Goal: Task Accomplishment & Management: Manage account settings

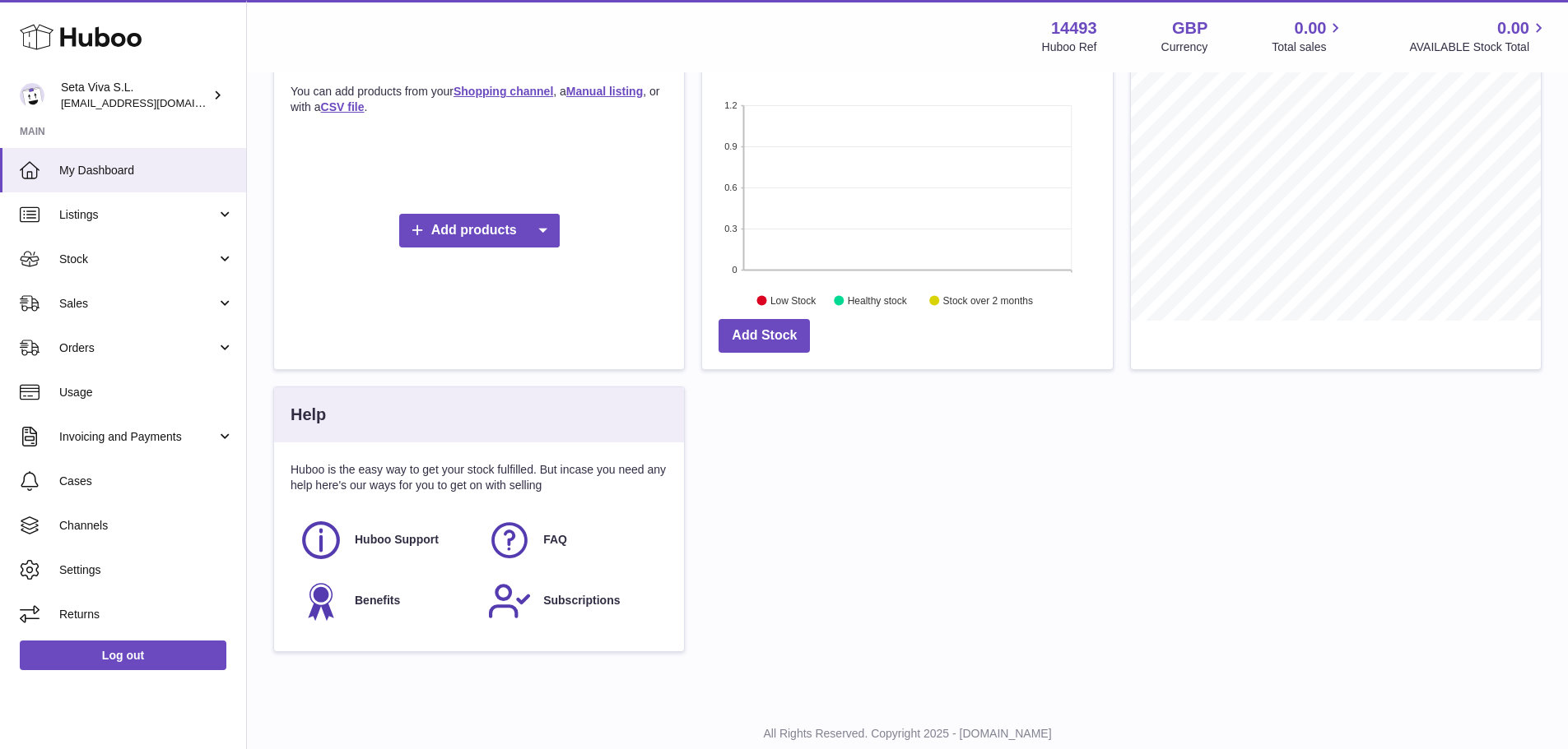
scroll to position [329, 0]
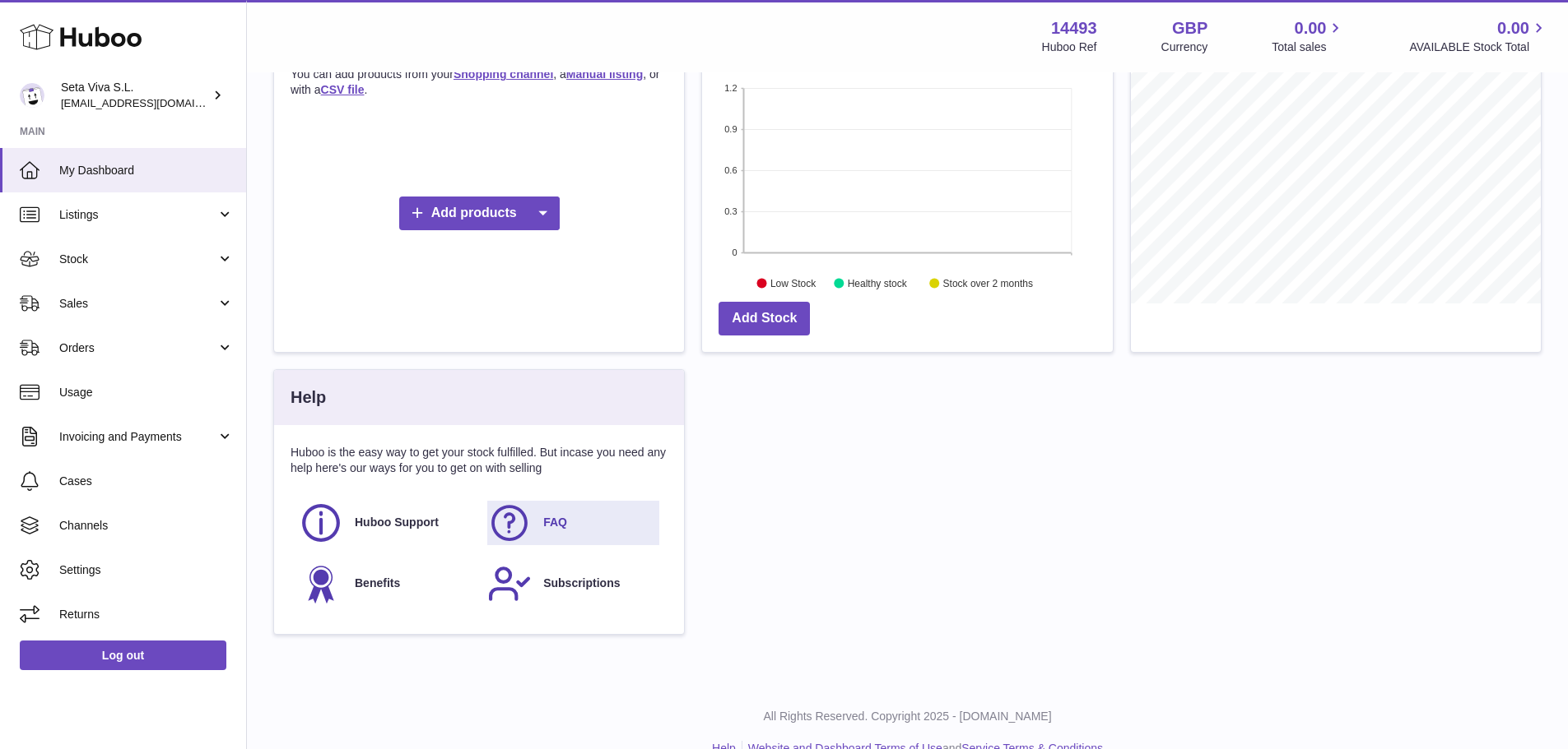
click at [548, 522] on span "FAQ" at bounding box center [555, 522] width 24 height 16
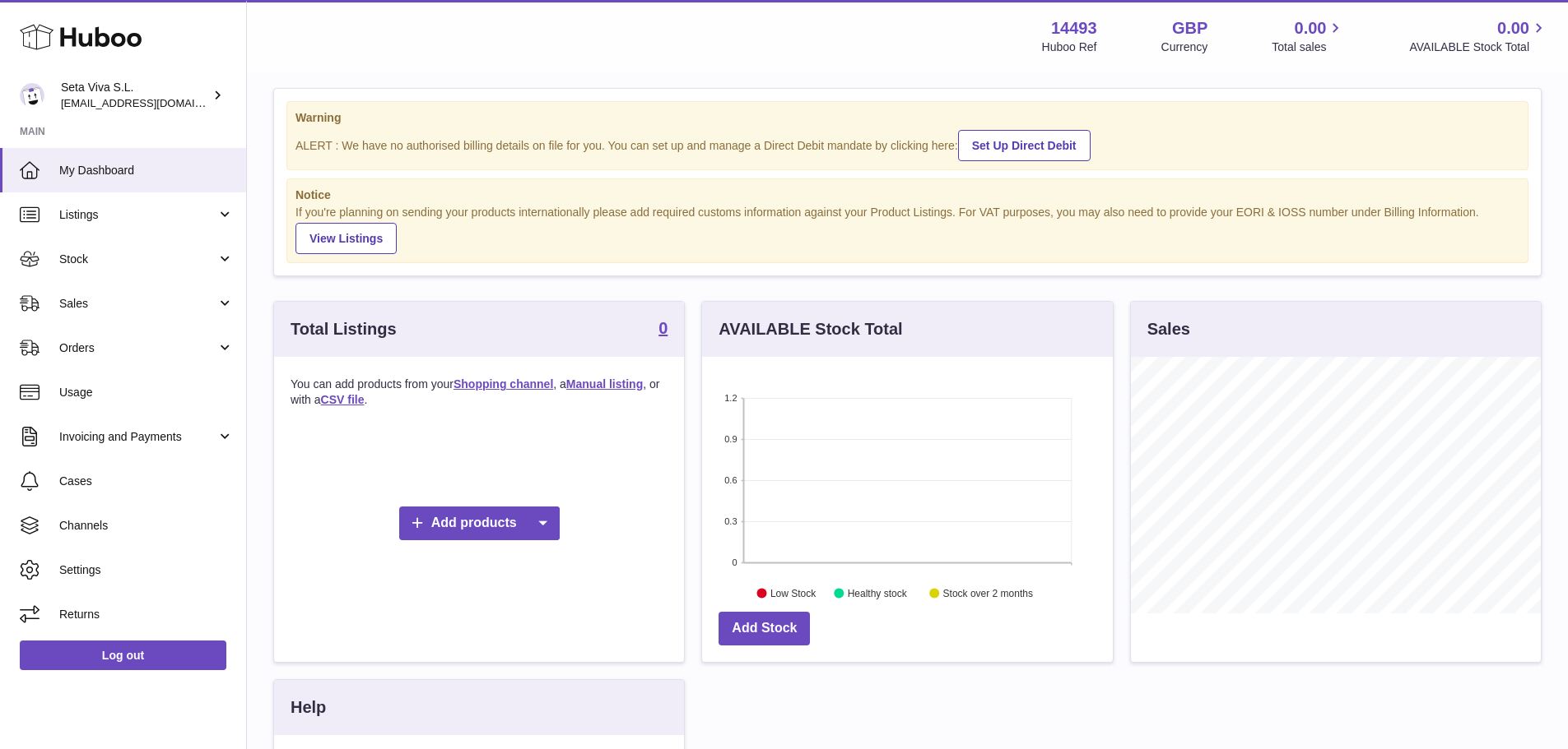
scroll to position [0, 0]
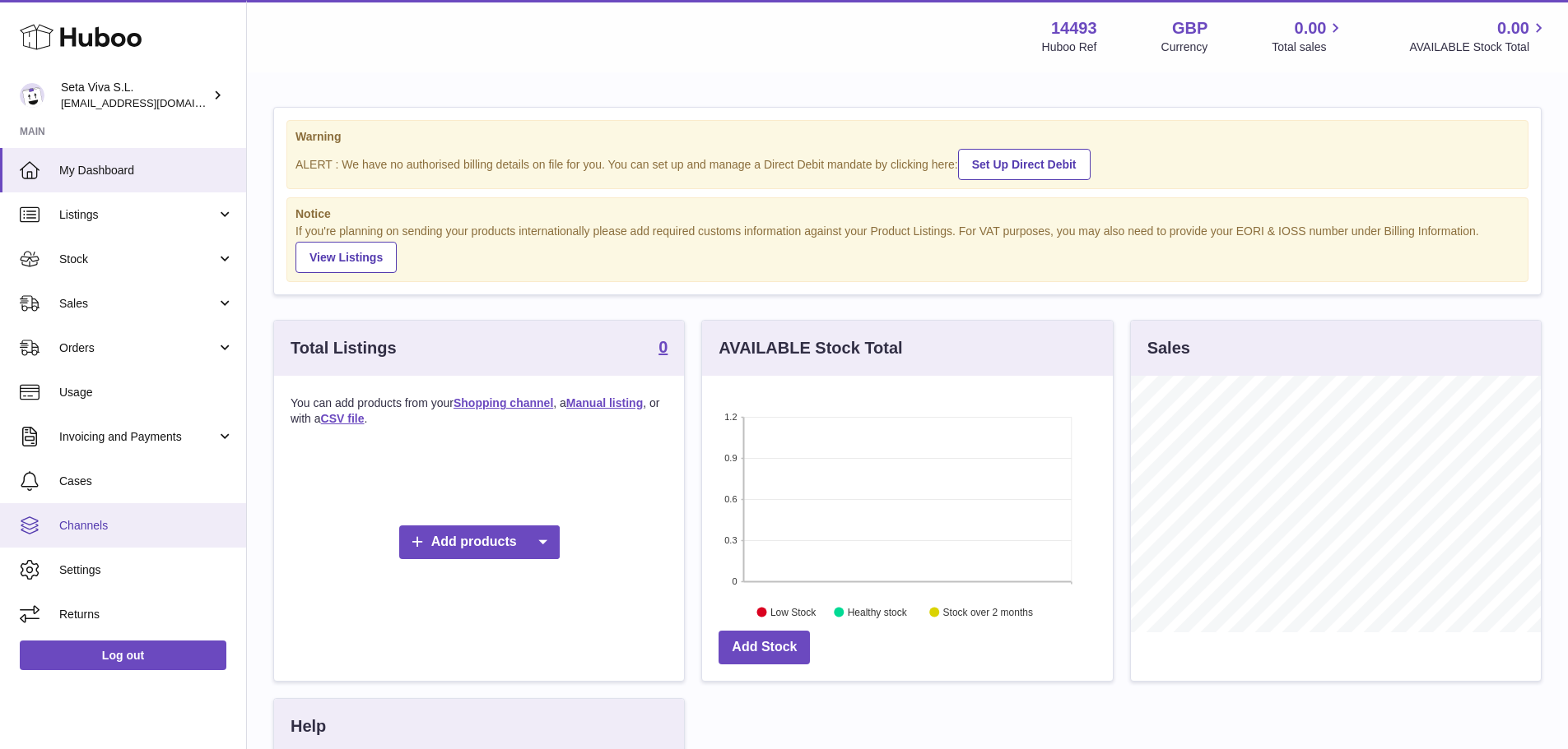
click at [84, 531] on span "Channels" at bounding box center [146, 525] width 175 height 16
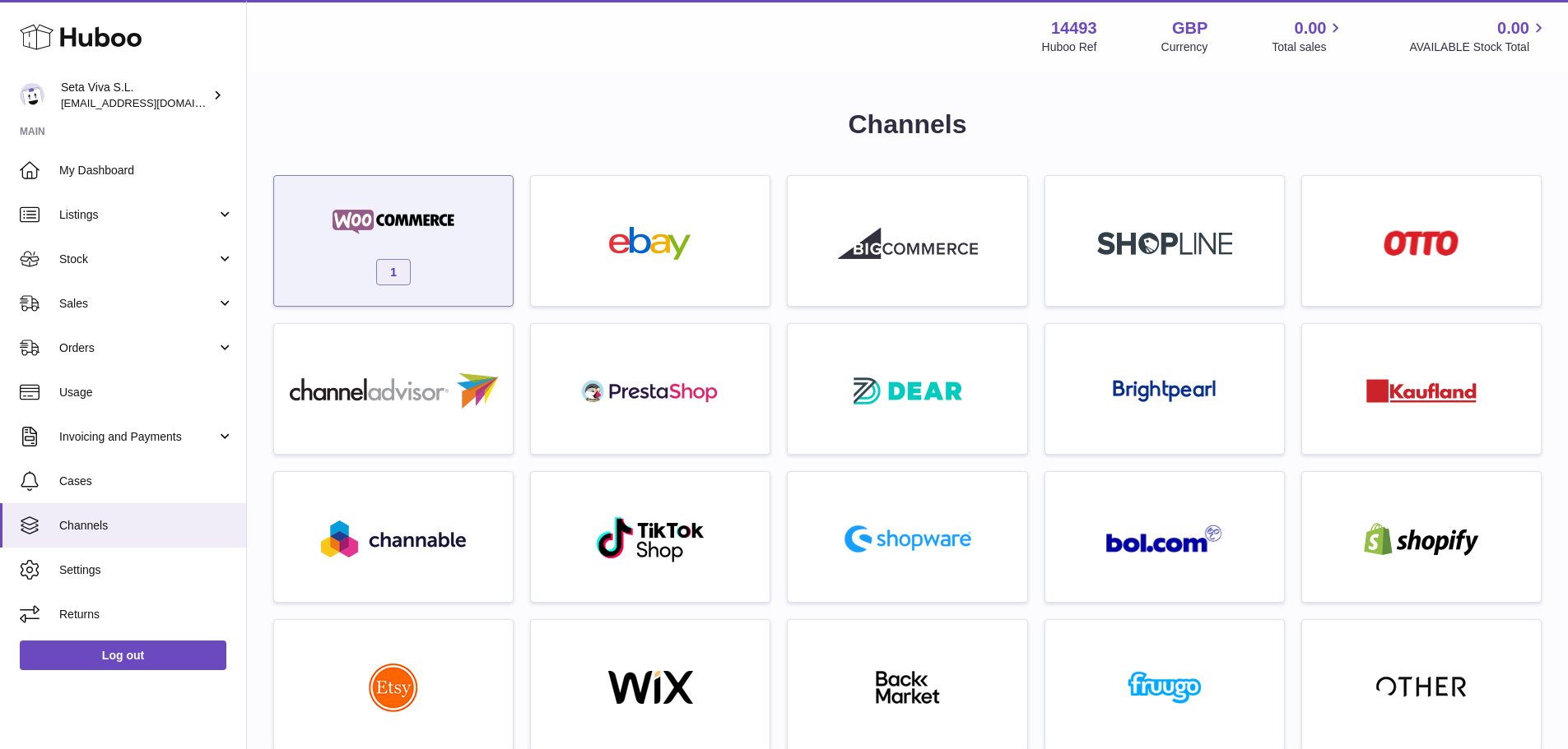
click at [408, 258] on div "1" at bounding box center [393, 245] width 222 height 106
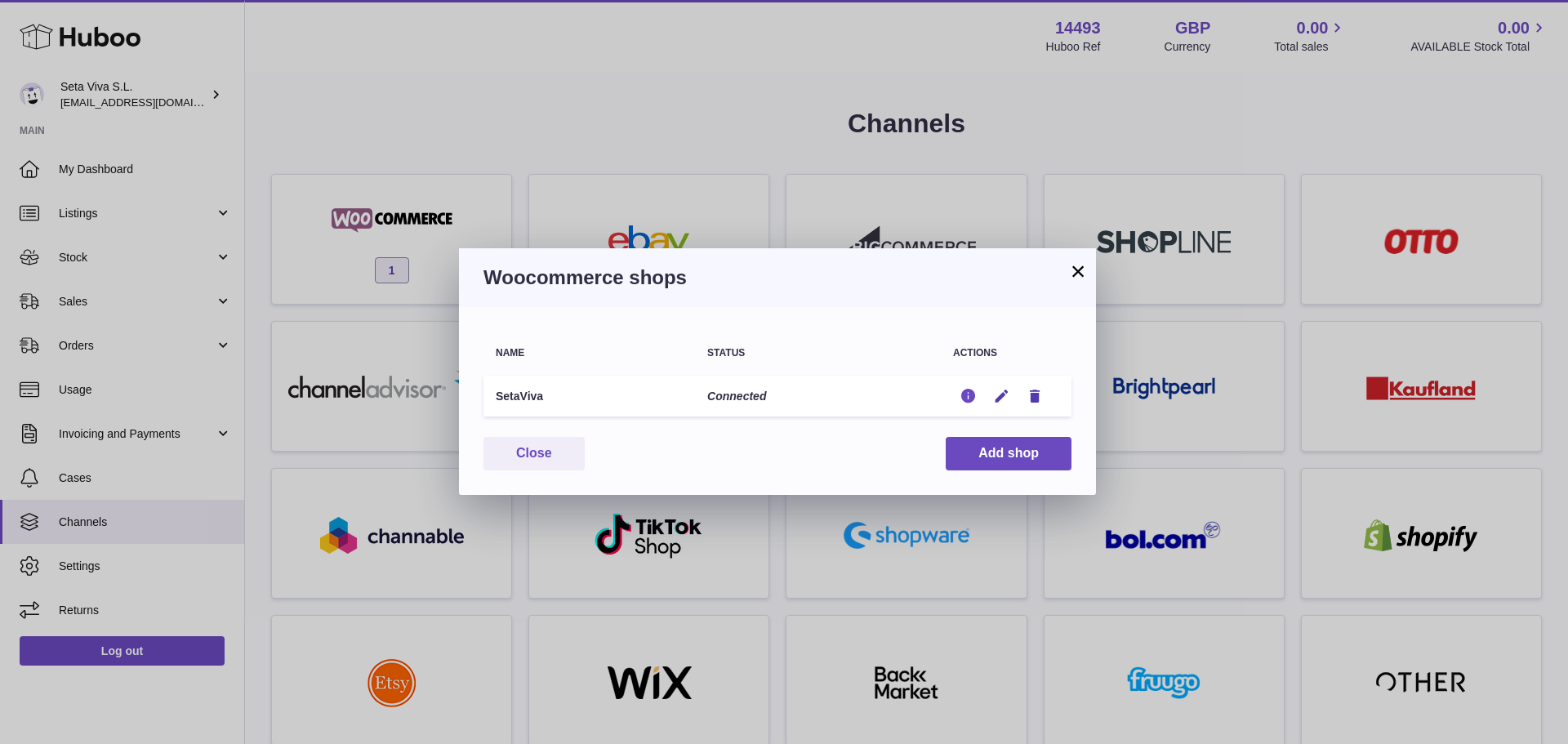
click at [971, 398] on icon "button" at bounding box center [968, 396] width 17 height 17
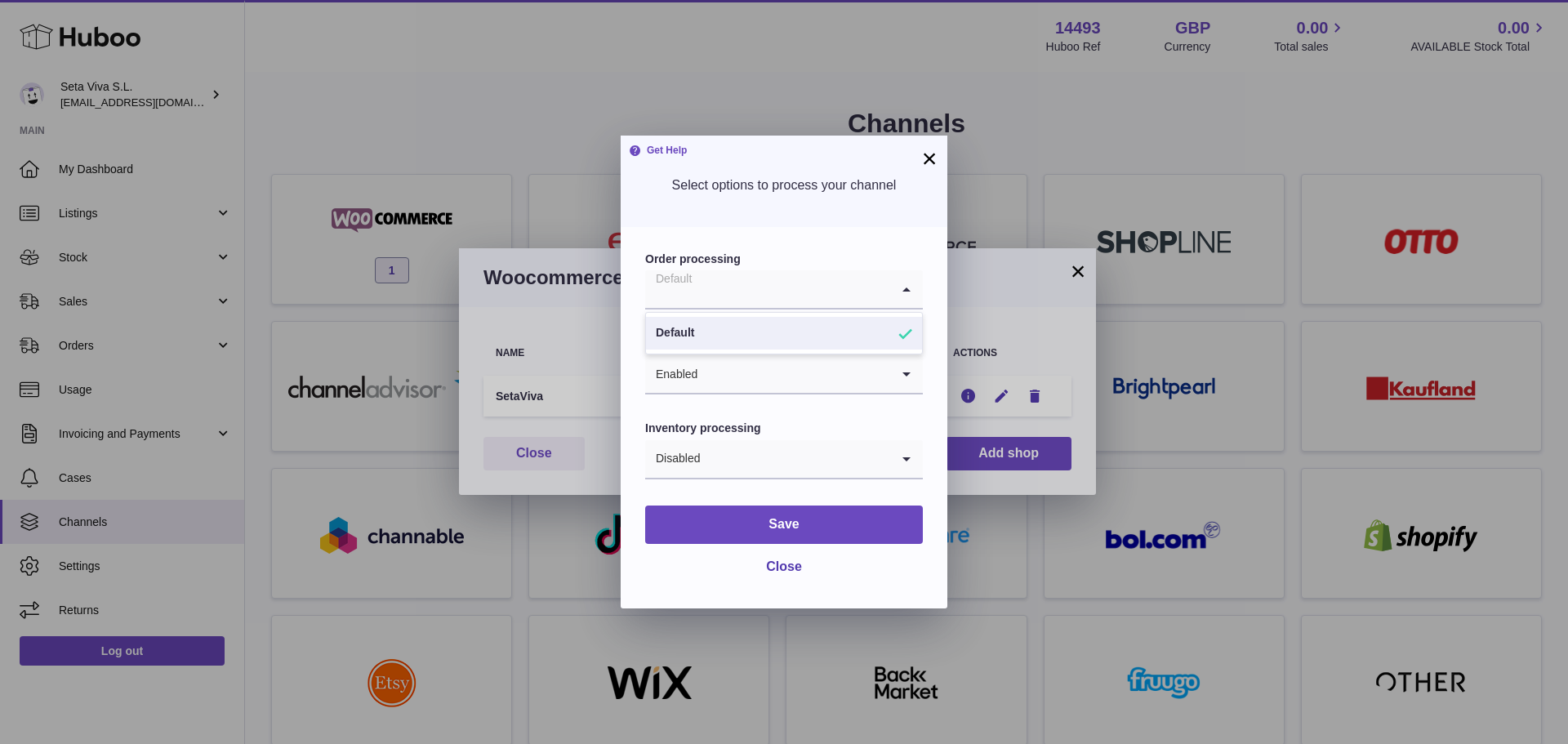
click at [756, 293] on input "Search for option" at bounding box center [768, 289] width 245 height 38
drag, startPoint x: 655, startPoint y: 264, endPoint x: 750, endPoint y: 257, distance: 95.3
click at [750, 257] on label "Order processing" at bounding box center [784, 259] width 277 height 16
click at [749, 297] on input "Search for option" at bounding box center [791, 289] width 197 height 38
click at [775, 326] on li "Default" at bounding box center [784, 334] width 276 height 33
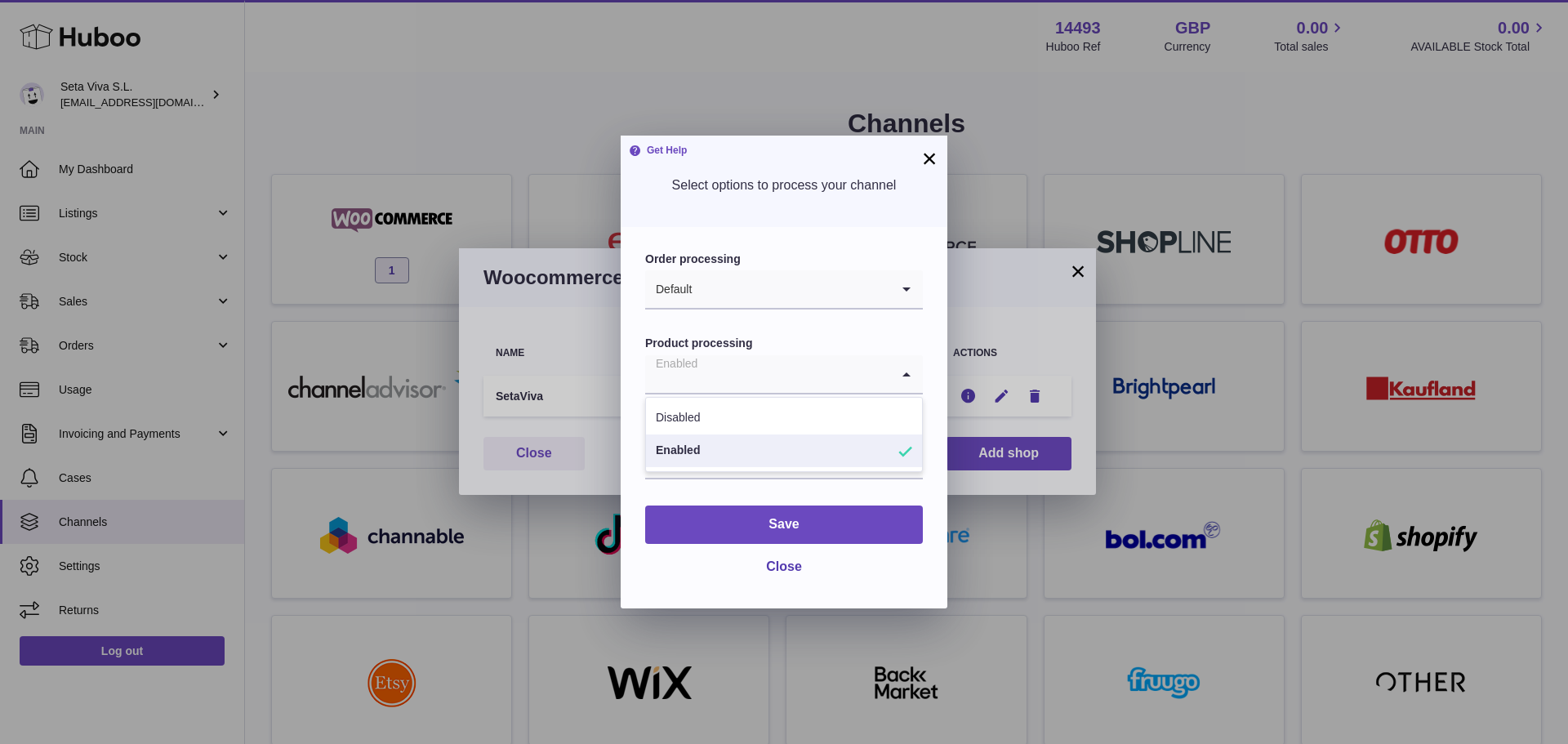
click at [735, 383] on input "Search for option" at bounding box center [768, 374] width 245 height 38
click at [694, 453] on li "Enabled" at bounding box center [784, 451] width 276 height 33
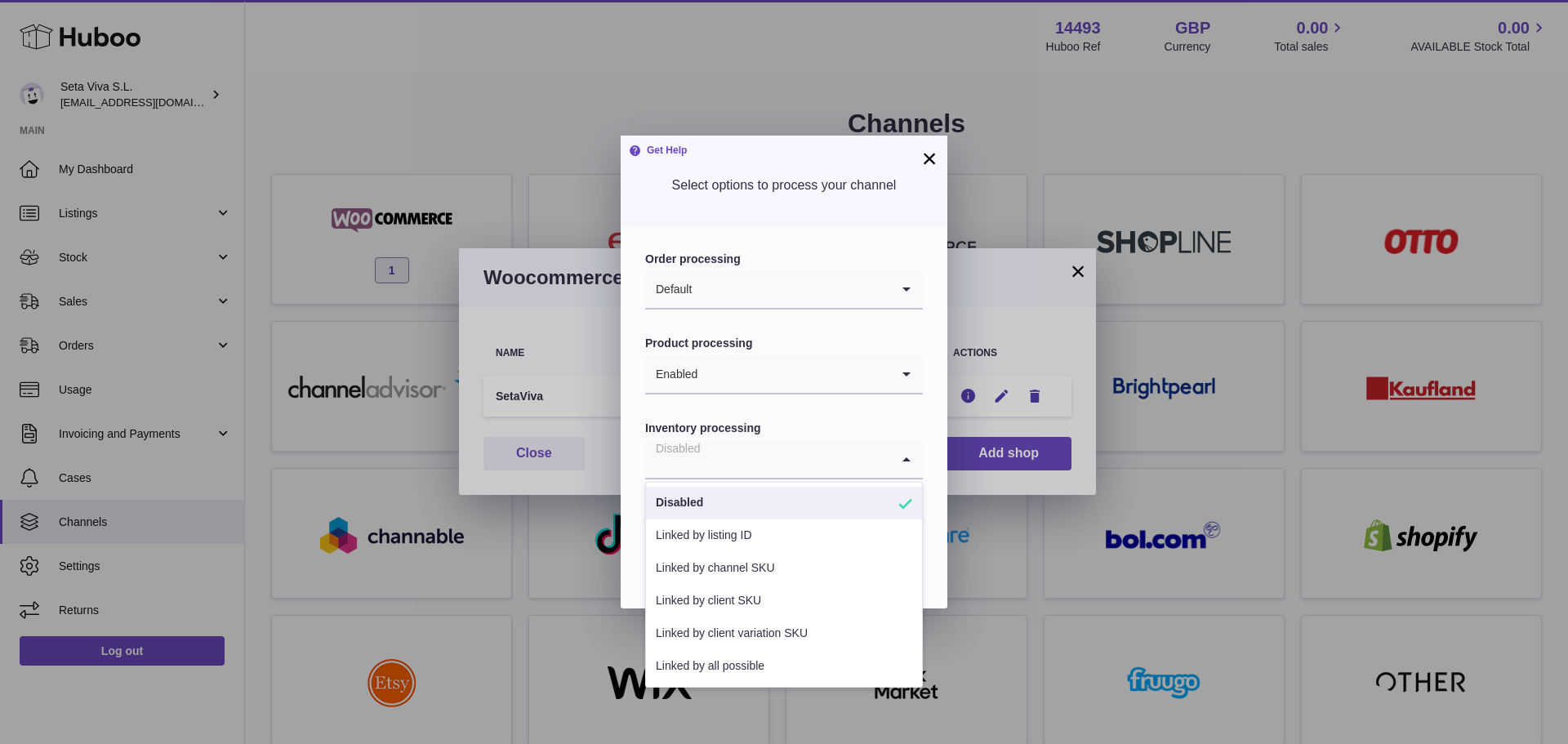
drag, startPoint x: 793, startPoint y: 442, endPoint x: 638, endPoint y: 438, distance: 155.1
click at [638, 438] on div "Order processing Default Loading... Product processing Enabled Loading... Inven…" at bounding box center [784, 418] width 327 height 381
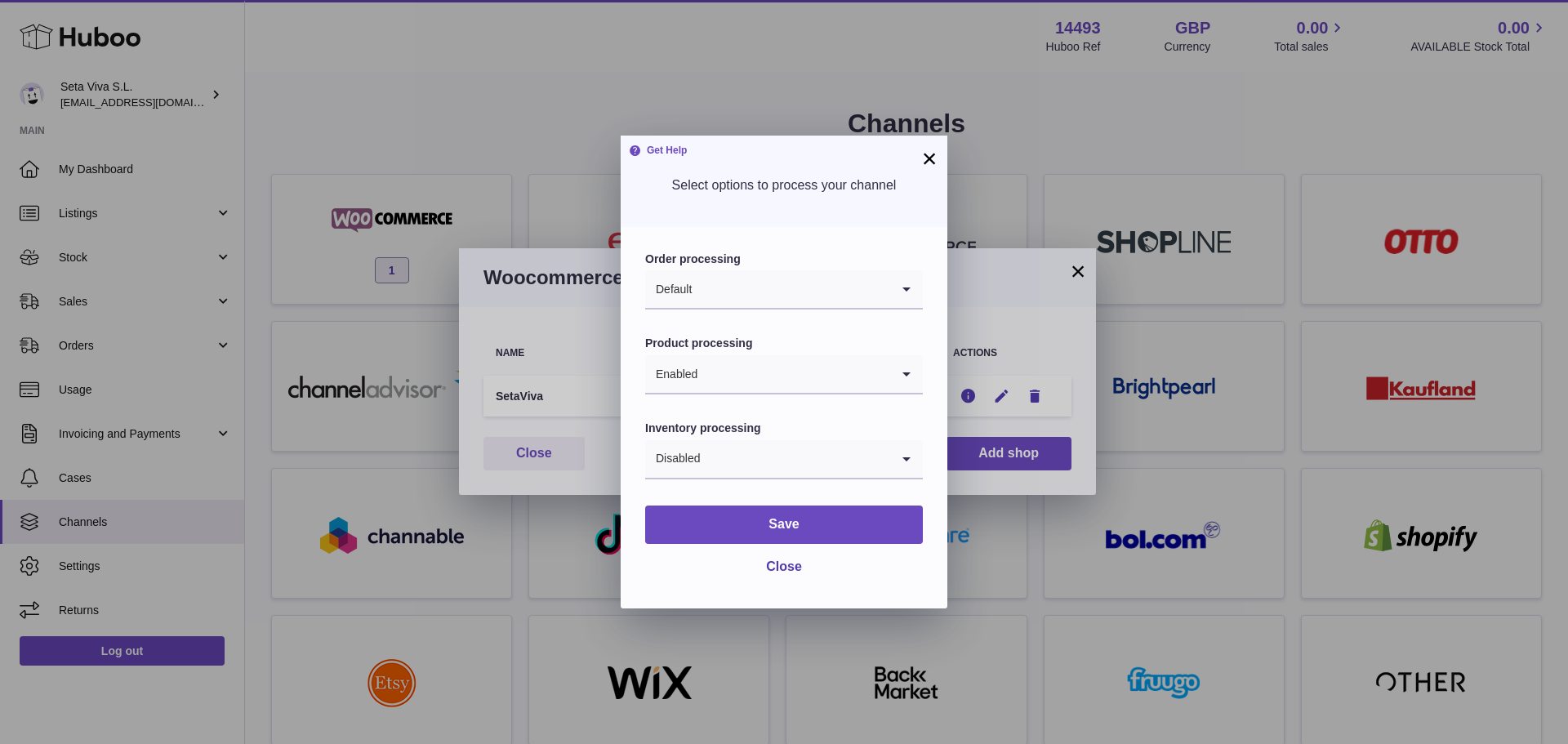
click at [933, 160] on button "×" at bounding box center [930, 159] width 20 height 20
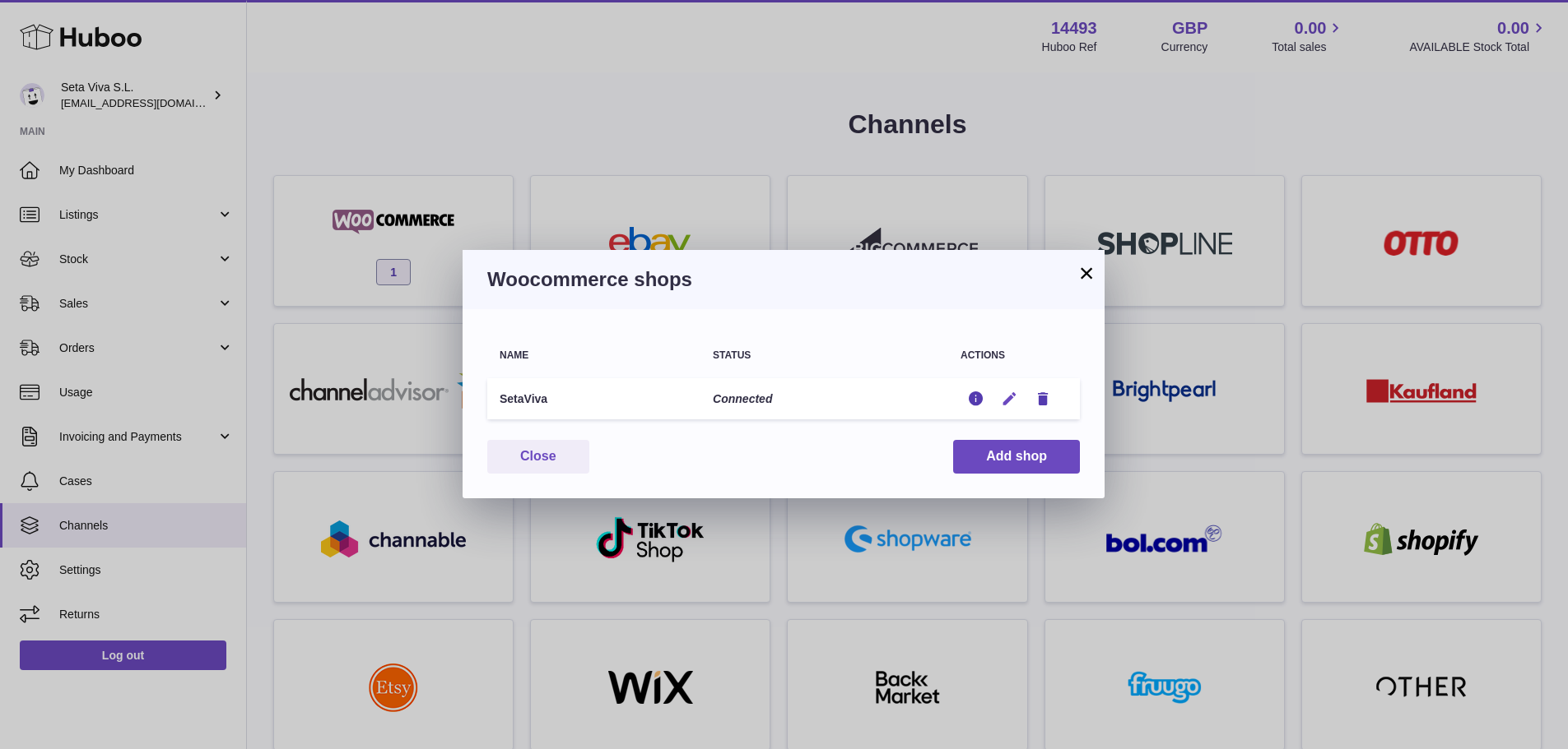
click at [1016, 401] on icon "button" at bounding box center [1009, 399] width 17 height 17
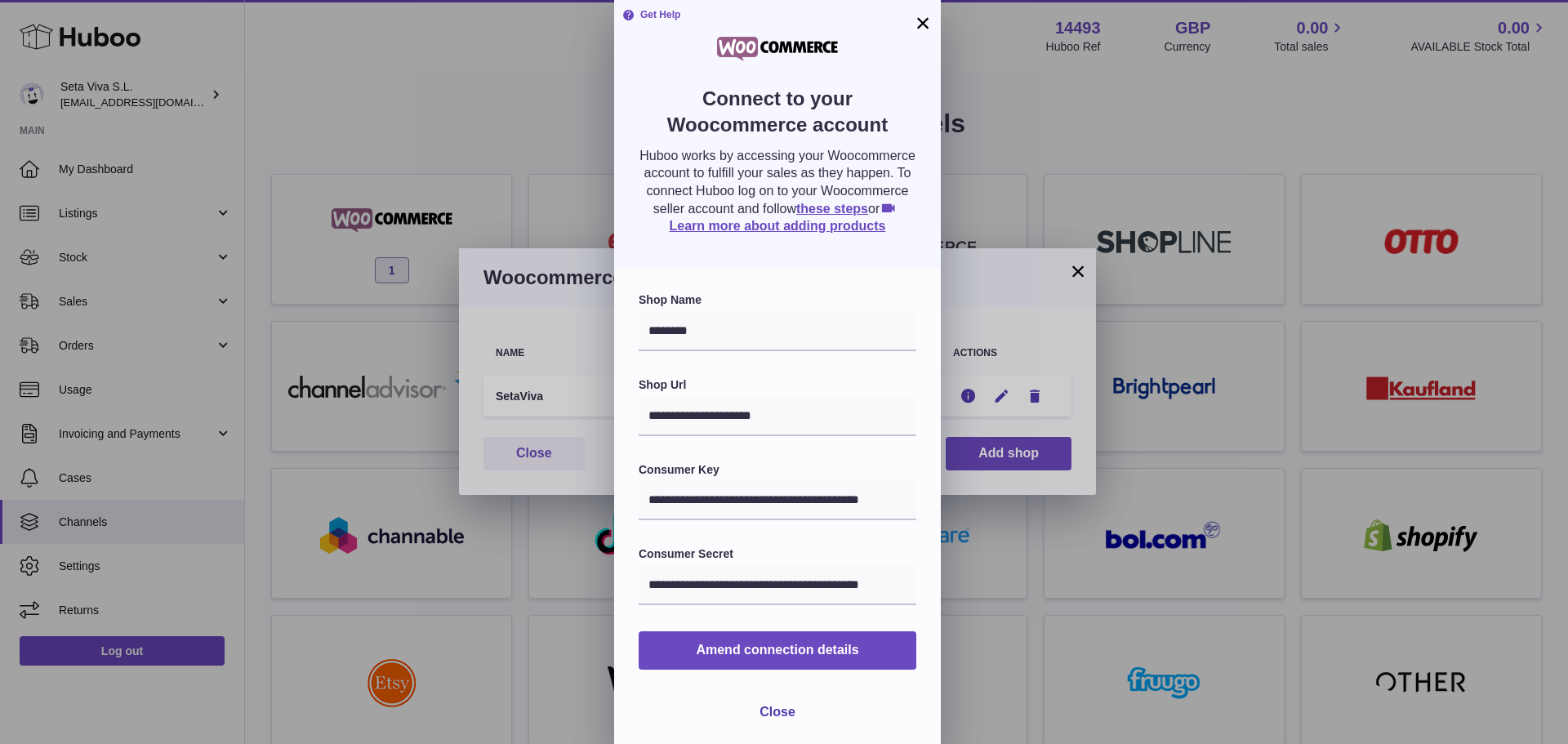
click at [925, 24] on button "×" at bounding box center [923, 23] width 20 height 20
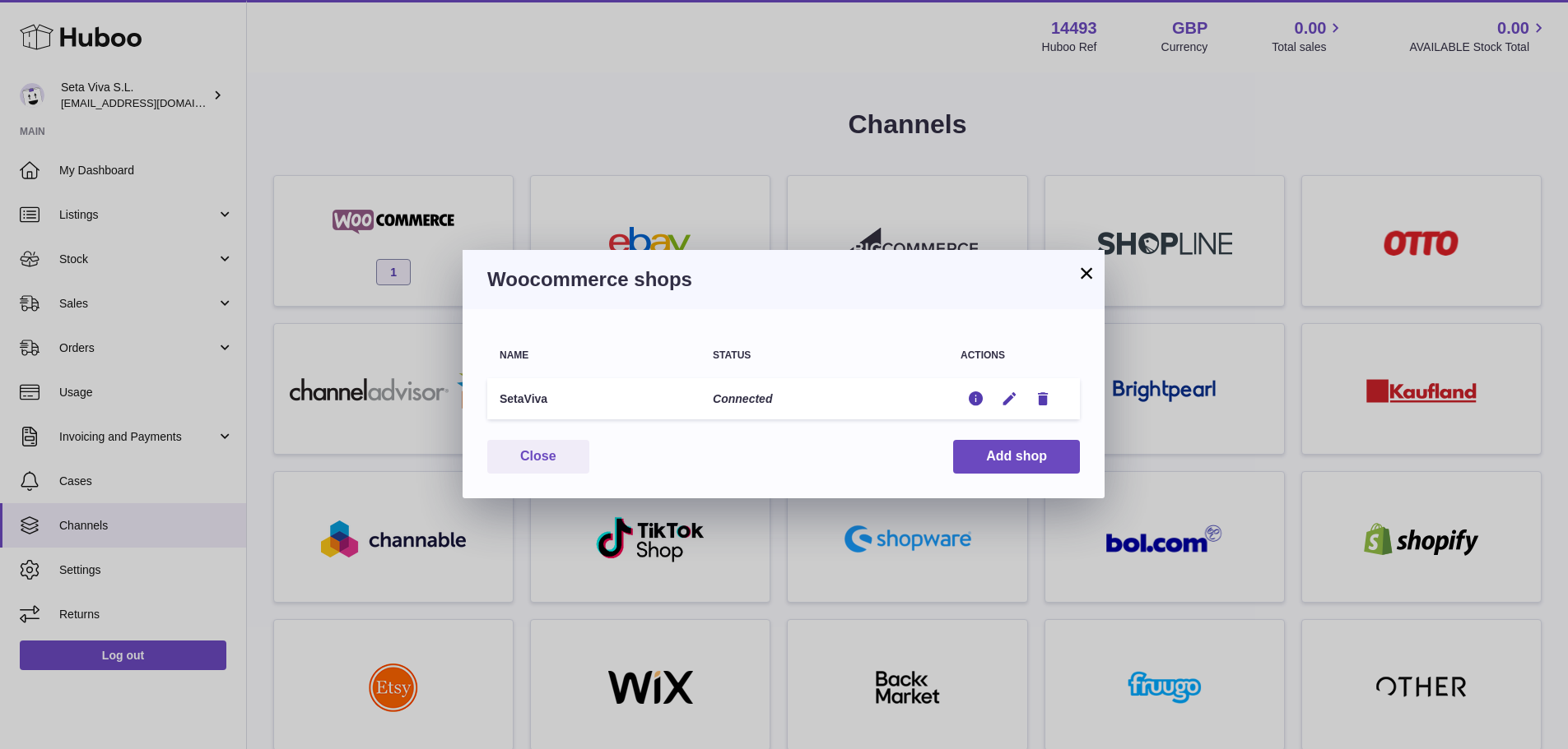
click at [1091, 277] on button "×" at bounding box center [1086, 273] width 20 height 20
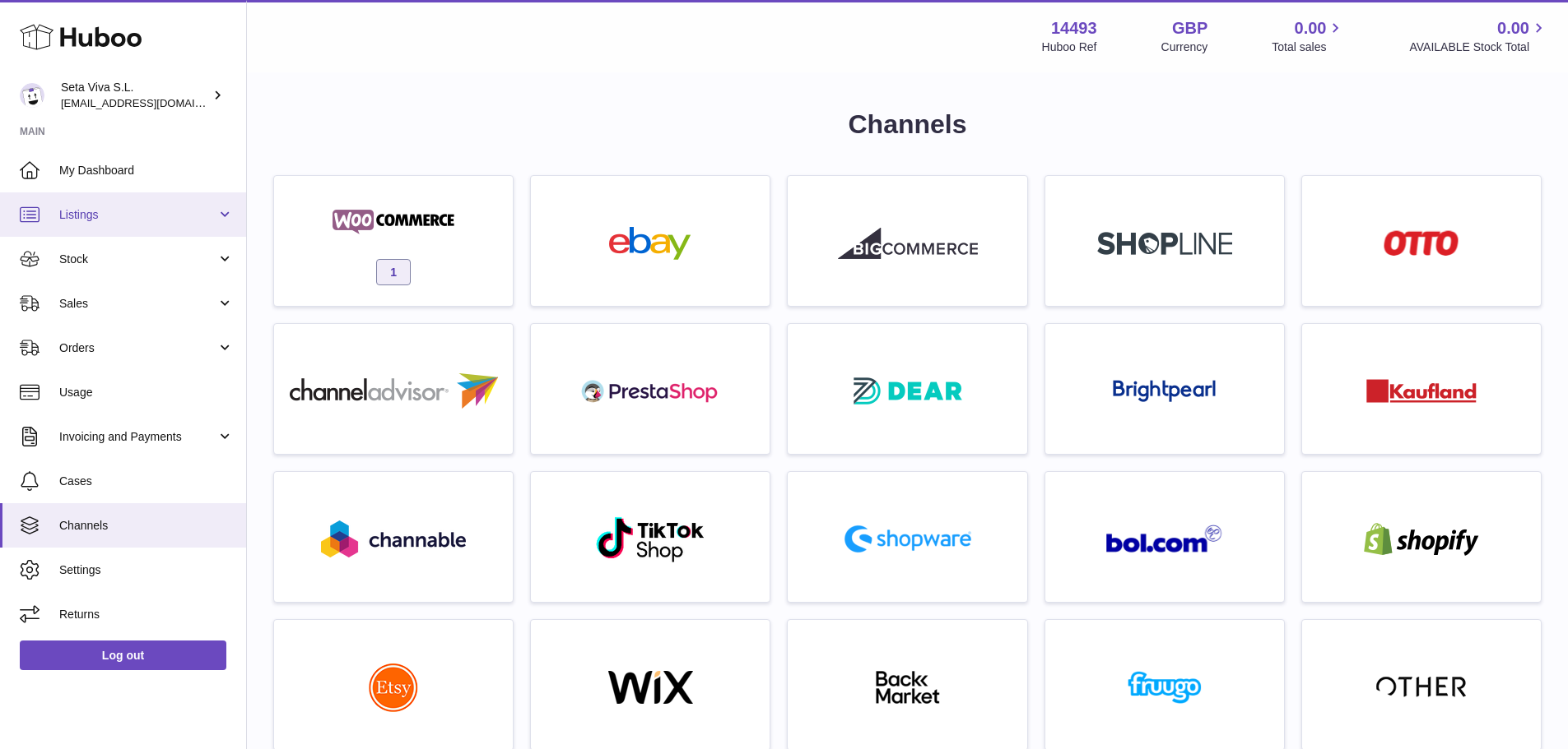
click at [53, 211] on link "Listings" at bounding box center [123, 214] width 246 height 44
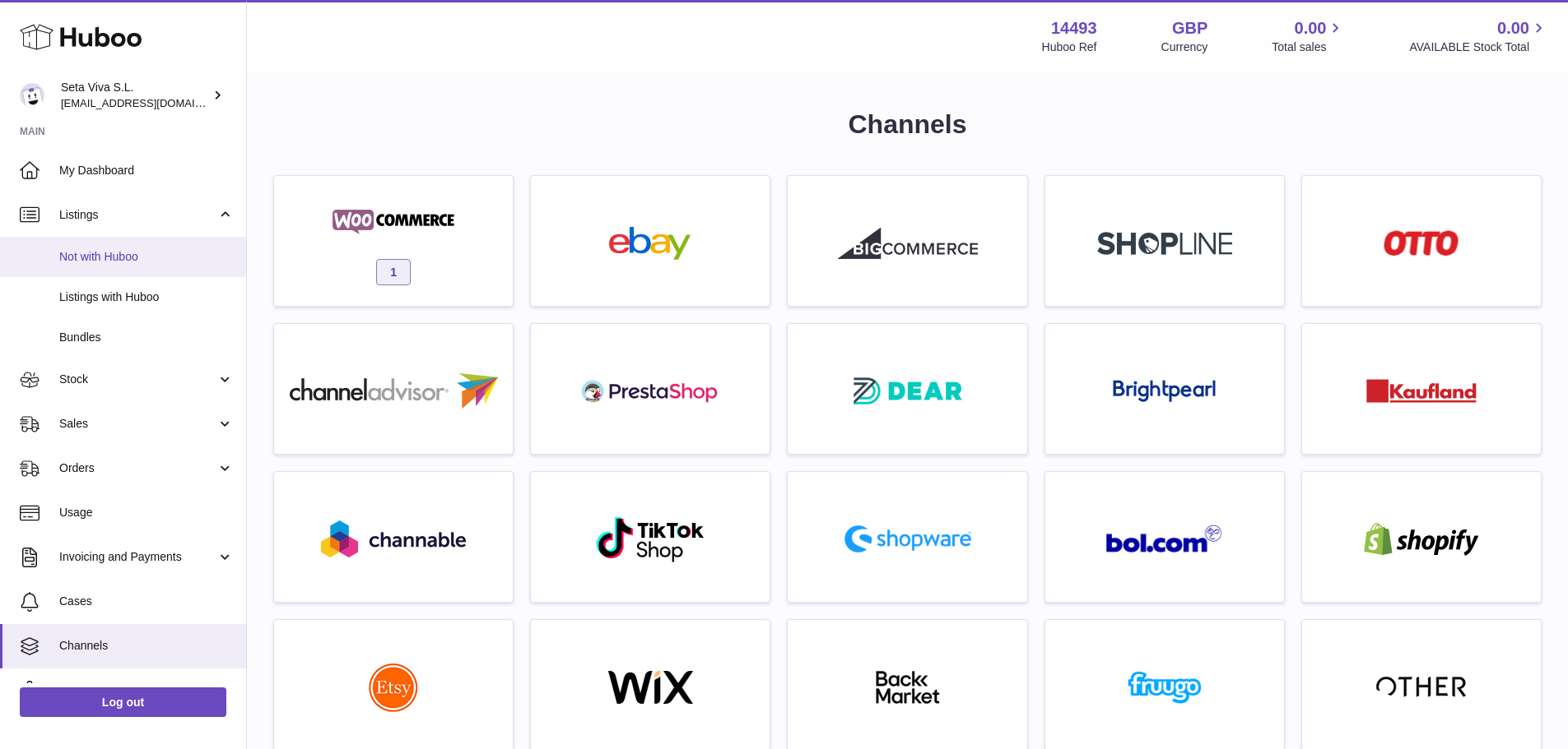
click at [74, 257] on span "Not with Huboo" at bounding box center [146, 257] width 175 height 16
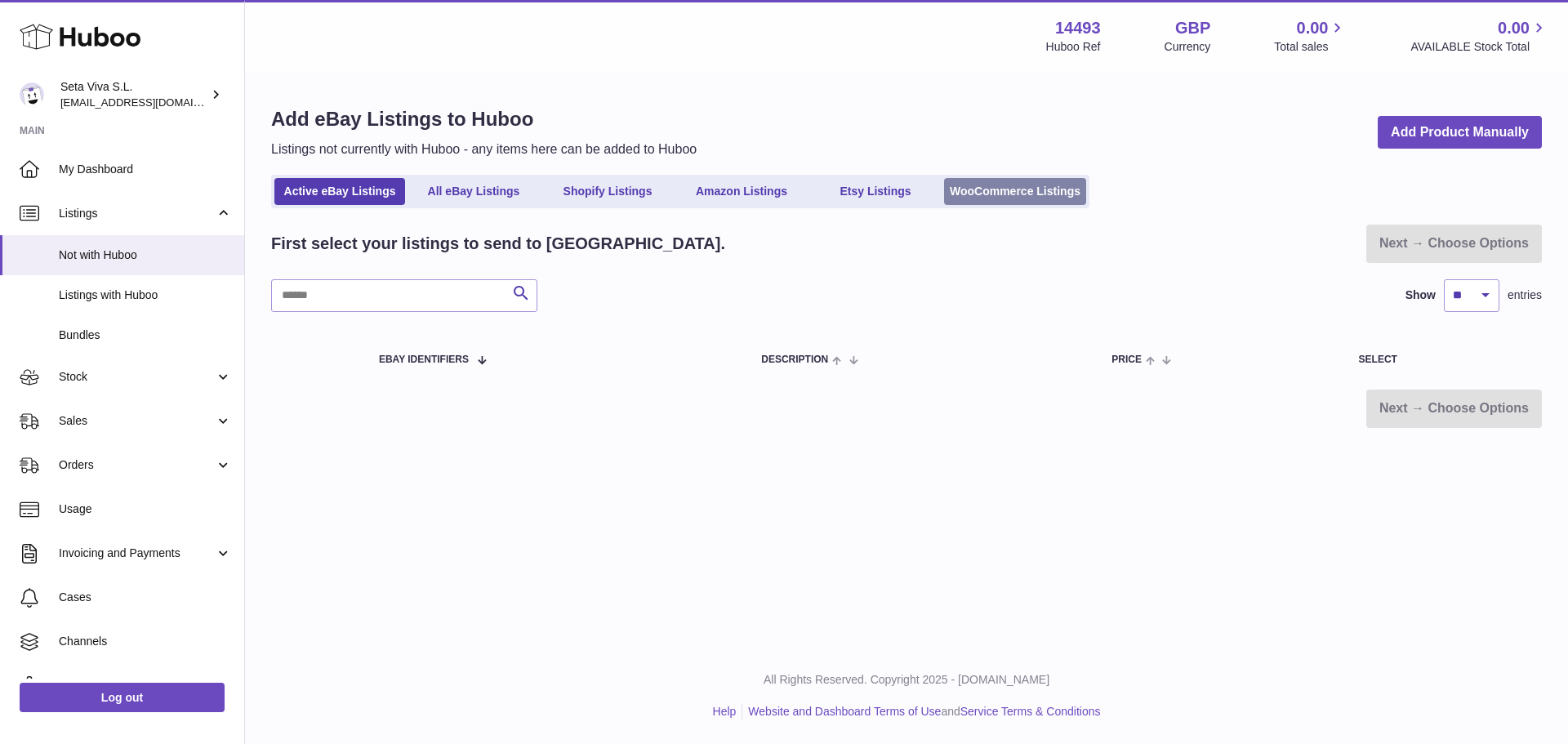
click at [1040, 186] on link "WooCommerce Listings" at bounding box center [1016, 192] width 142 height 27
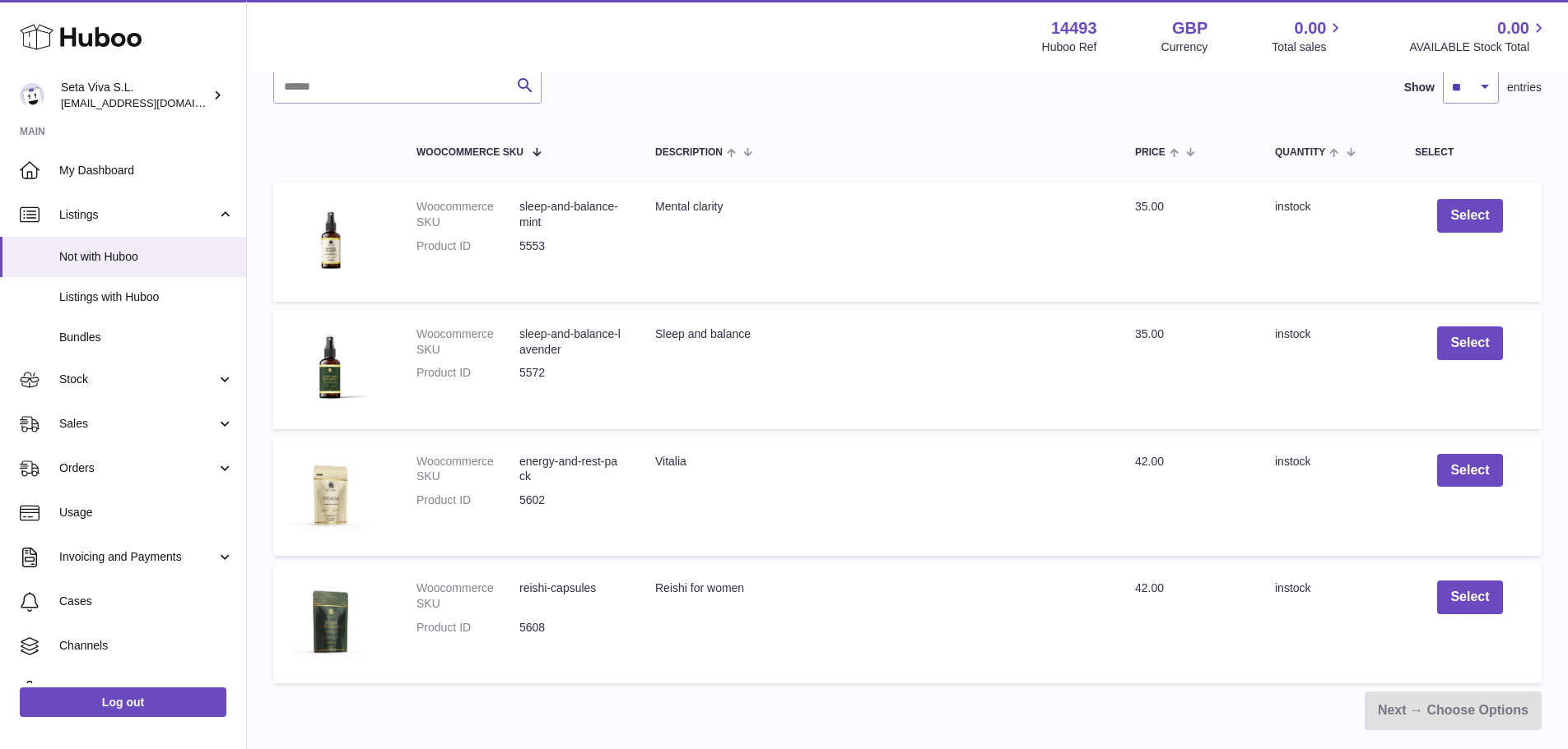
scroll to position [165, 0]
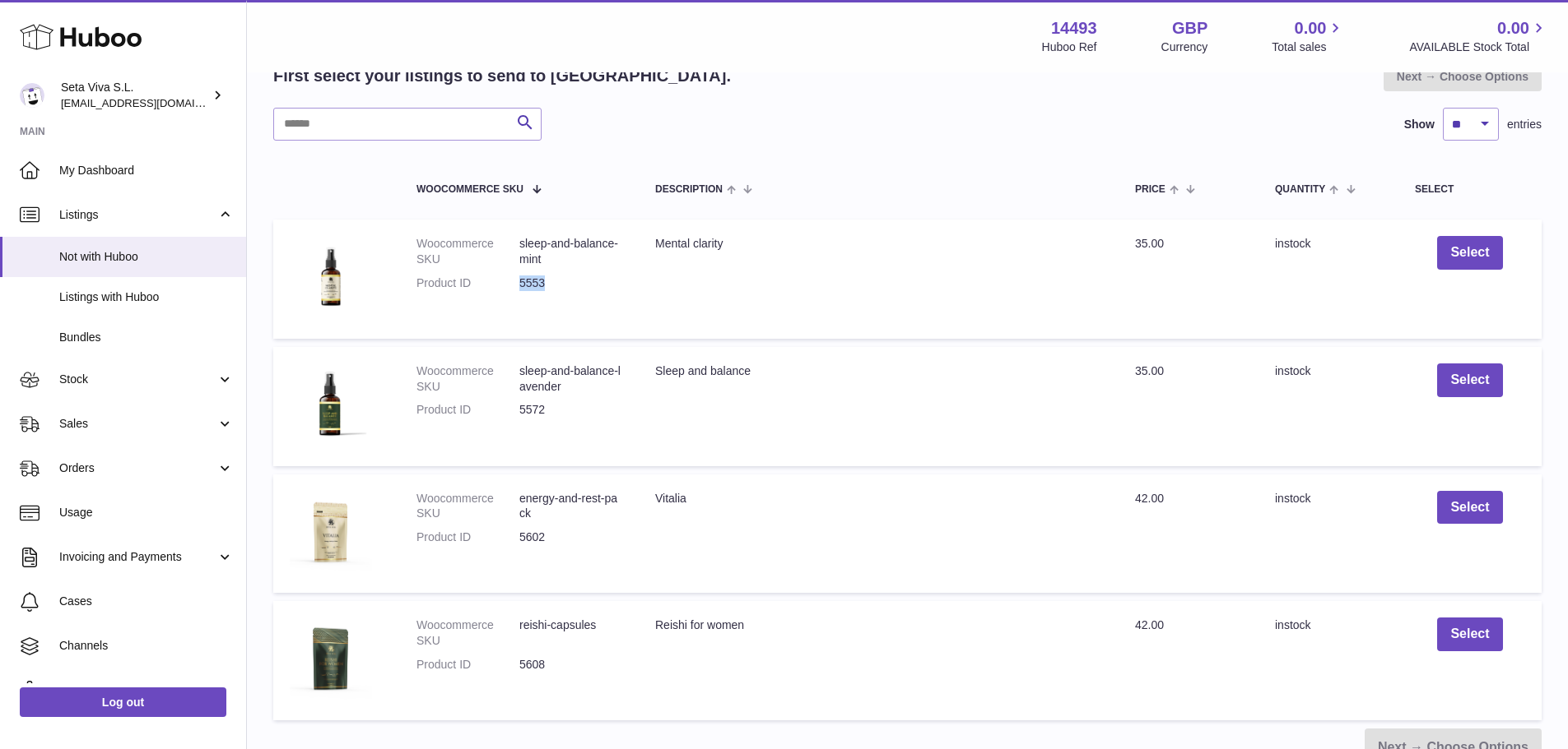
drag, startPoint x: 545, startPoint y: 279, endPoint x: 518, endPoint y: 279, distance: 27.0
click at [518, 279] on dl "Woocommerce SKU sleep-and-balance-mint Product ID 5553" at bounding box center [519, 268] width 205 height 63
drag, startPoint x: 546, startPoint y: 410, endPoint x: 513, endPoint y: 406, distance: 33.2
click at [513, 406] on dl "Woocommerce SKU sleep-and-balance-lavender Product ID 5572" at bounding box center [519, 395] width 205 height 63
drag, startPoint x: 549, startPoint y: 535, endPoint x: 516, endPoint y: 532, distance: 33.1
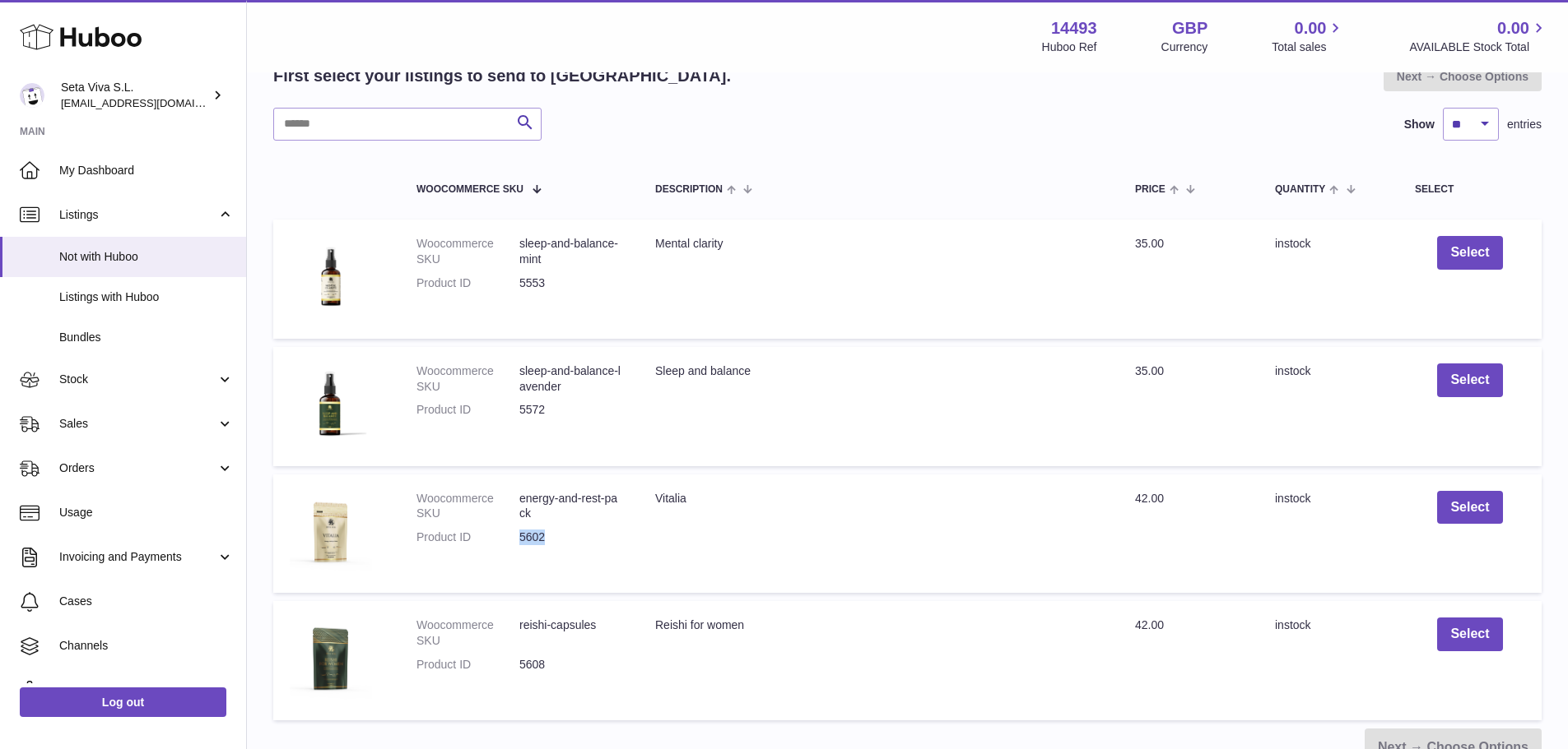
click at [516, 532] on dl "Woocommerce SKU energy-and-rest-pack Product ID 5602" at bounding box center [519, 523] width 205 height 63
drag, startPoint x: 552, startPoint y: 663, endPoint x: 514, endPoint y: 663, distance: 38.0
click at [514, 663] on dl "Woocommerce SKU reishi-capsules Product ID 5608" at bounding box center [519, 649] width 205 height 63
click at [639, 423] on td "Description Sleep and balance" at bounding box center [878, 406] width 480 height 119
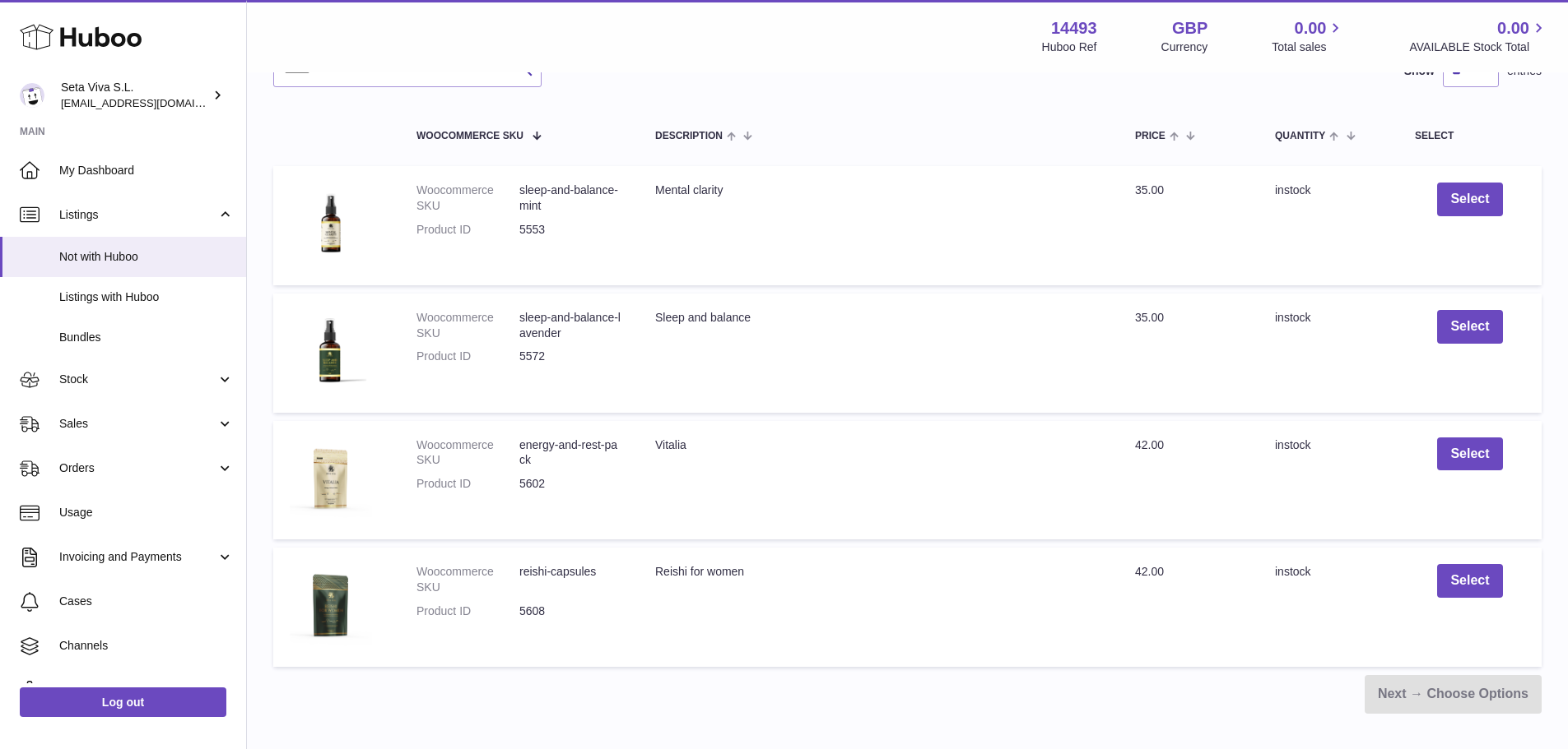
scroll to position [247, 0]
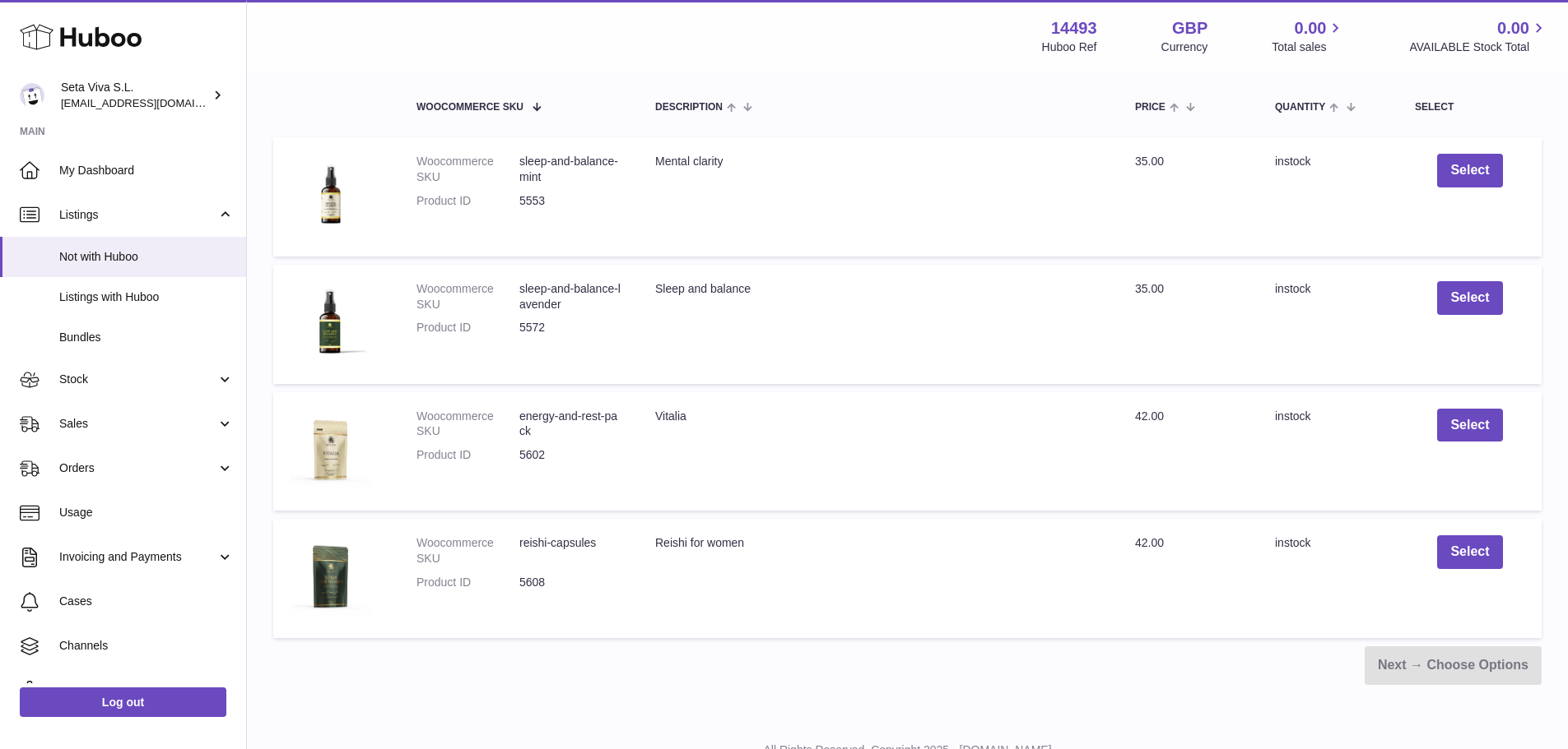
drag, startPoint x: 698, startPoint y: 421, endPoint x: 655, endPoint y: 417, distance: 43.2
click at [655, 417] on td "Description Vitalia" at bounding box center [878, 451] width 480 height 119
click at [702, 423] on td "Description Vitalia" at bounding box center [878, 451] width 480 height 119
drag, startPoint x: 696, startPoint y: 415, endPoint x: 655, endPoint y: 414, distance: 41.0
click at [655, 414] on td "Description Vitalia" at bounding box center [878, 451] width 480 height 119
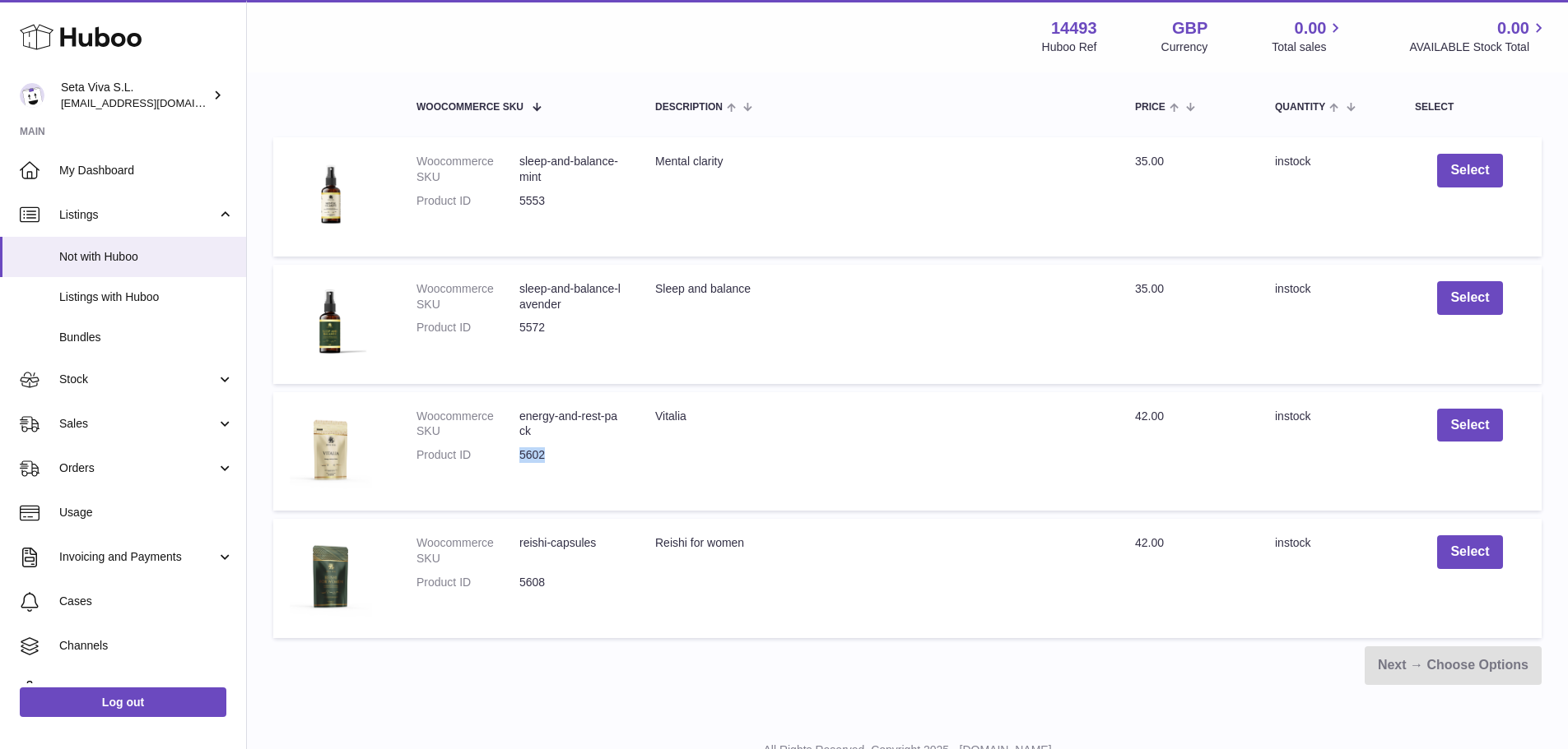
drag, startPoint x: 554, startPoint y: 461, endPoint x: 512, endPoint y: 457, distance: 42.2
click at [512, 457] on dl "Woocommerce SKU energy-and-rest-pack Product ID 5602" at bounding box center [519, 441] width 205 height 63
drag, startPoint x: 659, startPoint y: 159, endPoint x: 665, endPoint y: 289, distance: 130.1
click at [754, 173] on td "Description Mental clarity" at bounding box center [878, 196] width 480 height 119
drag, startPoint x: 648, startPoint y: 293, endPoint x: 642, endPoint y: 495, distance: 202.1
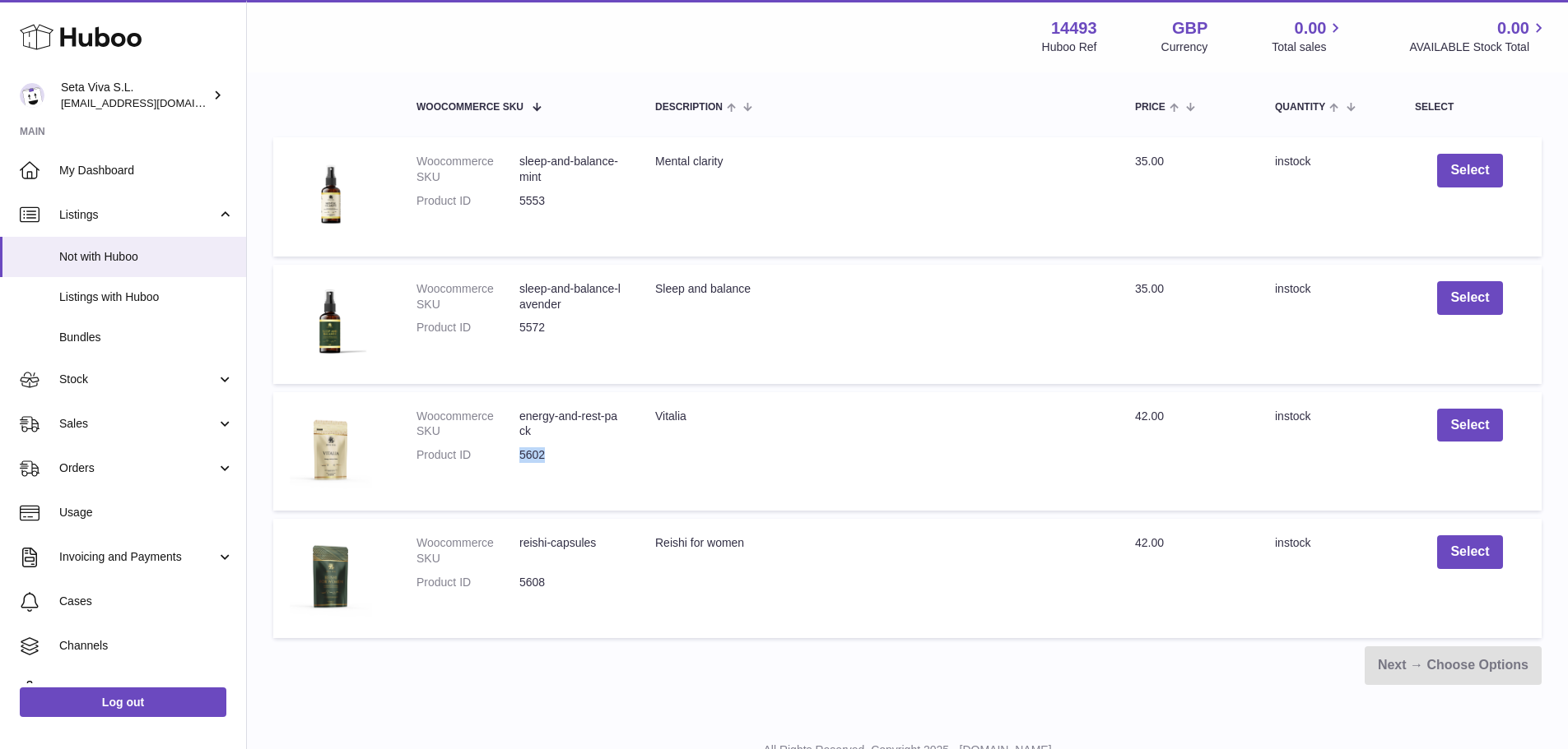
click at [835, 297] on td "Description Sleep and balance" at bounding box center [878, 324] width 480 height 119
drag, startPoint x: 742, startPoint y: 542, endPoint x: 856, endPoint y: 544, distance: 114.0
click at [856, 544] on td "Description Reishi for women" at bounding box center [878, 578] width 480 height 119
click at [877, 208] on td "Description Mental clarity" at bounding box center [878, 196] width 480 height 119
click at [1452, 175] on button "Select" at bounding box center [1469, 170] width 65 height 34
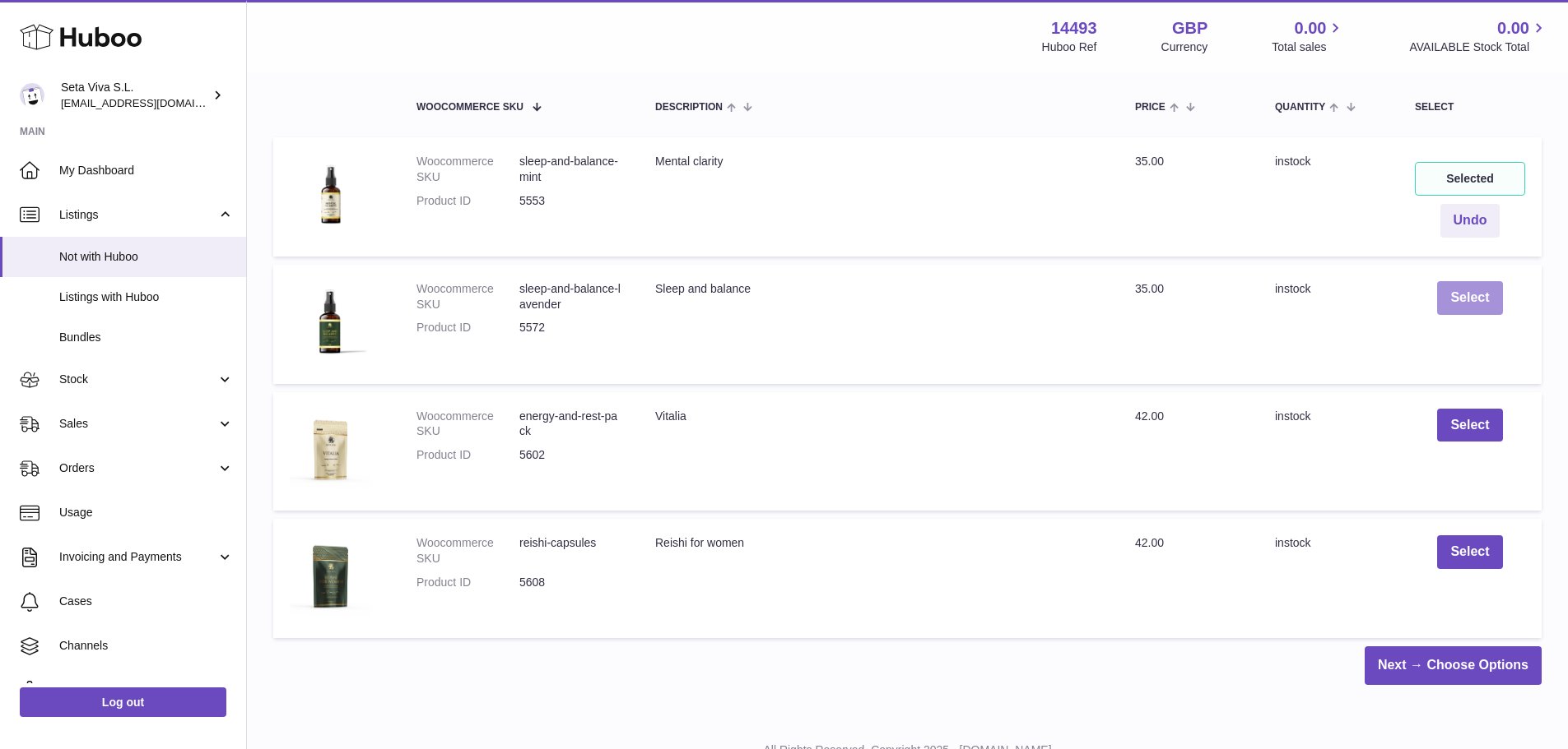
click at [1449, 298] on button "Select" at bounding box center [1469, 298] width 65 height 34
click at [1484, 560] on button "Select" at bounding box center [1469, 552] width 65 height 34
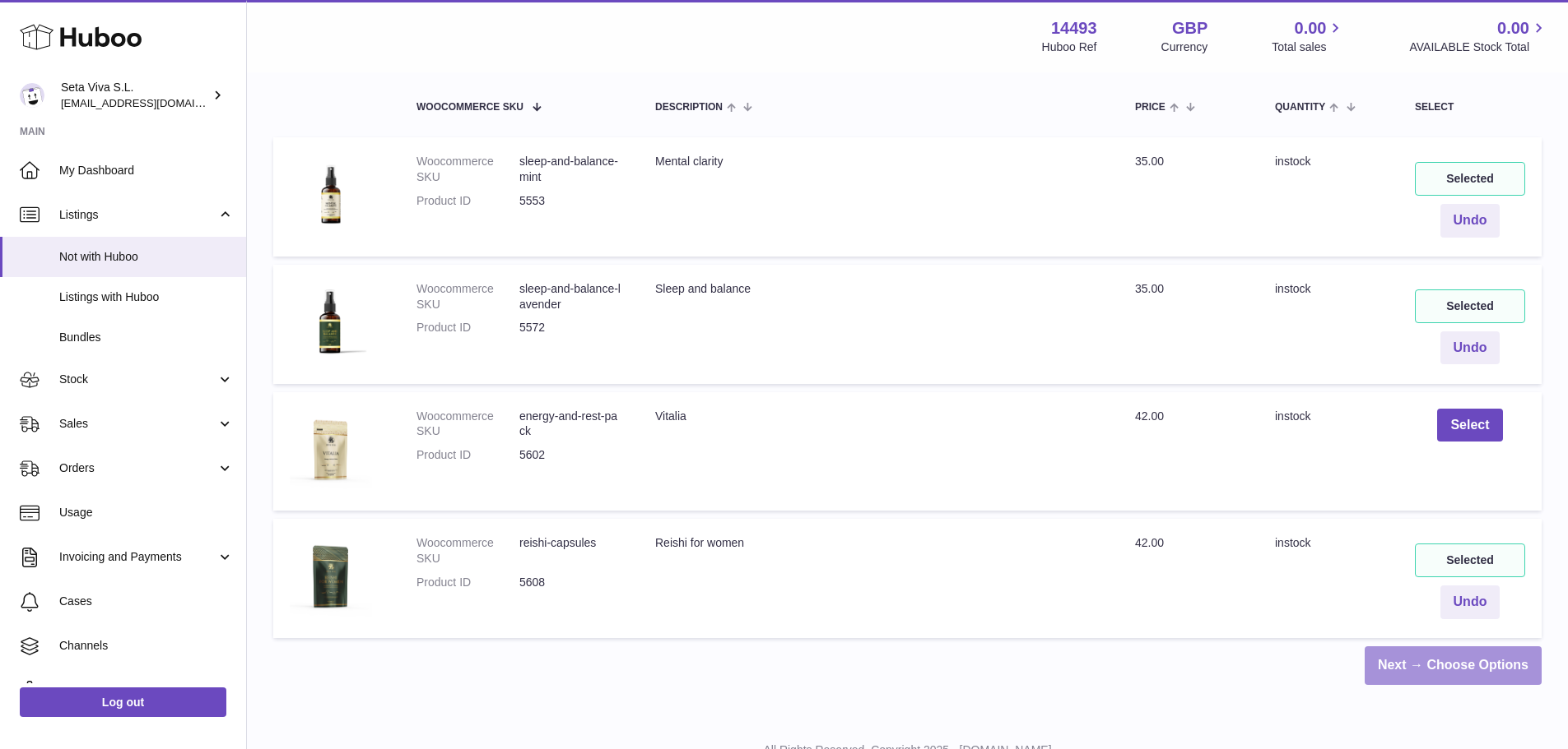
click at [1434, 662] on link "Next → Choose Options" at bounding box center [1452, 666] width 177 height 38
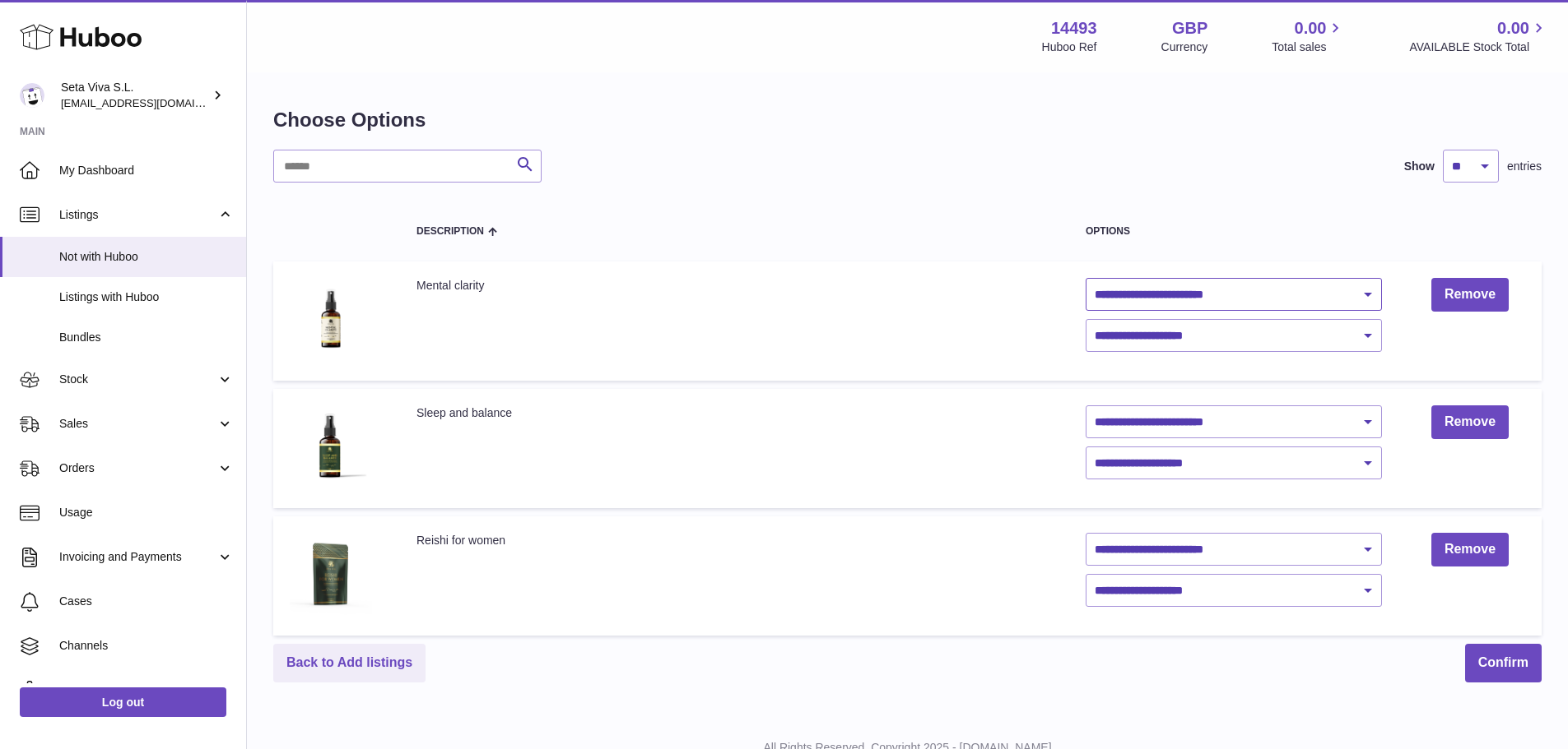
click at [1226, 294] on select "**********" at bounding box center [1234, 294] width 296 height 33
select select "**********"
click at [1086, 278] on select "**********" at bounding box center [1234, 294] width 296 height 33
click at [1239, 330] on select "**********" at bounding box center [1234, 336] width 296 height 33
select select "****"
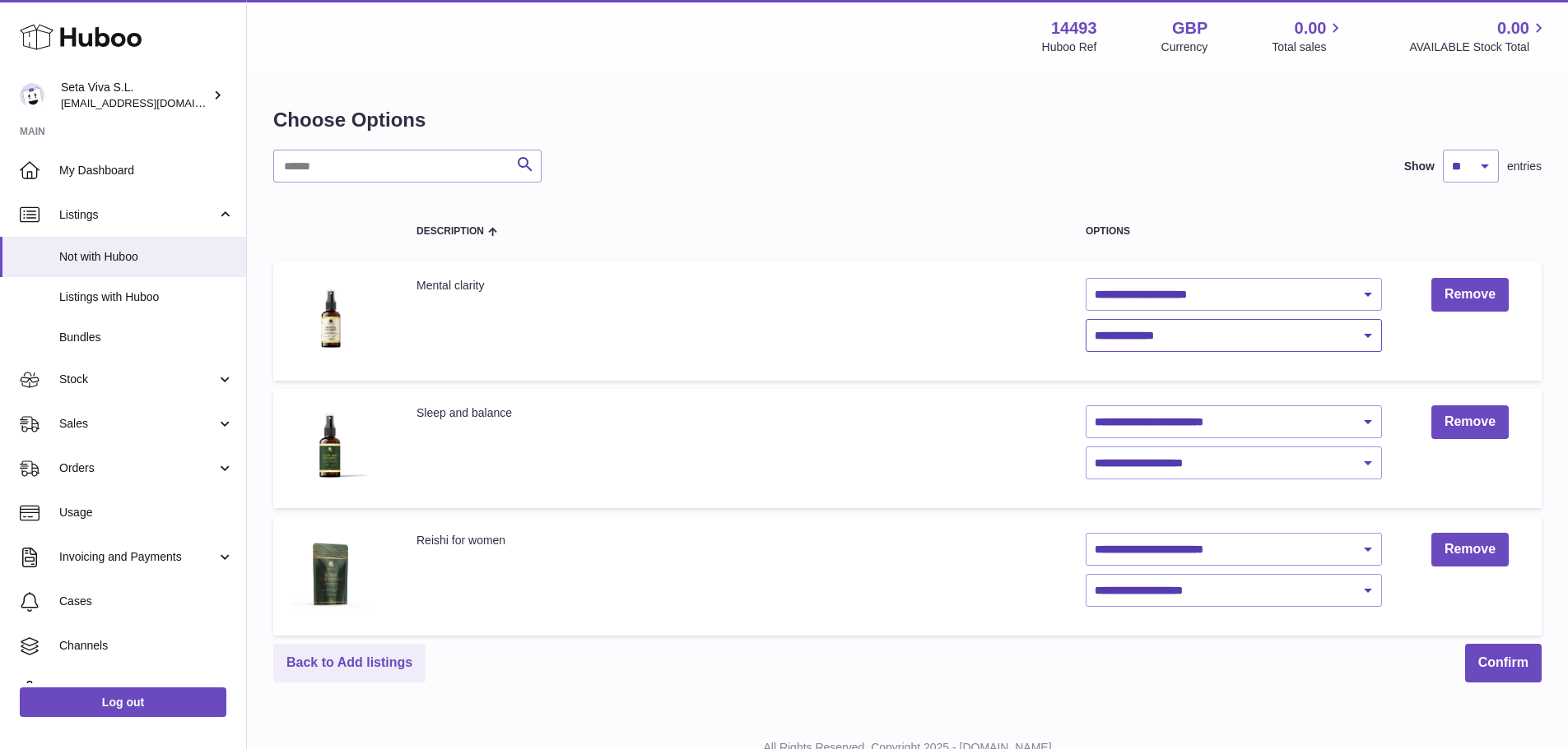
click at [1086, 319] on select "**********" at bounding box center [1234, 336] width 296 height 33
click at [1249, 420] on select "**********" at bounding box center [1234, 422] width 296 height 33
select select "**********"
click at [1086, 406] on select "**********" at bounding box center [1234, 422] width 296 height 33
click at [1205, 470] on select "**********" at bounding box center [1234, 463] width 296 height 33
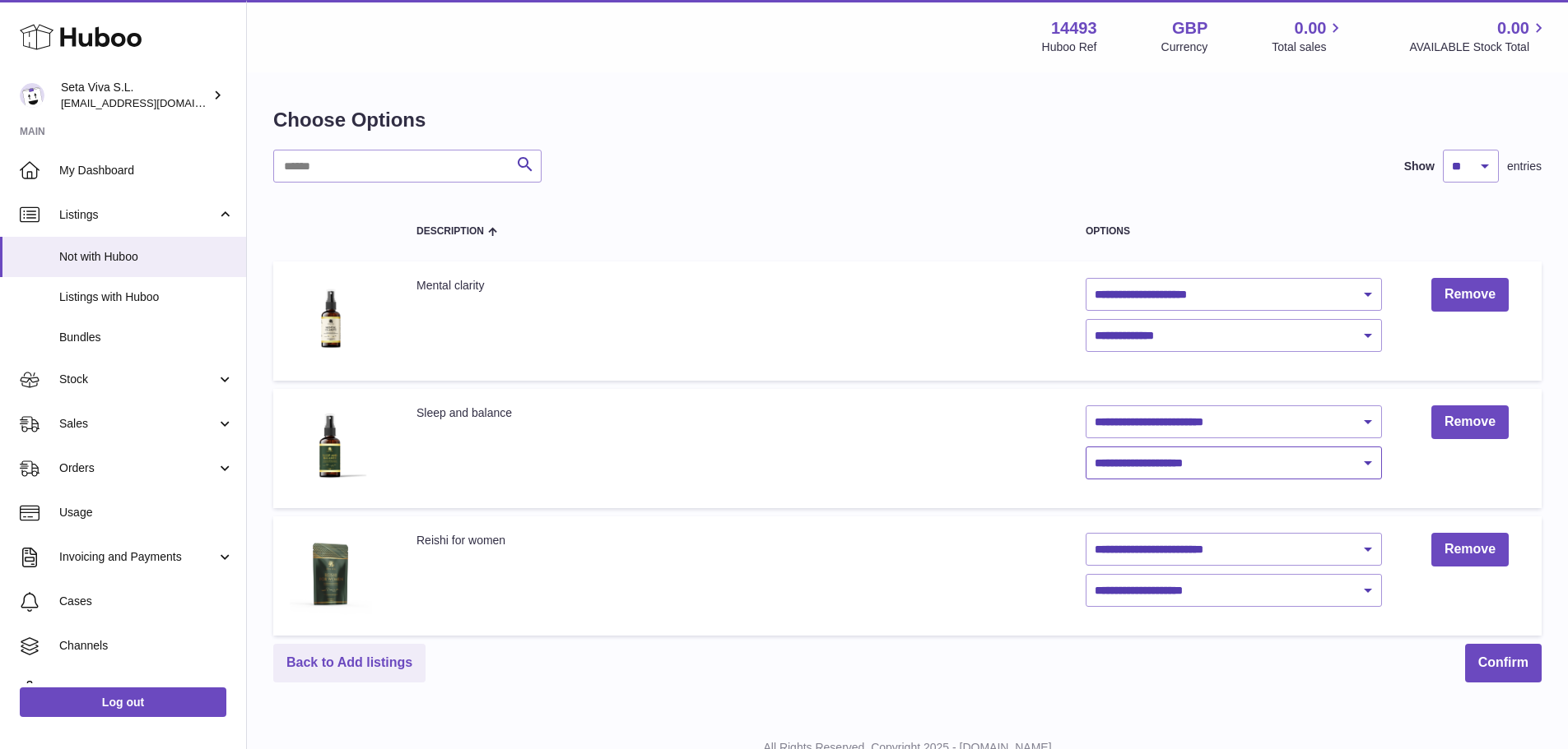
select select "****"
click at [1086, 446] on select "**********" at bounding box center [1234, 463] width 296 height 33
drag, startPoint x: 1190, startPoint y: 549, endPoint x: 1190, endPoint y: 564, distance: 15.0
click at [1190, 549] on select "**********" at bounding box center [1234, 549] width 296 height 33
select select "**********"
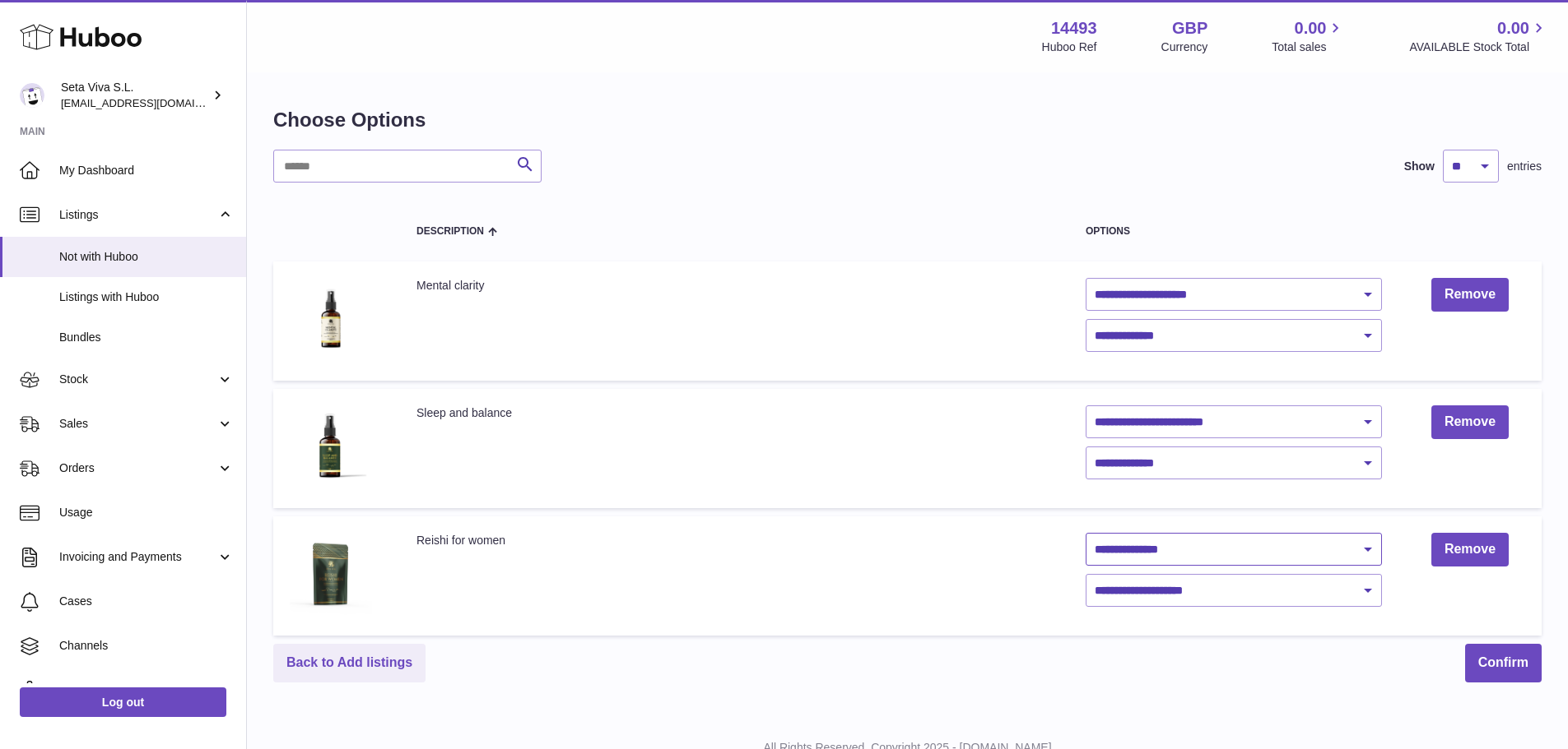
click at [1086, 533] on select "**********" at bounding box center [1234, 549] width 296 height 33
click at [1197, 588] on select "**********" at bounding box center [1234, 591] width 296 height 33
select select "****"
click at [1086, 574] on select "**********" at bounding box center [1234, 591] width 296 height 33
click at [1491, 663] on button "Confirm" at bounding box center [1503, 663] width 77 height 38
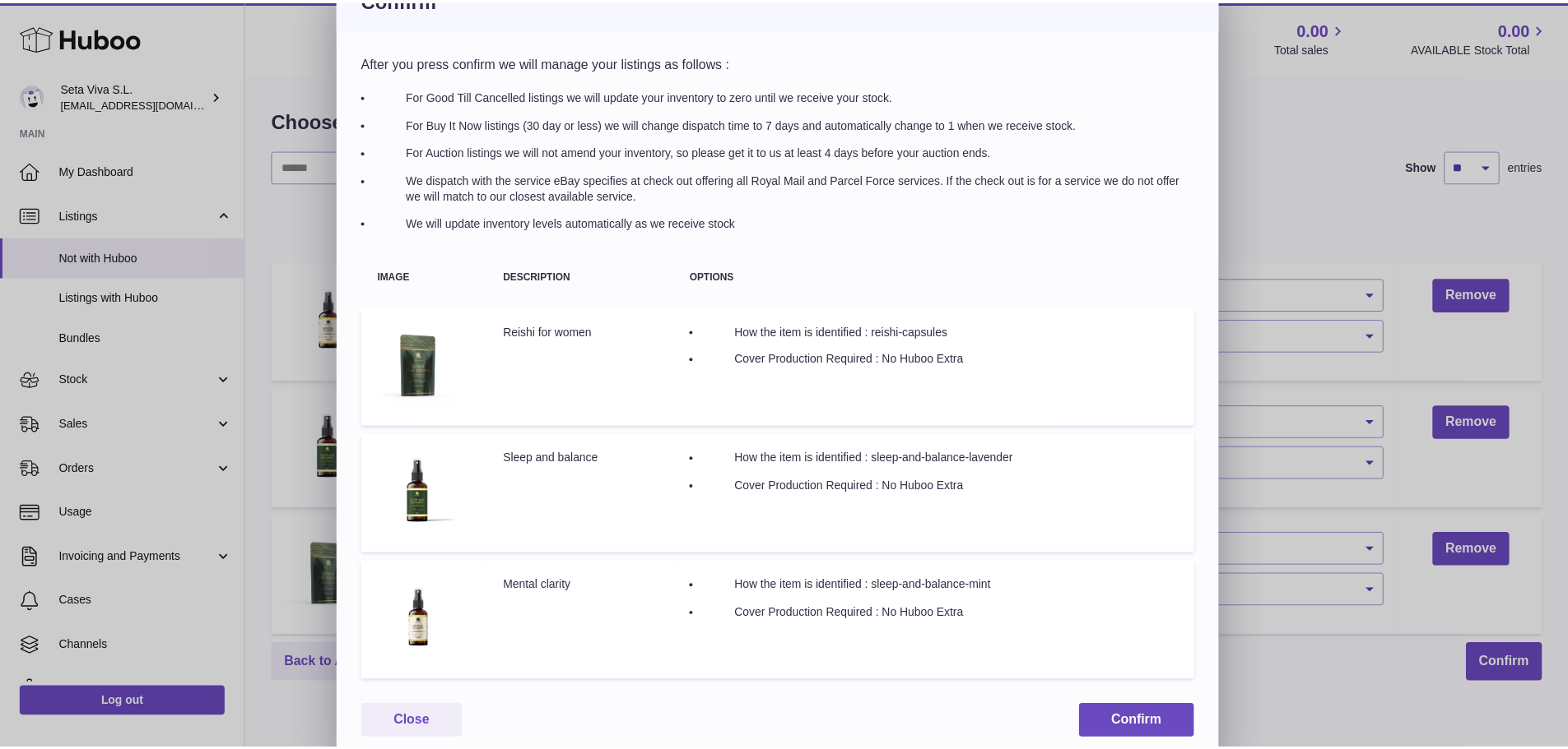
scroll to position [47, 0]
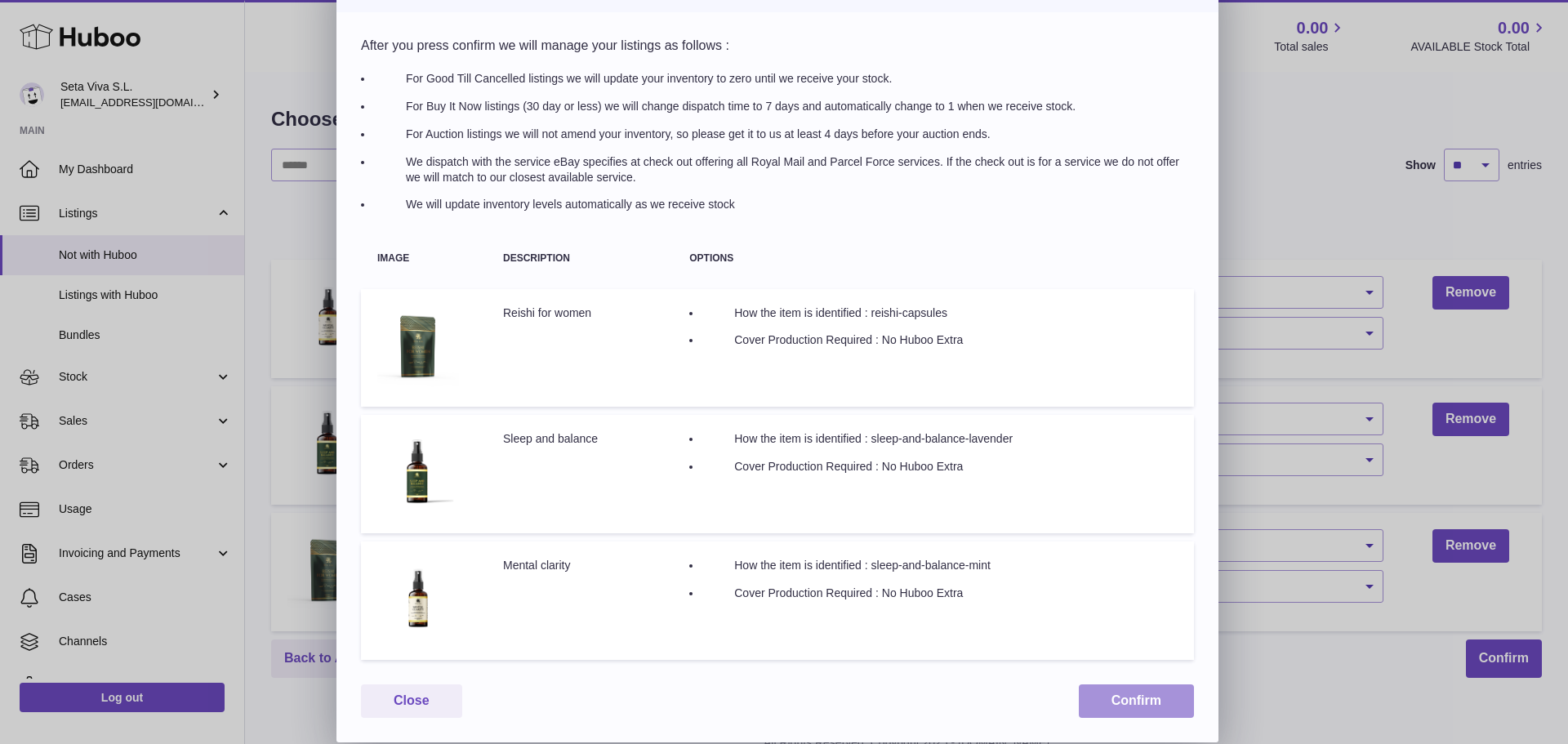
click at [1151, 696] on button "Confirm" at bounding box center [1136, 701] width 115 height 34
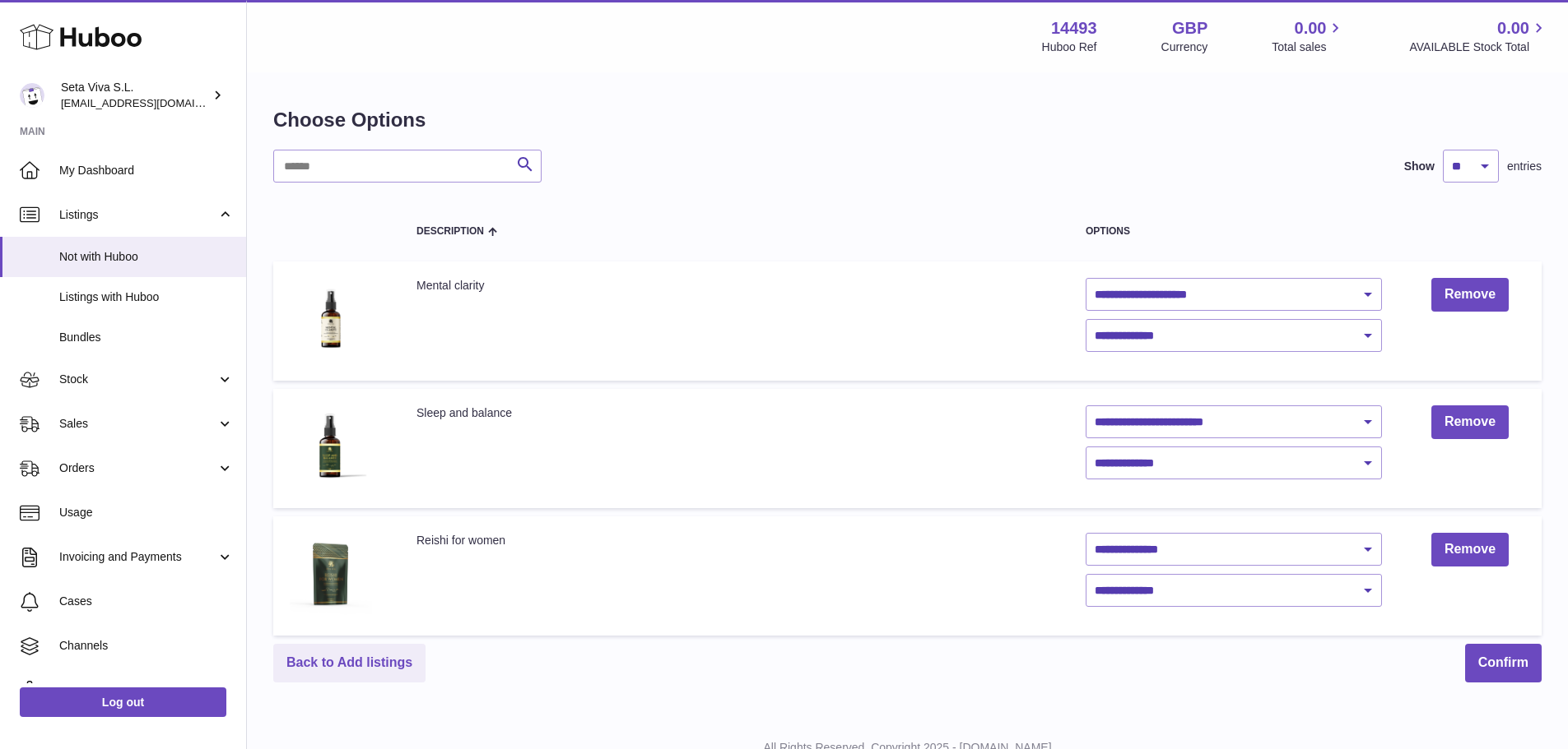
scroll to position [0, 0]
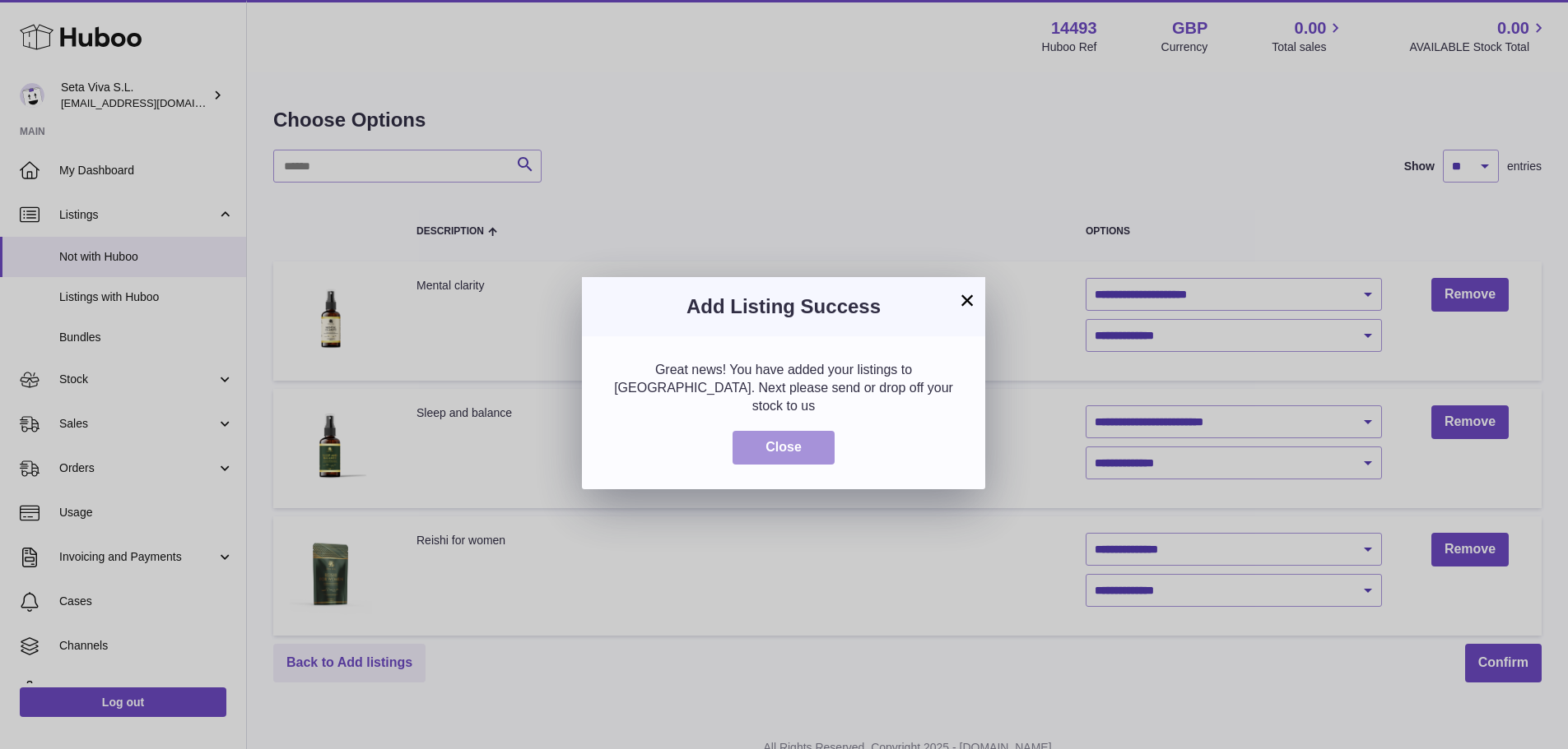
click at [765, 431] on button "Close" at bounding box center [783, 447] width 102 height 34
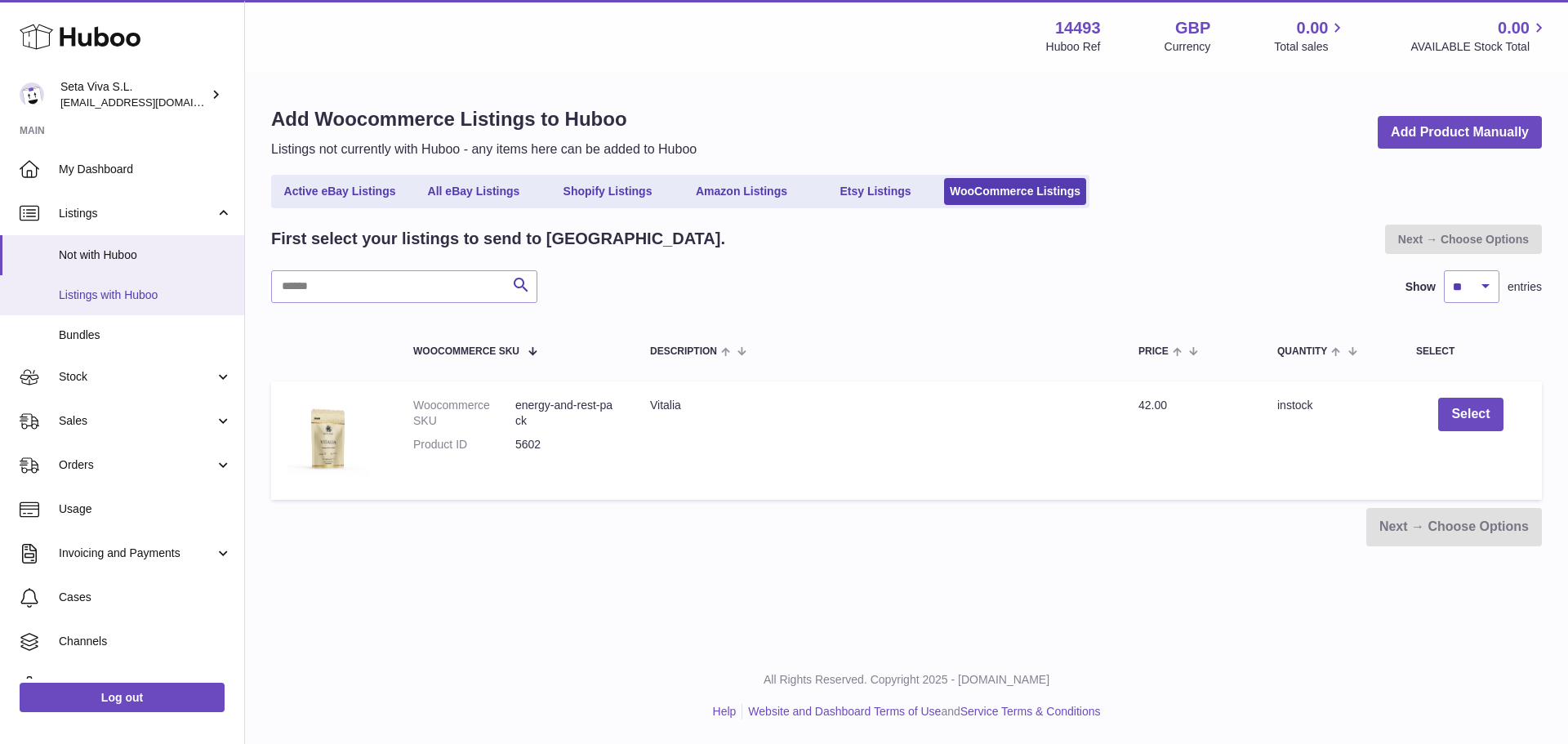
click at [147, 297] on span "Listings with Huboo" at bounding box center [145, 295] width 173 height 16
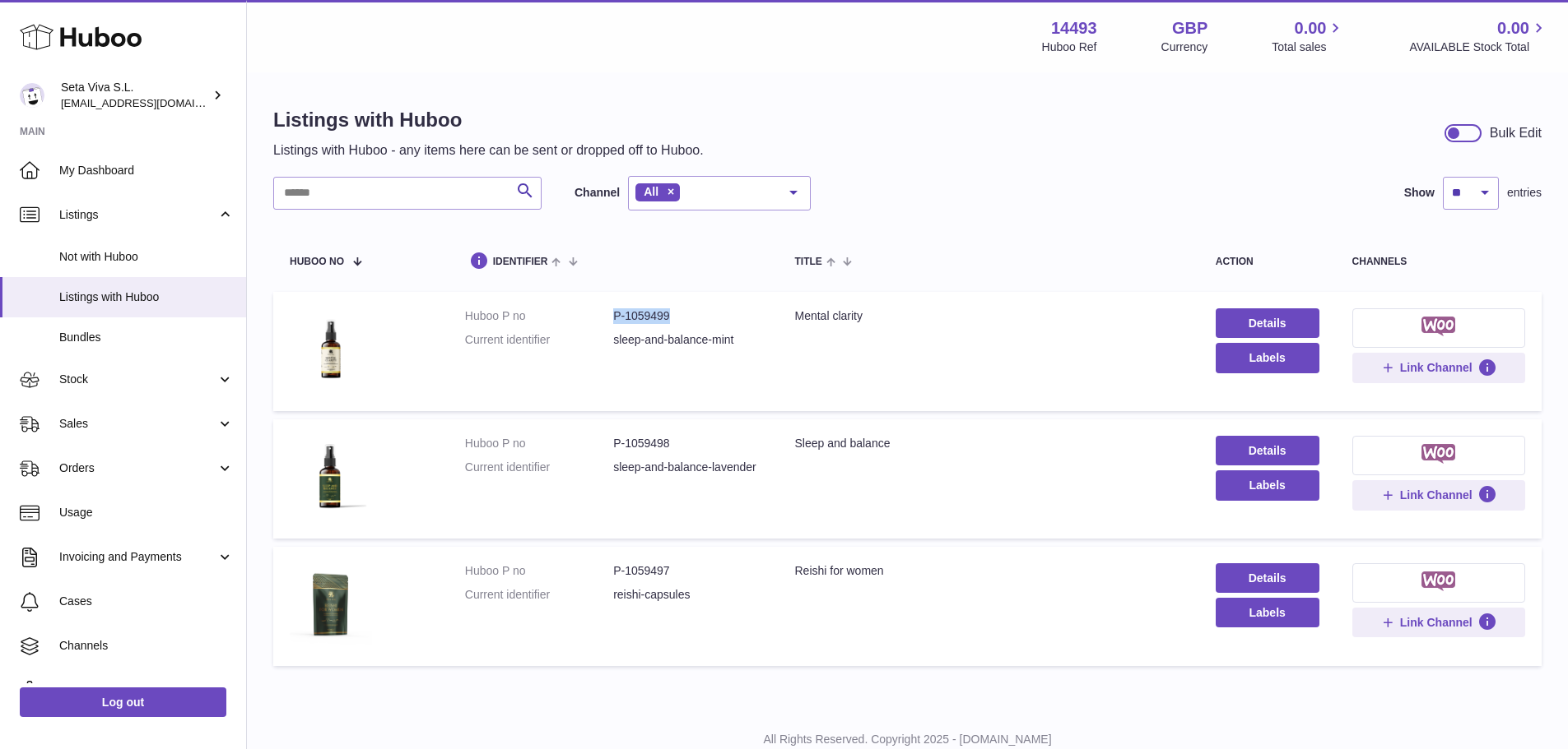
drag, startPoint x: 675, startPoint y: 315, endPoint x: 601, endPoint y: 313, distance: 74.0
click at [601, 313] on dl "Huboo P no P-1059499 Current identifier sleep-and-balance-mint" at bounding box center [613, 332] width 297 height 47
drag, startPoint x: 681, startPoint y: 435, endPoint x: 588, endPoint y: 435, distance: 93.0
click at [588, 435] on td "Huboo P no P-1059498 Current identifier sleep-and-balance-lavender" at bounding box center [613, 479] width 330 height 119
drag, startPoint x: 683, startPoint y: 572, endPoint x: 592, endPoint y: 574, distance: 91.0
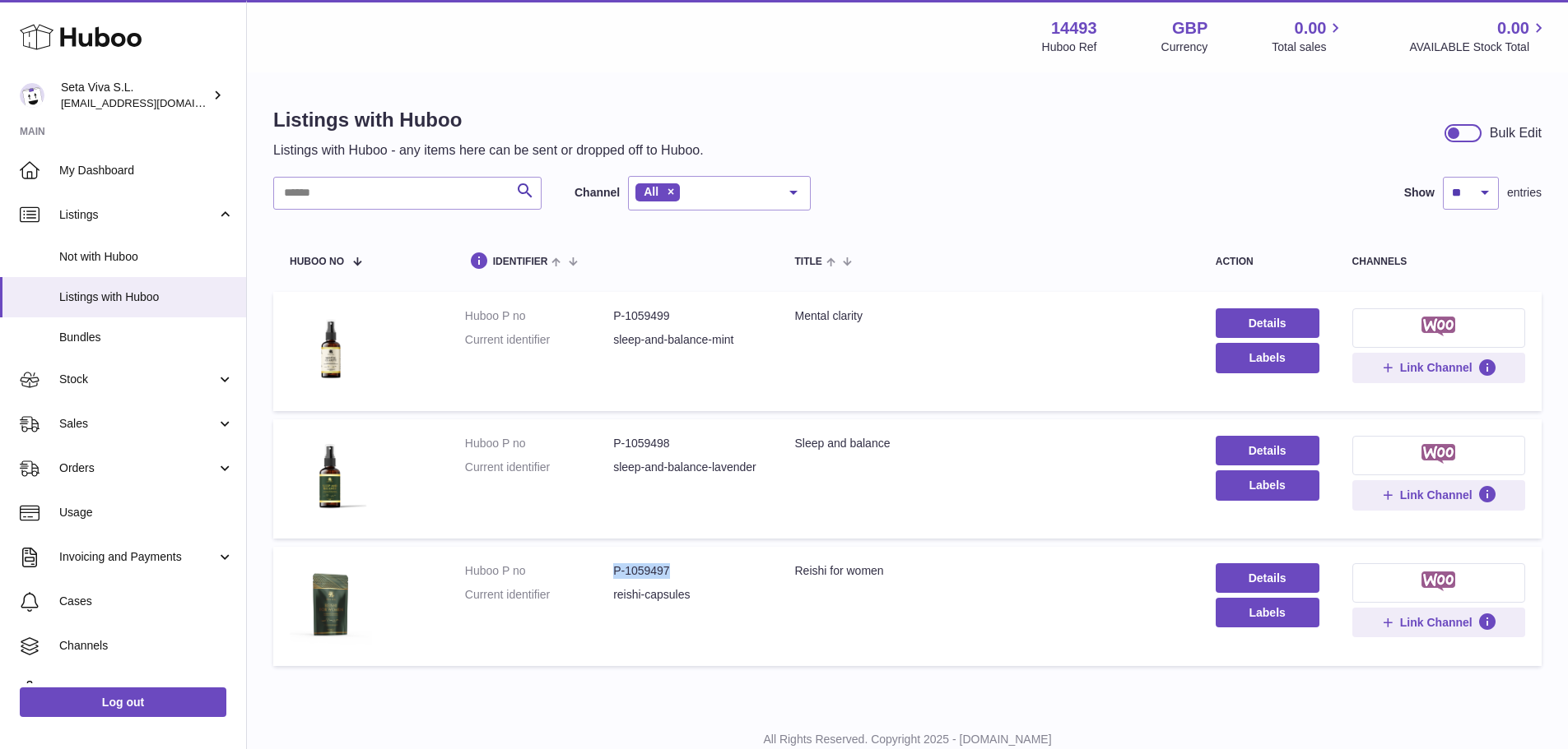
click at [592, 574] on dl "Huboo P no P-1059497 Current identifier reishi-capsules" at bounding box center [613, 587] width 297 height 47
drag, startPoint x: 690, startPoint y: 315, endPoint x: 601, endPoint y: 318, distance: 89.1
click at [601, 318] on dl "Huboo P no P-1059499 Current identifier sleep-and-balance-mint" at bounding box center [613, 332] width 297 height 47
click at [941, 360] on td "Title Mental clarity" at bounding box center [988, 351] width 421 height 119
click at [1466, 329] on button at bounding box center [1438, 328] width 173 height 39
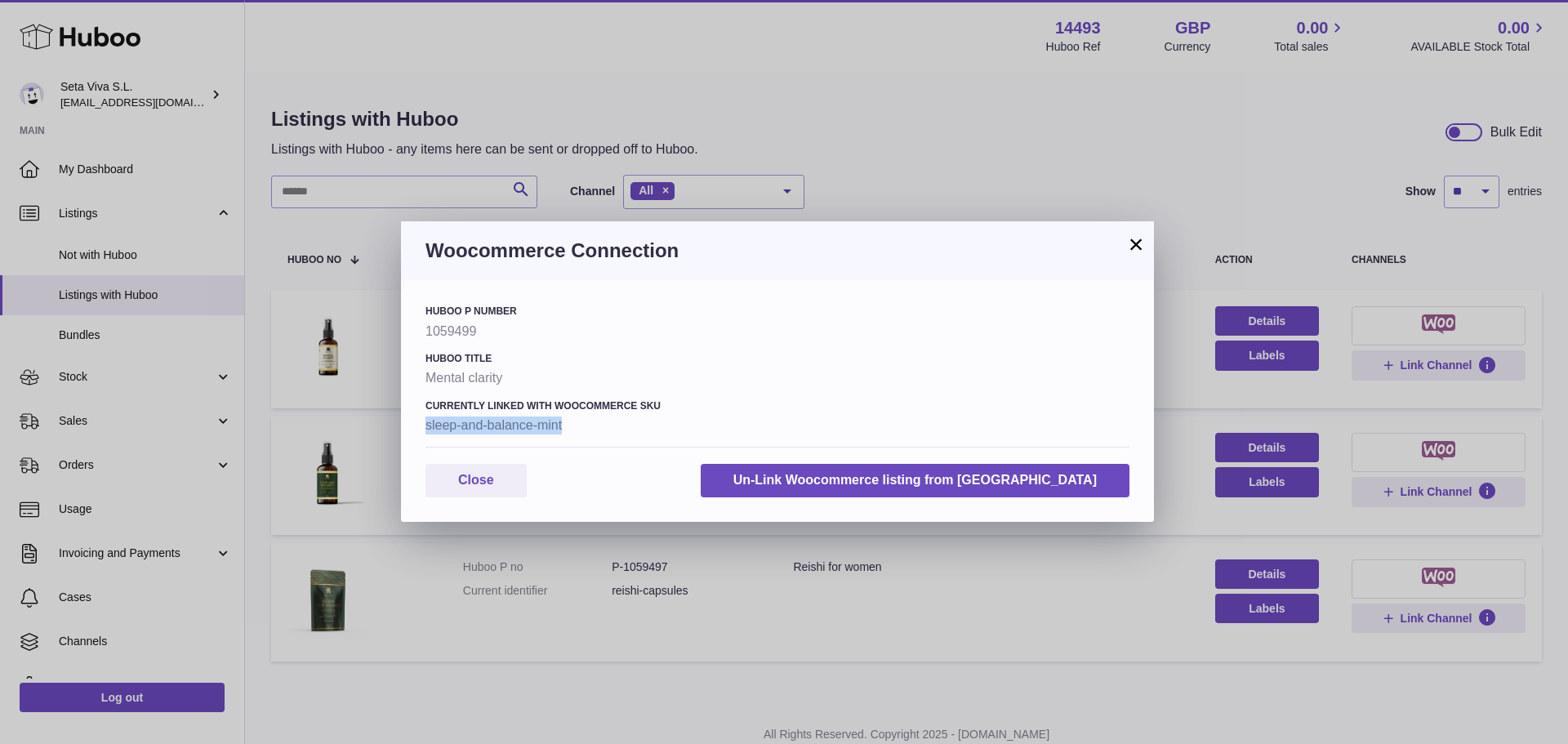
drag, startPoint x: 424, startPoint y: 420, endPoint x: 609, endPoint y: 425, distance: 185.1
click at [608, 425] on div "Huboo P number 1059499 Huboo Title Mental clarity Currently Linked with Woocomm…" at bounding box center [778, 400] width 753 height 241
click at [1139, 243] on button "×" at bounding box center [1136, 244] width 20 height 20
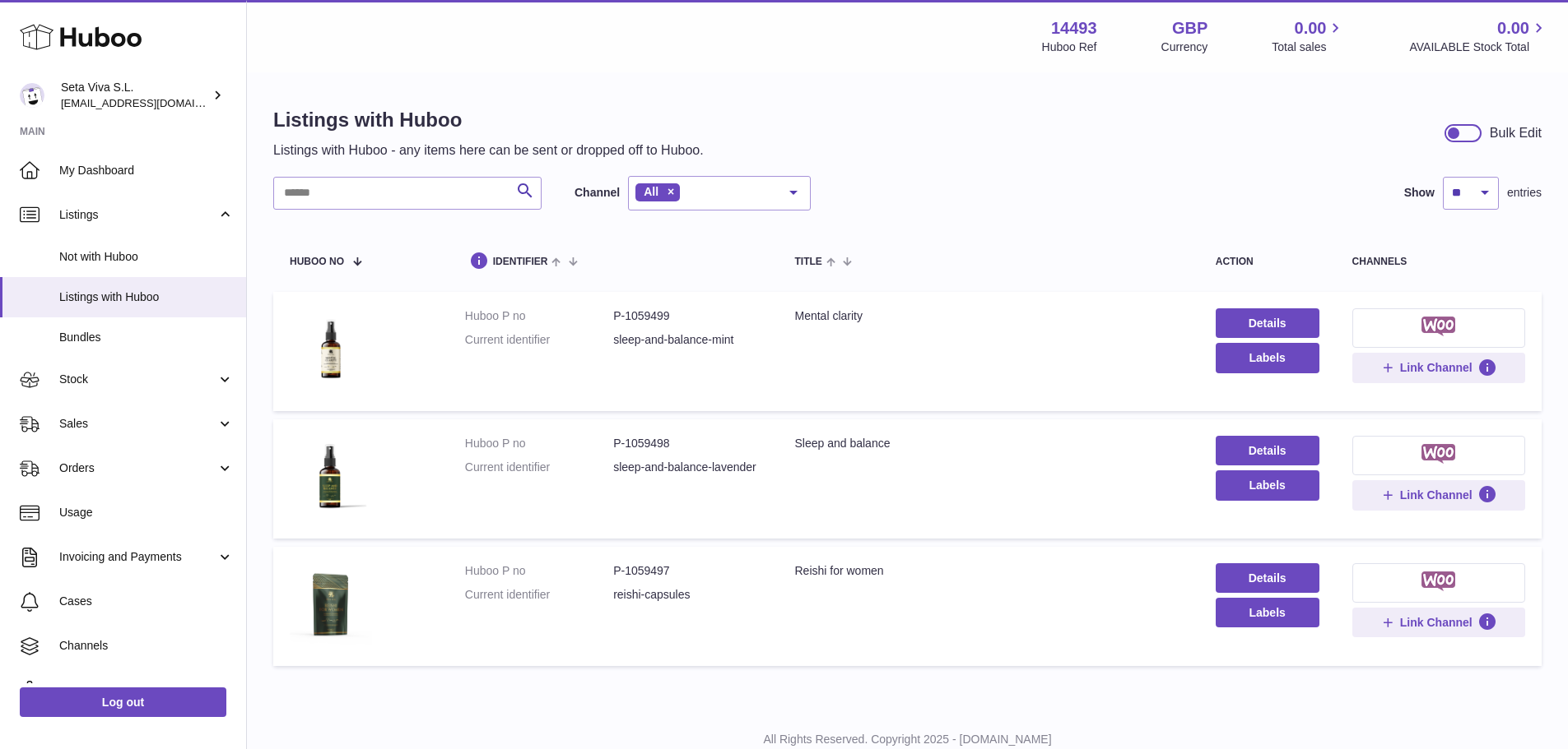
click at [1424, 328] on img at bounding box center [1438, 327] width 34 height 20
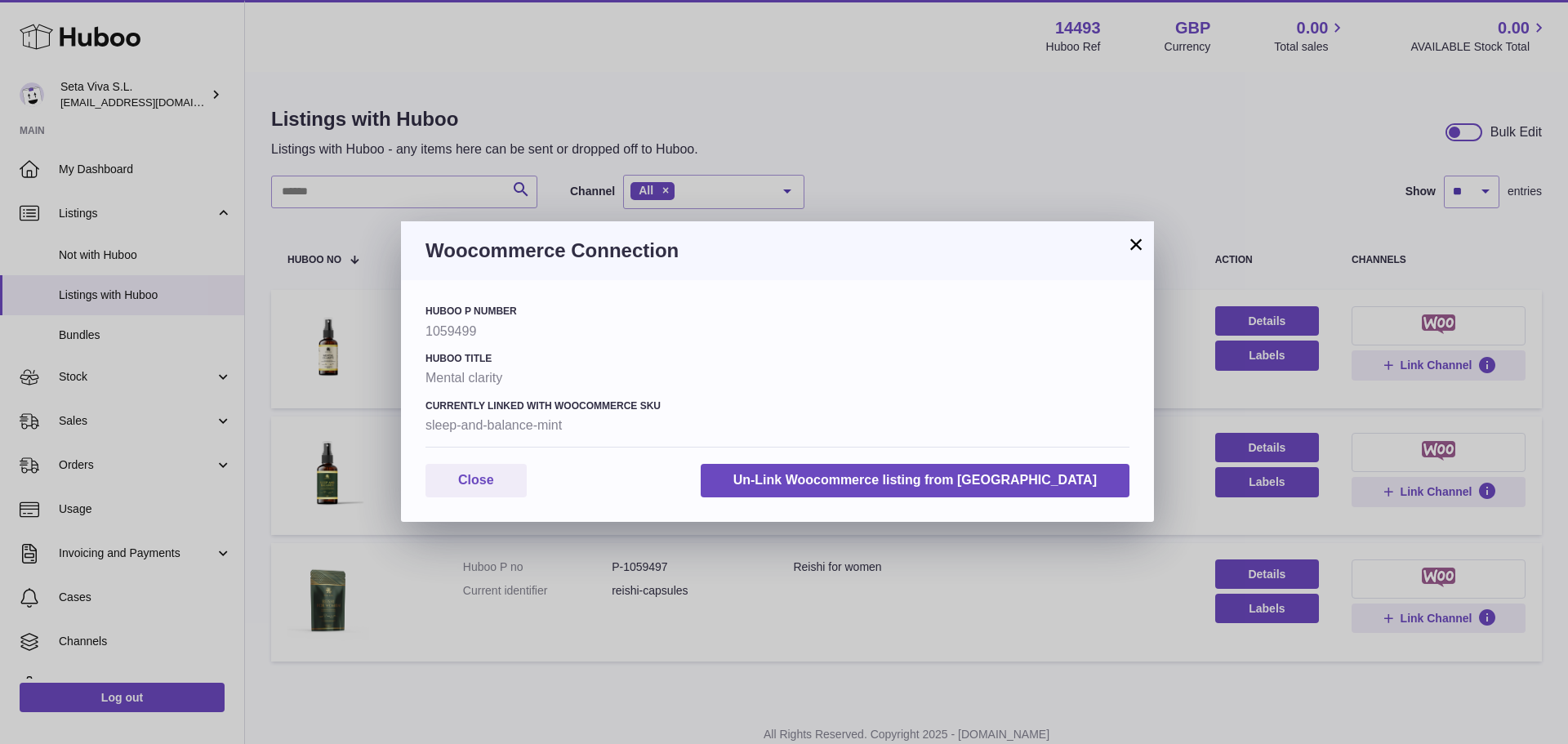
click at [1135, 245] on button "×" at bounding box center [1136, 244] width 20 height 20
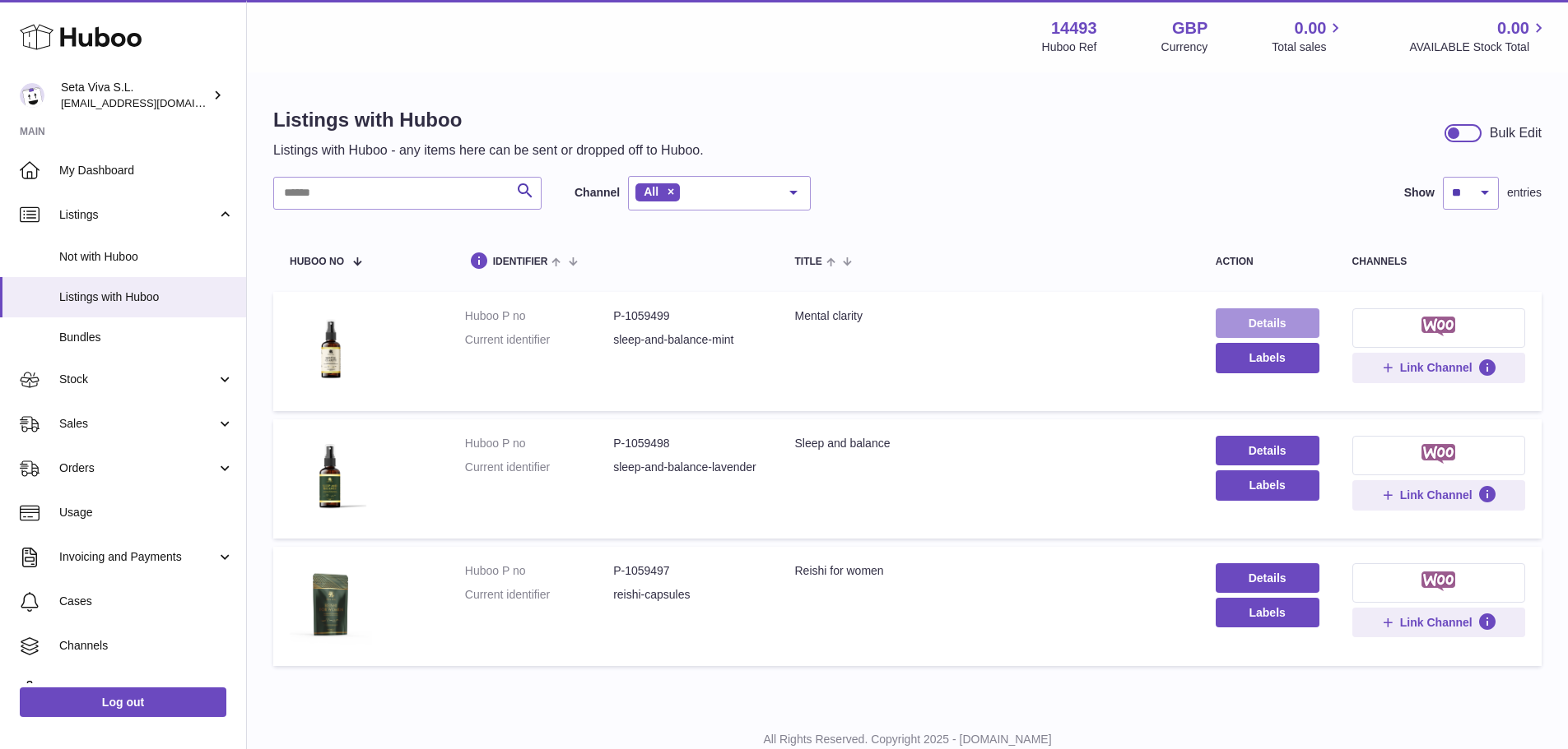
click at [1273, 326] on link "Details" at bounding box center [1267, 323] width 104 height 30
click at [1455, 136] on div at bounding box center [1453, 133] width 15 height 15
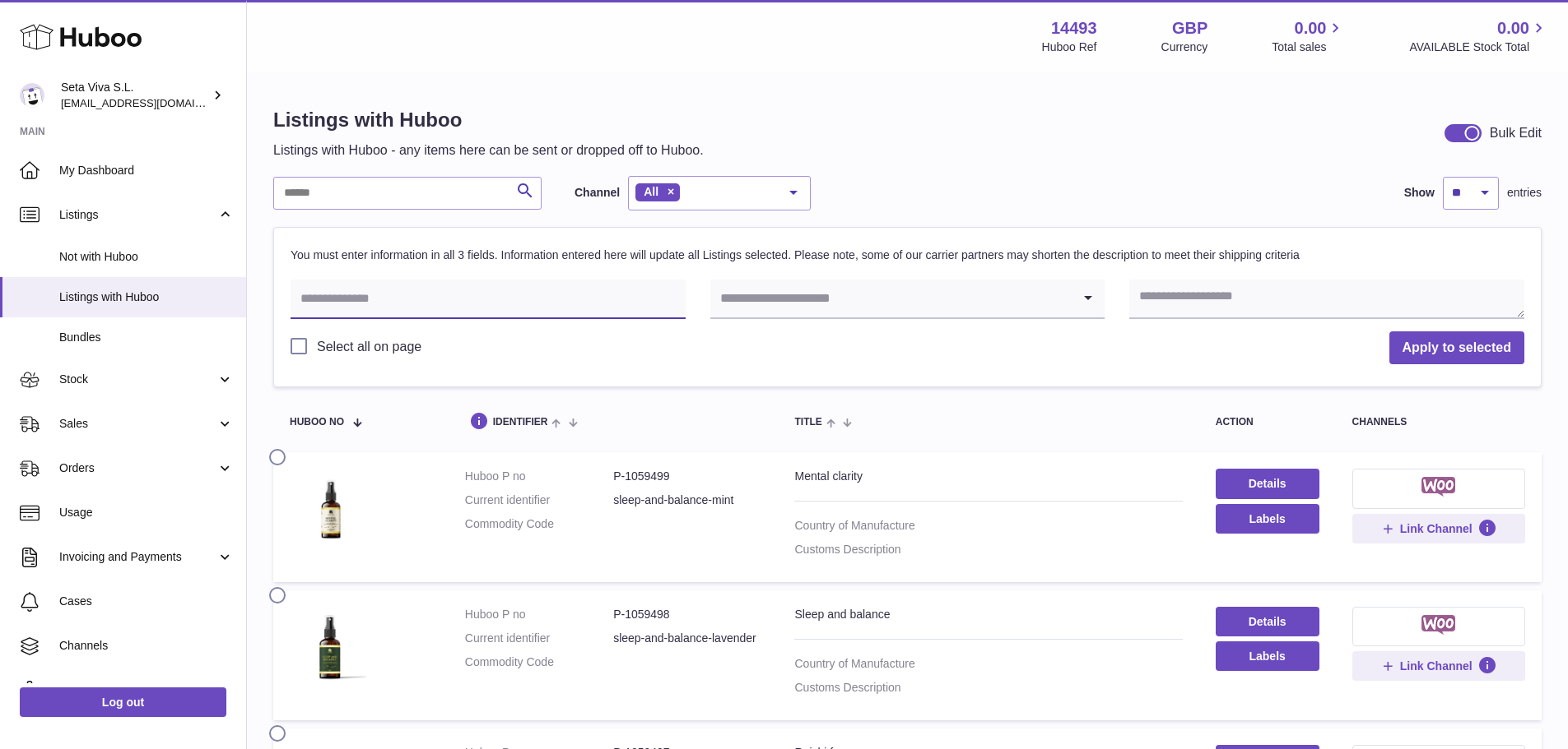
click at [385, 298] on input "text" at bounding box center [487, 298] width 395 height 39
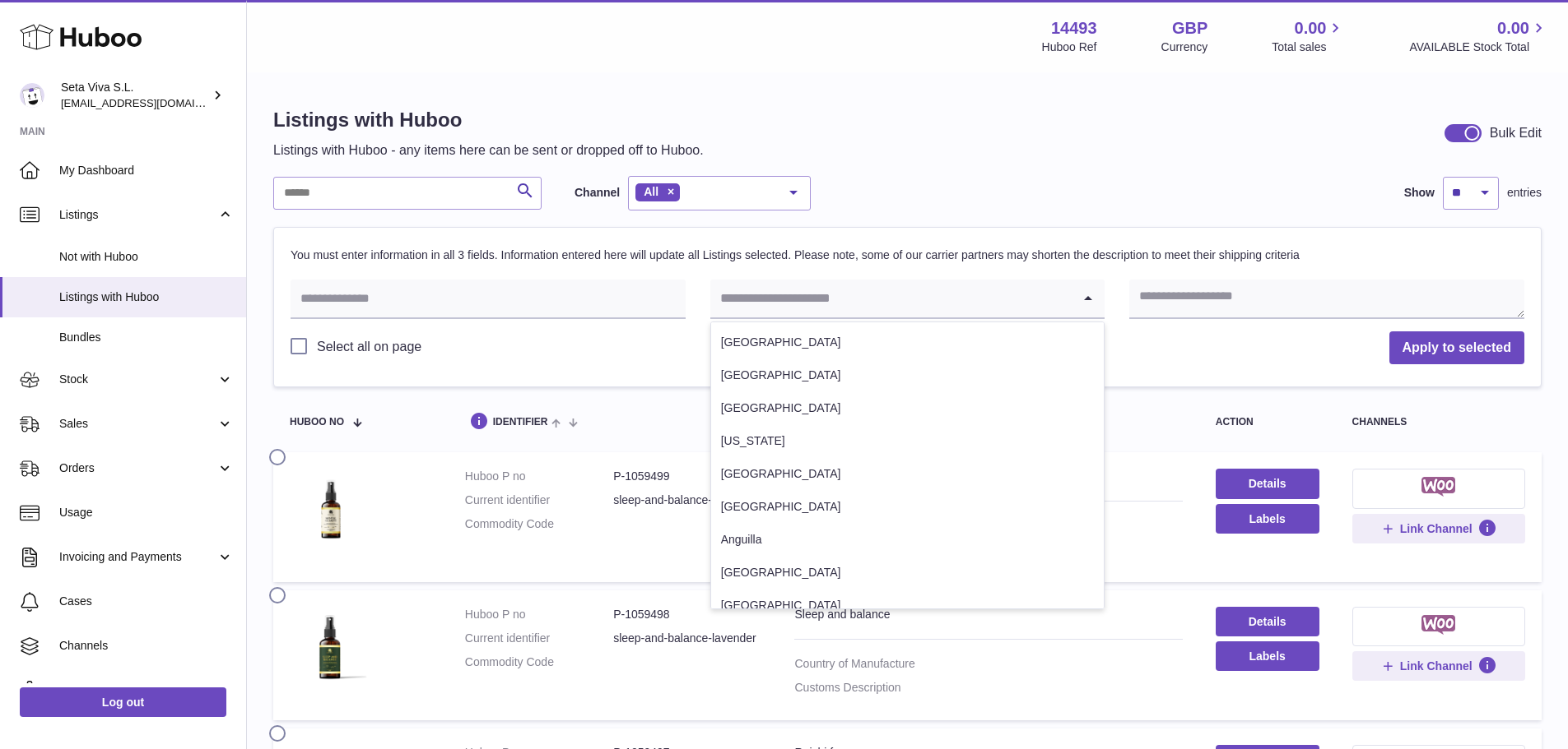
click at [863, 309] on input "Search for option" at bounding box center [891, 298] width 362 height 38
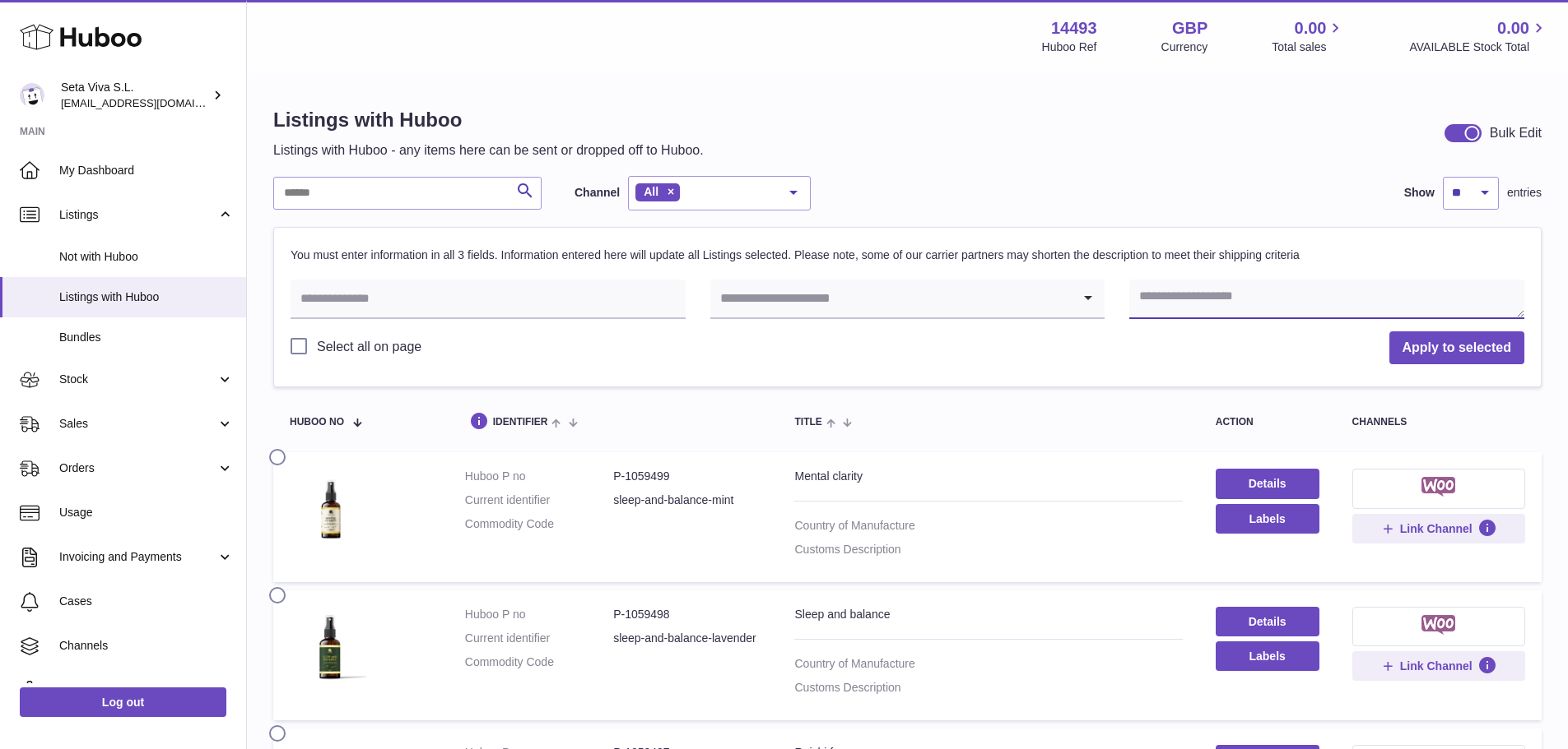
click at [1252, 306] on textarea at bounding box center [1326, 298] width 395 height 39
click at [298, 346] on label "Select all on page" at bounding box center [355, 347] width 131 height 18
click at [1472, 135] on div at bounding box center [1472, 133] width 15 height 15
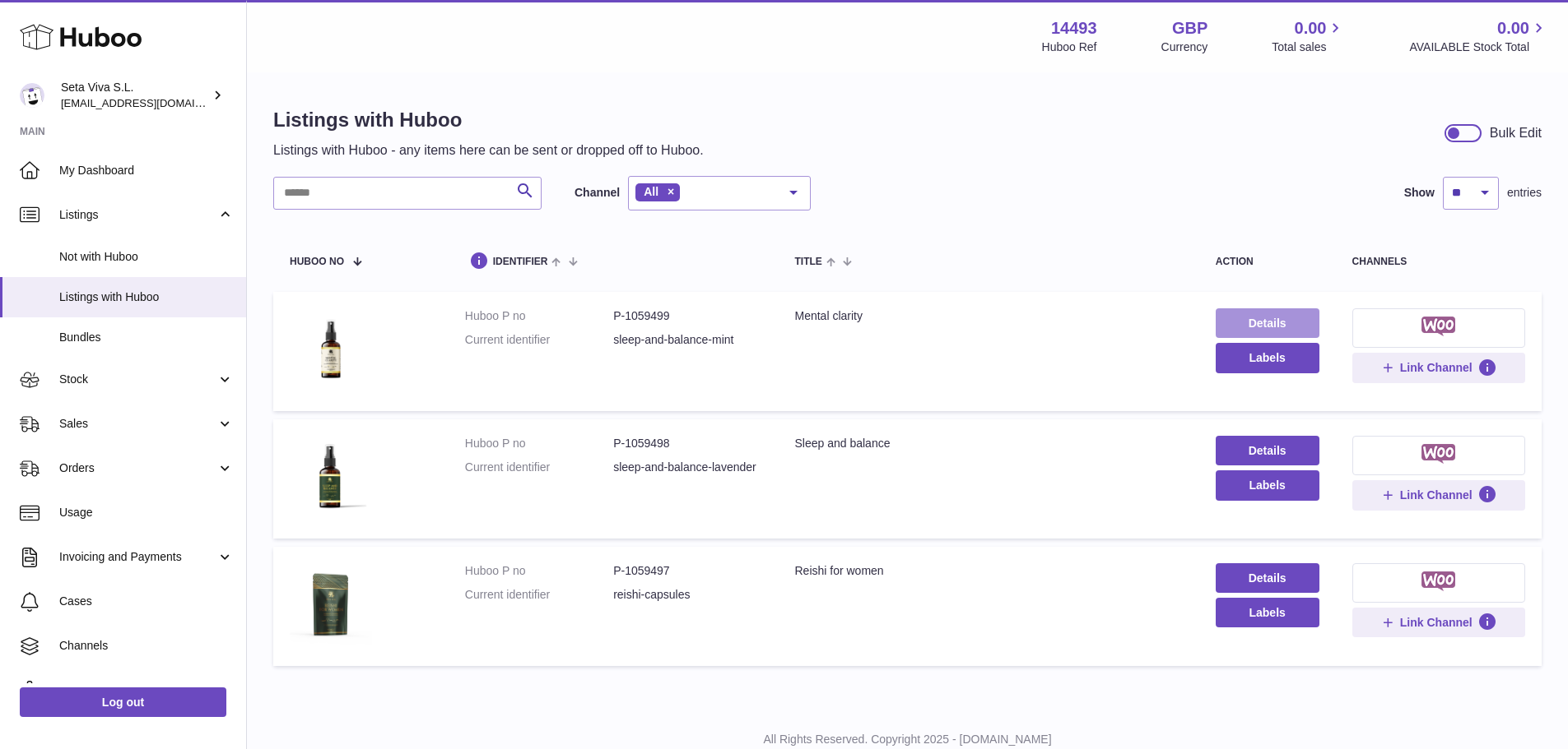
click at [1244, 334] on link "Details" at bounding box center [1267, 323] width 104 height 30
click at [1248, 362] on button "Labels" at bounding box center [1267, 358] width 104 height 30
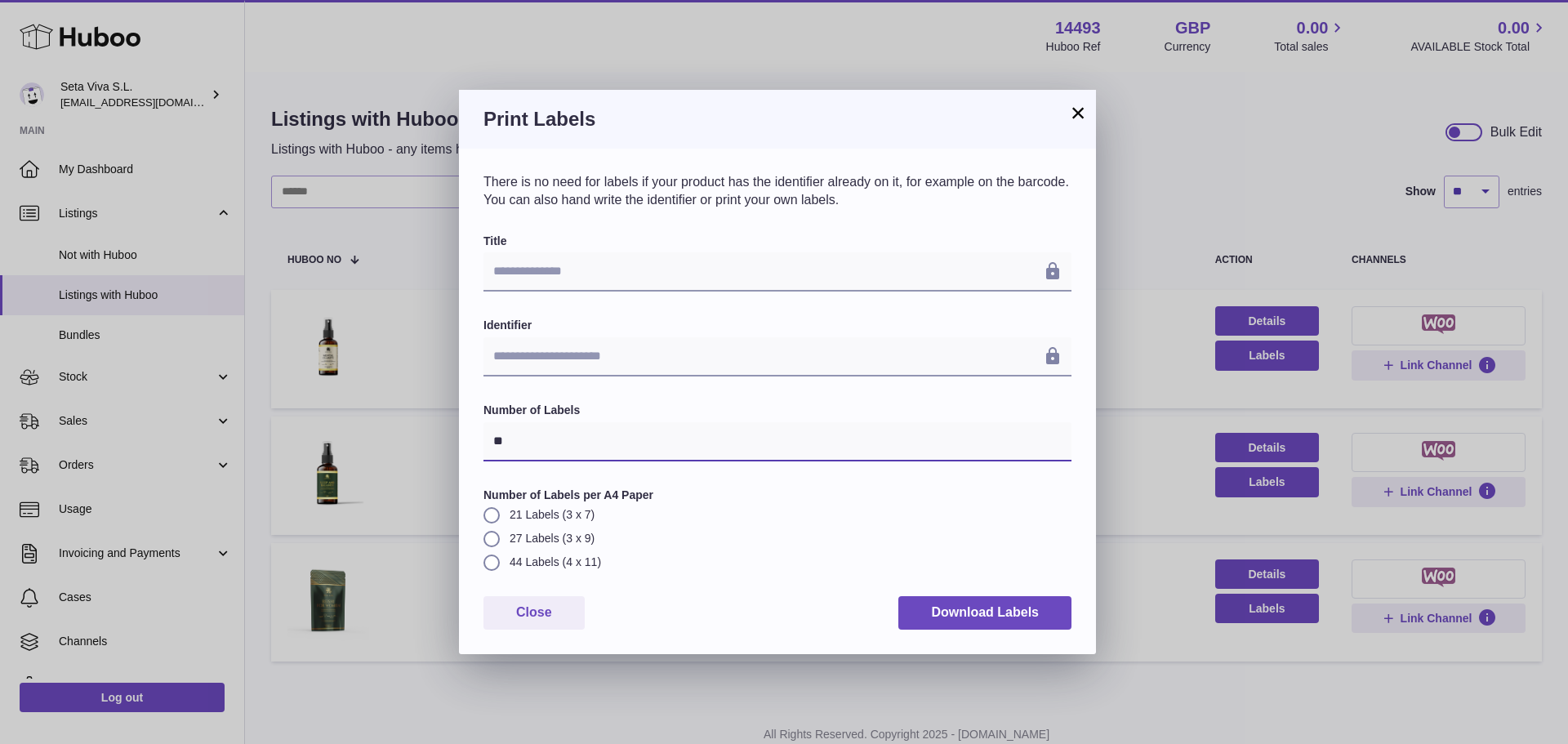
drag, startPoint x: 522, startPoint y: 448, endPoint x: 428, endPoint y: 448, distance: 94.0
click at [428, 448] on div "**********" at bounding box center [784, 372] width 1568 height 744
click at [652, 237] on label "Title" at bounding box center [778, 241] width 588 height 16
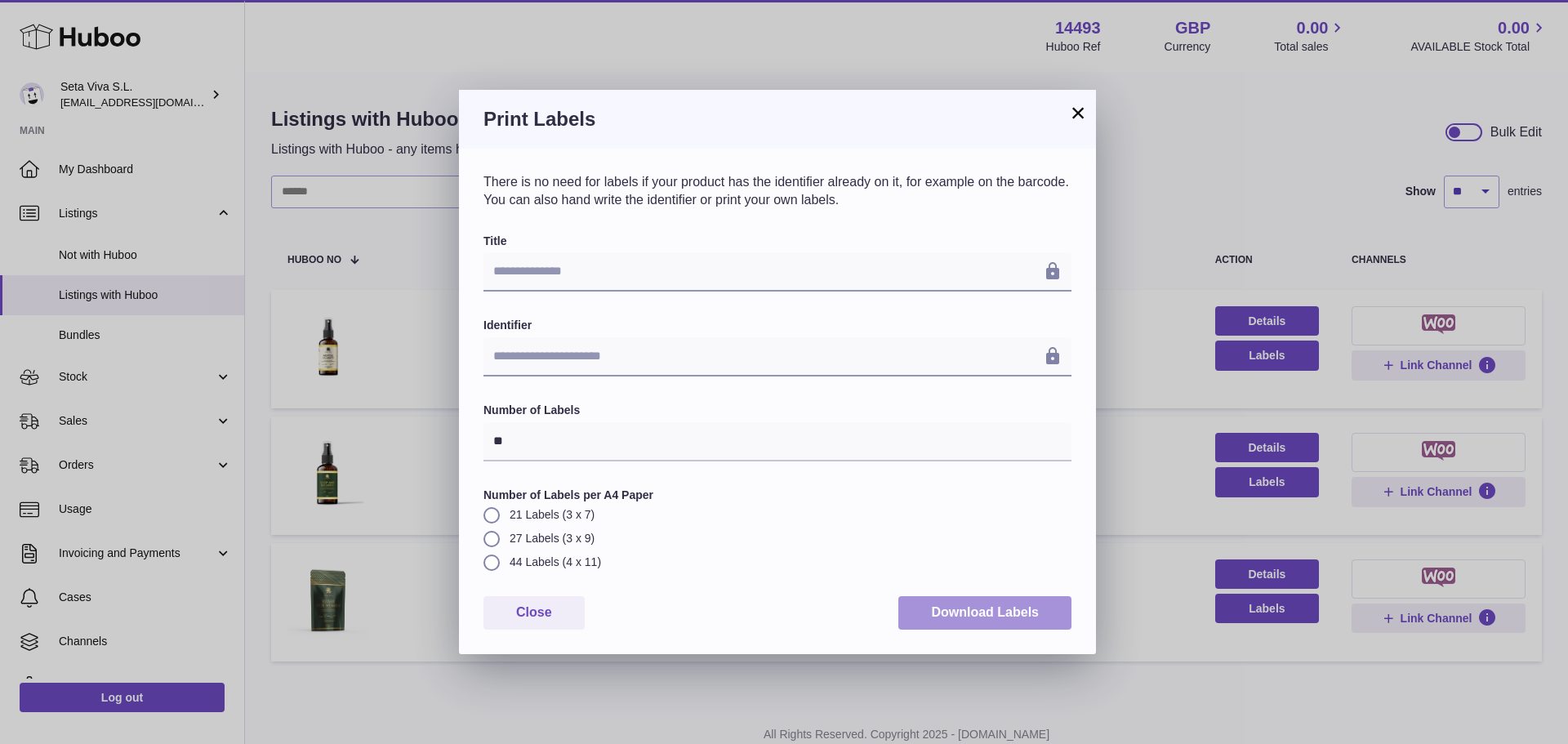
click at [970, 605] on button "Download Labels" at bounding box center [985, 613] width 173 height 34
click at [1083, 114] on button "×" at bounding box center [1078, 113] width 20 height 20
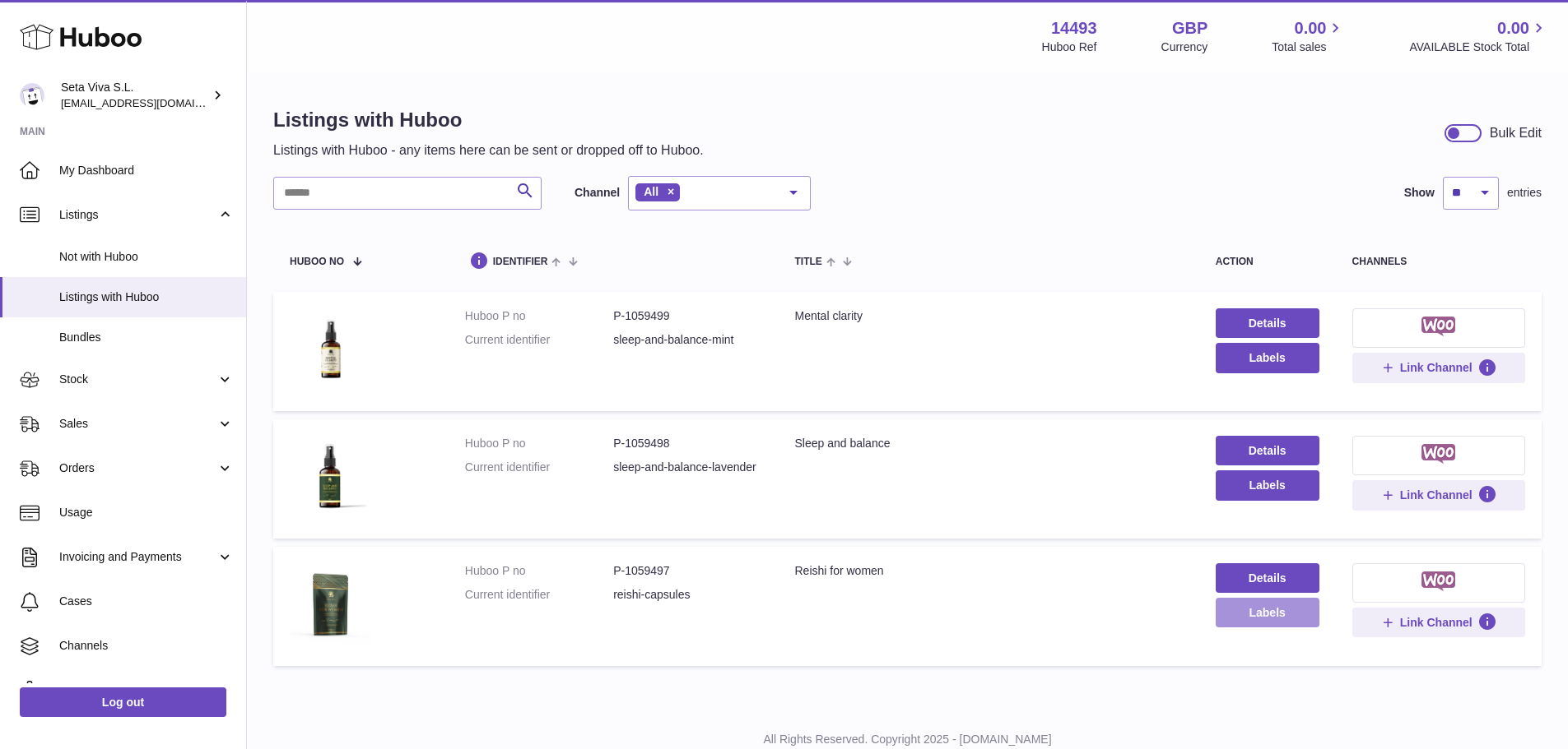
click at [1284, 608] on button "Labels" at bounding box center [1267, 613] width 104 height 30
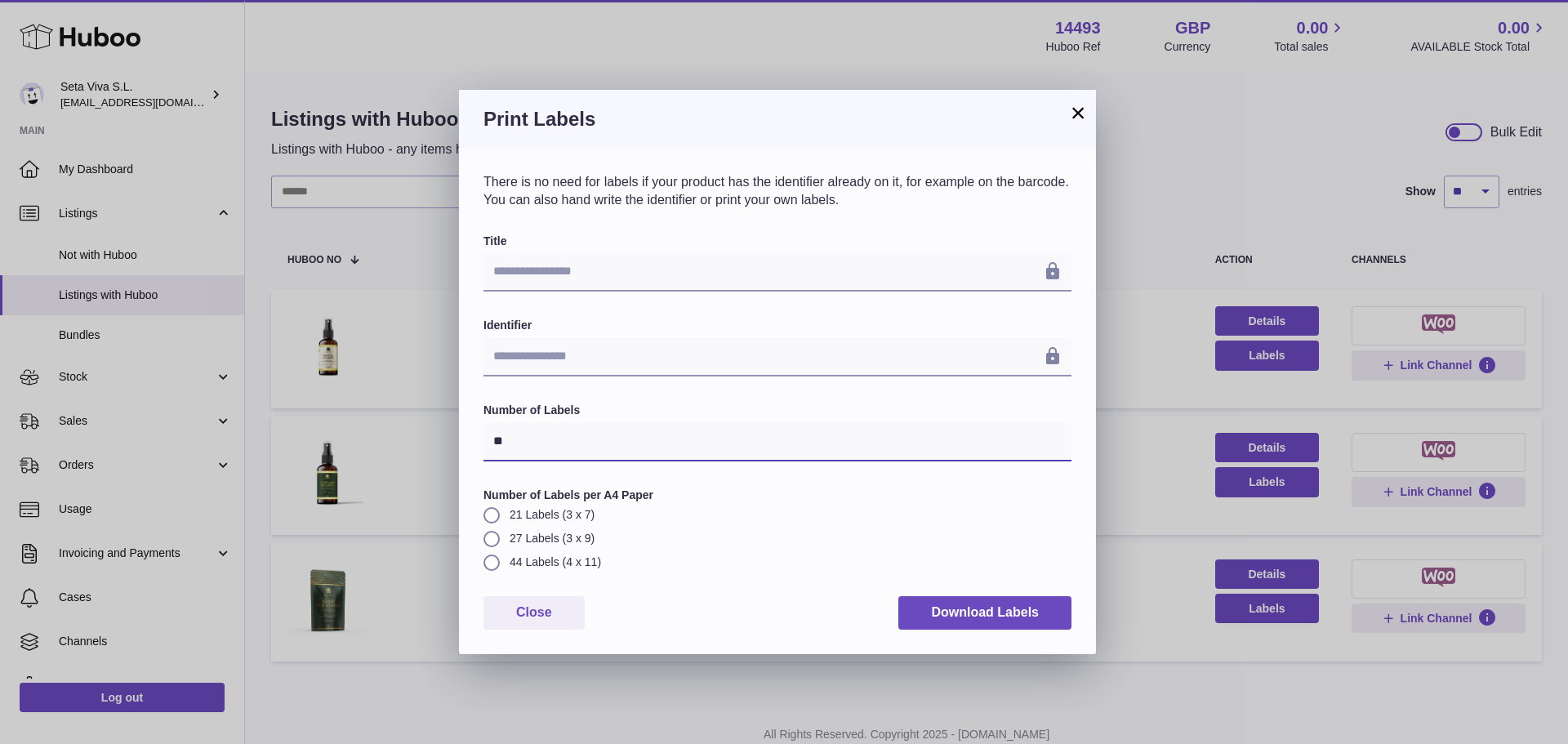
drag, startPoint x: 537, startPoint y: 451, endPoint x: 471, endPoint y: 449, distance: 66.0
click at [471, 449] on div "**********" at bounding box center [778, 400] width 637 height 505
click at [1072, 110] on button "×" at bounding box center [1078, 113] width 20 height 20
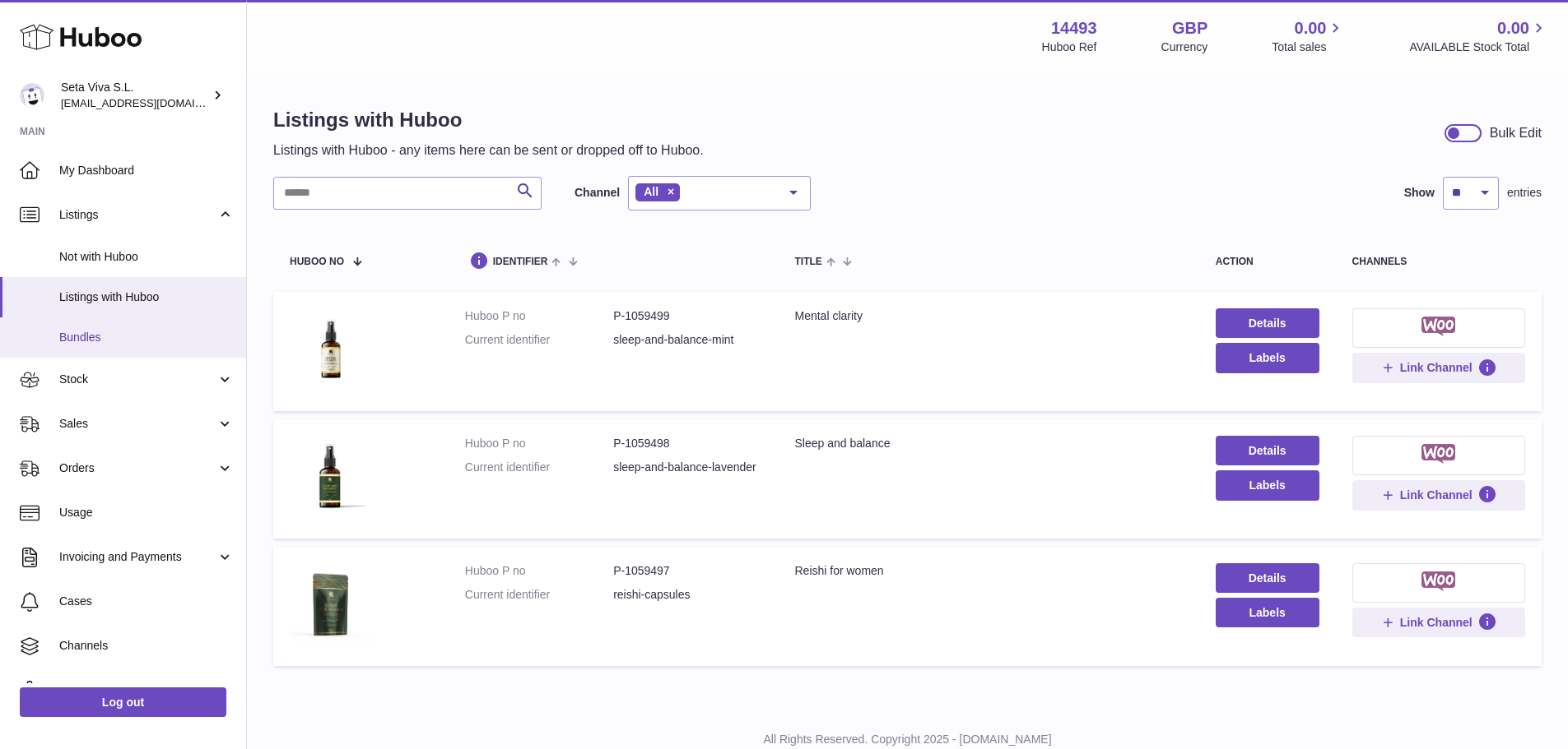
click at [71, 339] on span "Bundles" at bounding box center [146, 338] width 175 height 16
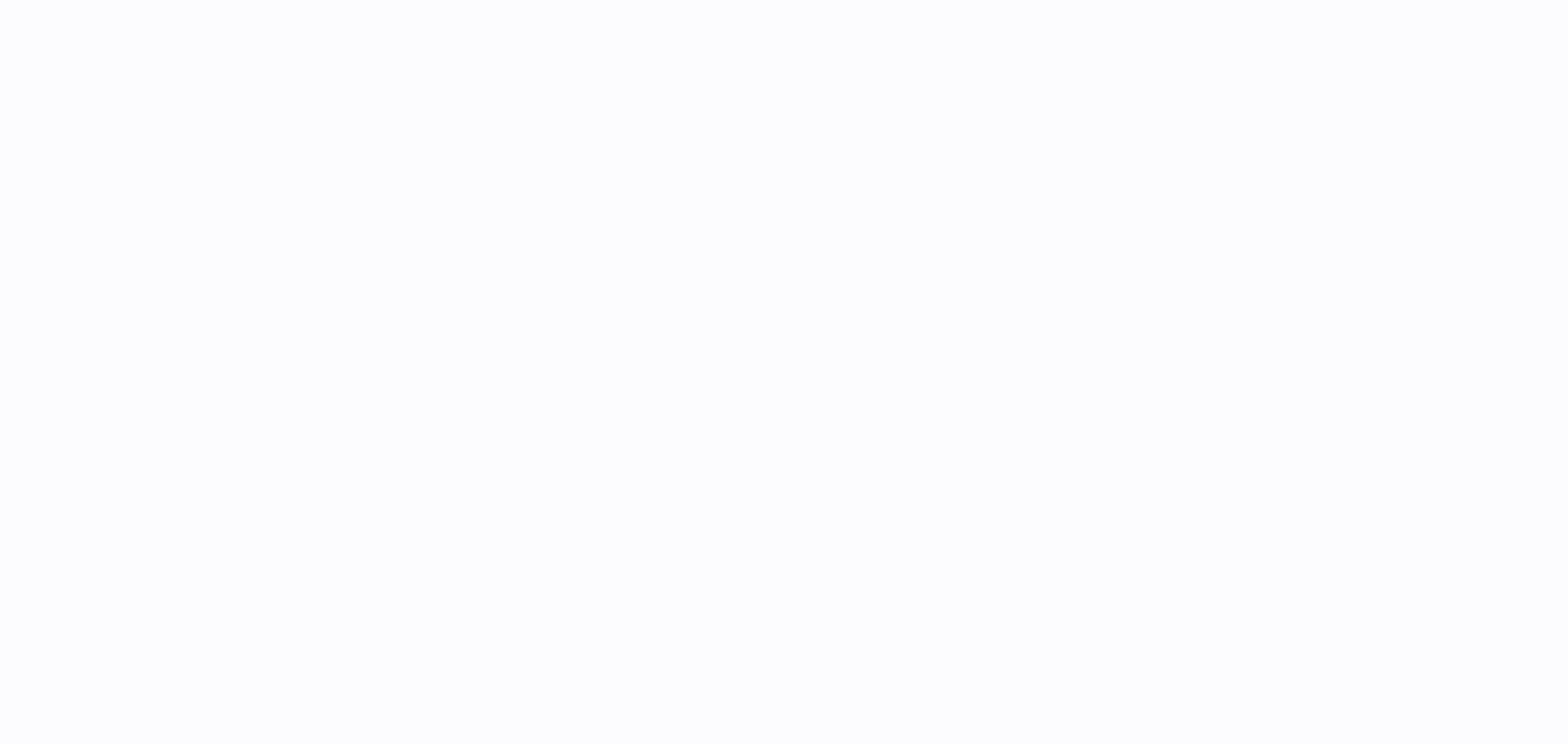
select select
select select "****"
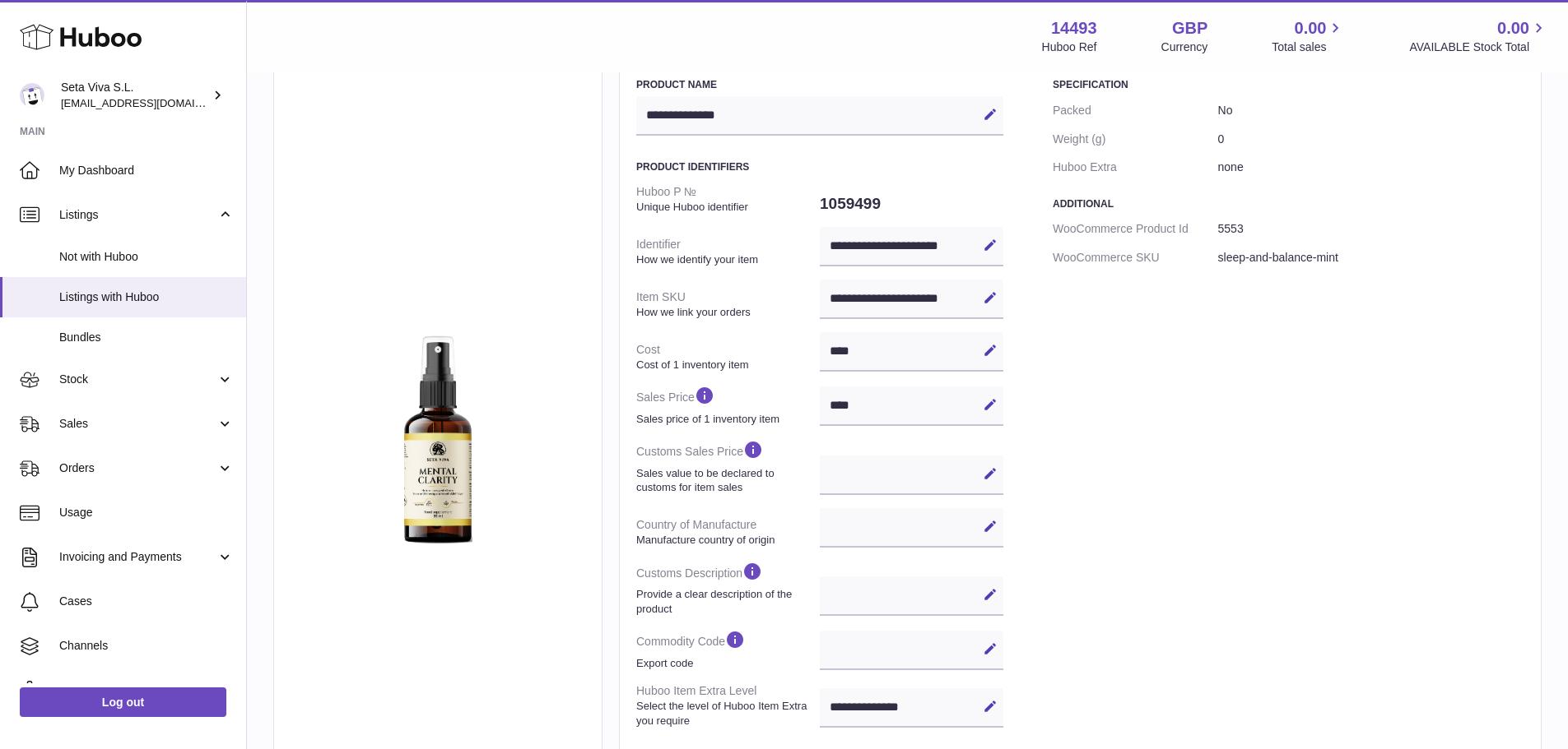
scroll to position [165, 0]
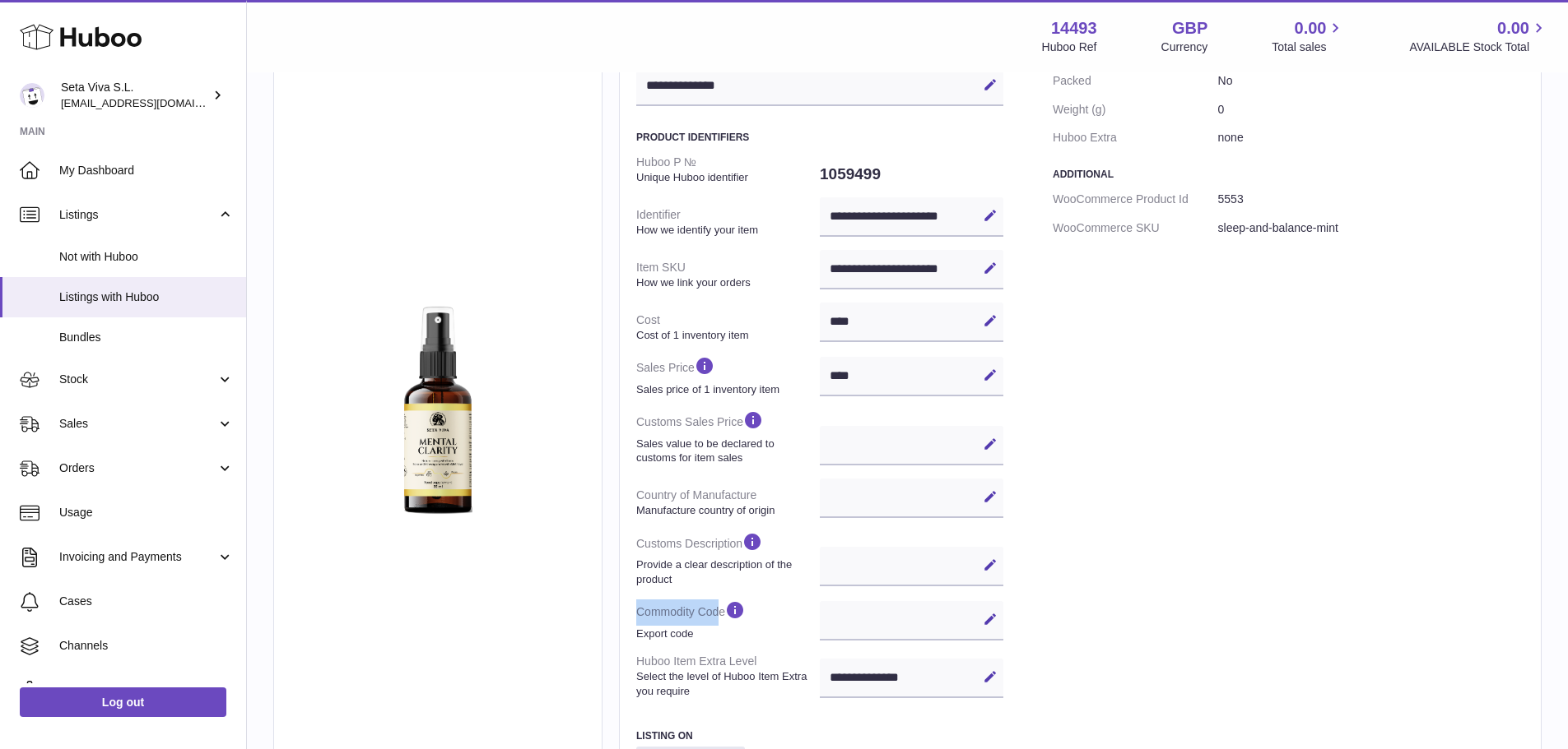
drag, startPoint x: 735, startPoint y: 615, endPoint x: 633, endPoint y: 613, distance: 102.0
click at [633, 613] on div "**********" at bounding box center [1080, 428] width 922 height 895
drag, startPoint x: 752, startPoint y: 542, endPoint x: 636, endPoint y: 542, distance: 116.0
click at [636, 542] on div "**********" at bounding box center [1080, 428] width 922 height 895
drag, startPoint x: 779, startPoint y: 498, endPoint x: 649, endPoint y: 500, distance: 130.0
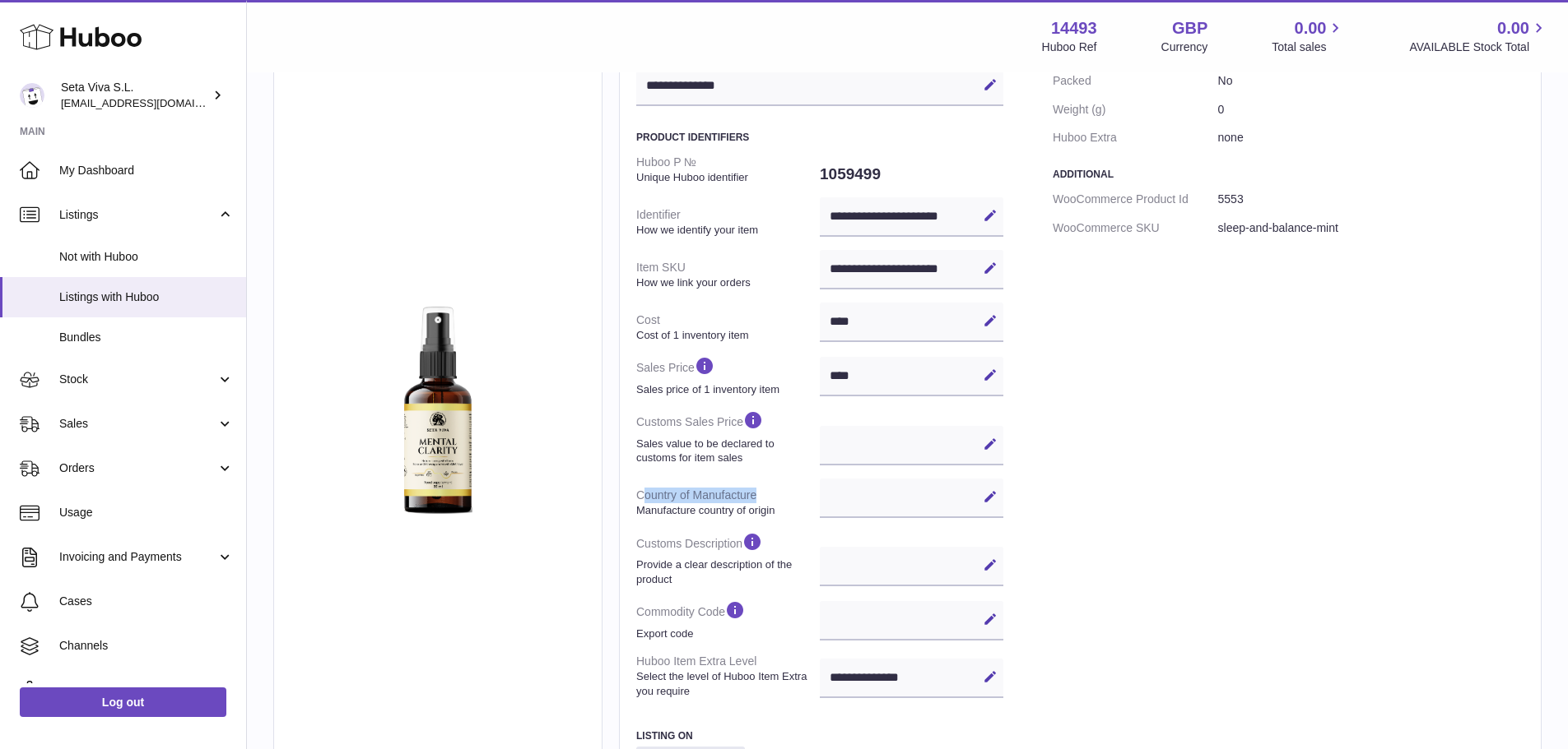
click at [649, 500] on dt "Country of Manufacture Manufacture country of origin" at bounding box center [728, 502] width 184 height 42
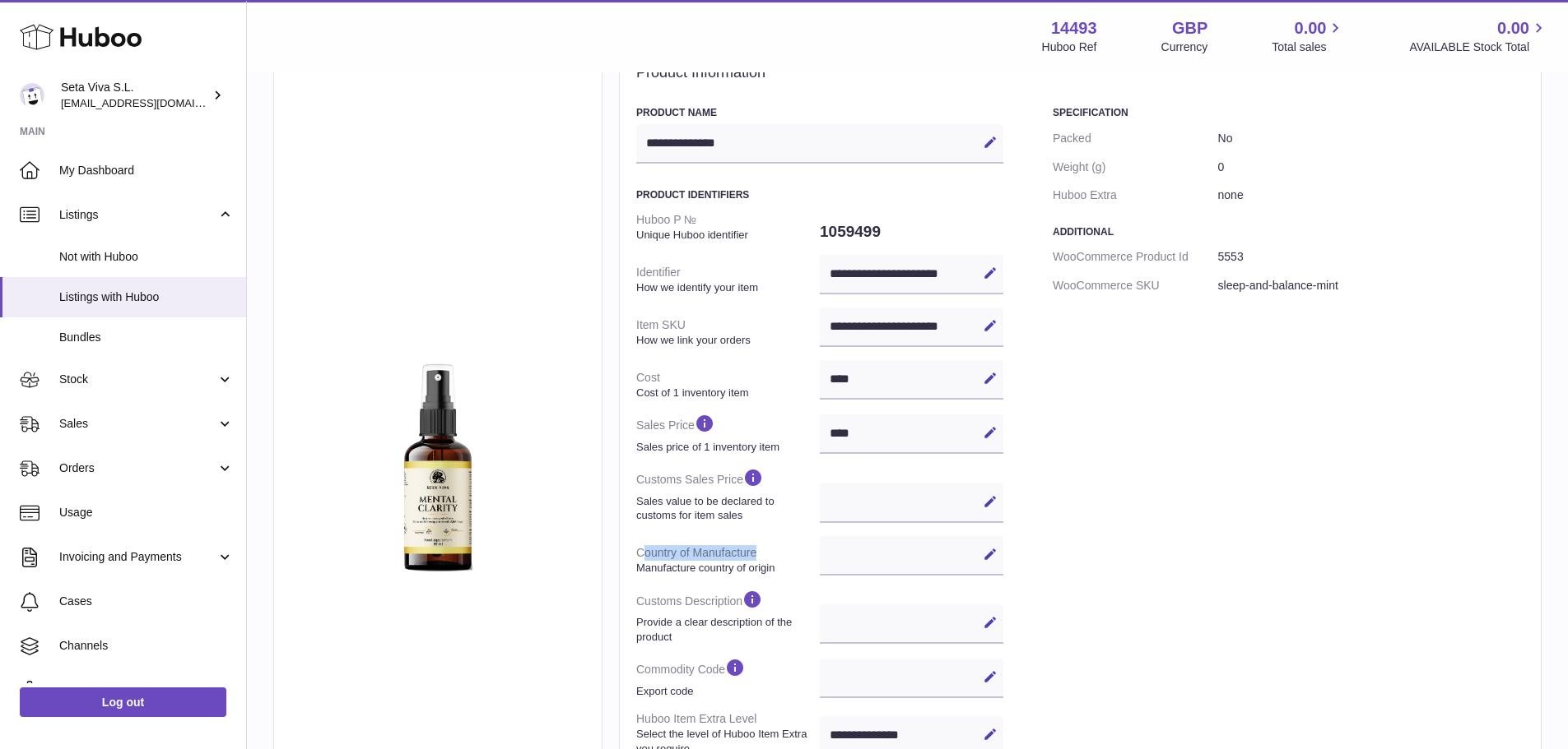
scroll to position [0, 0]
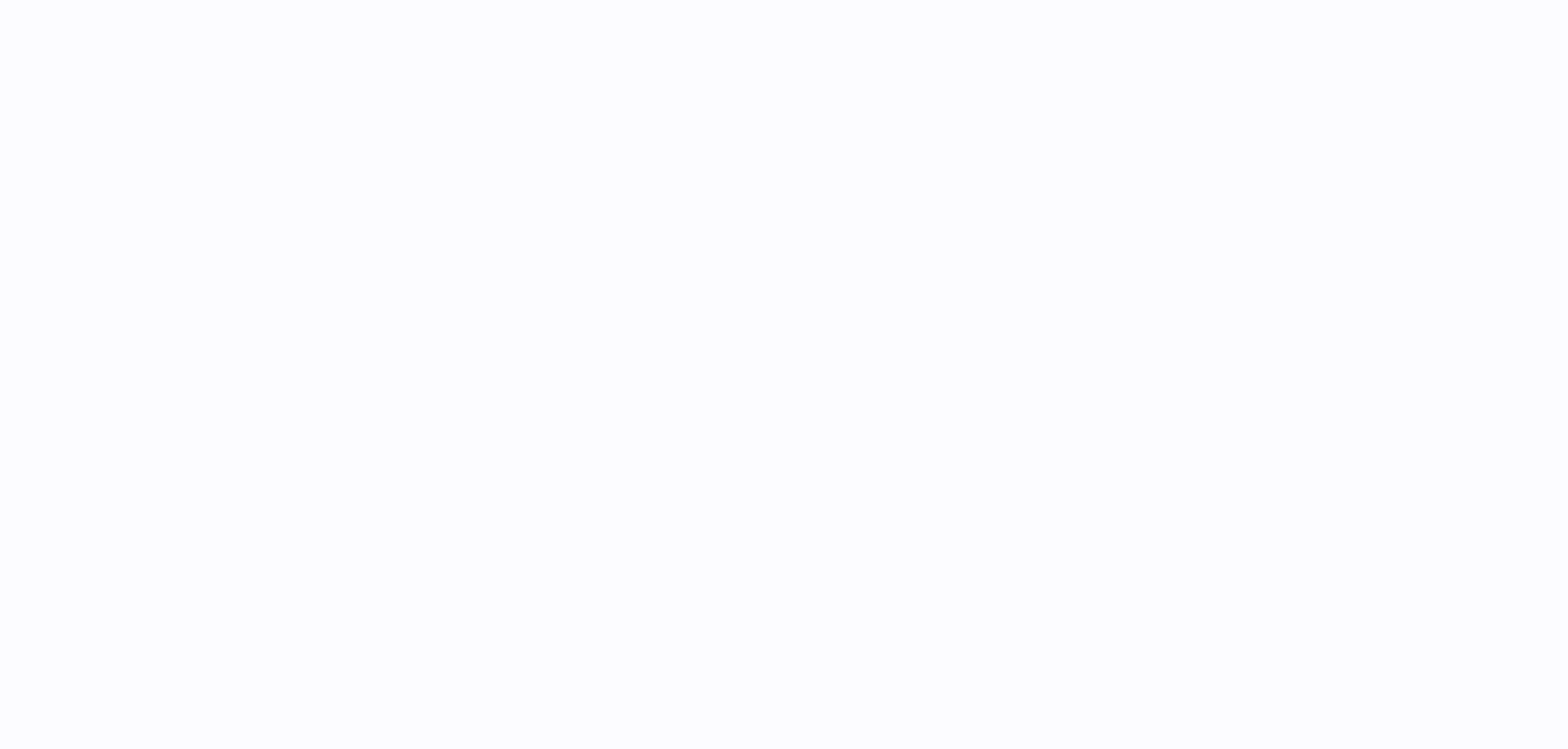
select select
select select "****"
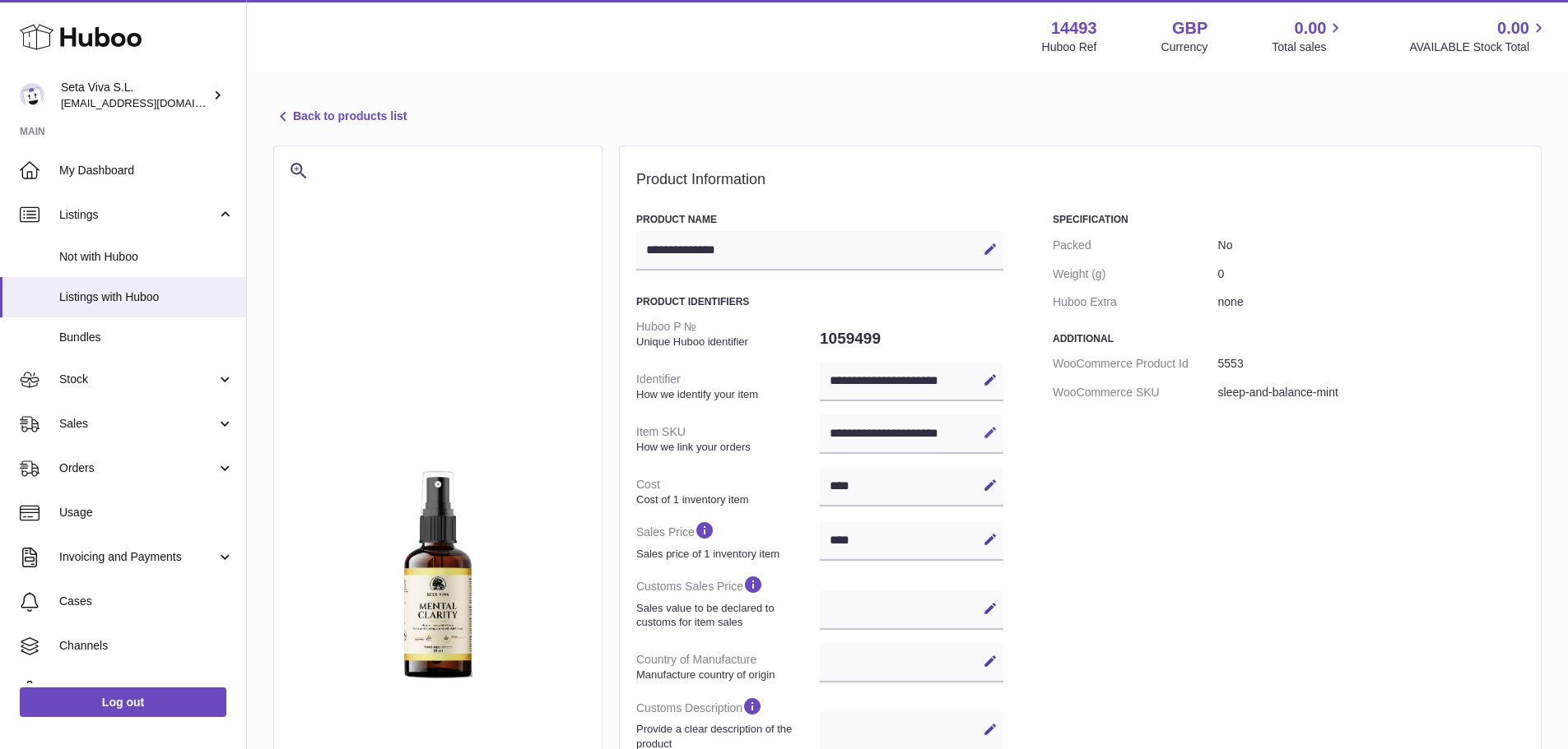
click at [987, 426] on icon at bounding box center [990, 432] width 15 height 15
click at [992, 433] on icon at bounding box center [990, 432] width 15 height 15
click at [849, 378] on div "**********" at bounding box center [911, 381] width 184 height 39
click at [984, 381] on icon at bounding box center [990, 380] width 15 height 15
drag, startPoint x: 643, startPoint y: 379, endPoint x: 712, endPoint y: 382, distance: 69.1
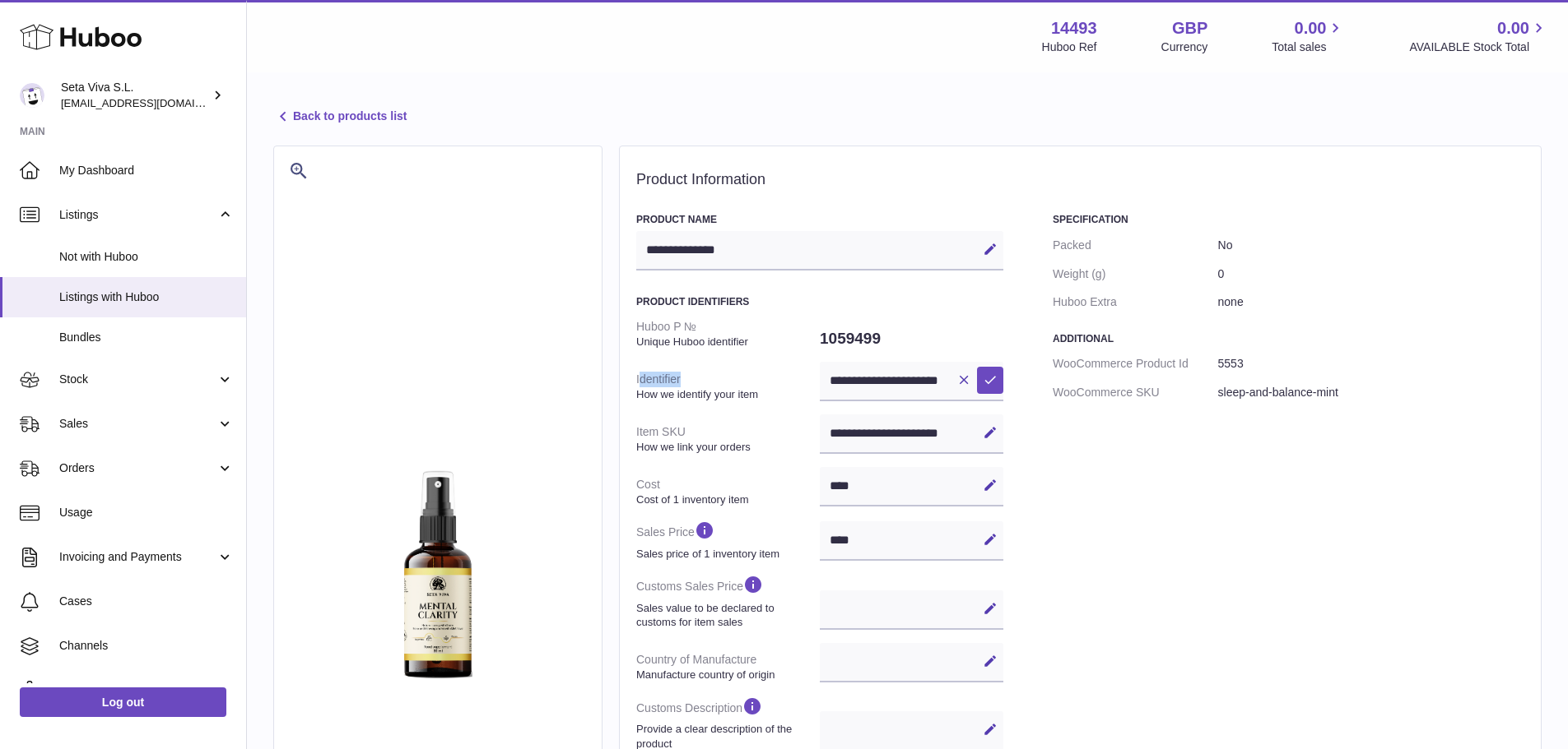
click at [712, 382] on dt "Identifier How we identify your item" at bounding box center [728, 386] width 184 height 42
click at [987, 384] on icon at bounding box center [990, 380] width 15 height 15
click at [1499, 269] on dd "0" at bounding box center [1371, 274] width 306 height 29
click at [992, 439] on icon at bounding box center [990, 432] width 15 height 15
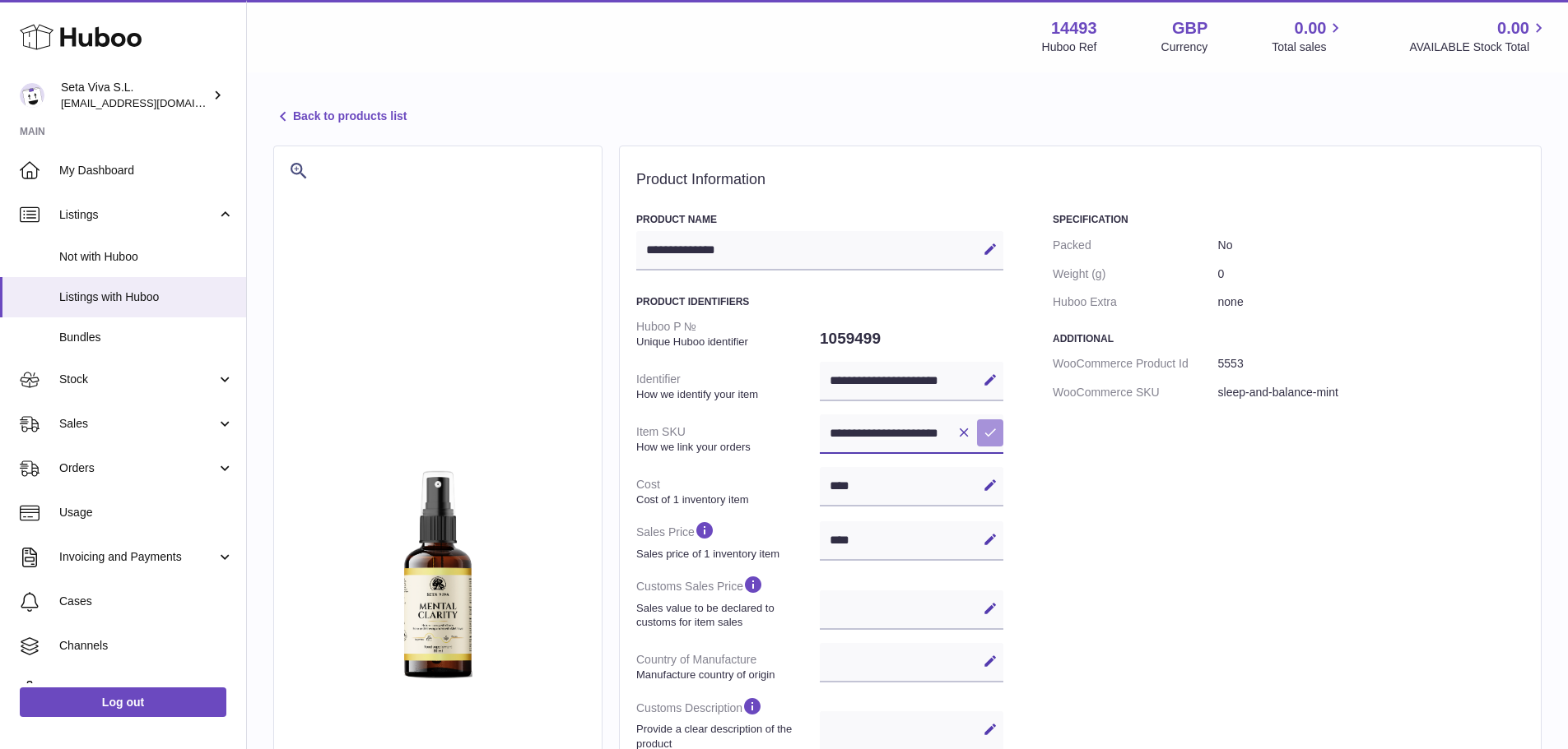
drag, startPoint x: 823, startPoint y: 431, endPoint x: 977, endPoint y: 435, distance: 154.1
click at [976, 434] on div "**********" at bounding box center [911, 434] width 184 height 39
click at [929, 436] on input "**********" at bounding box center [911, 434] width 184 height 39
drag, startPoint x: 947, startPoint y: 436, endPoint x: 780, endPoint y: 436, distance: 167.0
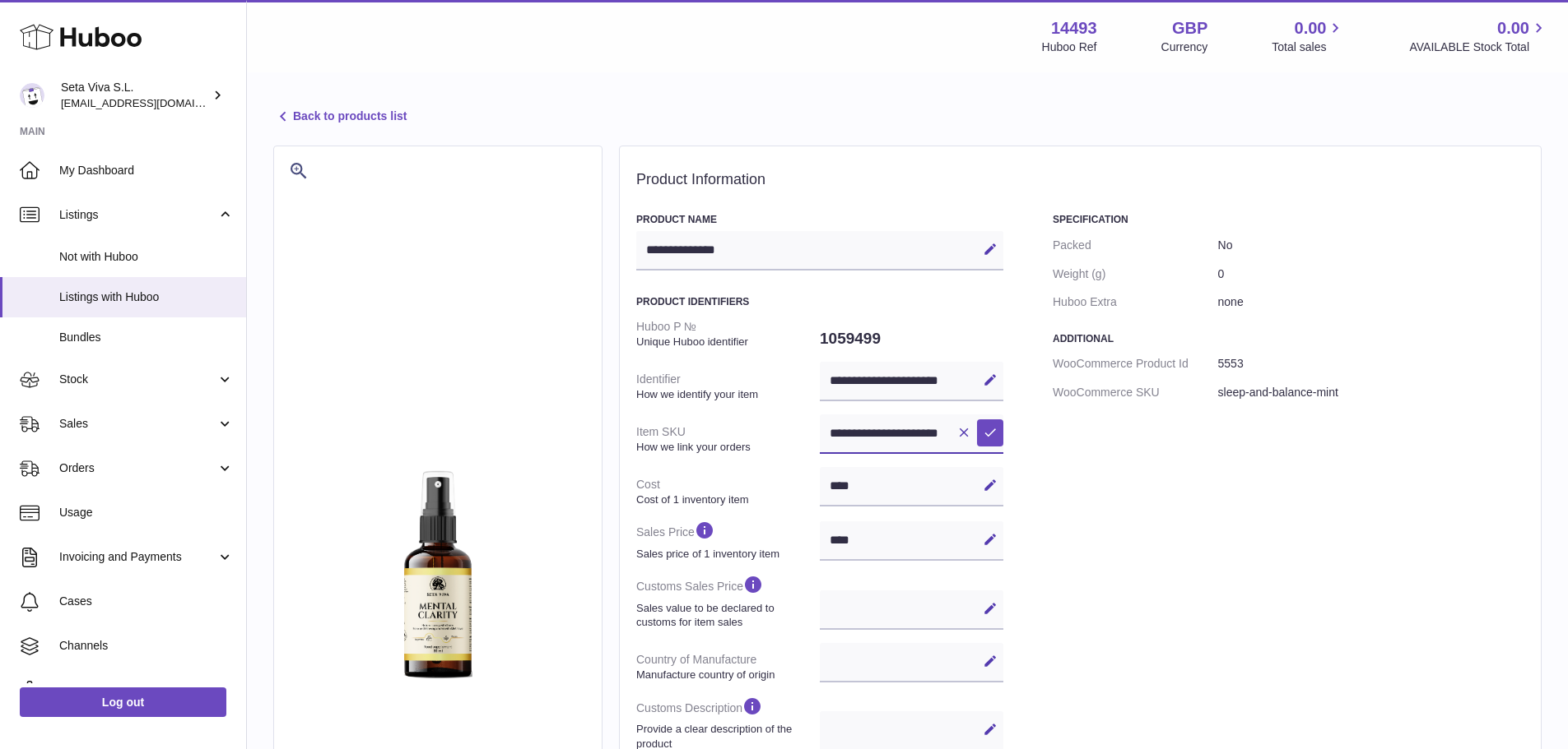
click at [780, 436] on dl "**********" at bounding box center [819, 591] width 367 height 557
click at [986, 423] on button "Save" at bounding box center [990, 433] width 27 height 27
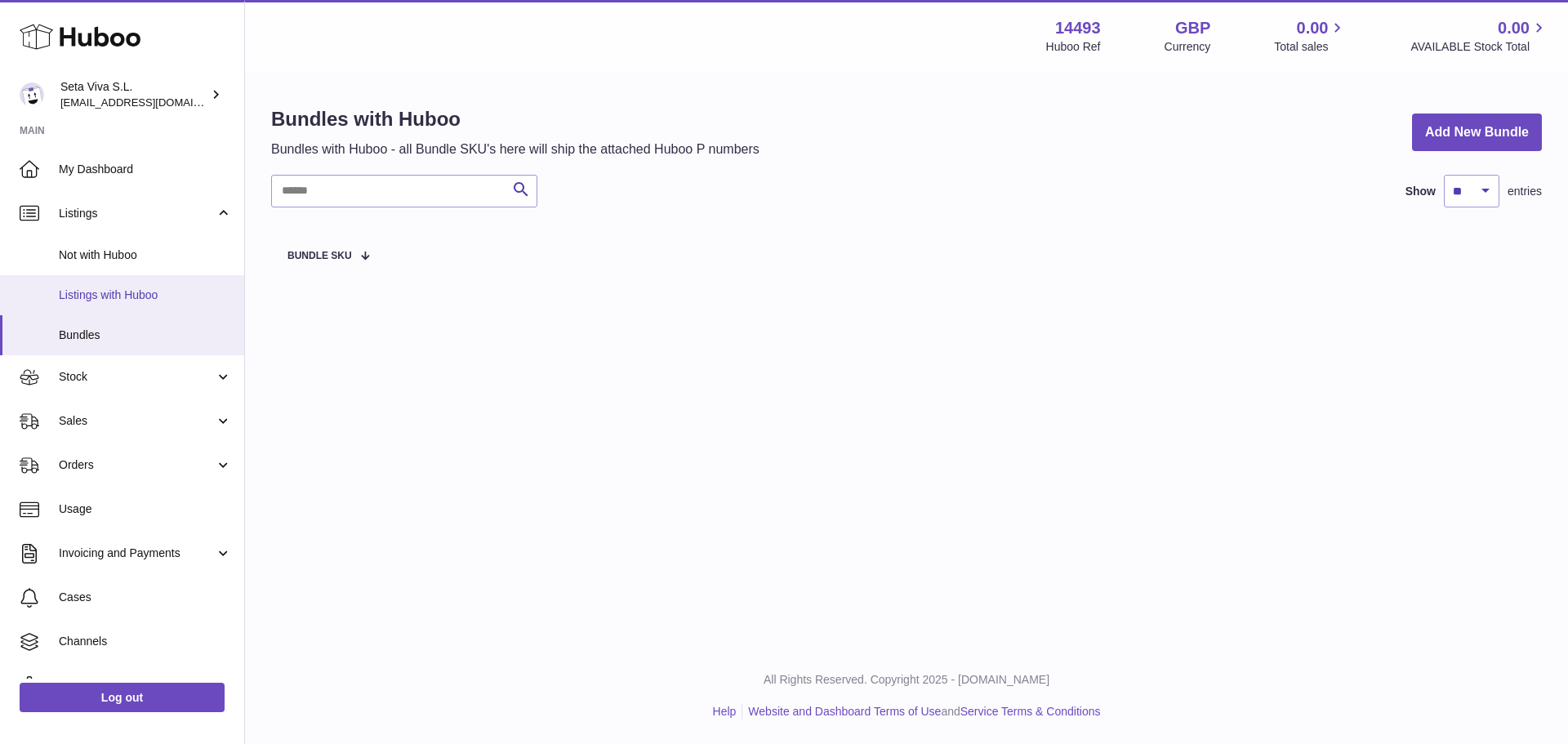
click at [133, 287] on span "Listings with Huboo" at bounding box center [145, 295] width 173 height 16
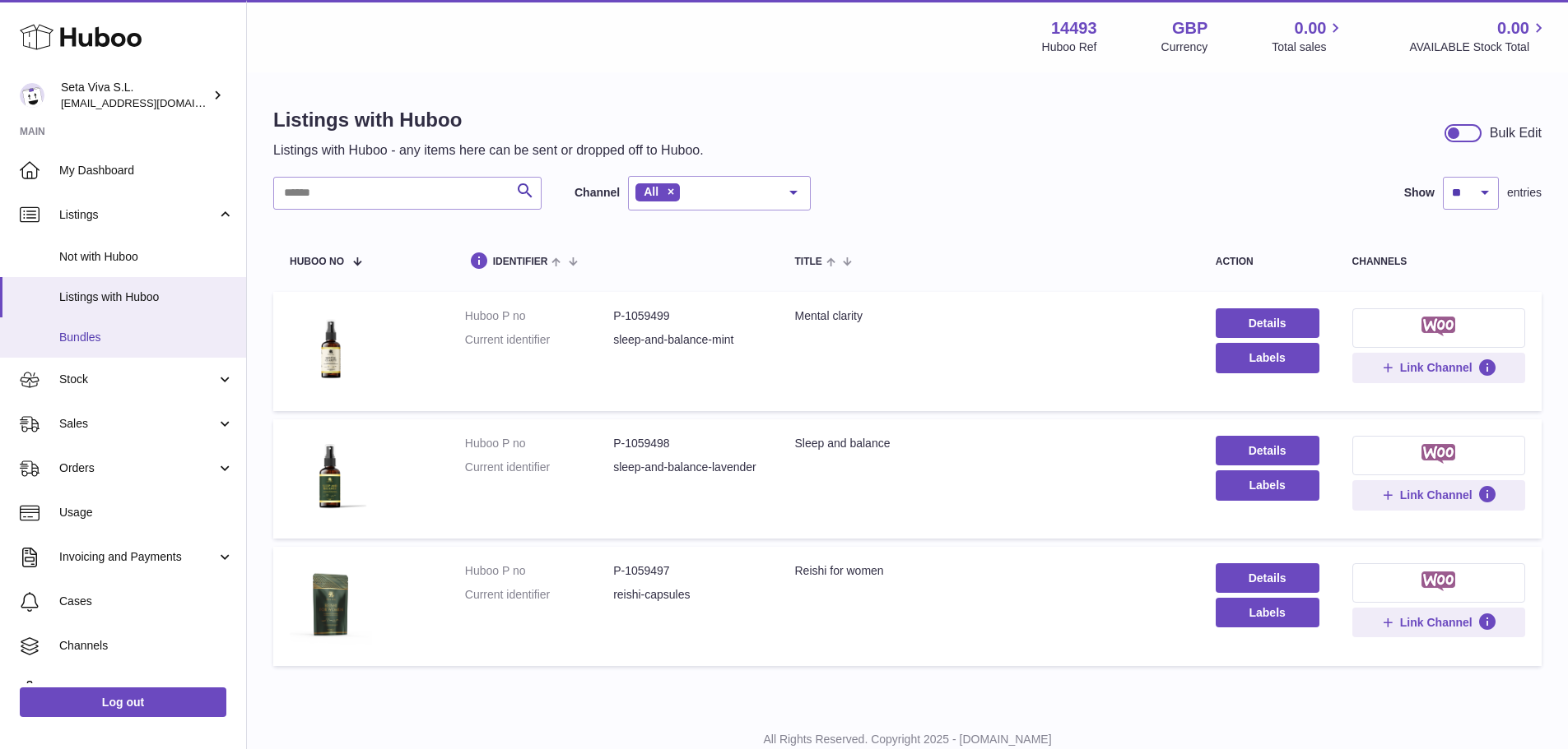
click at [87, 339] on span "Bundles" at bounding box center [146, 338] width 175 height 16
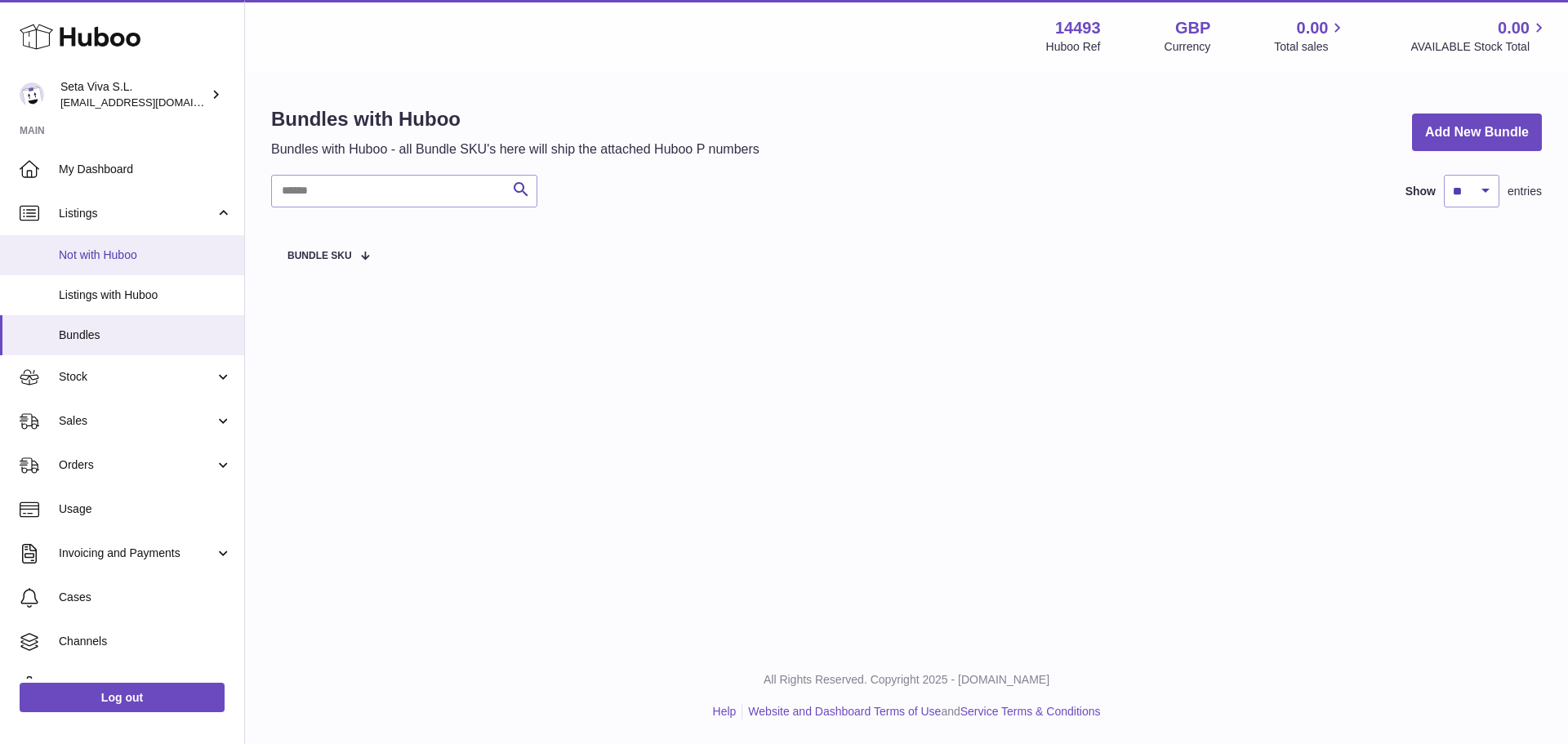
click at [174, 248] on span "Not with Huboo" at bounding box center [145, 255] width 173 height 16
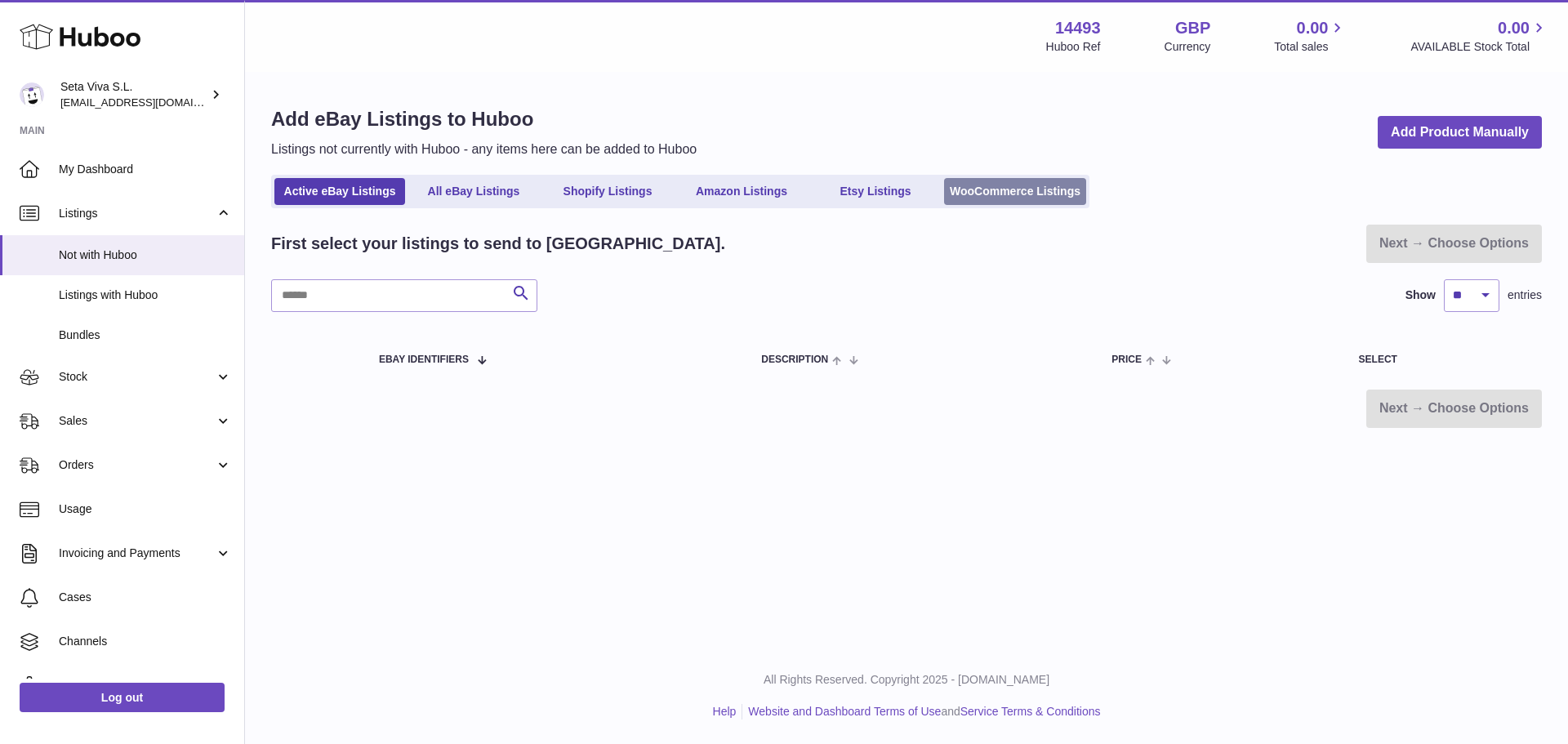
click at [1015, 188] on link "WooCommerce Listings" at bounding box center [1016, 192] width 142 height 27
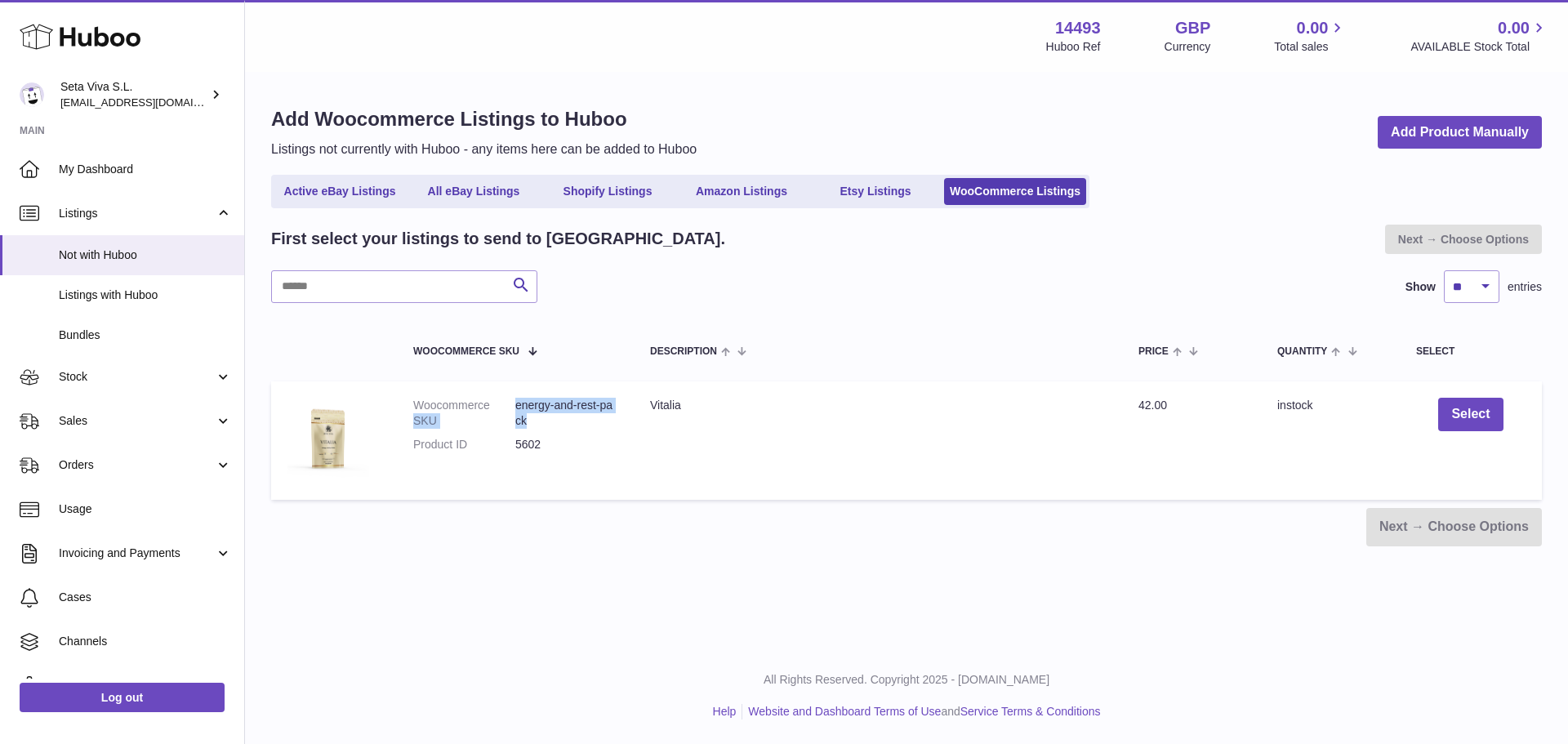
drag, startPoint x: 554, startPoint y: 421, endPoint x: 514, endPoint y: 405, distance: 43.1
click at [514, 405] on dl "Woocommerce SKU energy-and-rest-pack Product ID 5602" at bounding box center [515, 429] width 204 height 63
drag, startPoint x: 612, startPoint y: 425, endPoint x: 573, endPoint y: 420, distance: 39.3
click at [612, 425] on dd "energy-and-rest-pack" at bounding box center [566, 414] width 102 height 31
drag, startPoint x: 551, startPoint y: 417, endPoint x: 516, endPoint y: 403, distance: 37.7
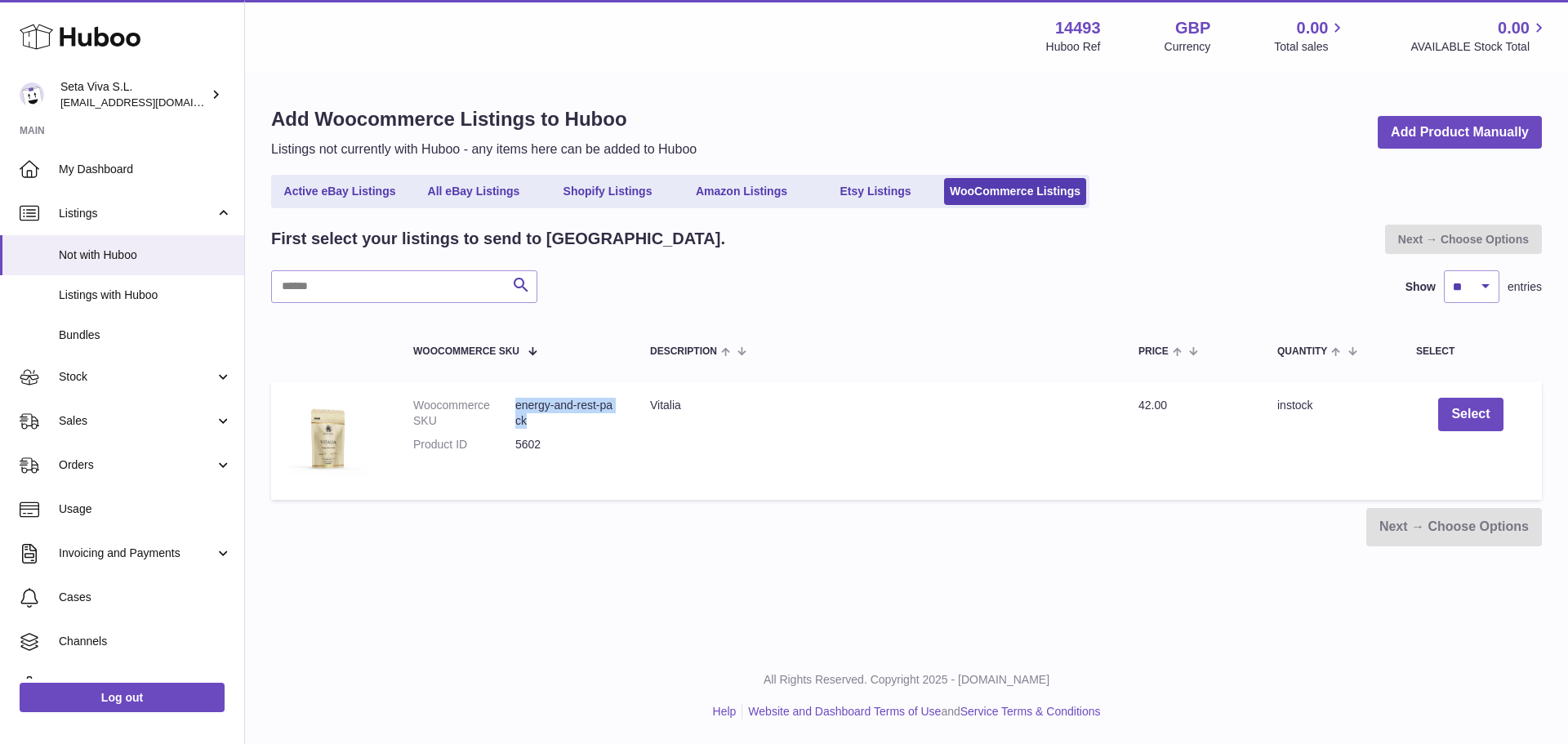
click at [516, 403] on dd "energy-and-rest-pack" at bounding box center [566, 414] width 102 height 31
copy dd "energy-and-rest-pack"
click at [184, 298] on span "Listings with Huboo" at bounding box center [145, 295] width 173 height 16
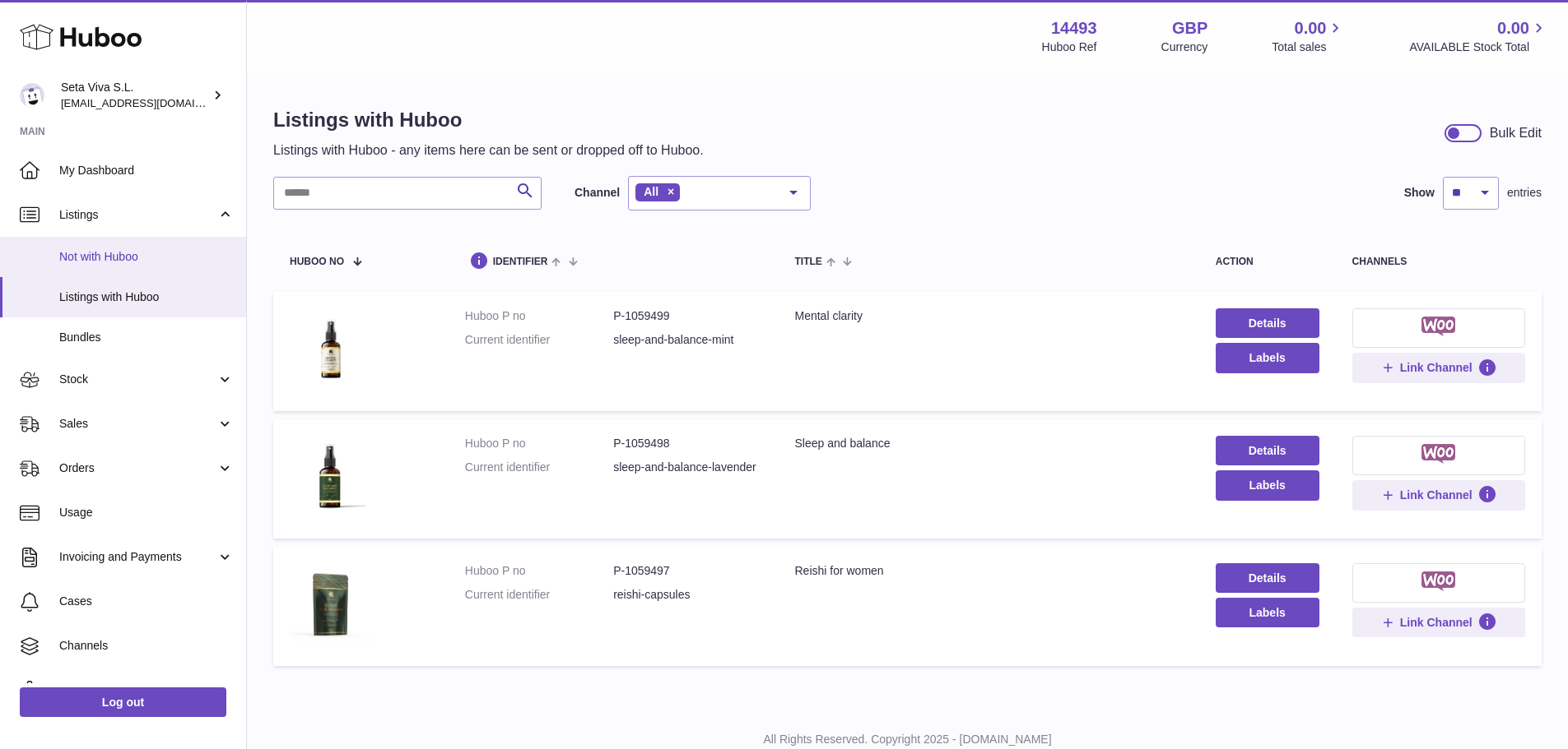
click at [113, 266] on link "Not with Huboo" at bounding box center [123, 257] width 246 height 40
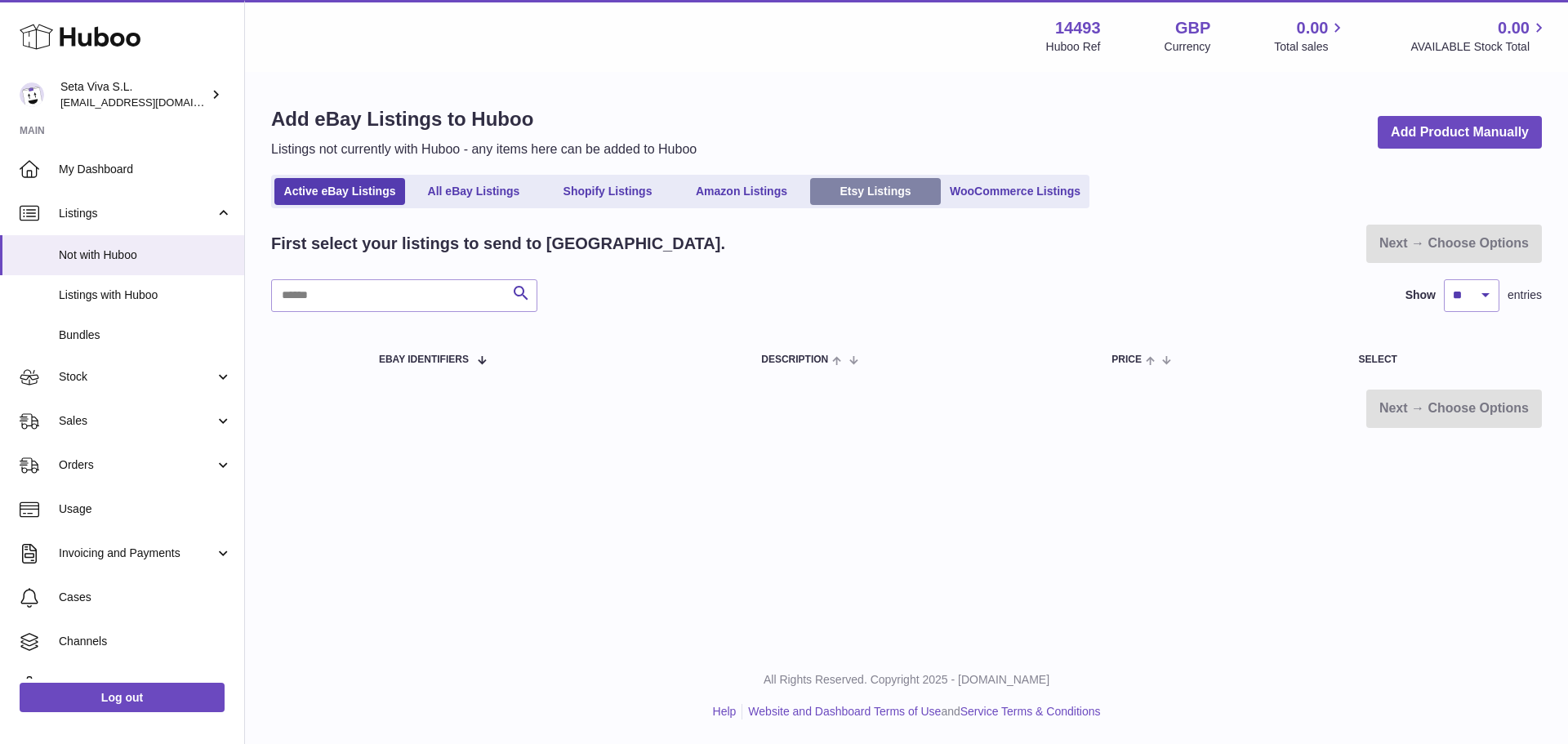
click at [939, 193] on link "Etsy Listings" at bounding box center [875, 192] width 130 height 27
click at [997, 192] on link "WooCommerce Listings" at bounding box center [1016, 192] width 142 height 27
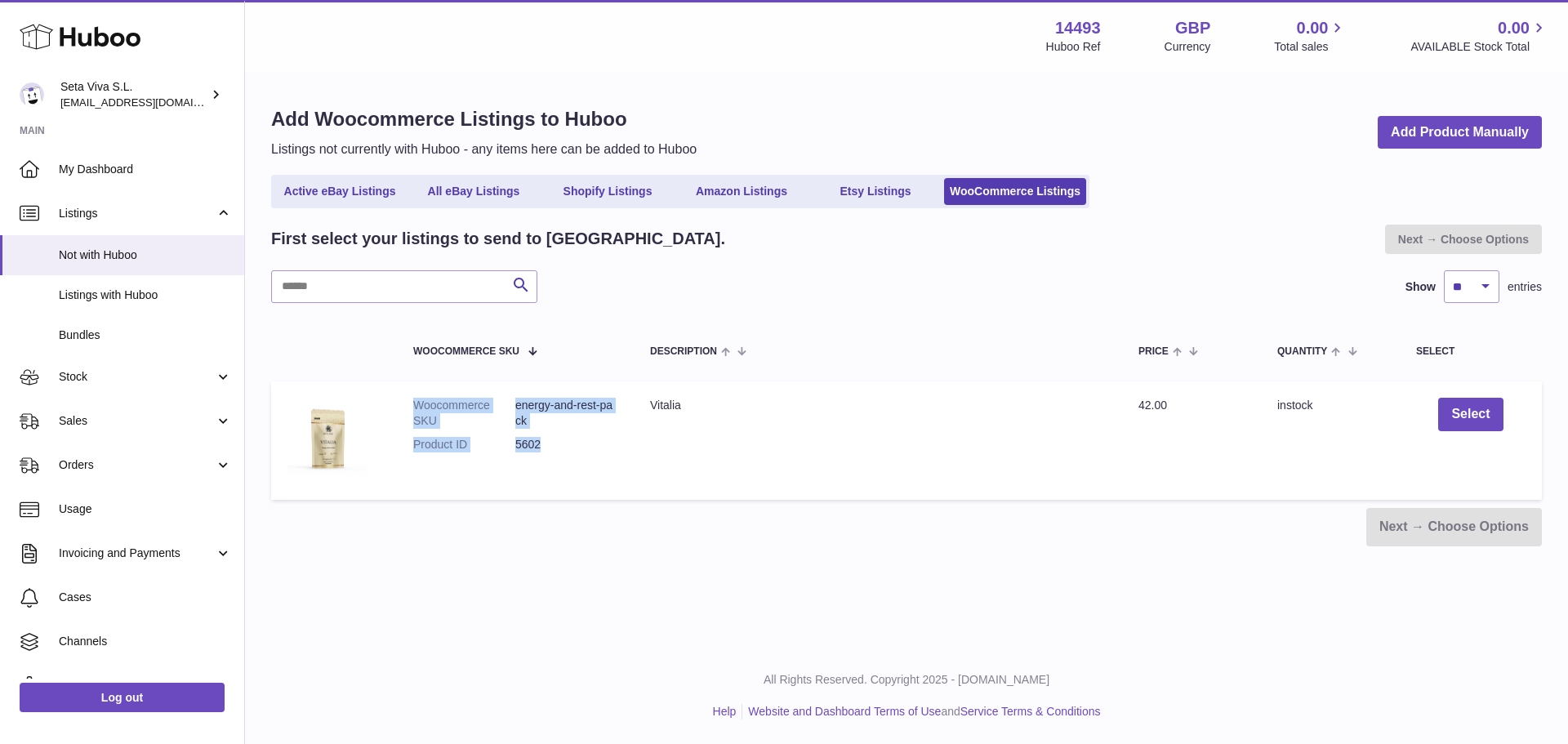
drag, startPoint x: 561, startPoint y: 443, endPoint x: 320, endPoint y: 435, distance: 241.1
click at [399, 405] on td "Woocommerce SKU energy-and-rest-pack Product ID 5602" at bounding box center [515, 440] width 237 height 118
click at [315, 436] on img at bounding box center [328, 438] width 82 height 82
click at [781, 462] on td "Description Vitalia" at bounding box center [879, 440] width 489 height 118
drag, startPoint x: 560, startPoint y: 426, endPoint x: 518, endPoint y: 406, distance: 46.5
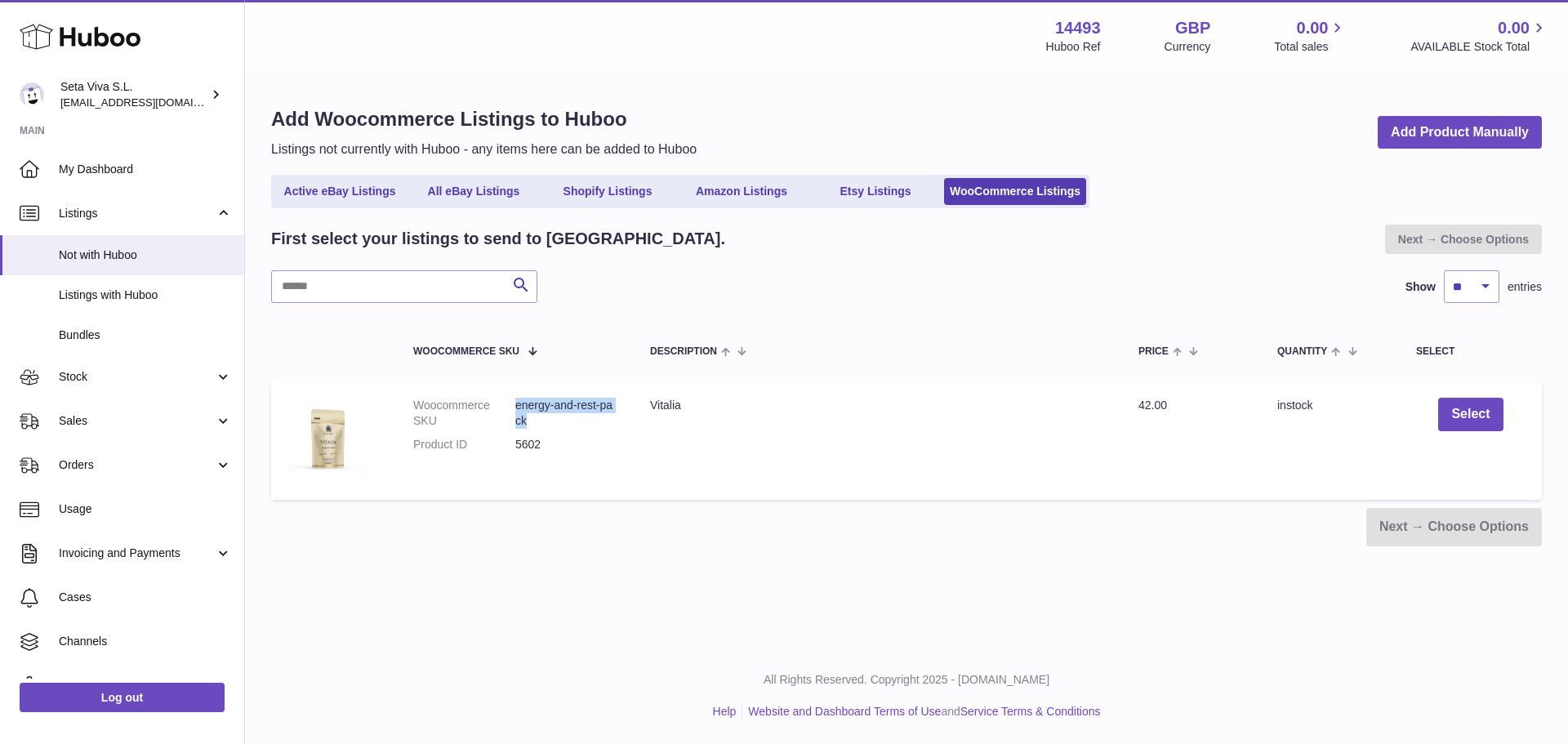
click at [518, 406] on dd "energy-and-rest-pack" at bounding box center [566, 414] width 102 height 31
click at [124, 303] on link "Listings with Huboo" at bounding box center [122, 295] width 244 height 40
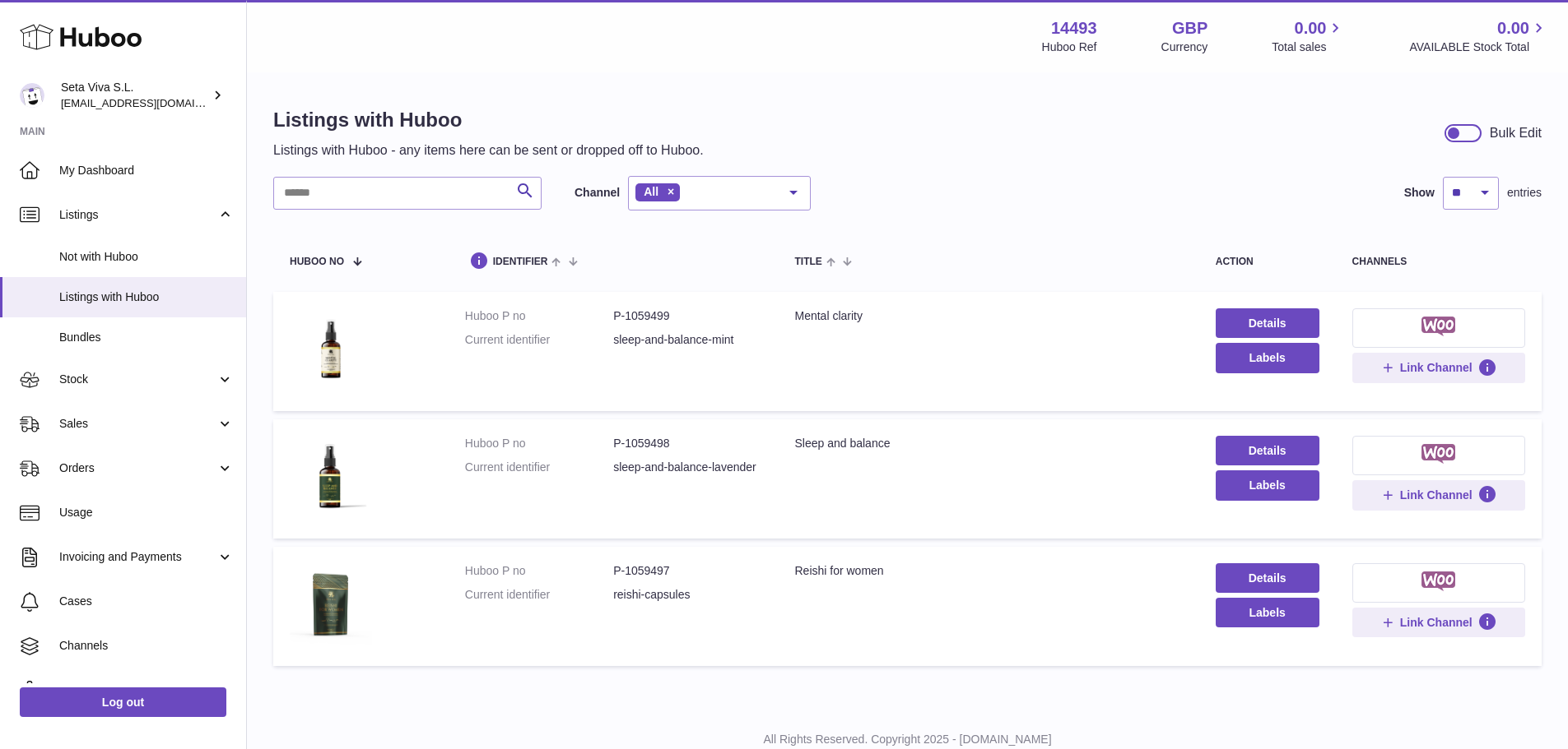
drag, startPoint x: 1452, startPoint y: 303, endPoint x: 1462, endPoint y: 318, distance: 18.0
click at [1452, 303] on td "Link Channel" at bounding box center [1438, 351] width 205 height 119
click at [1462, 318] on button at bounding box center [1438, 328] width 173 height 39
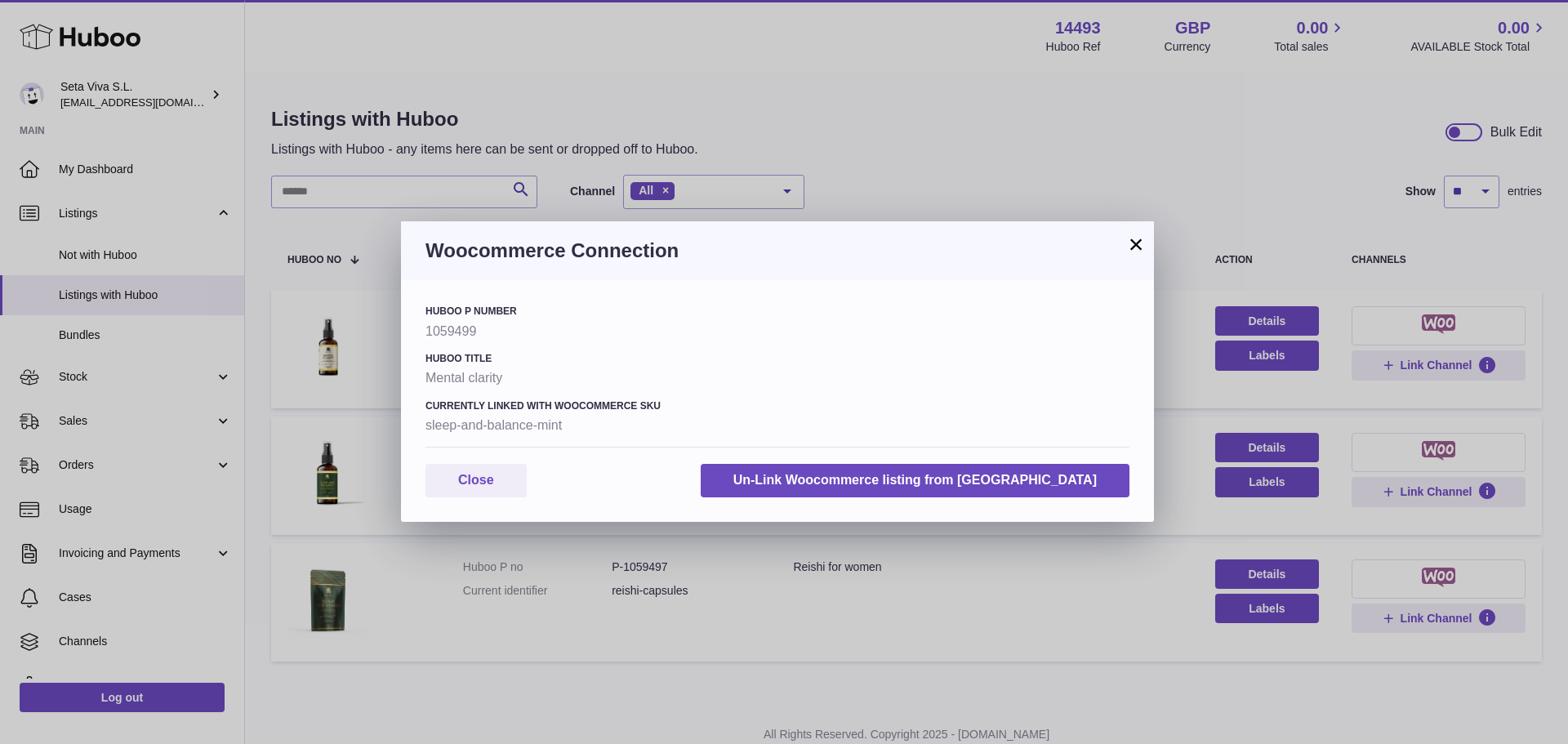
click at [1135, 249] on button "×" at bounding box center [1136, 244] width 20 height 20
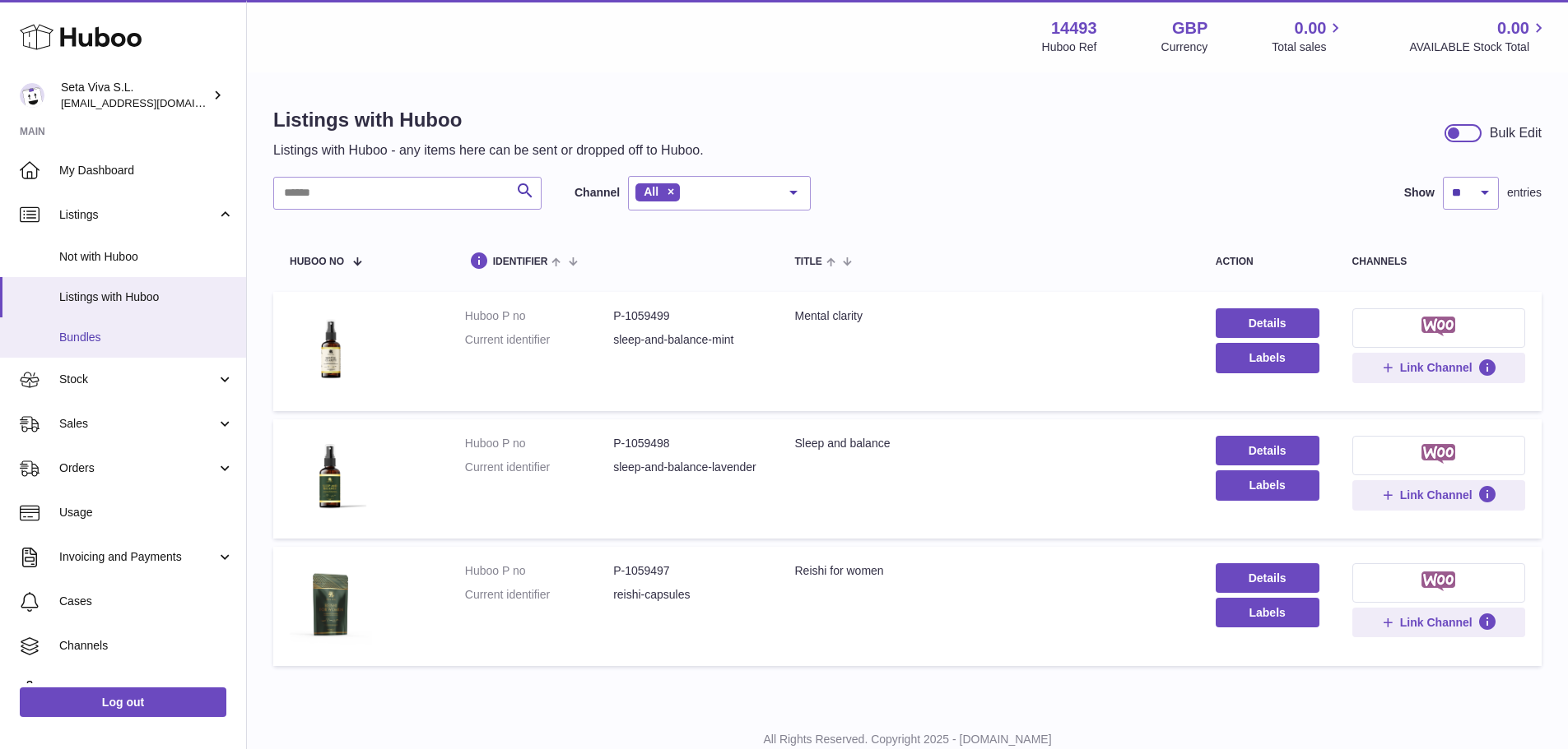
click at [90, 339] on span "Bundles" at bounding box center [146, 338] width 175 height 16
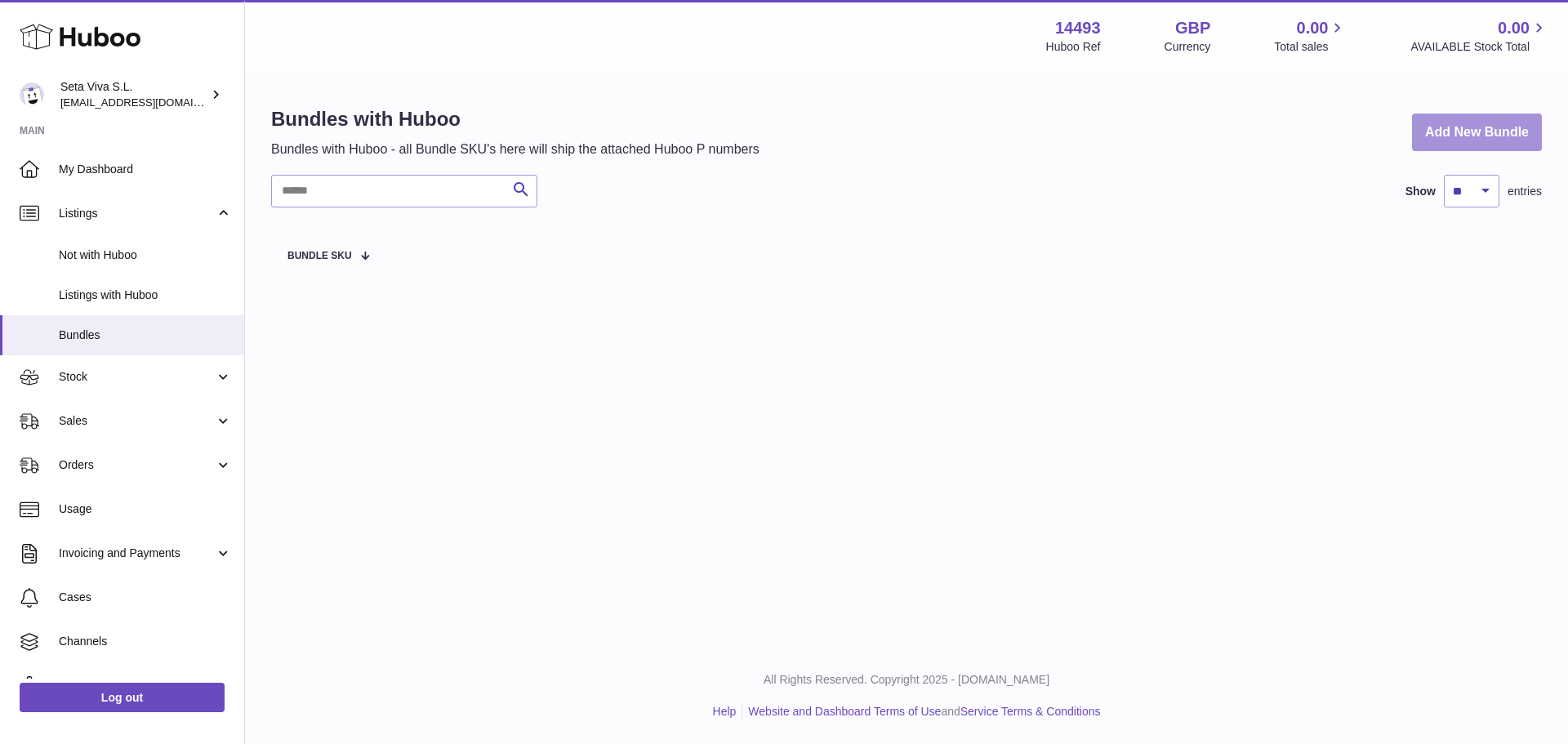
click at [1504, 121] on link "Add New Bundle" at bounding box center [1477, 133] width 130 height 38
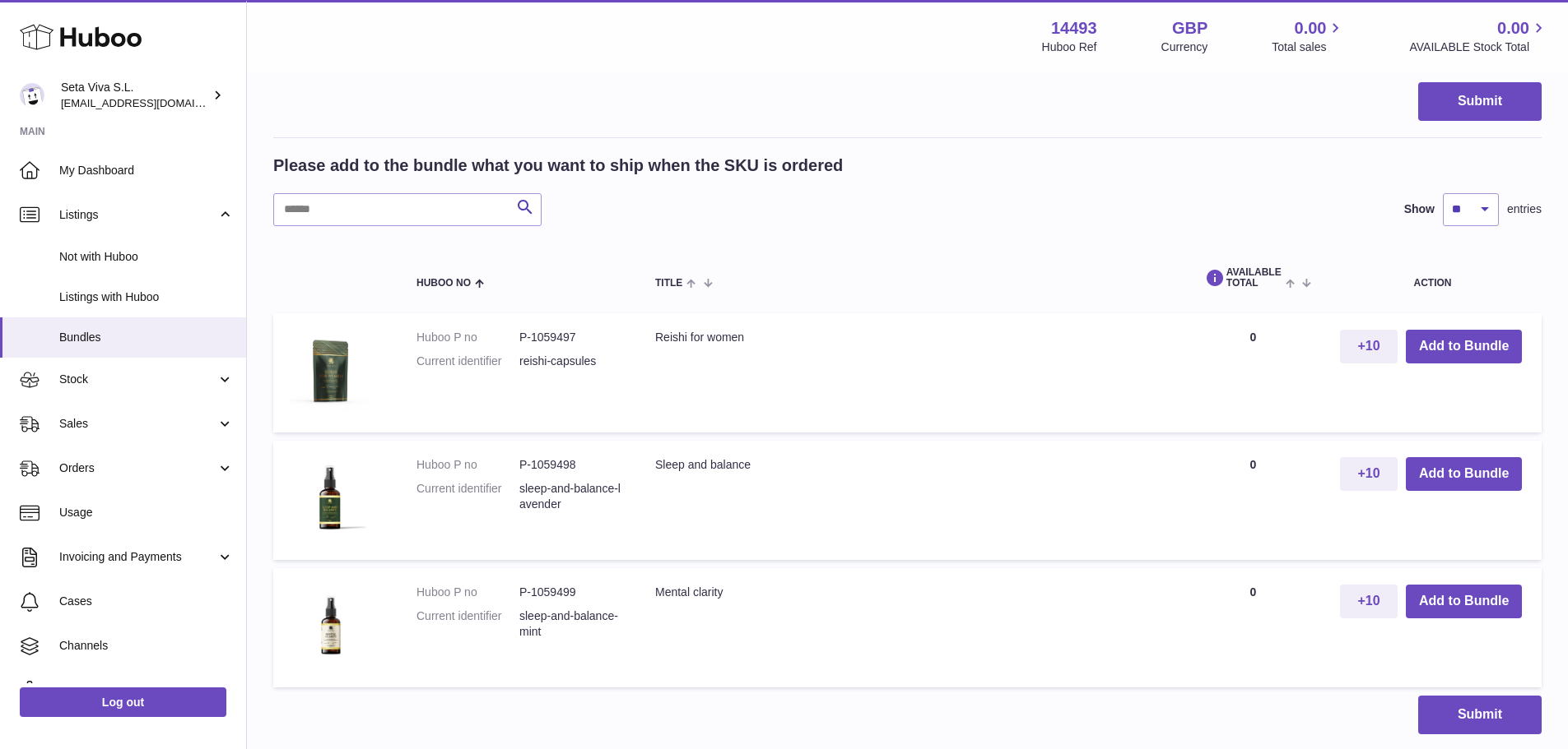
scroll to position [494, 0]
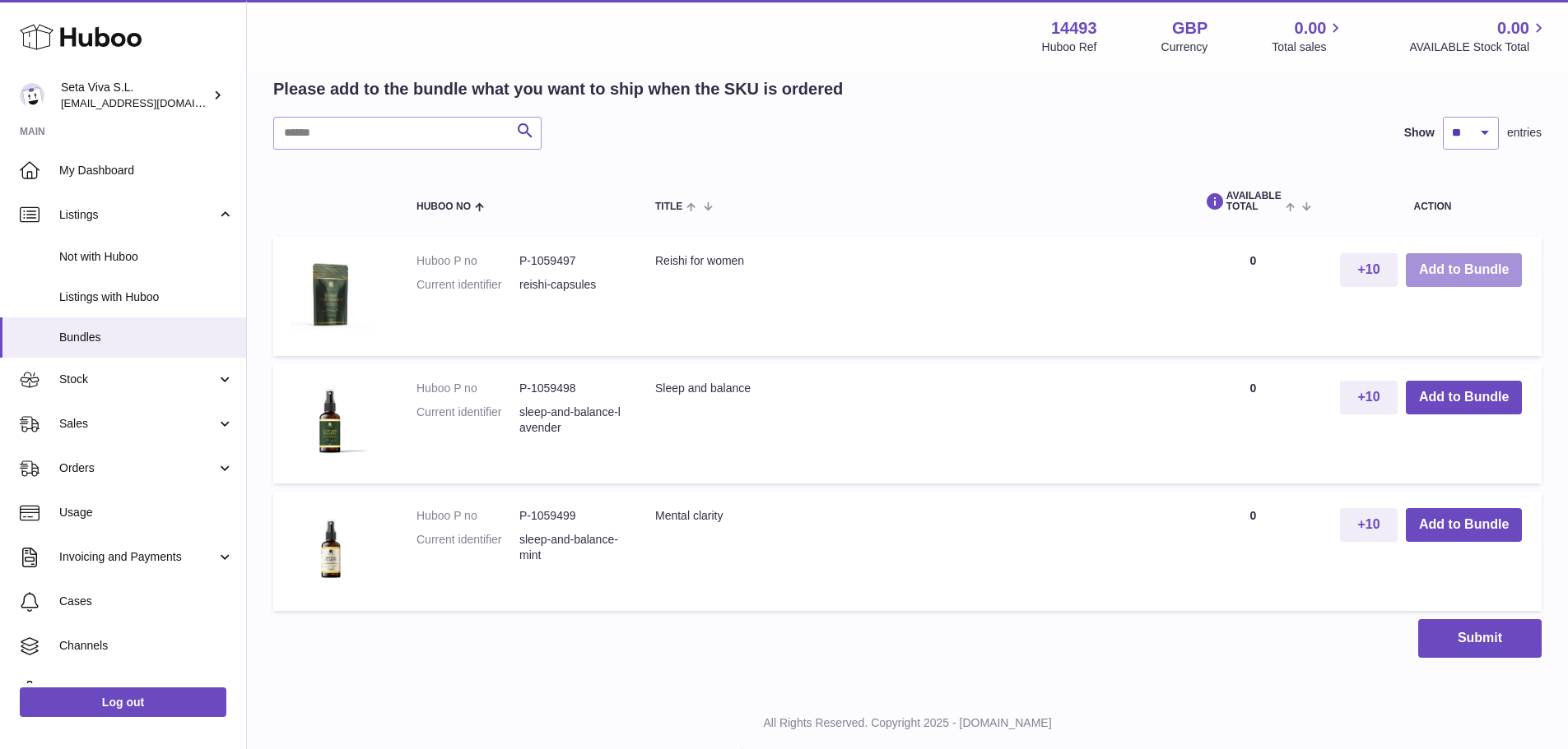
click at [1455, 270] on button "Add to Bundle" at bounding box center [1463, 270] width 116 height 34
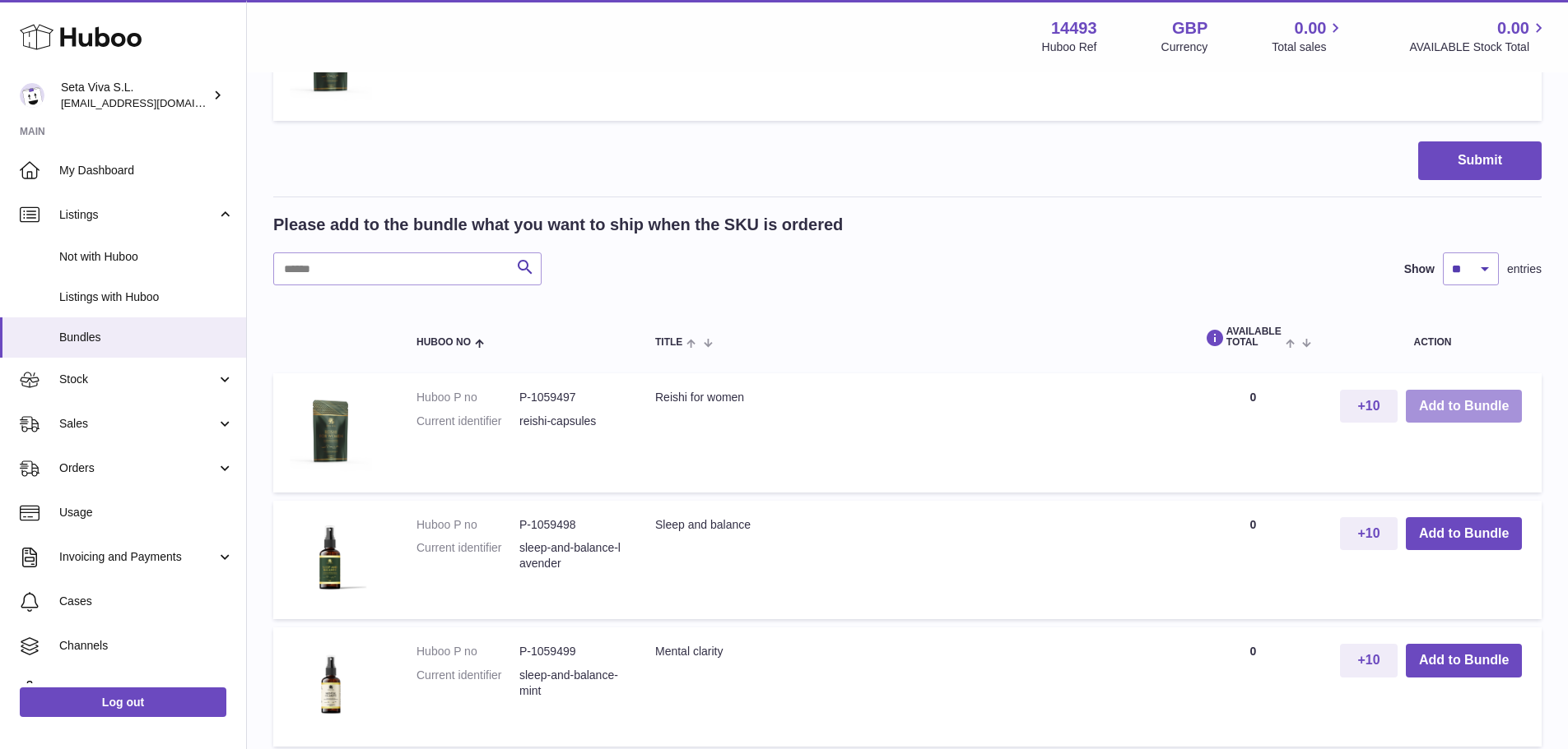
scroll to position [629, 0]
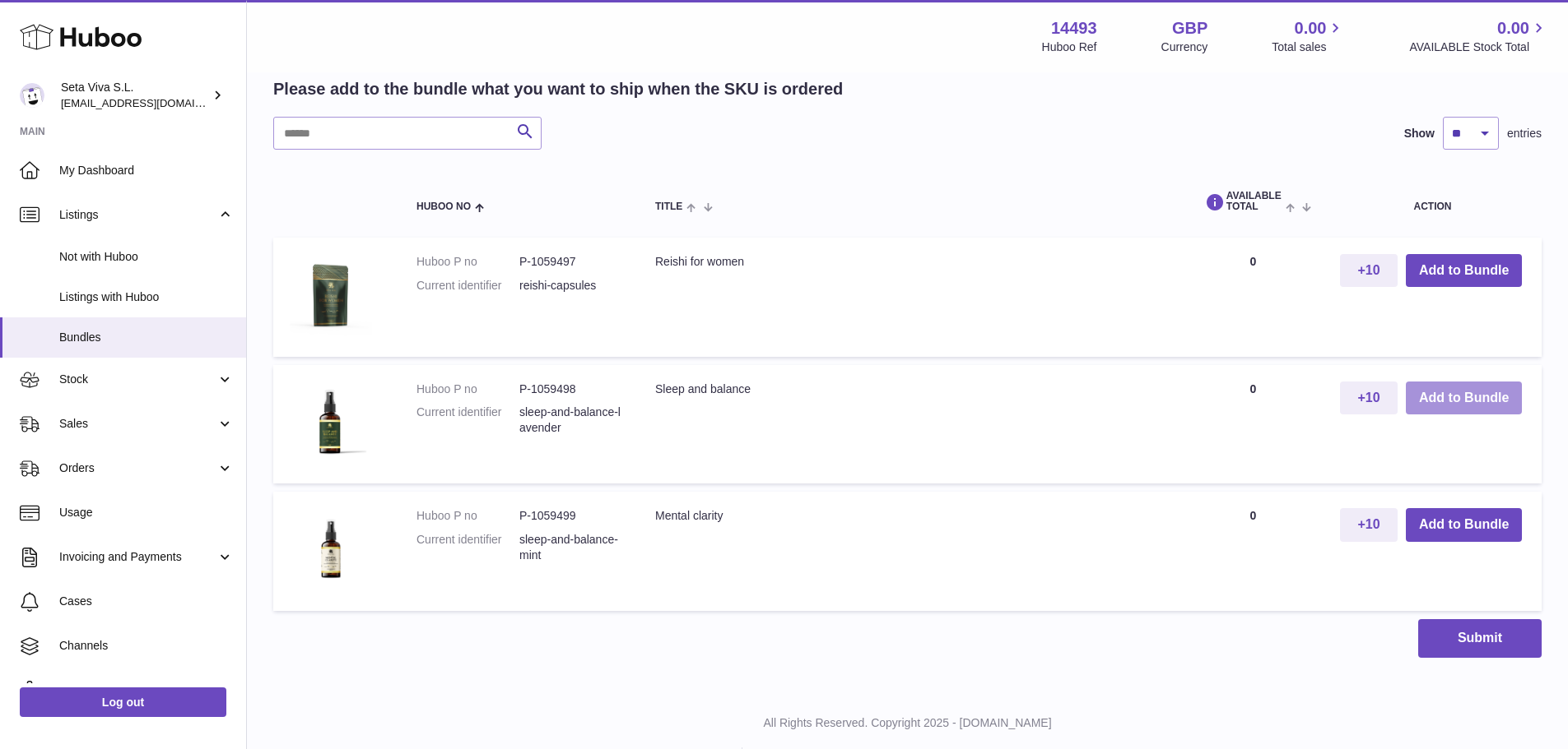
click at [1481, 395] on button "Add to Bundle" at bounding box center [1463, 398] width 116 height 34
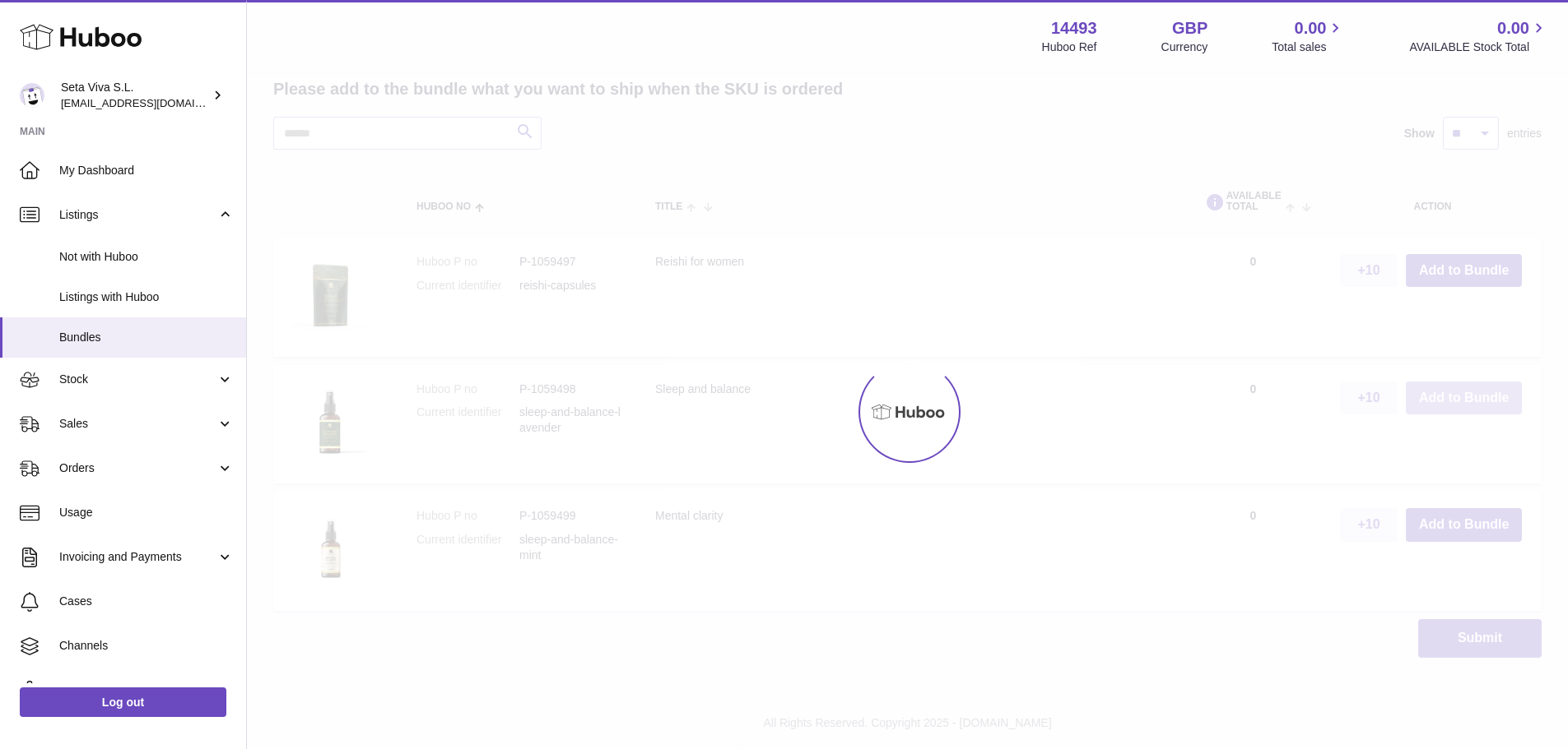
scroll to position [756, 0]
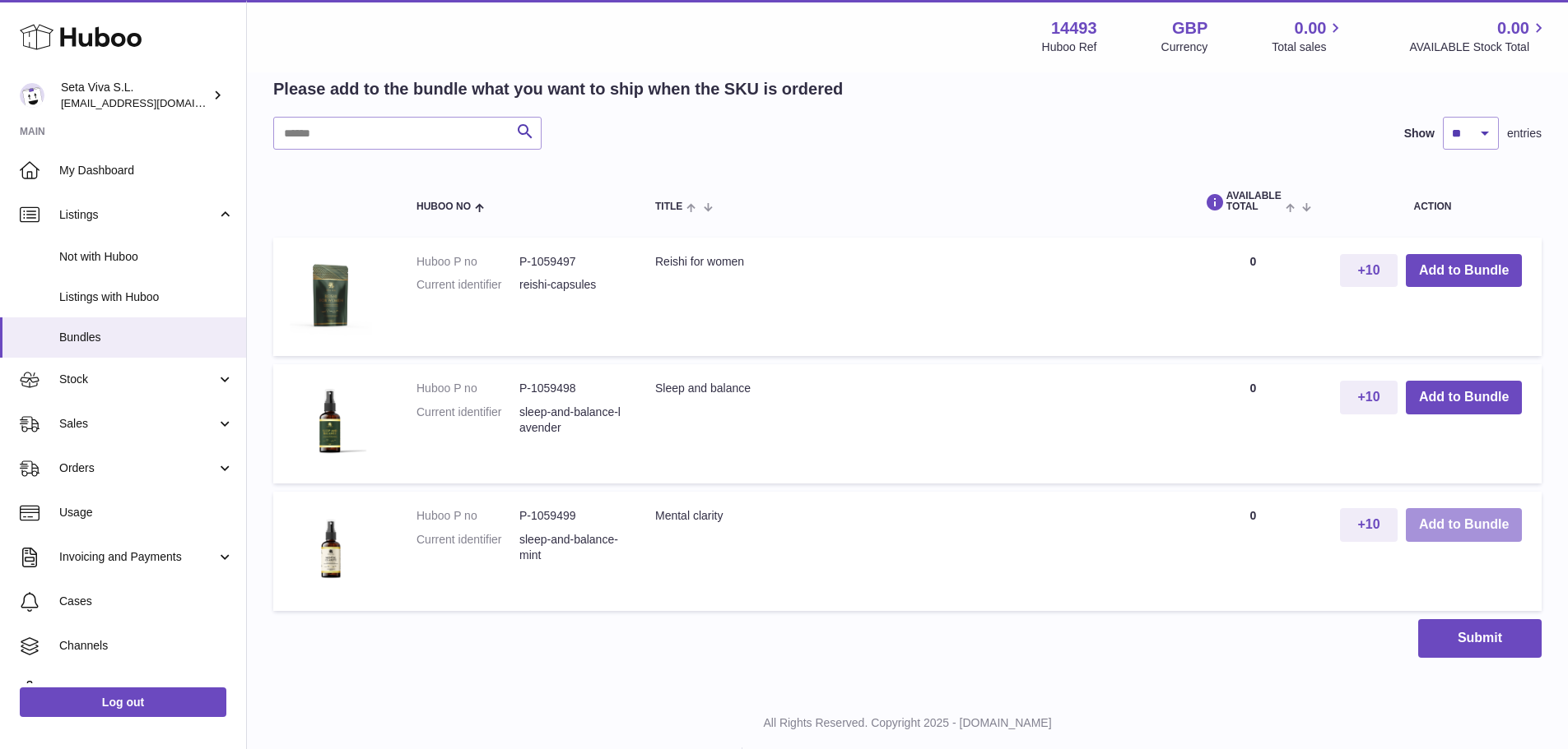
click at [1495, 533] on button "Add to Bundle" at bounding box center [1463, 525] width 116 height 34
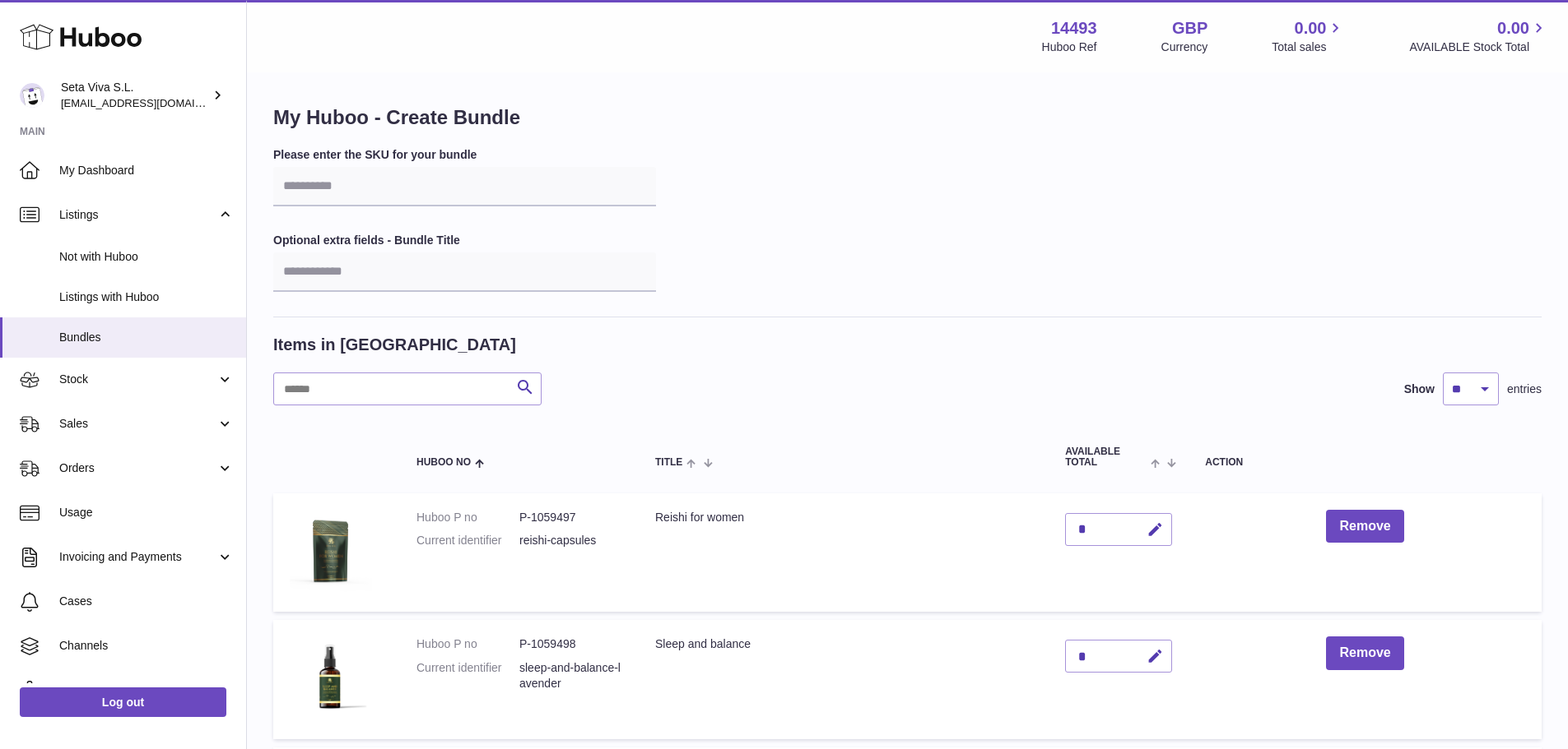
scroll to position [0, 0]
click at [413, 180] on input "text" at bounding box center [464, 189] width 383 height 39
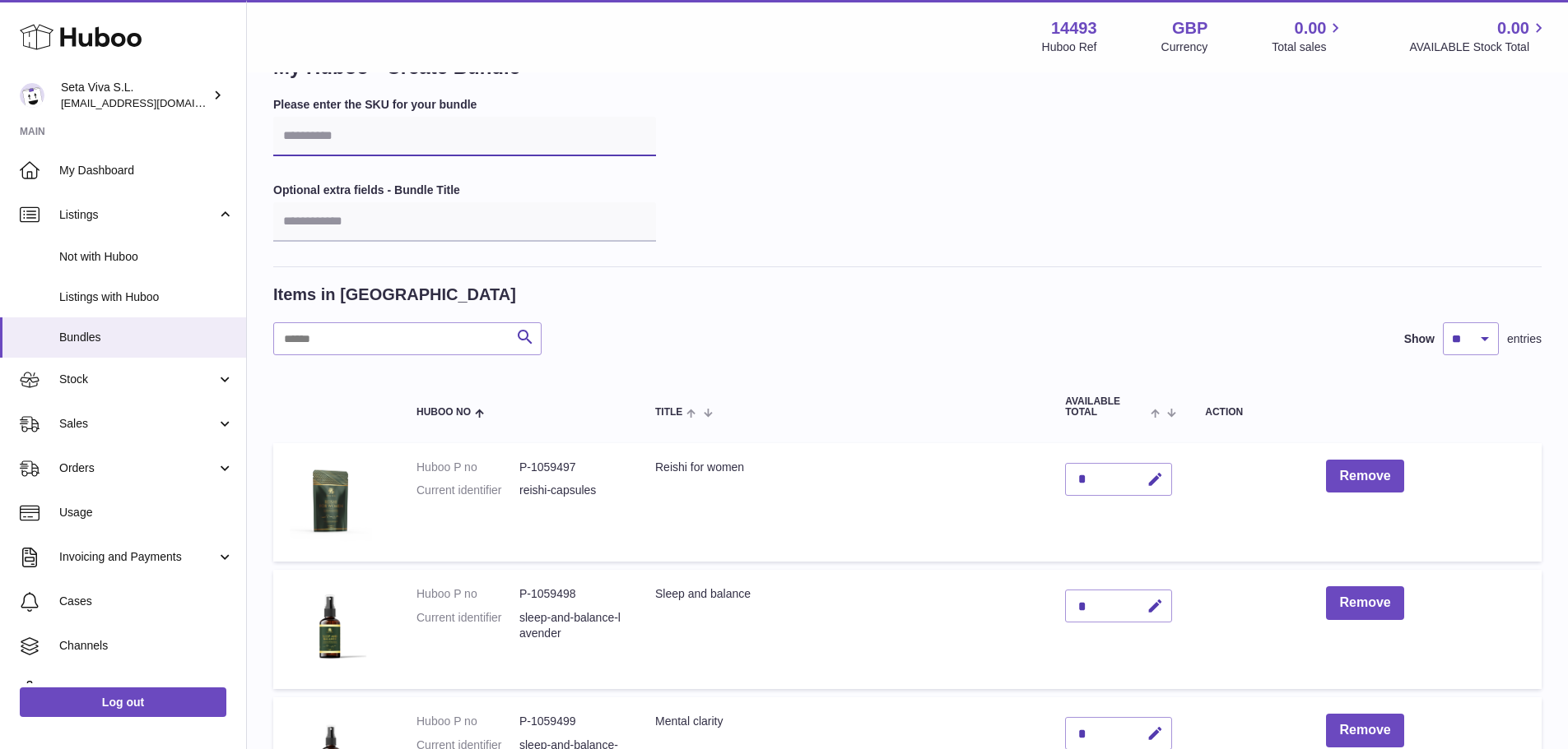
scroll to position [82, 0]
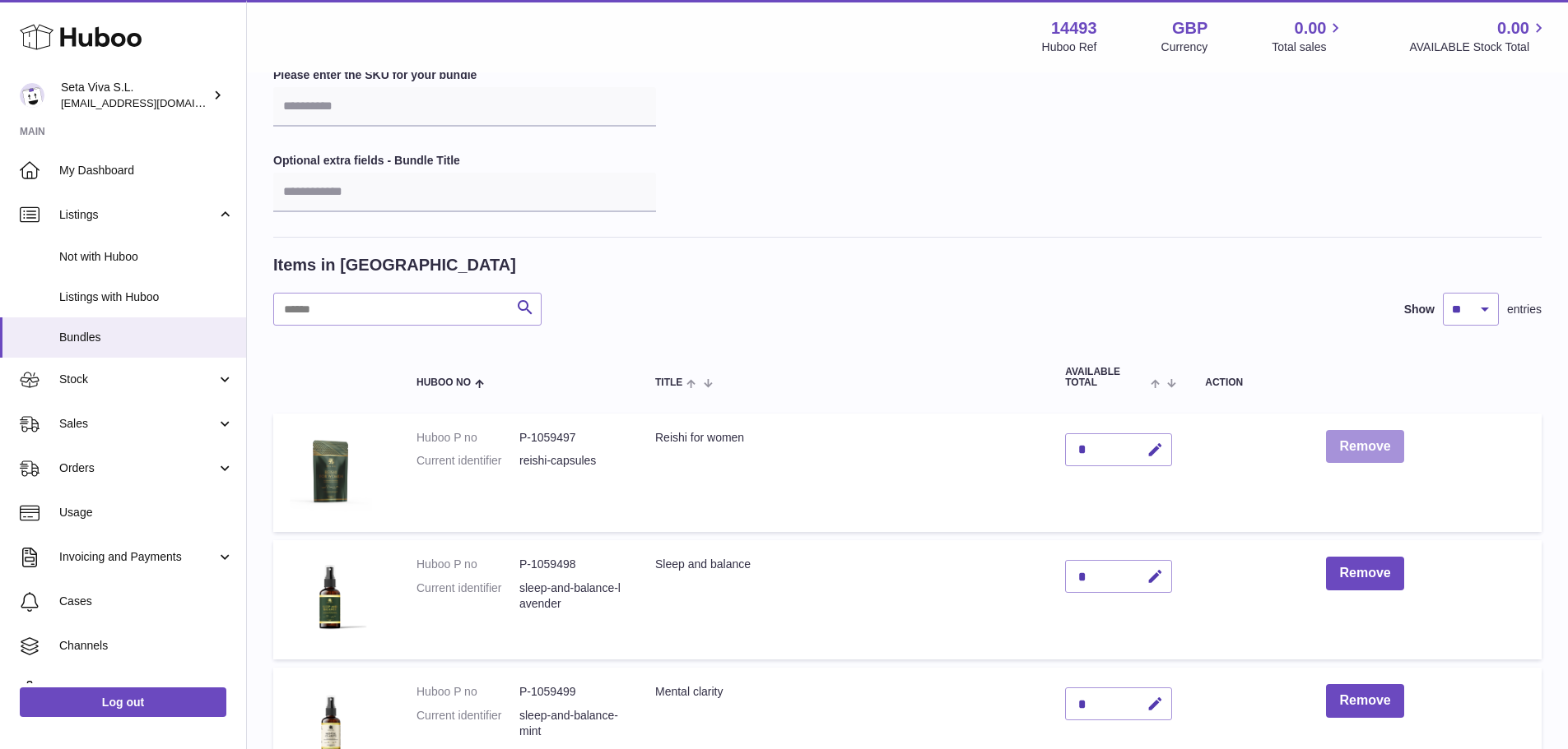
click at [1378, 444] on button "Remove" at bounding box center [1364, 446] width 77 height 34
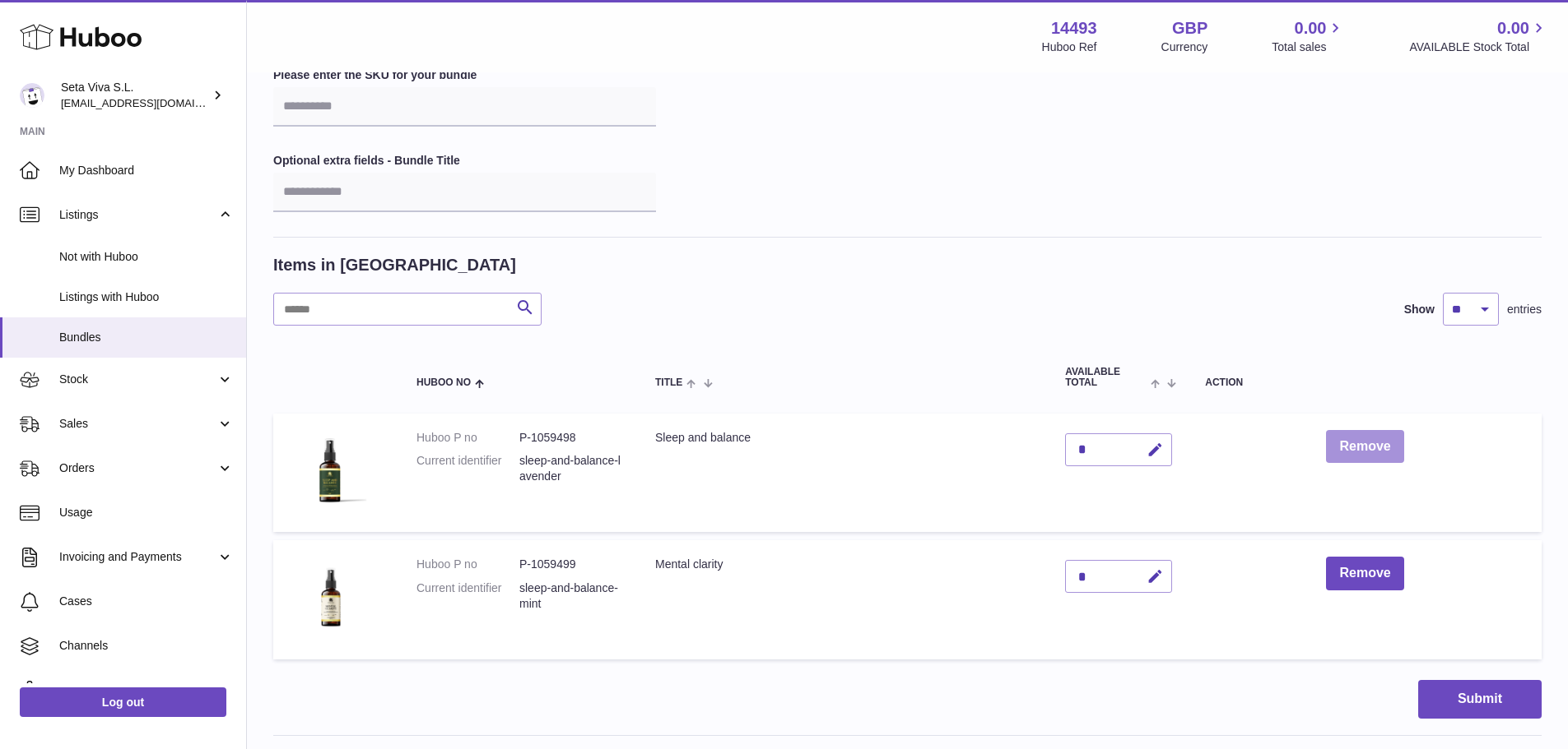
click at [1368, 452] on button "Remove" at bounding box center [1364, 446] width 77 height 34
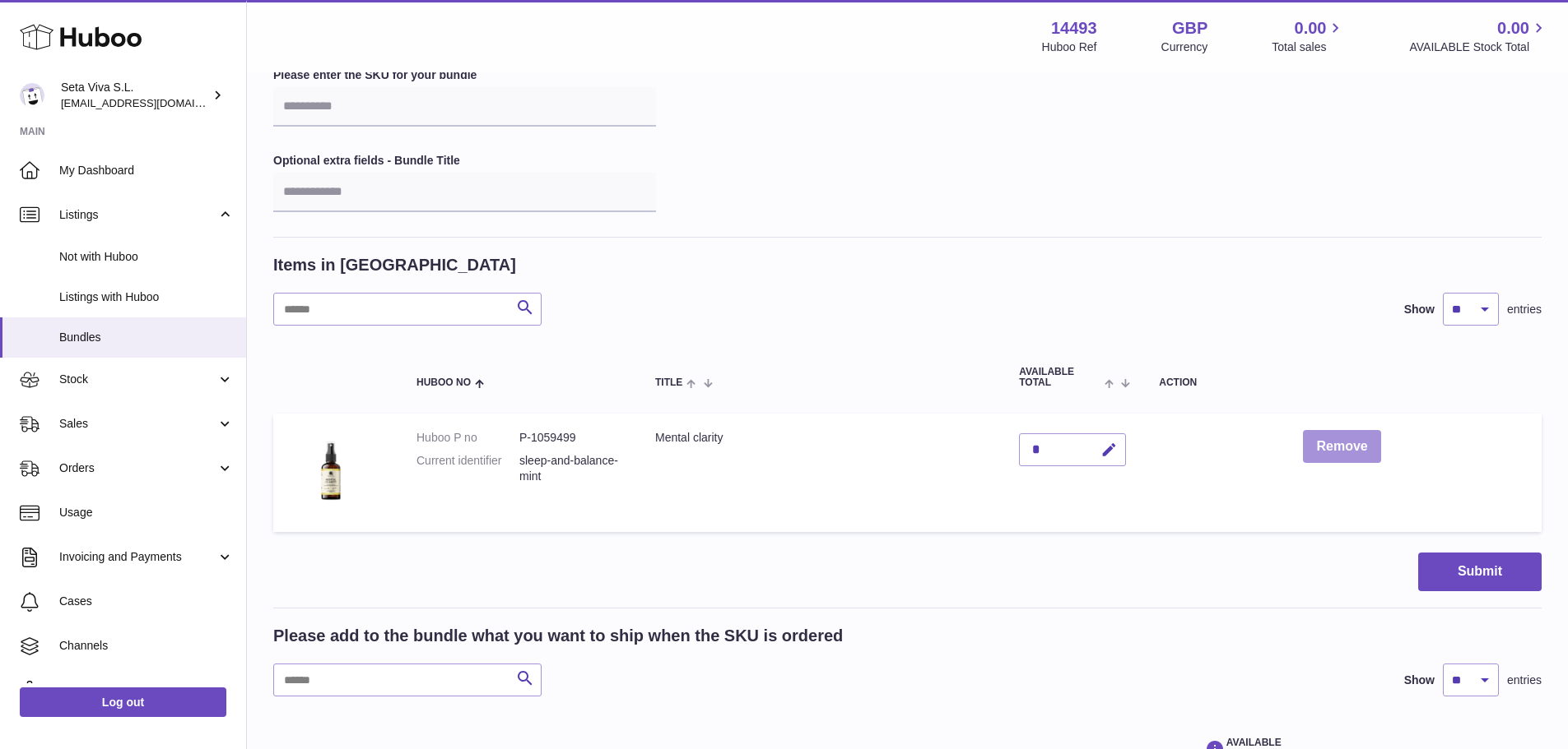
click at [1360, 458] on button "Remove" at bounding box center [1341, 446] width 77 height 34
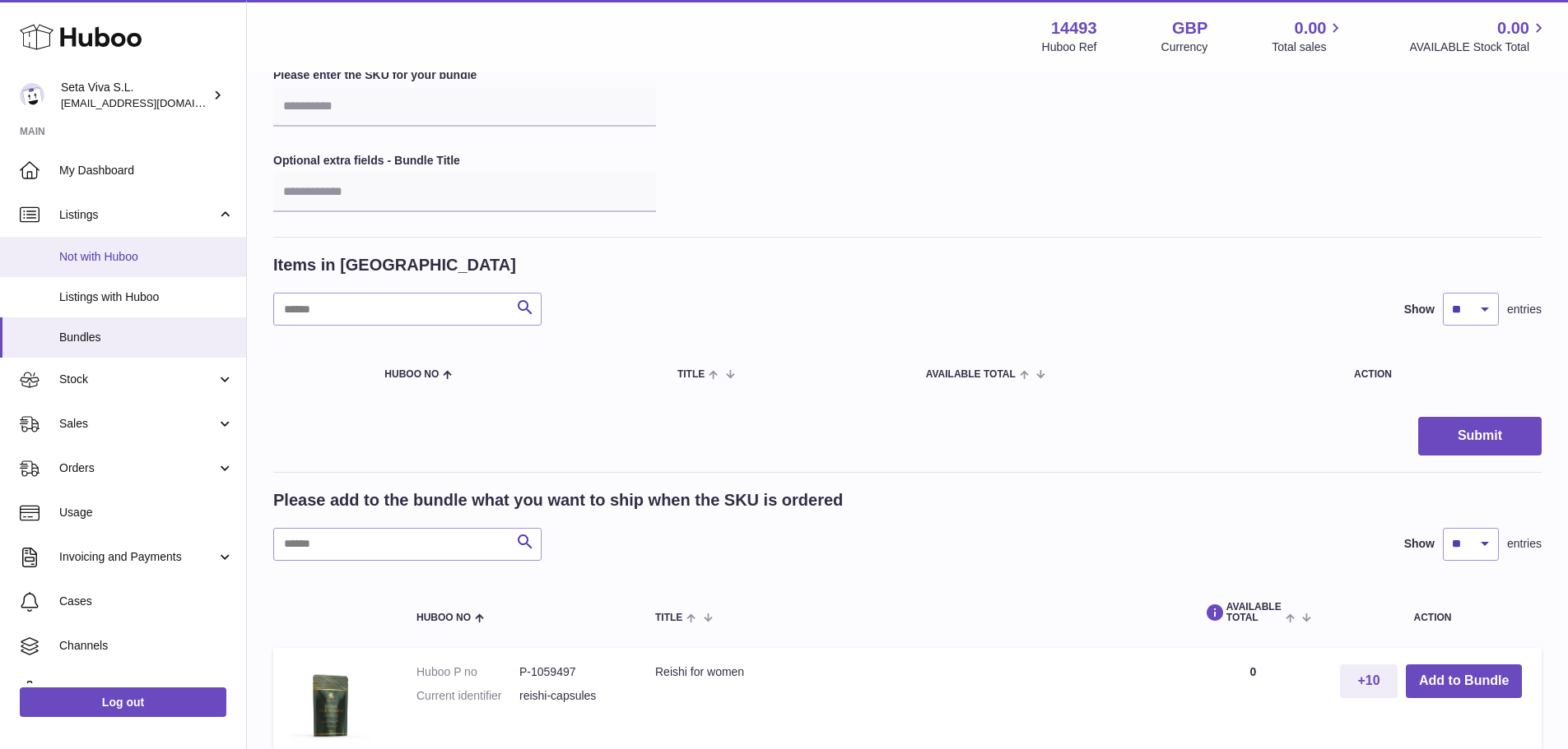
click at [162, 251] on span "Not with Huboo" at bounding box center [146, 257] width 175 height 16
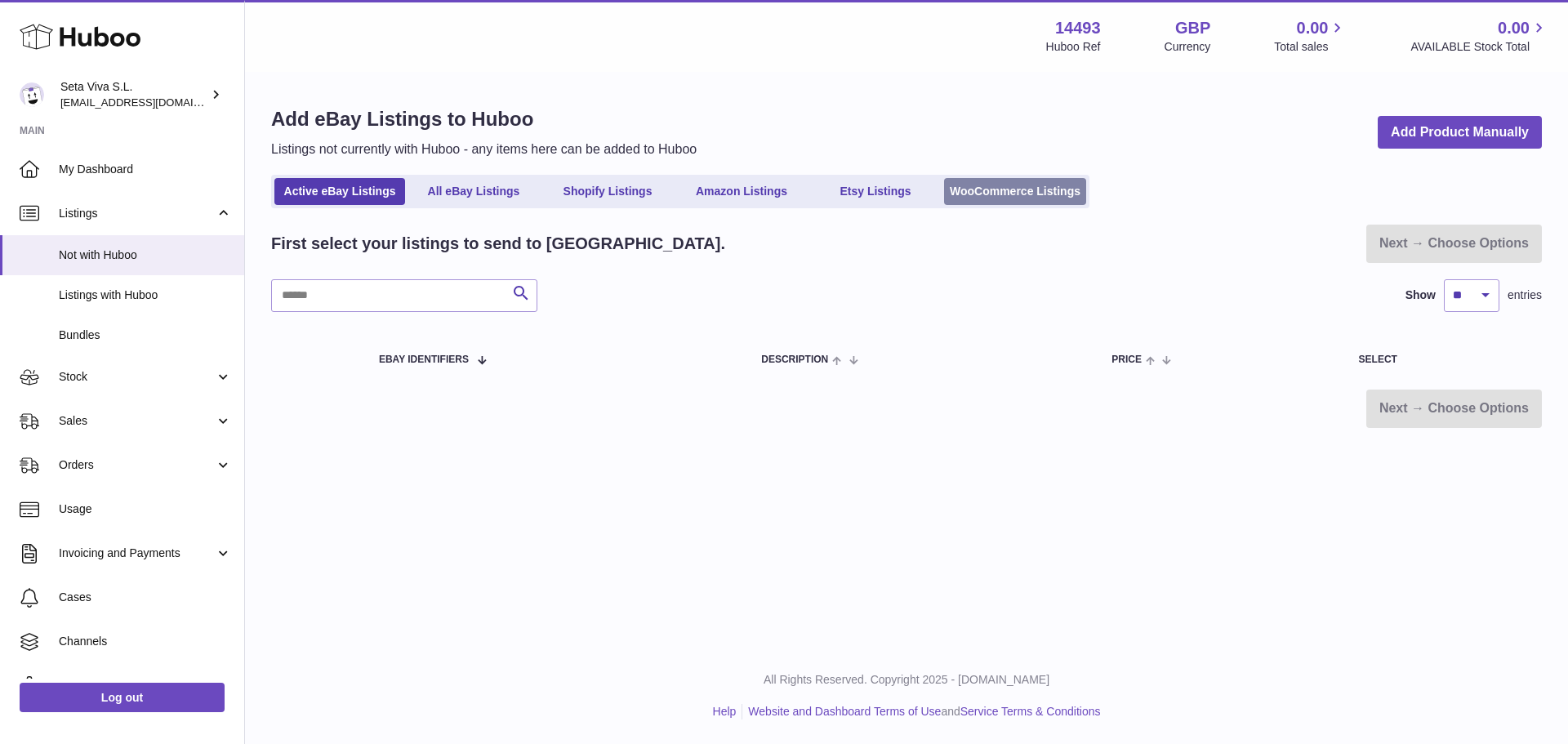
click at [1041, 187] on link "WooCommerce Listings" at bounding box center [1016, 192] width 142 height 27
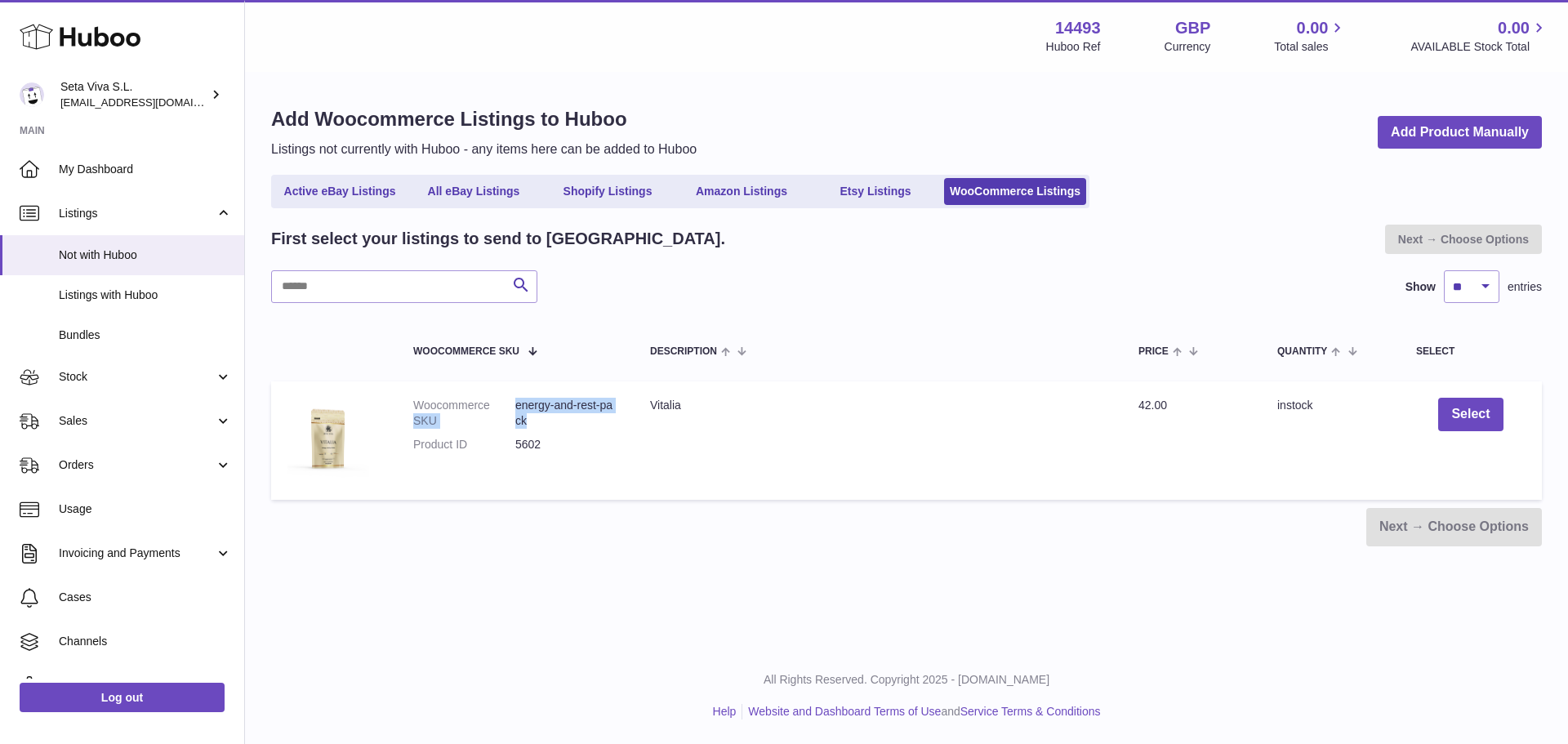
drag, startPoint x: 557, startPoint y: 422, endPoint x: 514, endPoint y: 401, distance: 47.9
click at [514, 401] on dl "Woocommerce SKU energy-and-rest-pack Product ID 5602" at bounding box center [515, 429] width 204 height 63
click at [559, 416] on dd "energy-and-rest-pack" at bounding box center [566, 414] width 102 height 31
drag, startPoint x: 558, startPoint y: 420, endPoint x: 520, endPoint y: 420, distance: 38.0
click at [520, 420] on dd "energy-and-rest-pack" at bounding box center [566, 414] width 102 height 31
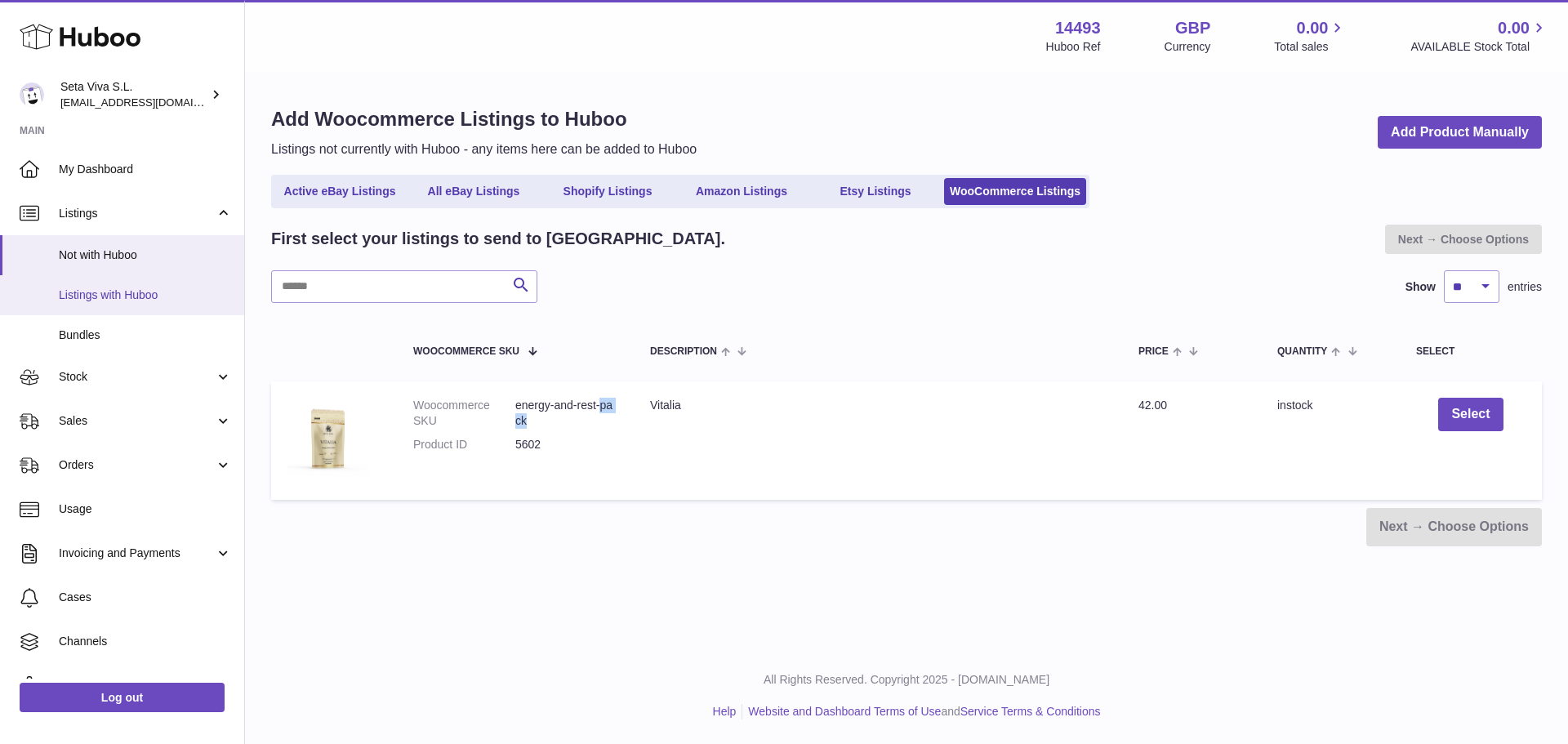
click at [99, 287] on span "Listings with Huboo" at bounding box center [145, 295] width 173 height 16
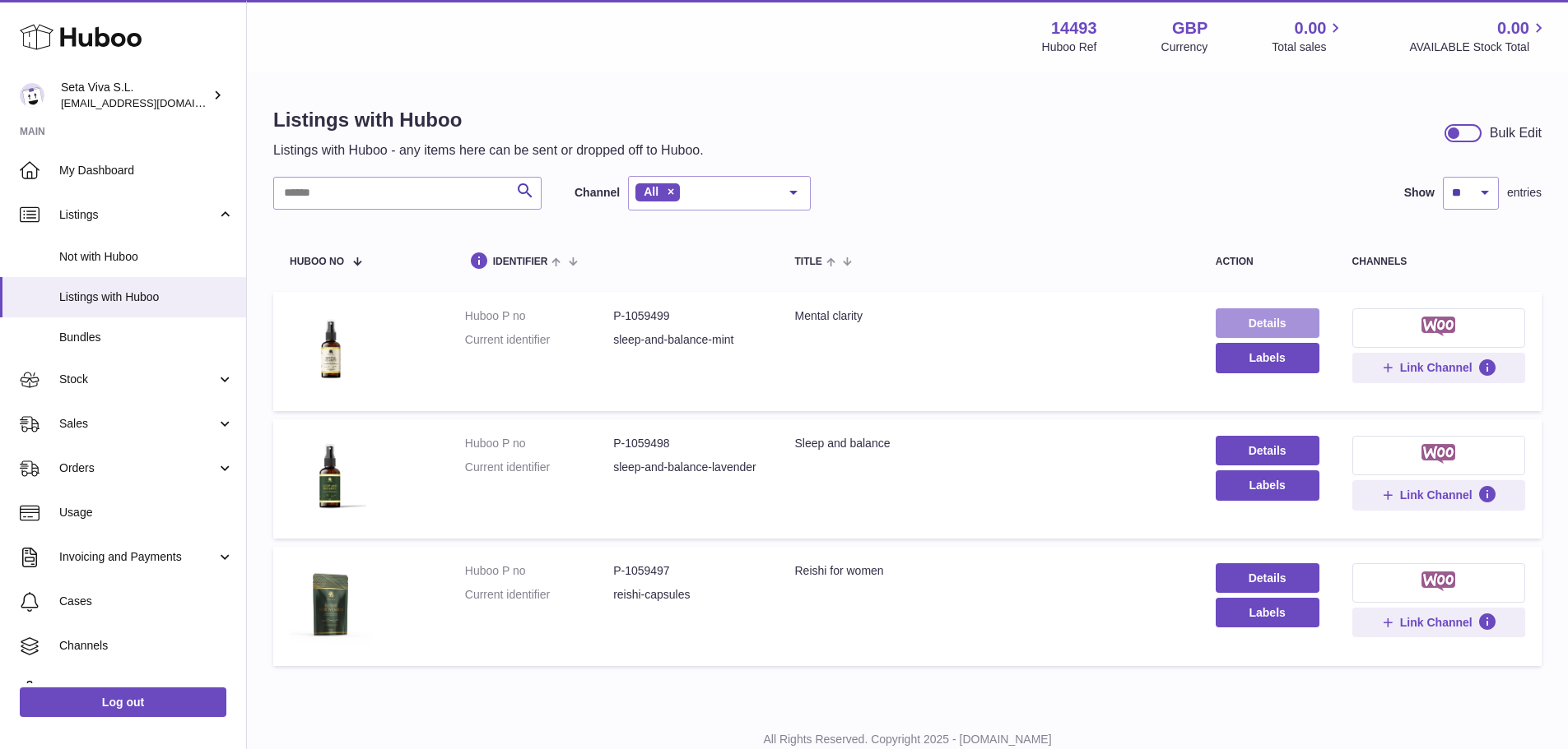
click at [1298, 324] on link "Details" at bounding box center [1267, 323] width 104 height 30
drag, startPoint x: 598, startPoint y: 340, endPoint x: 763, endPoint y: 339, distance: 165.0
click at [763, 339] on td "Huboo P no P-1059499 Current identifier sleep-and-balance-mint" at bounding box center [613, 351] width 330 height 119
drag, startPoint x: 602, startPoint y: 472, endPoint x: 655, endPoint y: 489, distance: 55.7
click at [655, 484] on dl "Huboo P no P-1059498 Current identifier sleep-and-balance-lavender" at bounding box center [613, 459] width 297 height 47
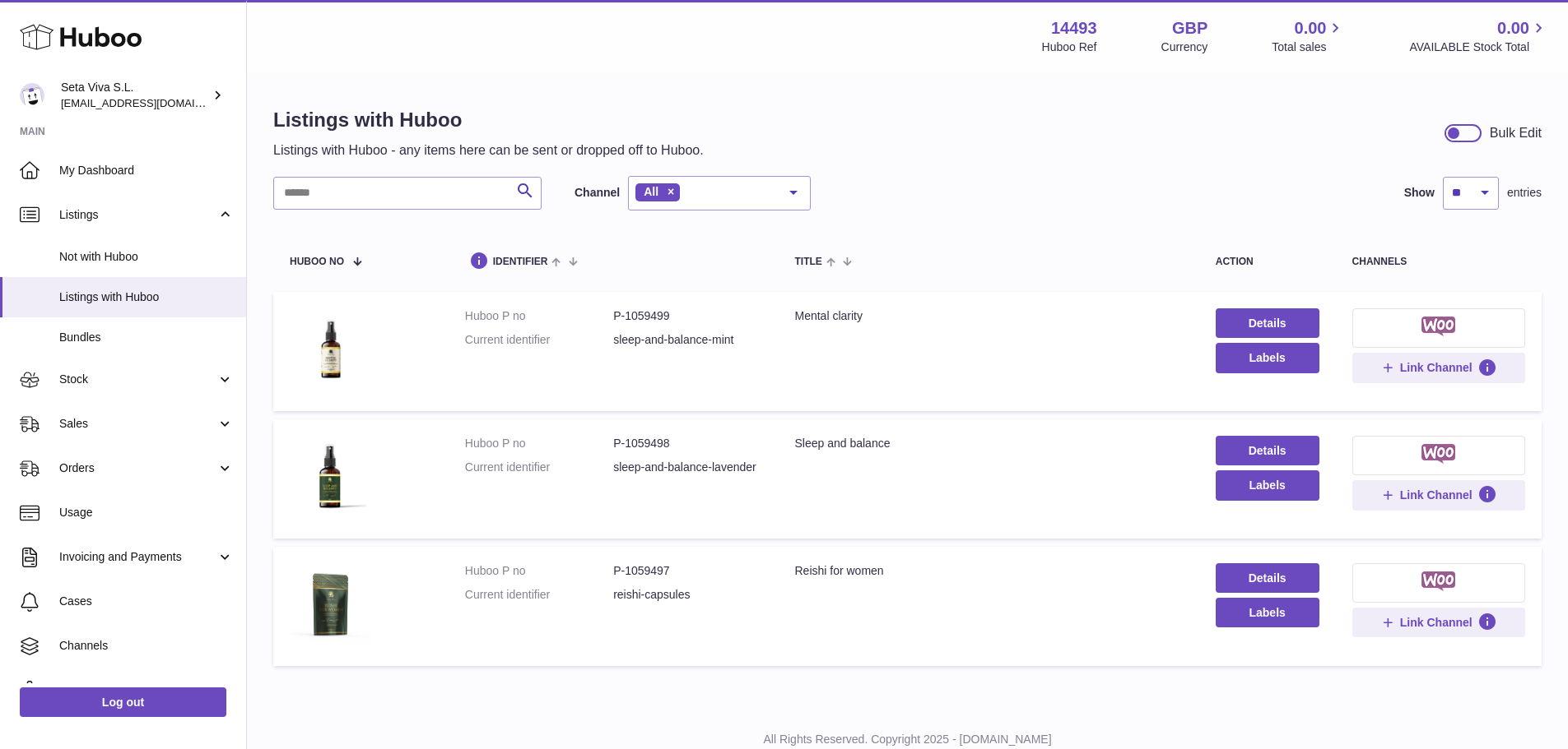
drag, startPoint x: 611, startPoint y: 593, endPoint x: 705, endPoint y: 593, distance: 94.0
click at [705, 593] on dd "reishi-capsules" at bounding box center [687, 594] width 148 height 16
click at [737, 604] on dl "Huboo P no P-1059497 Current identifier reishi-capsules" at bounding box center [613, 587] width 297 height 47
click at [121, 262] on span "Not with Huboo" at bounding box center [146, 257] width 175 height 16
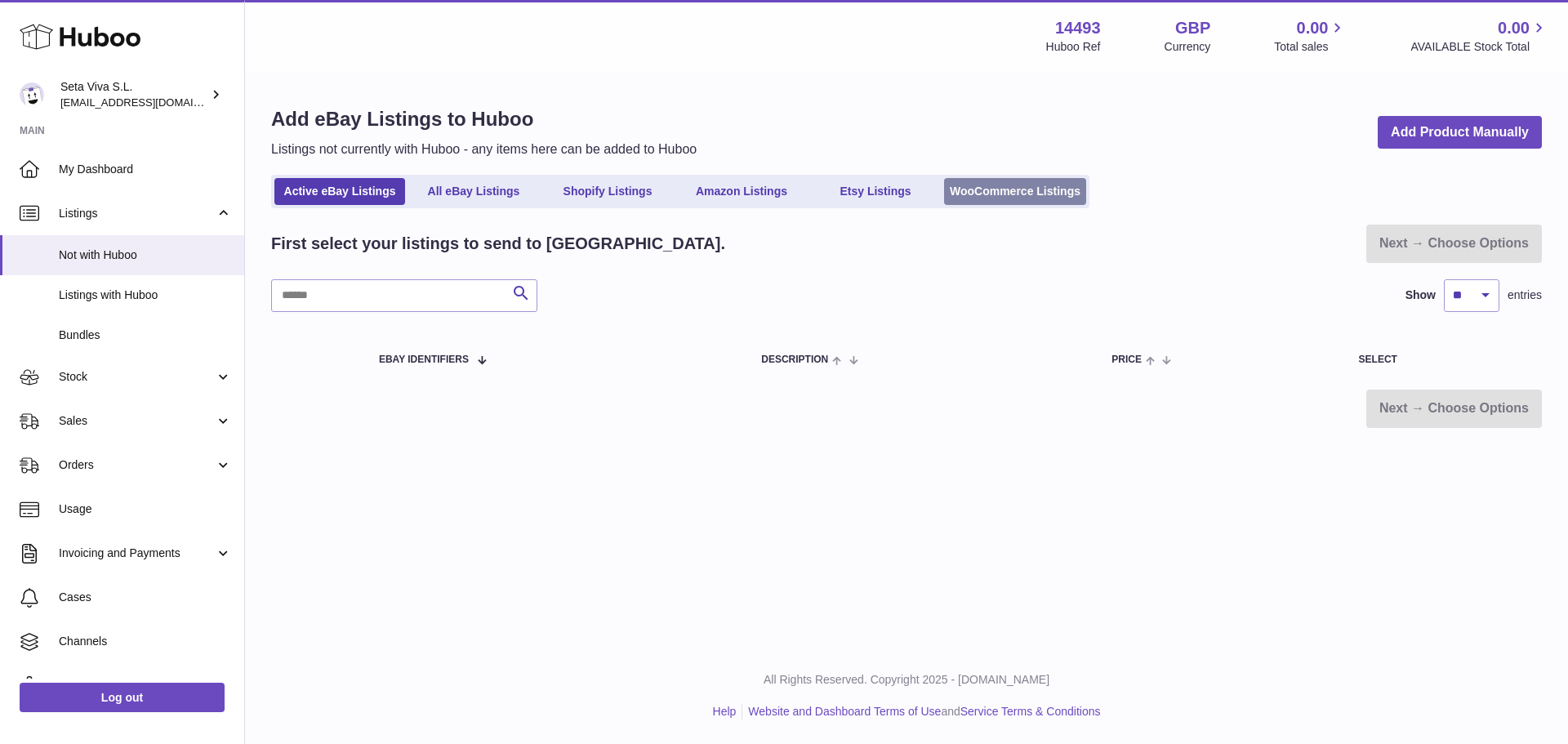
click at [1009, 188] on link "WooCommerce Listings" at bounding box center [1016, 192] width 142 height 27
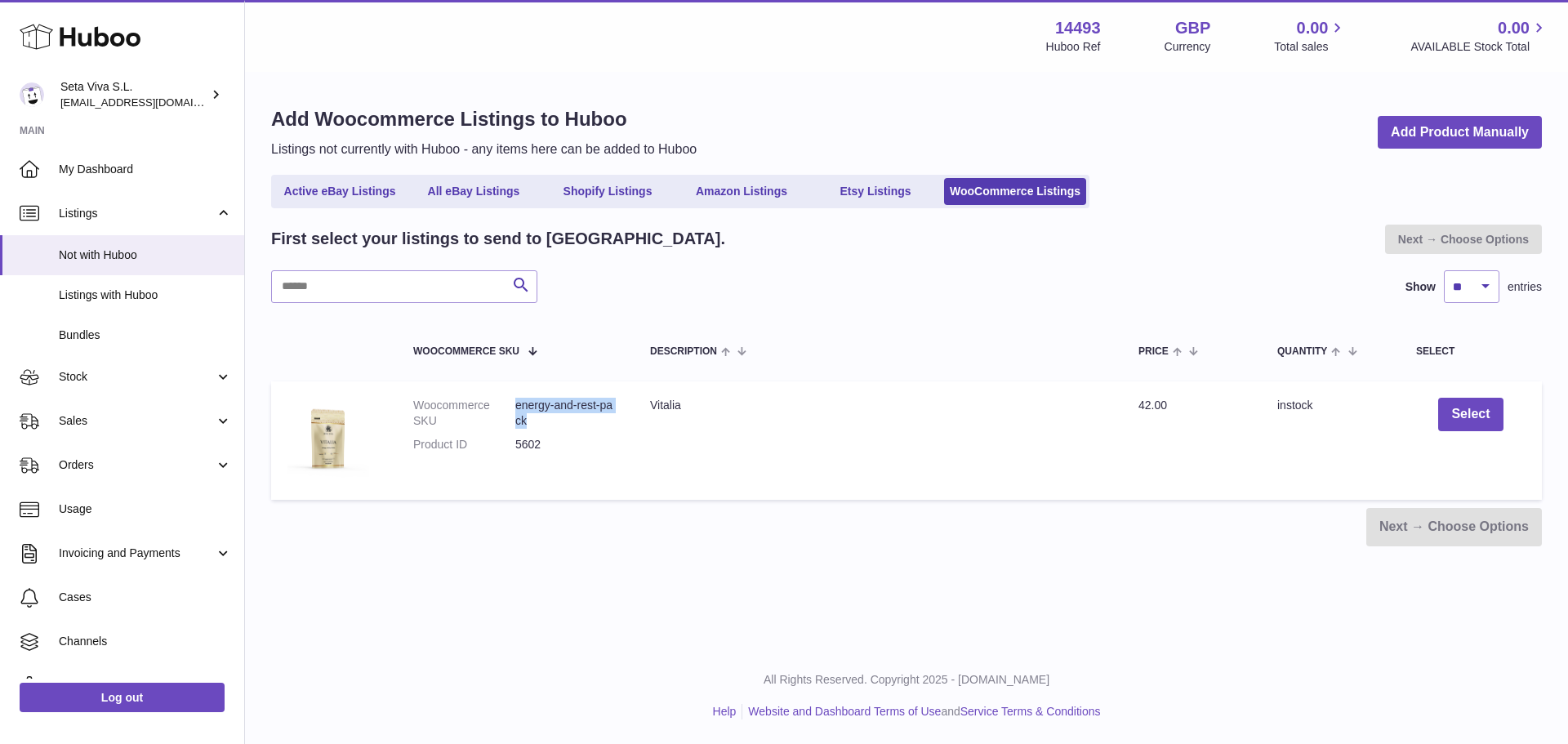
drag, startPoint x: 517, startPoint y: 407, endPoint x: 570, endPoint y: 426, distance: 56.3
click at [570, 426] on dd "energy-and-rest-pack" at bounding box center [566, 414] width 102 height 31
click at [1001, 348] on div "Description" at bounding box center [878, 351] width 456 height 13
click at [83, 288] on span "Listings with Huboo" at bounding box center [145, 295] width 173 height 16
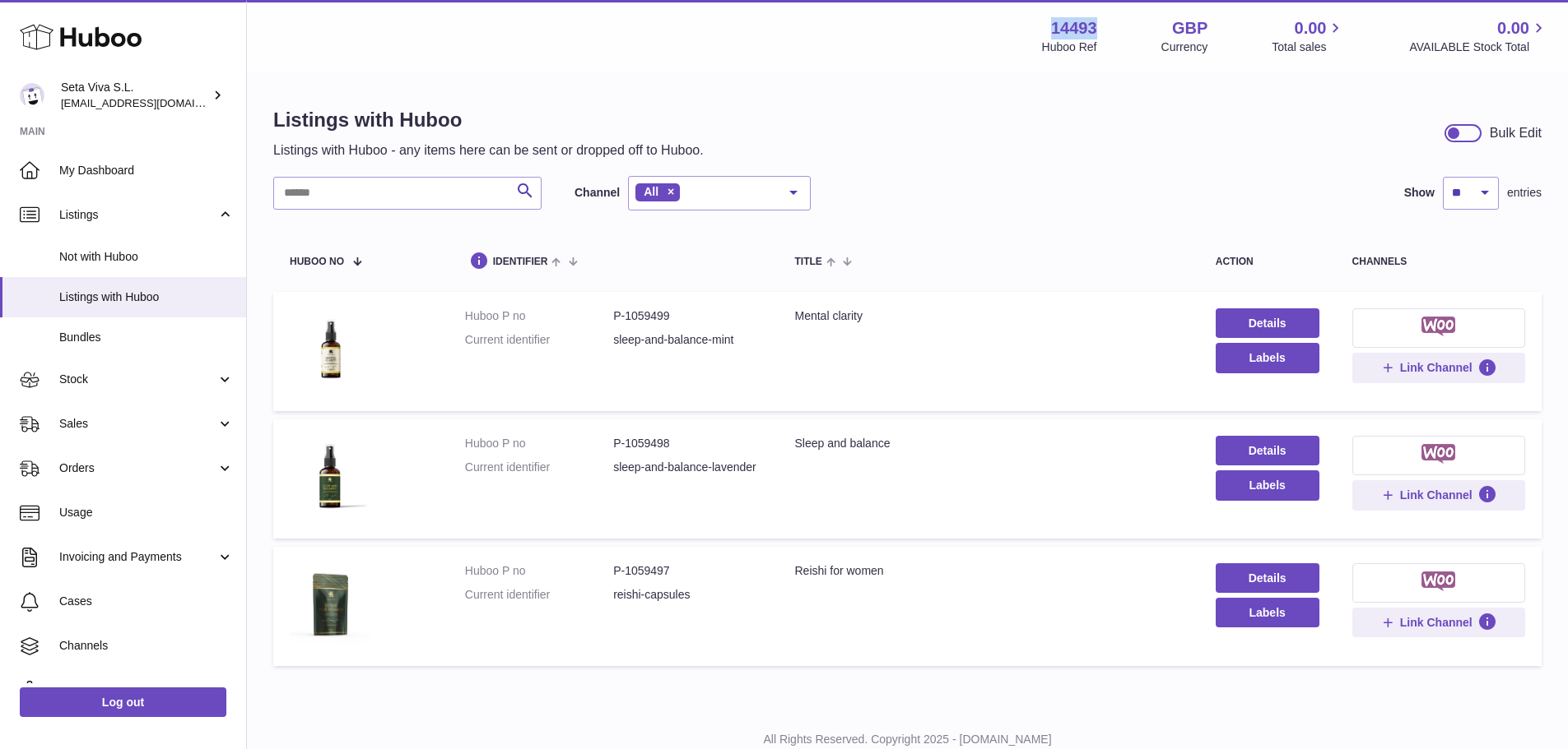
drag, startPoint x: 1101, startPoint y: 32, endPoint x: 1036, endPoint y: 32, distance: 65.0
click at [1041, 32] on div "14493 Huboo Ref GBP Currency 0.00 Total sales 0.00 AVAILABLE Stock Total" at bounding box center [1294, 37] width 506 height 38
copy strong "14493"
click at [1280, 324] on link "Details" at bounding box center [1267, 323] width 104 height 30
click at [1279, 453] on link "Details" at bounding box center [1267, 451] width 104 height 30
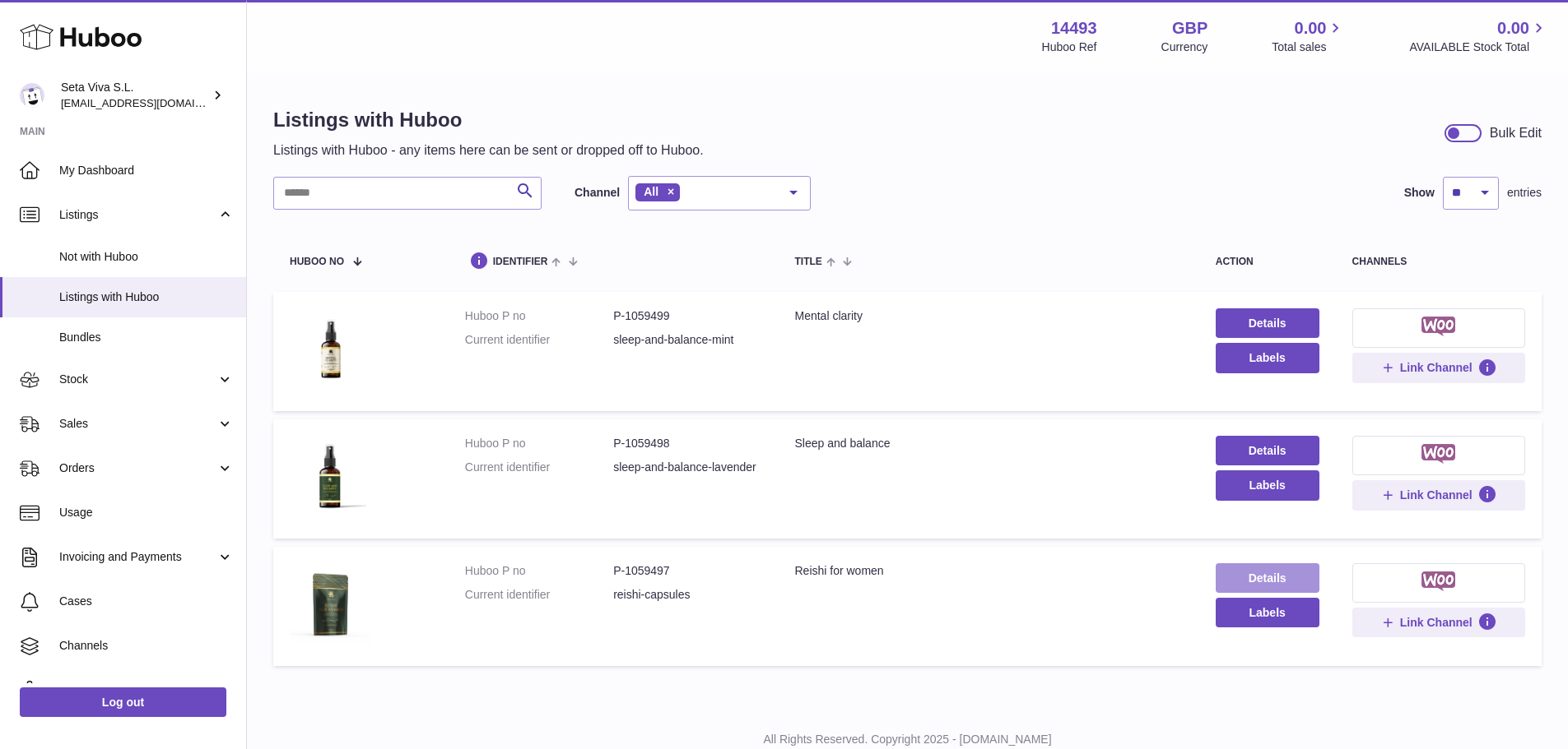
click at [1243, 578] on link "Details" at bounding box center [1267, 579] width 104 height 30
click at [80, 382] on span "Stock" at bounding box center [137, 379] width 157 height 16
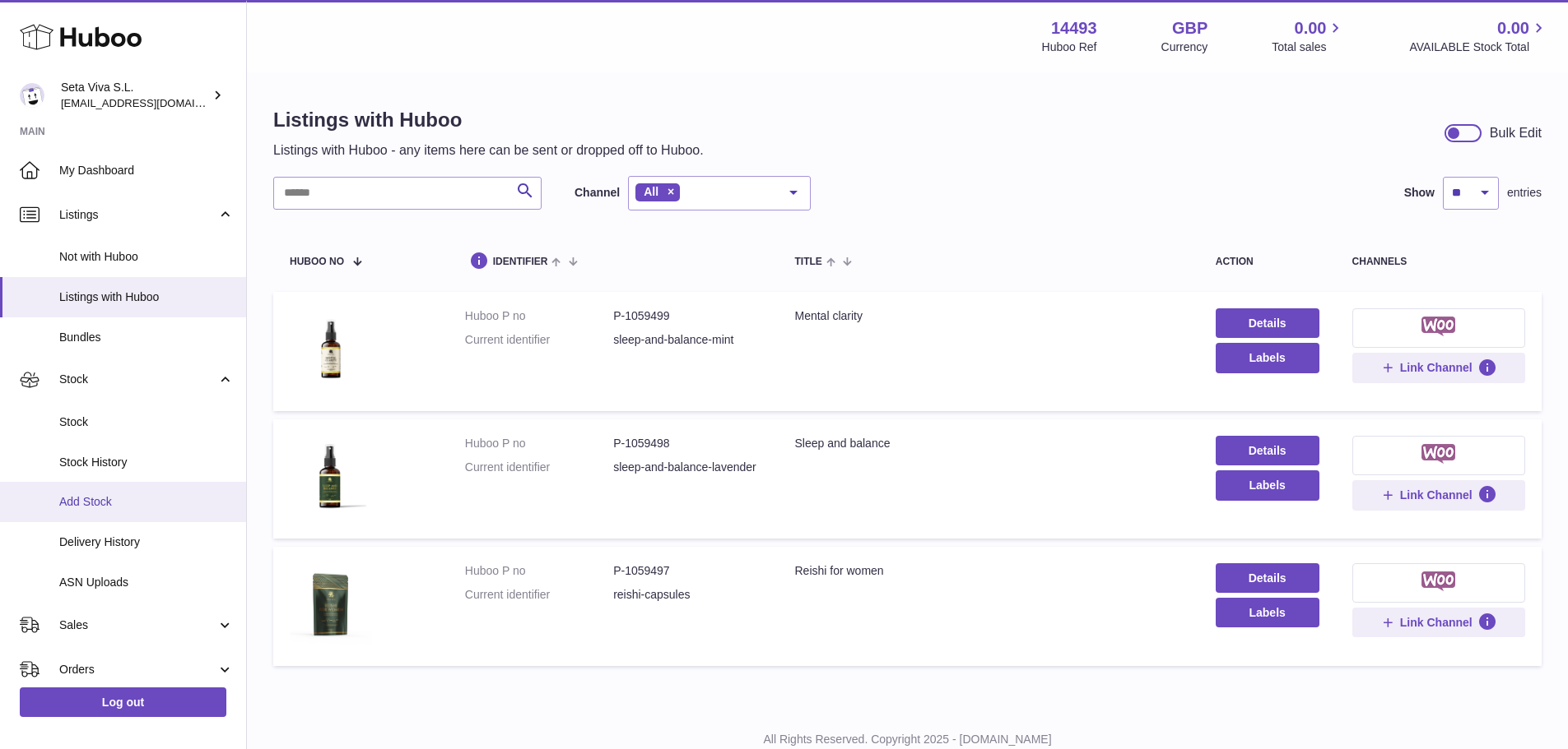
click at [109, 504] on span "Add Stock" at bounding box center [146, 502] width 175 height 16
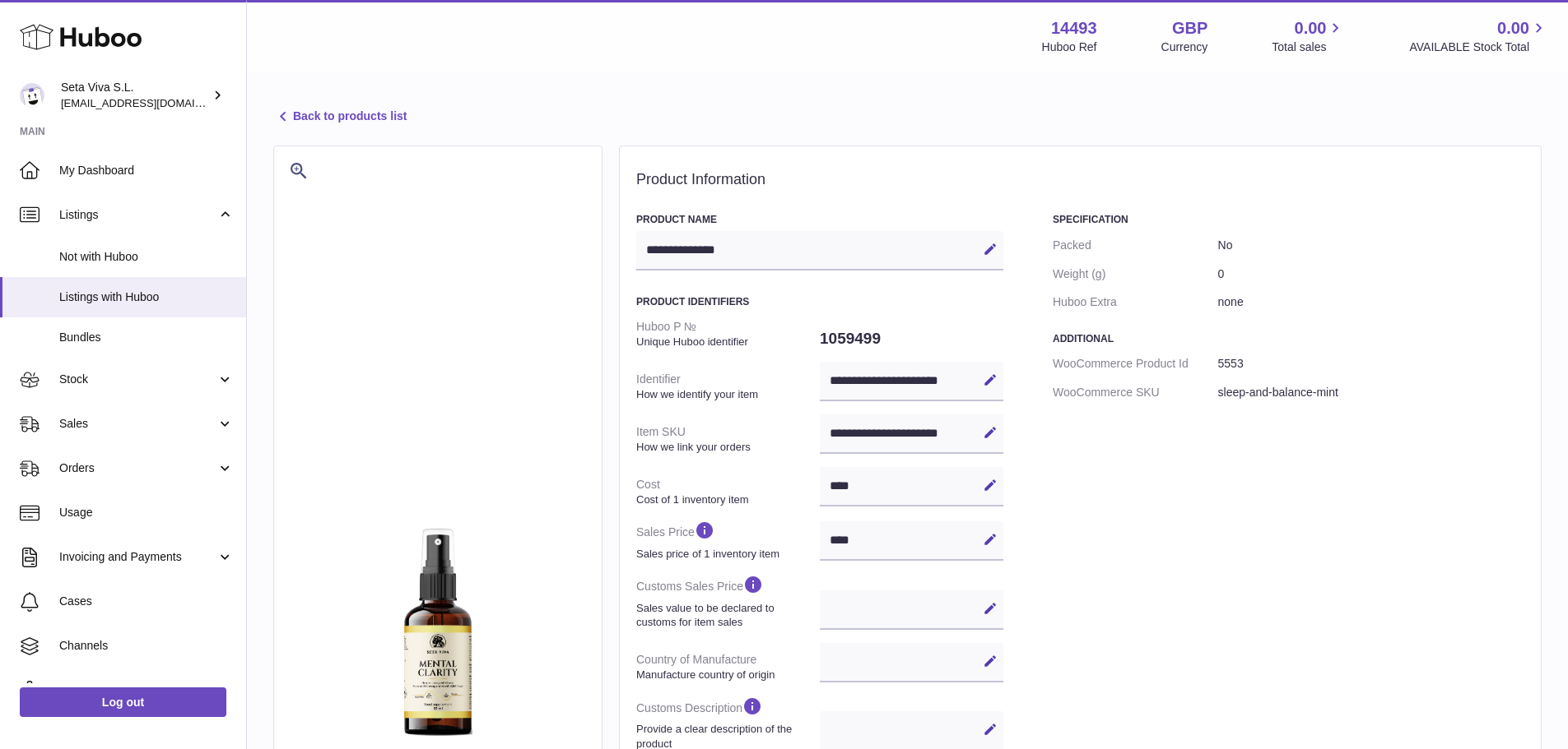
select select
select select "****"
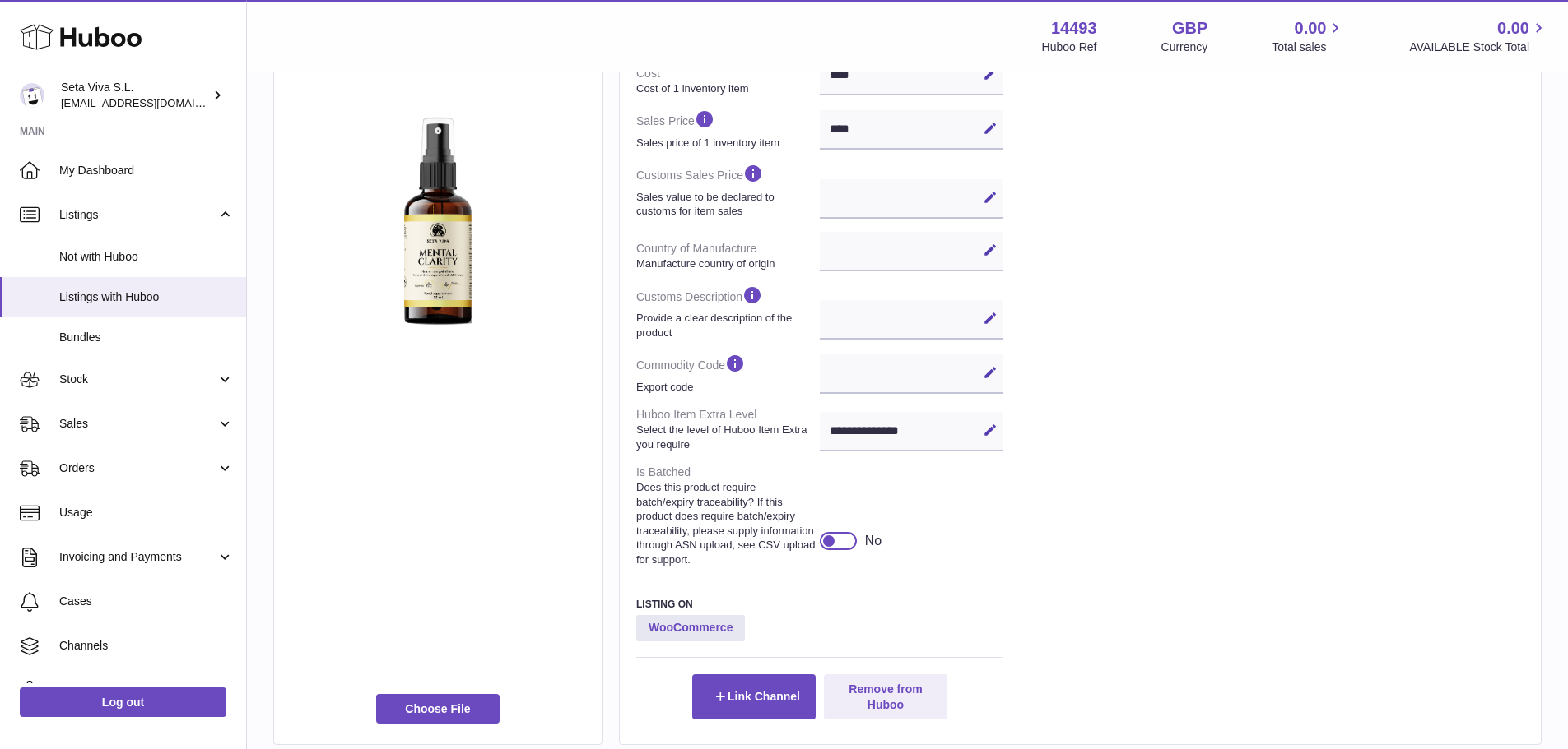
click at [840, 550] on div at bounding box center [838, 541] width 37 height 18
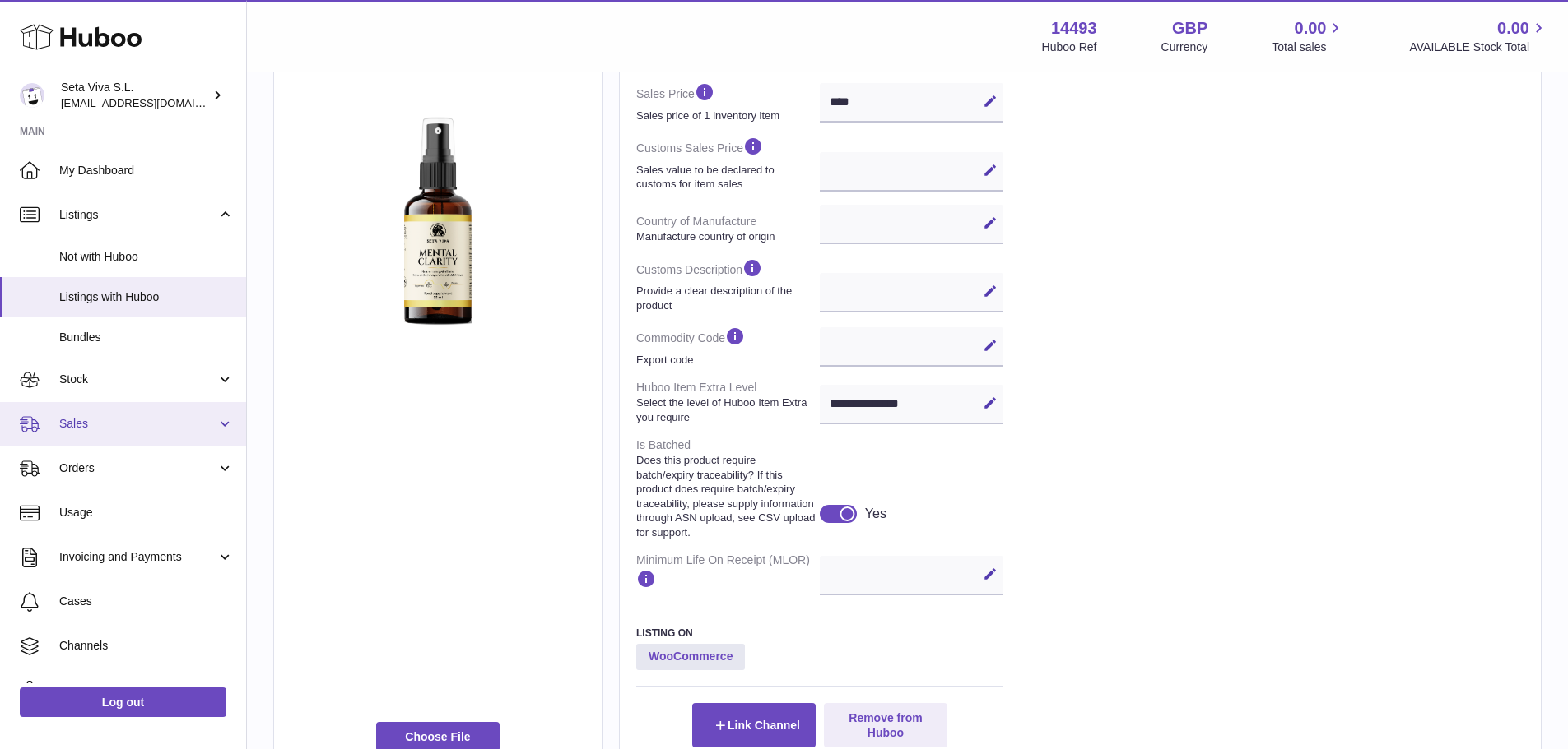
click at [106, 417] on span "Sales" at bounding box center [137, 424] width 157 height 16
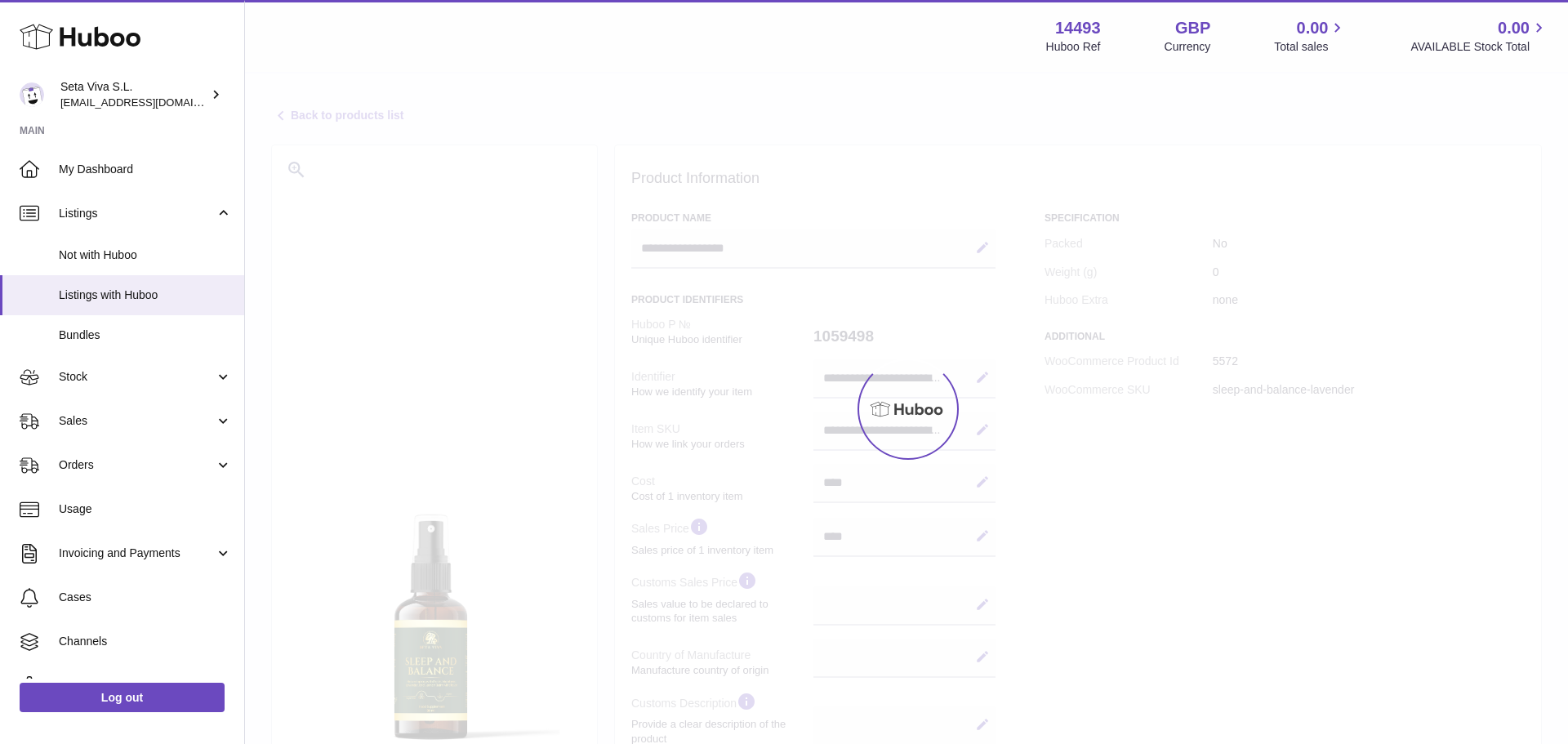
select select
select select "****"
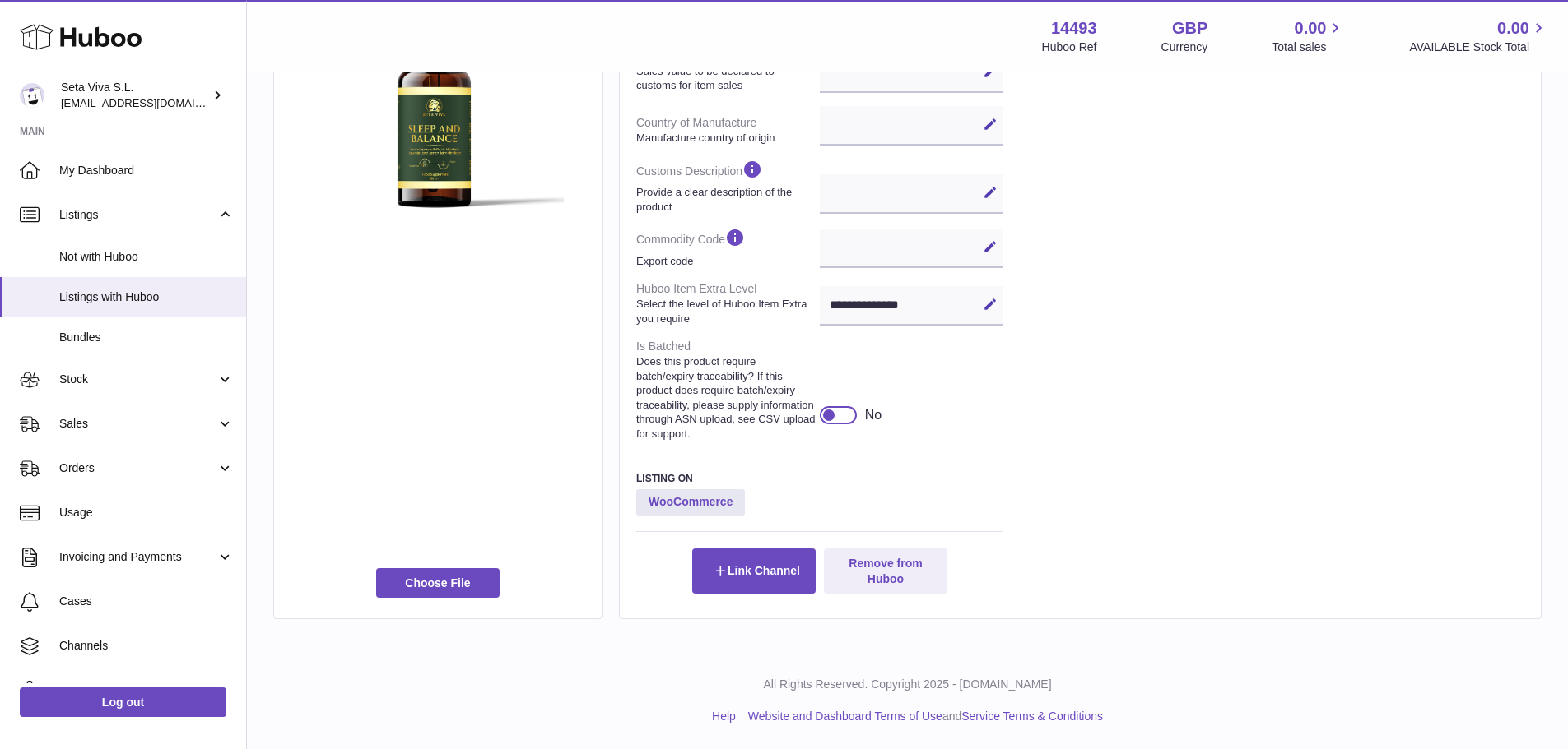
click at [831, 420] on div at bounding box center [829, 416] width 15 height 15
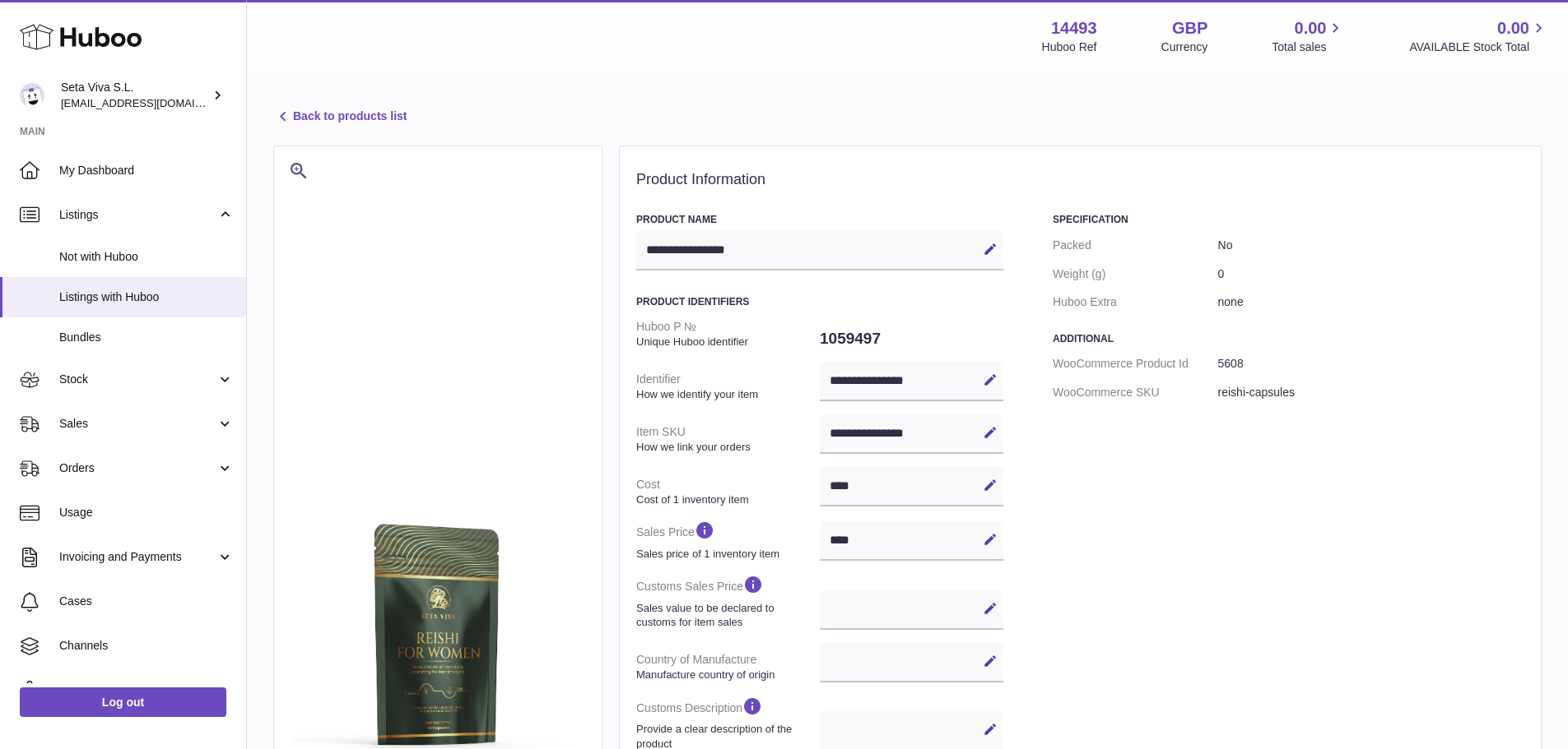
select select
select select "****"
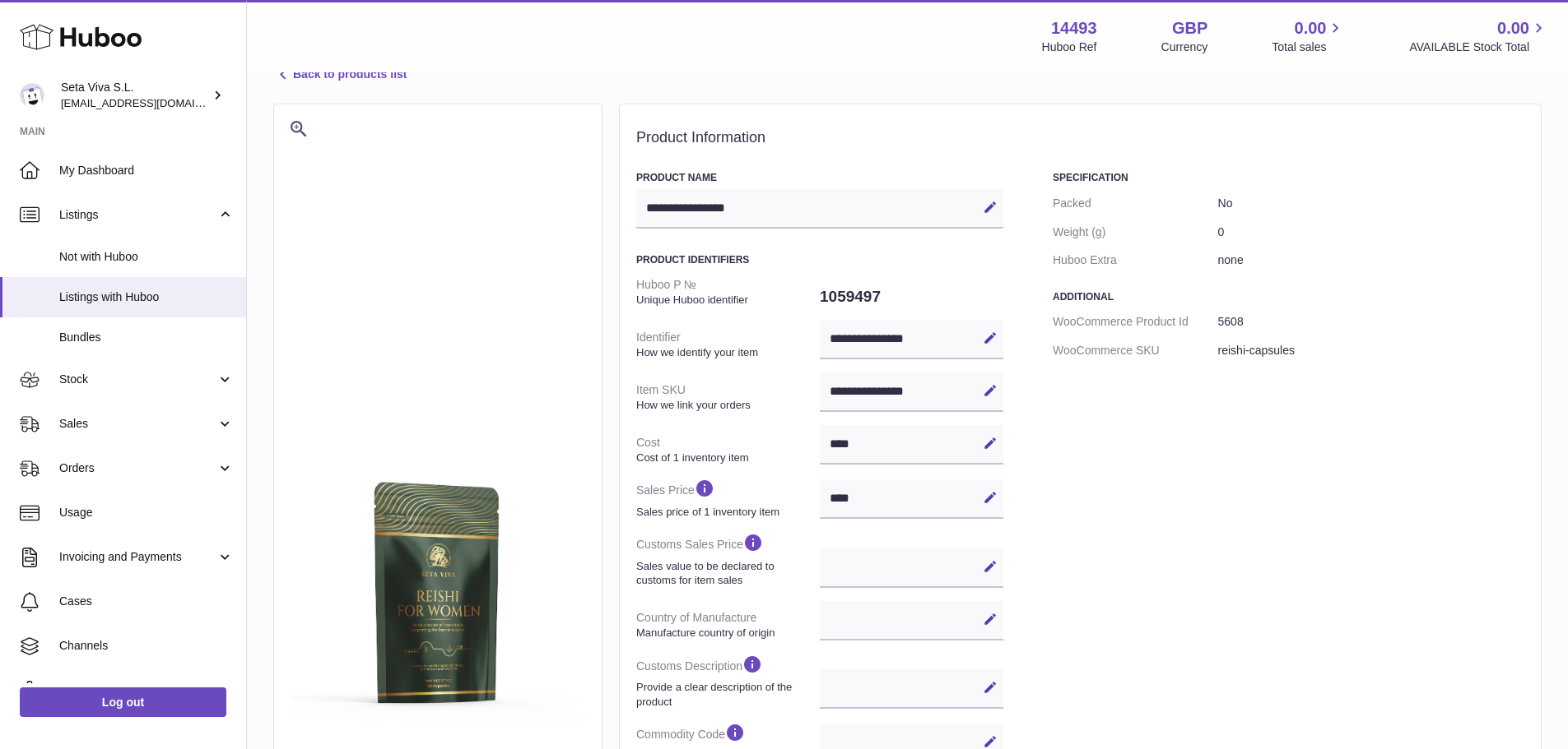
scroll to position [361, 0]
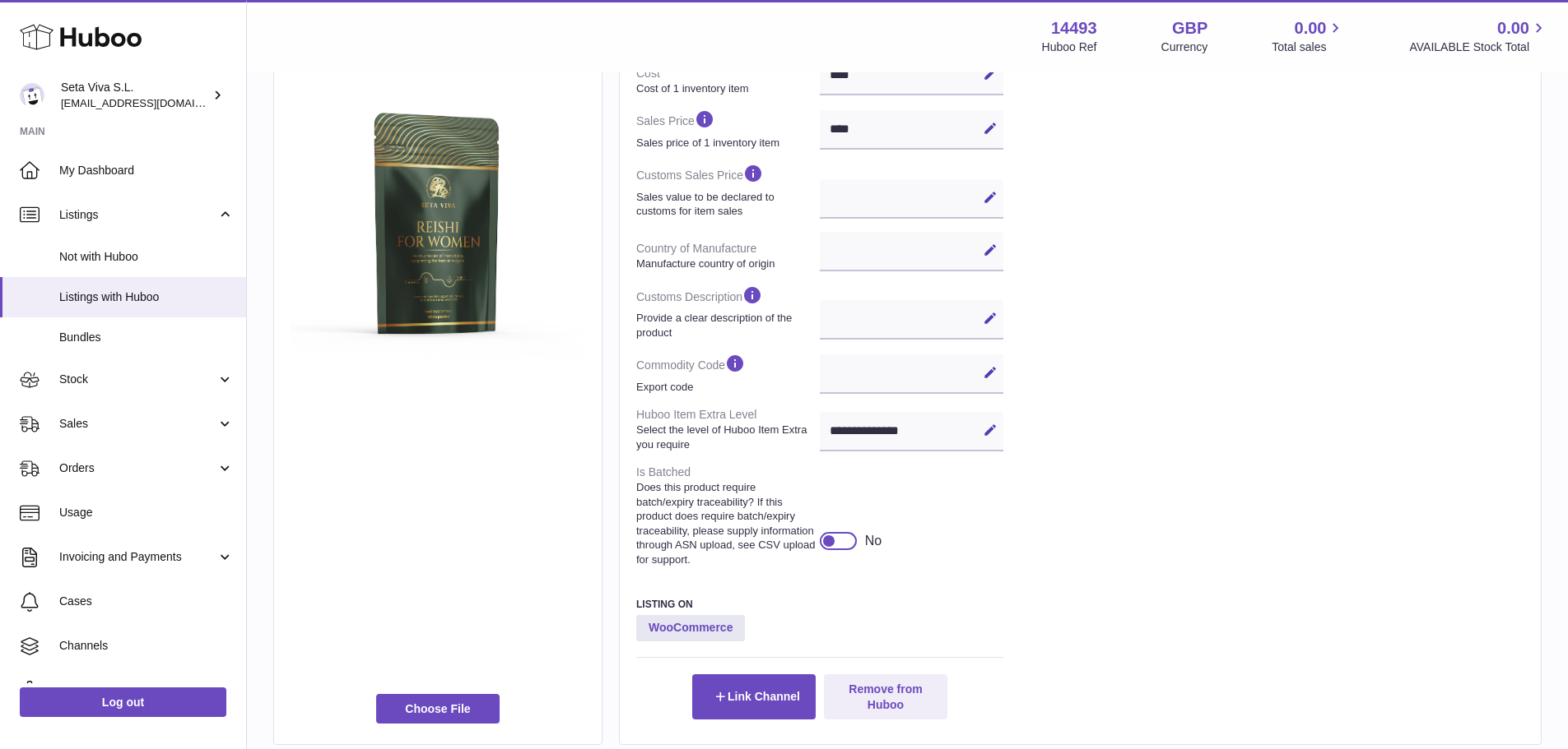
click at [844, 550] on div at bounding box center [838, 541] width 37 height 18
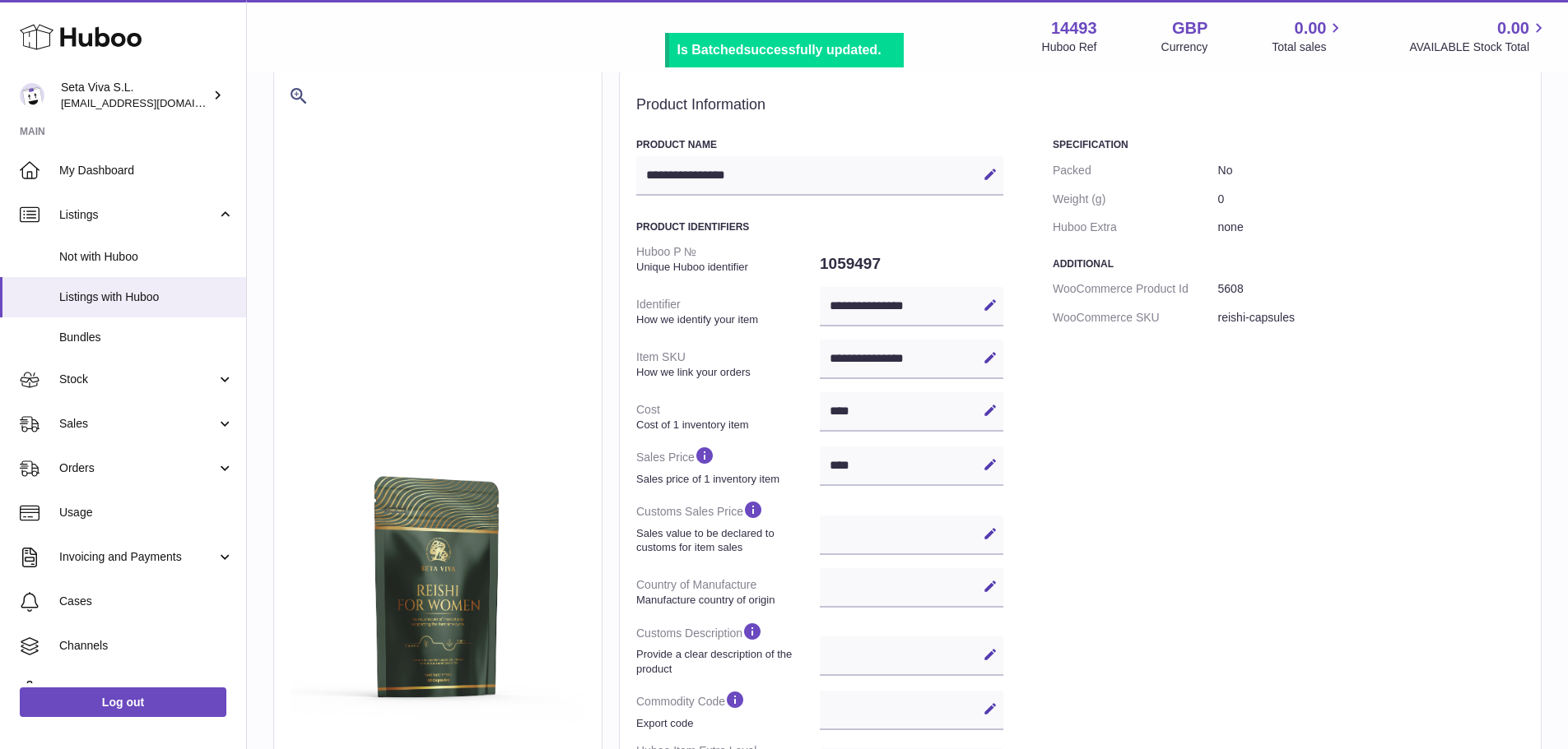
scroll to position [0, 0]
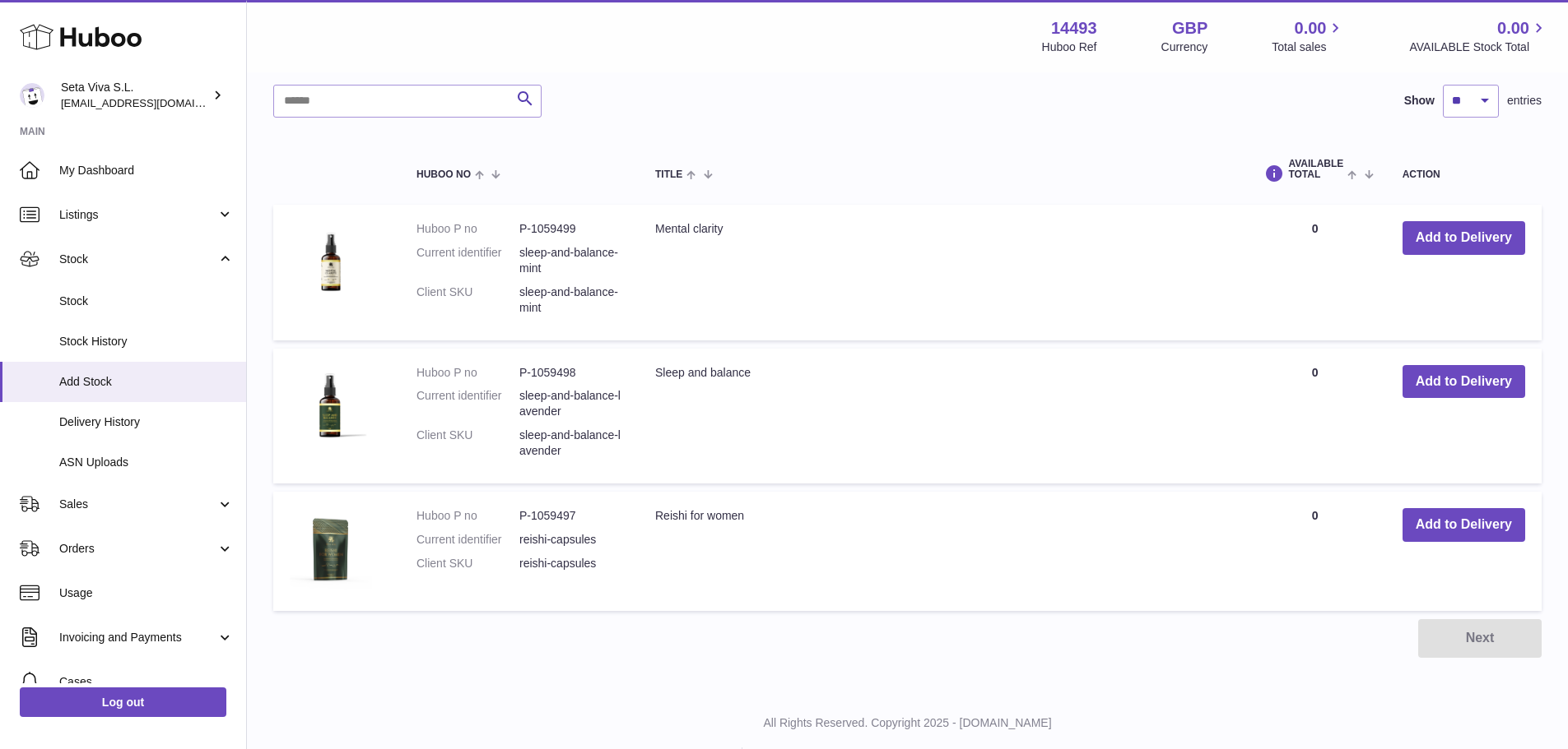
scroll to position [329, 0]
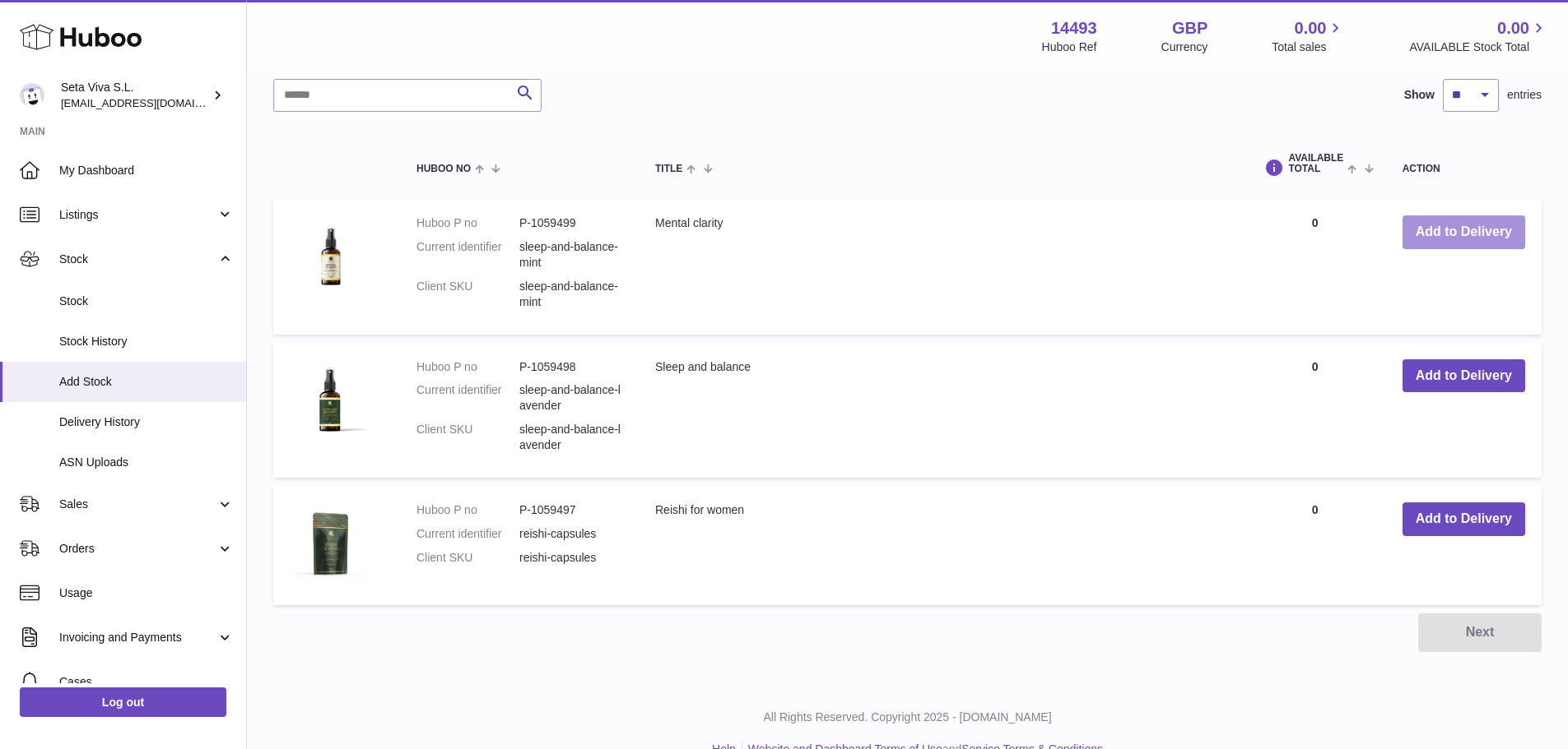
click at [1462, 235] on button "Add to Delivery" at bounding box center [1463, 232] width 122 height 34
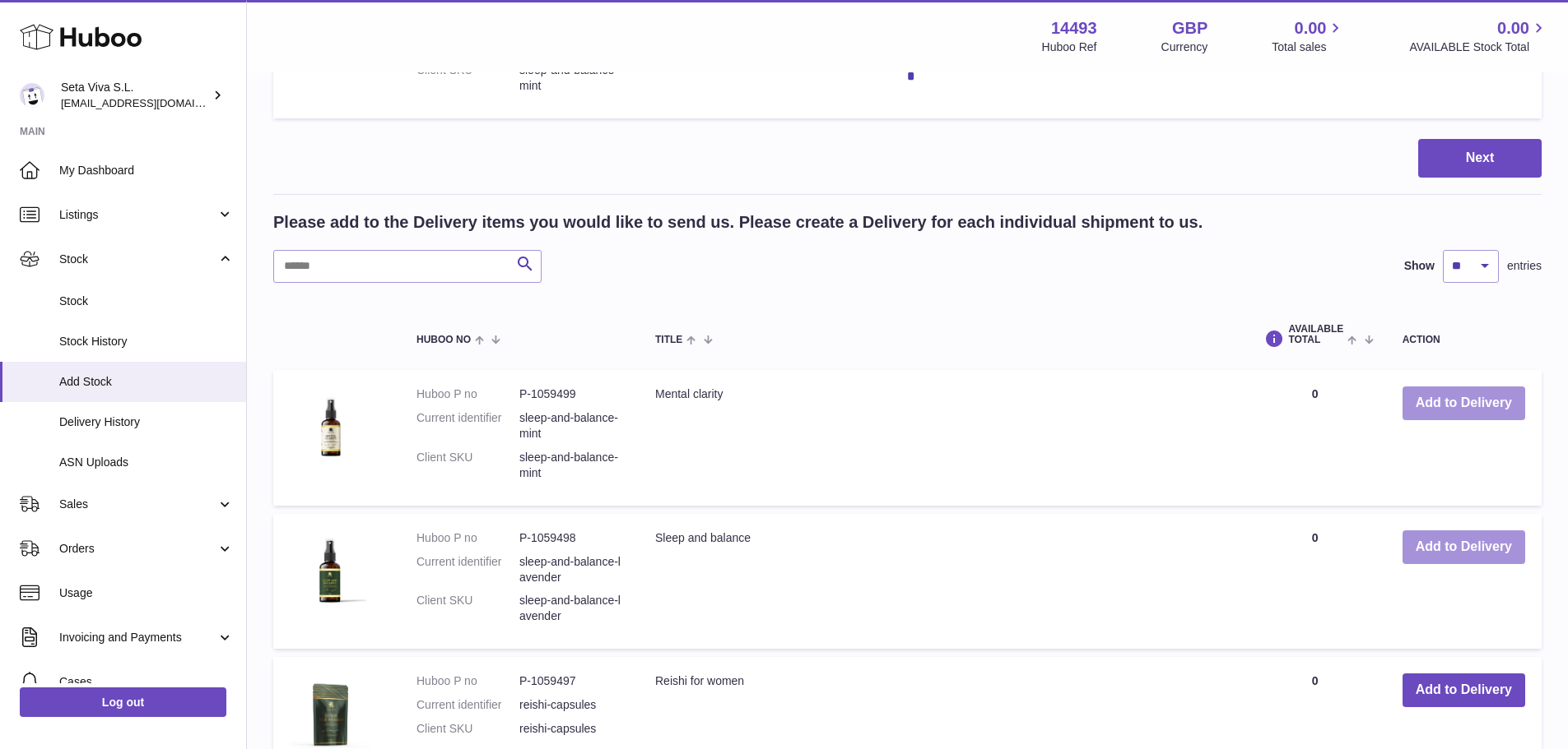
scroll to position [500, 0]
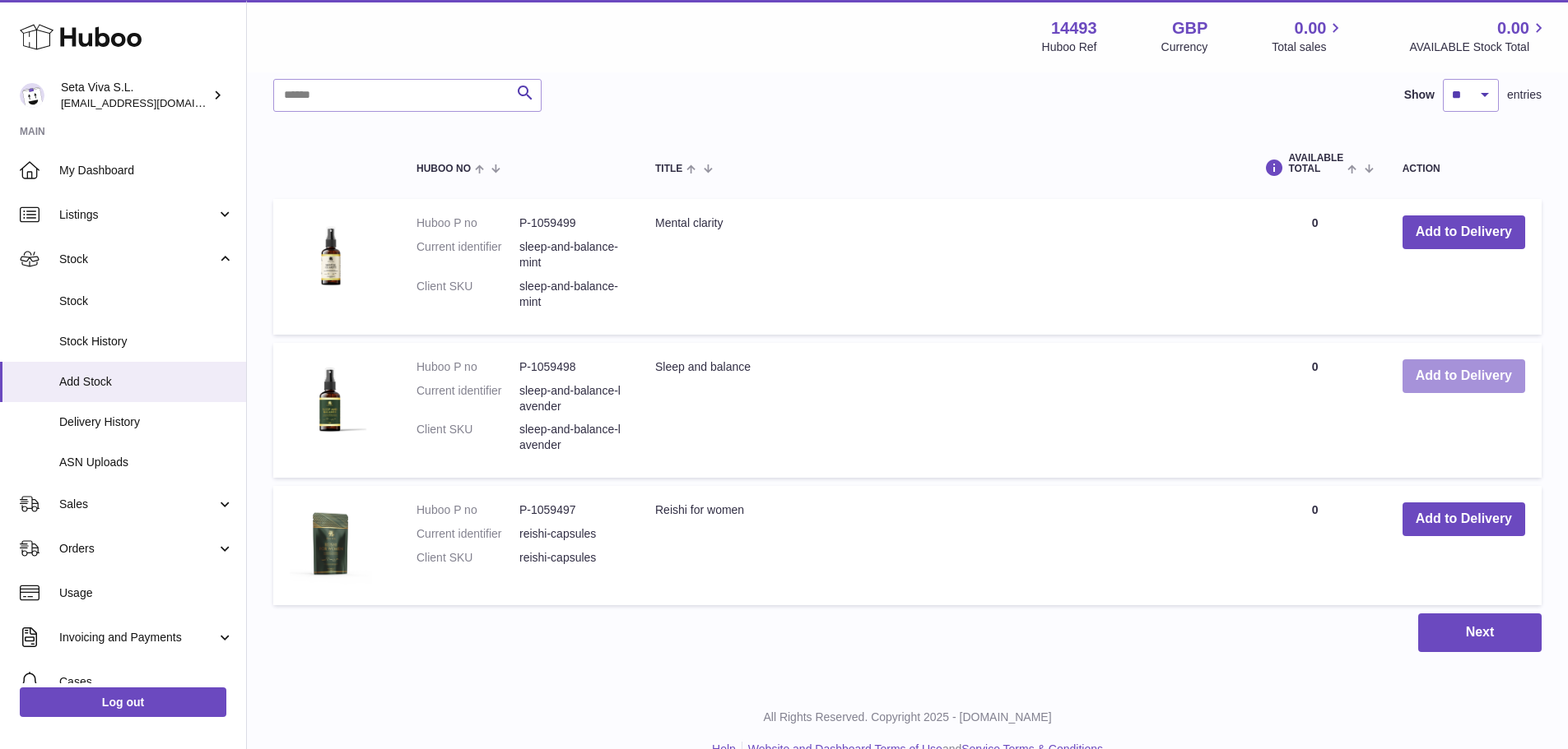
click at [1462, 383] on button "Add to Delivery" at bounding box center [1463, 376] width 122 height 34
click at [1465, 515] on button "Add to Delivery" at bounding box center [1463, 519] width 122 height 34
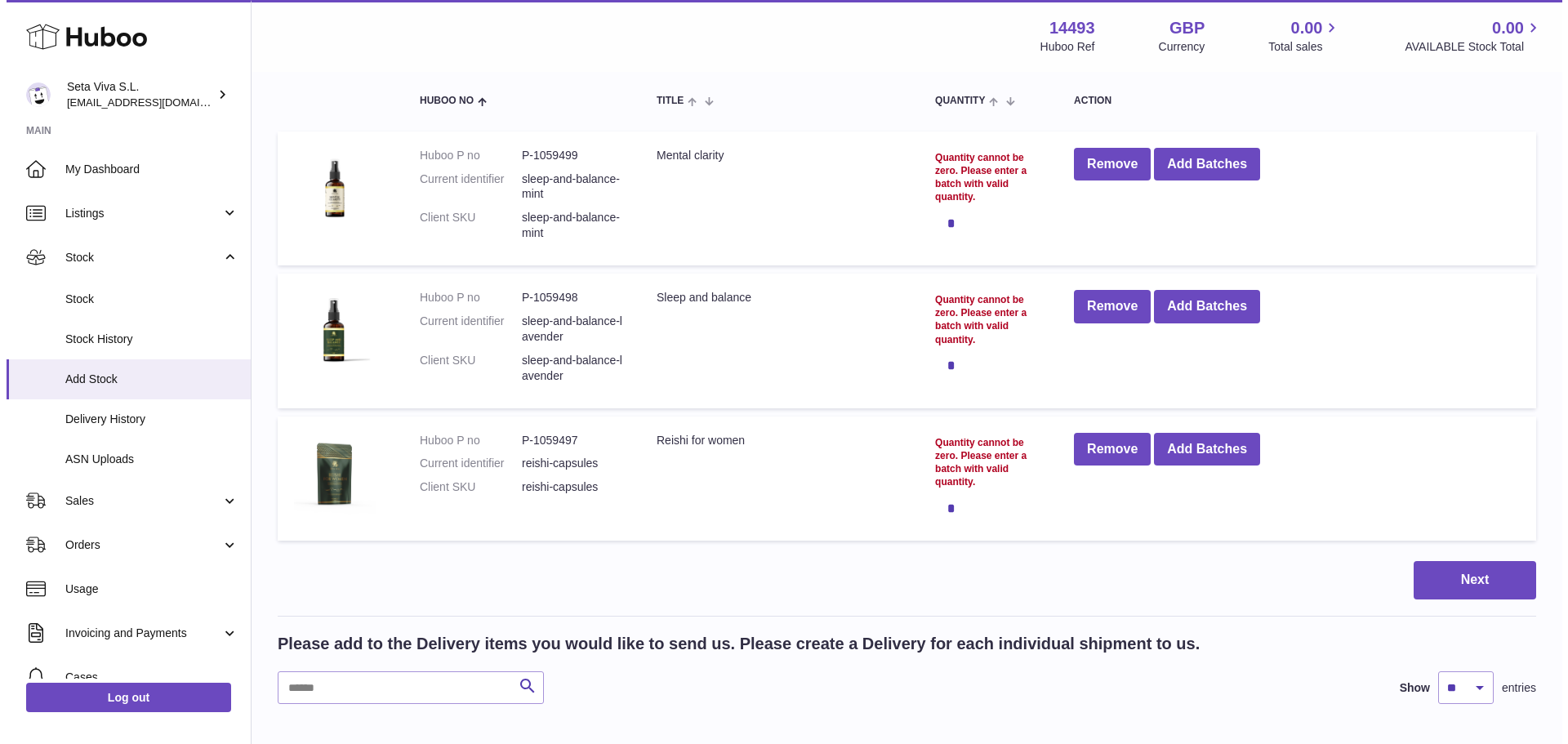
scroll to position [149, 0]
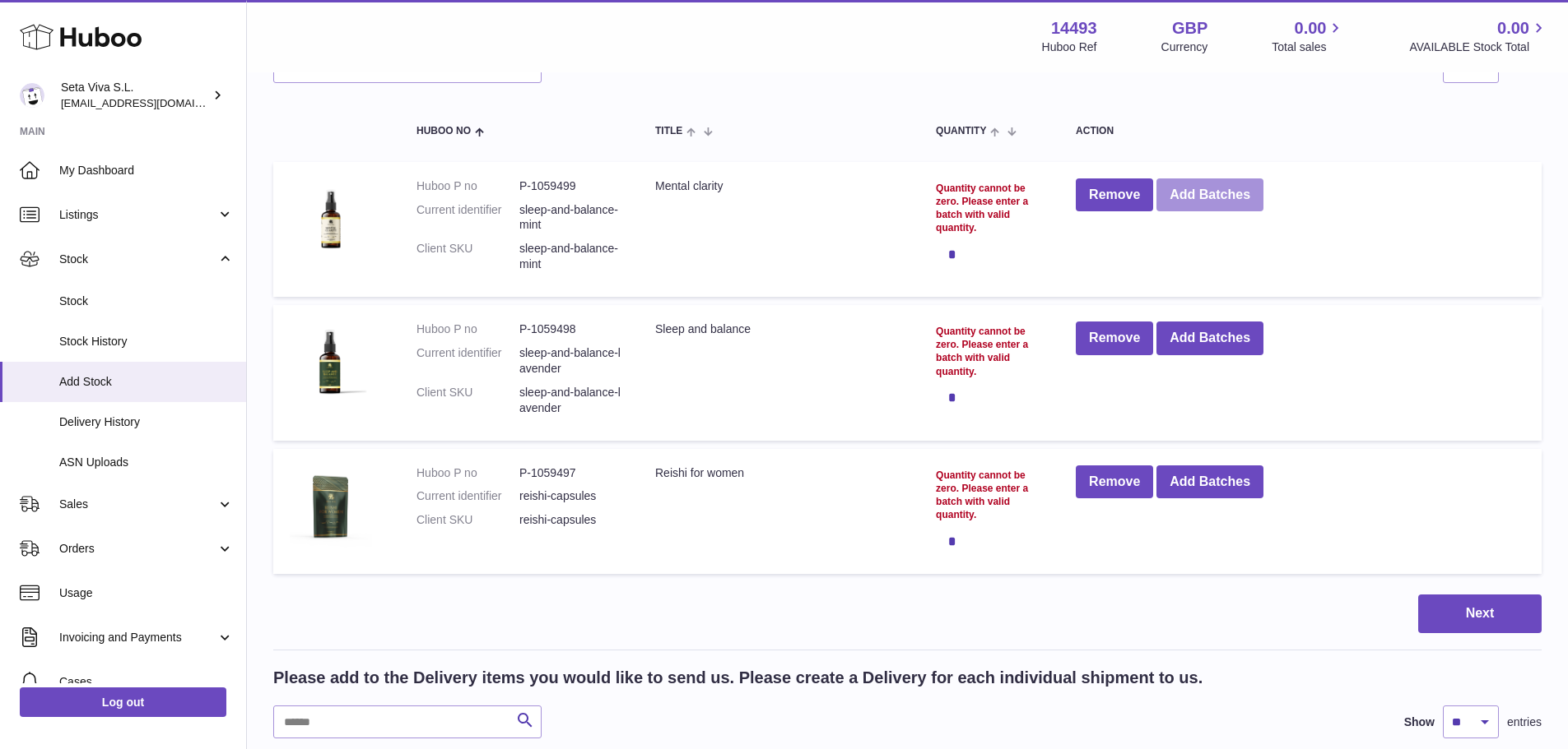
click at [1257, 195] on button "Add Batches" at bounding box center [1209, 195] width 107 height 34
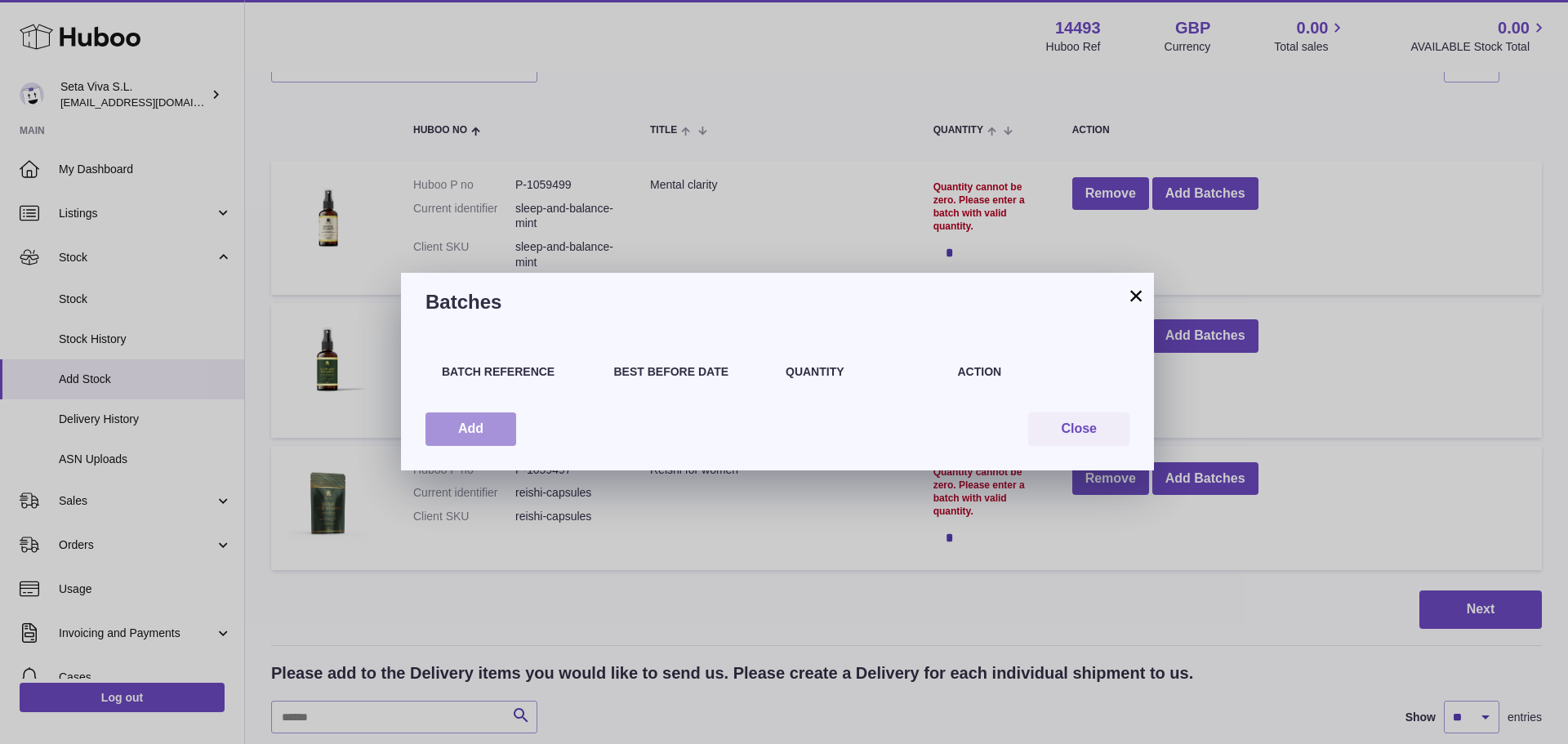
click at [478, 437] on button "Add" at bounding box center [471, 429] width 91 height 34
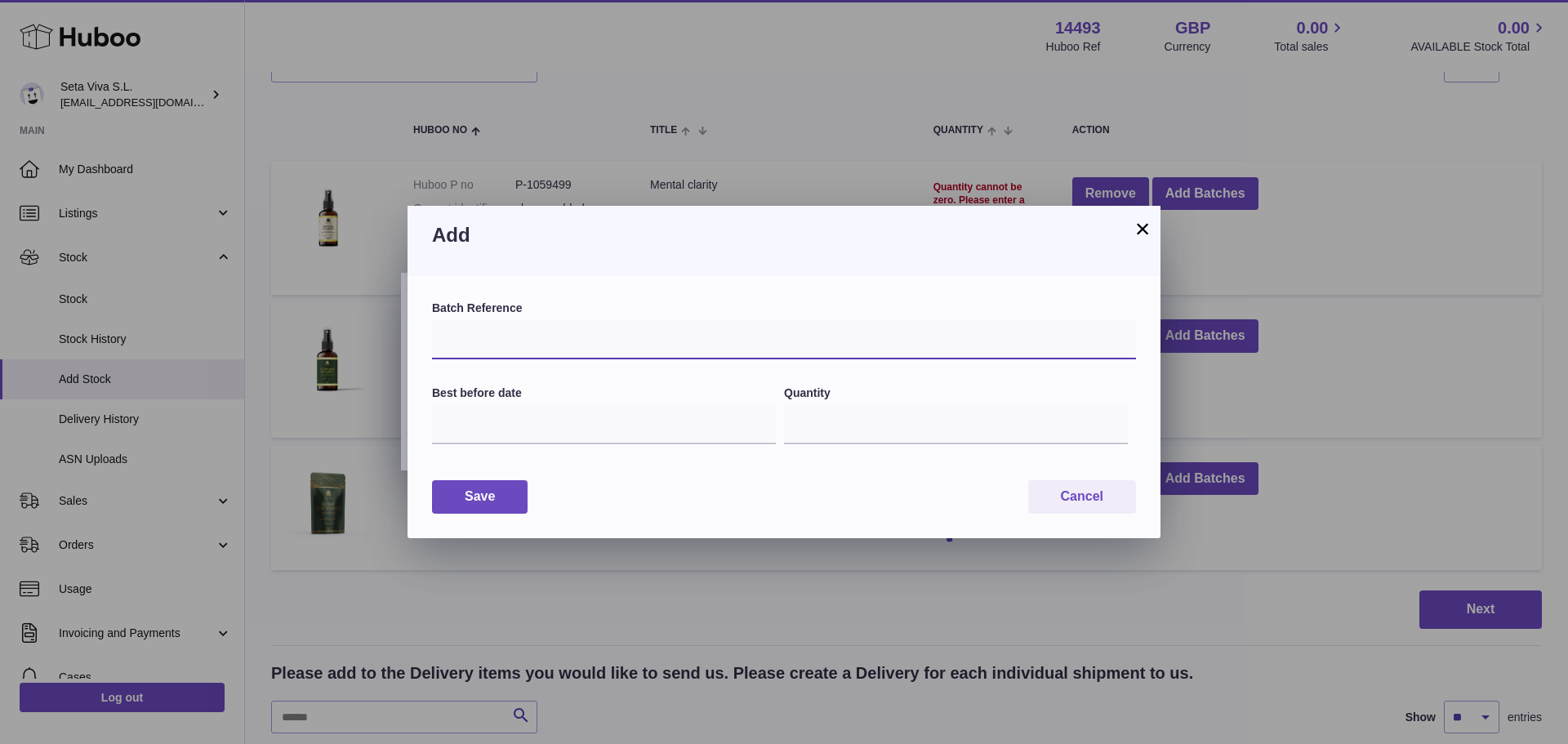
click at [529, 320] on input "text" at bounding box center [784, 339] width 704 height 39
click at [474, 432] on input "text" at bounding box center [604, 424] width 344 height 39
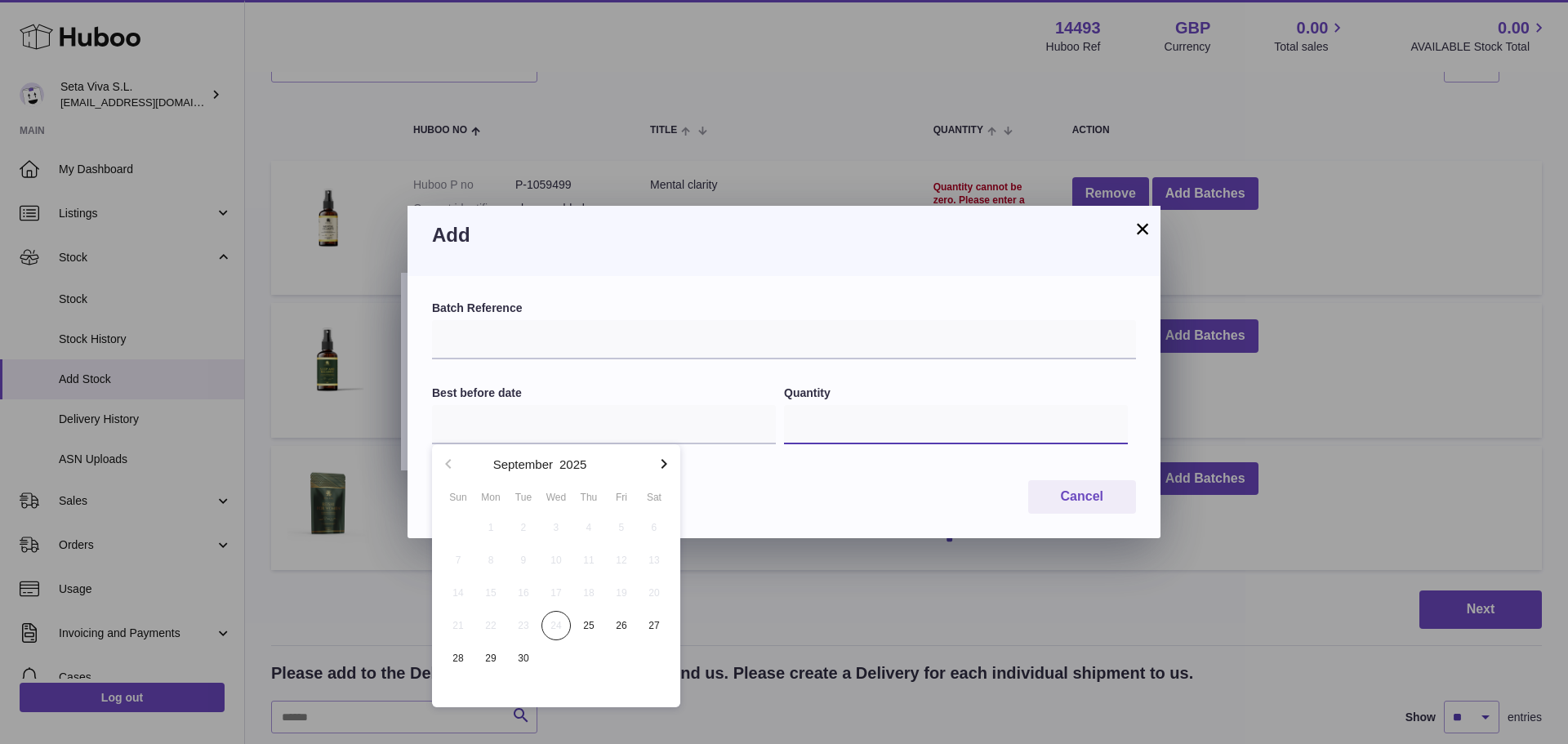
click at [889, 425] on input "*" at bounding box center [956, 424] width 344 height 39
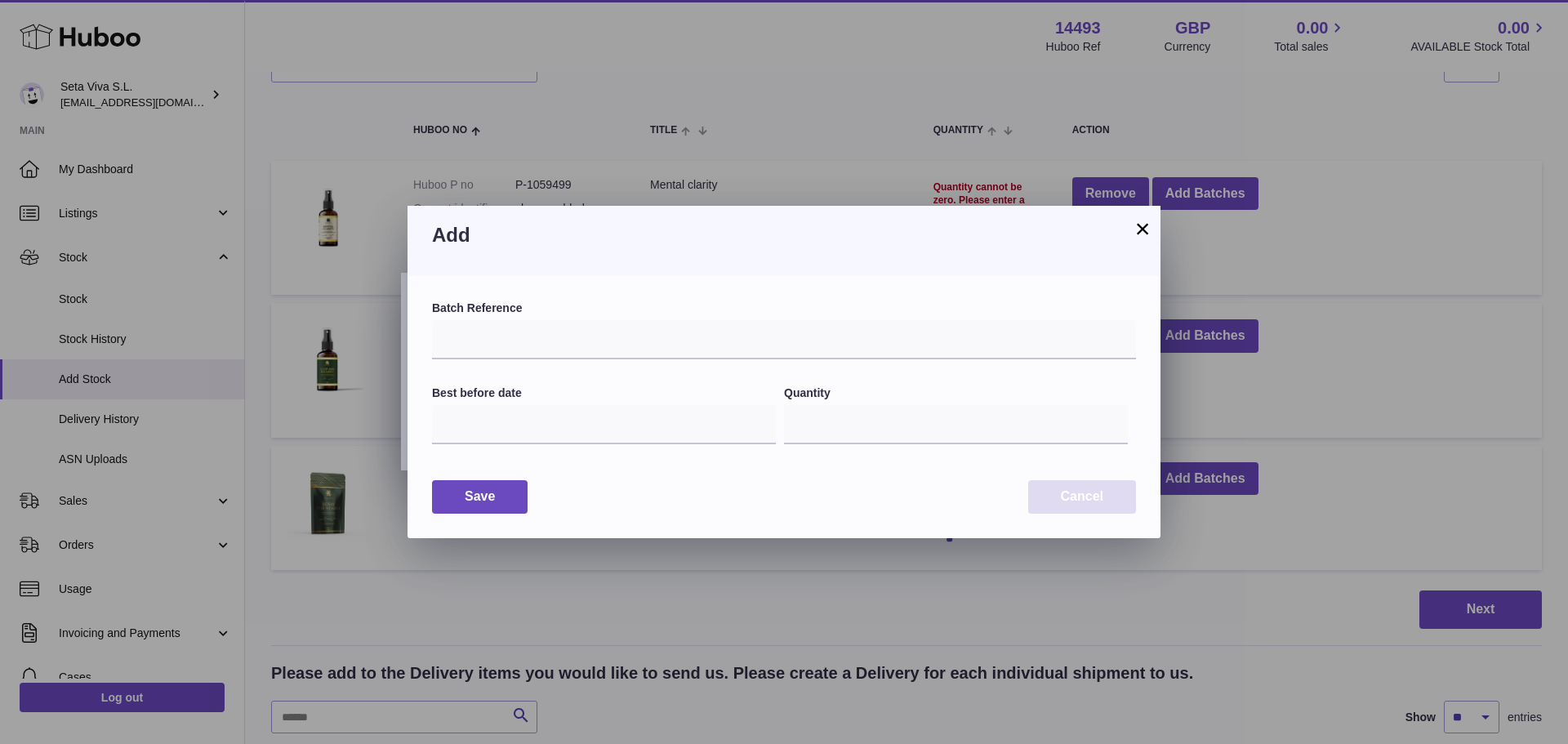
click at [1063, 491] on button "Cancel" at bounding box center [1082, 497] width 108 height 34
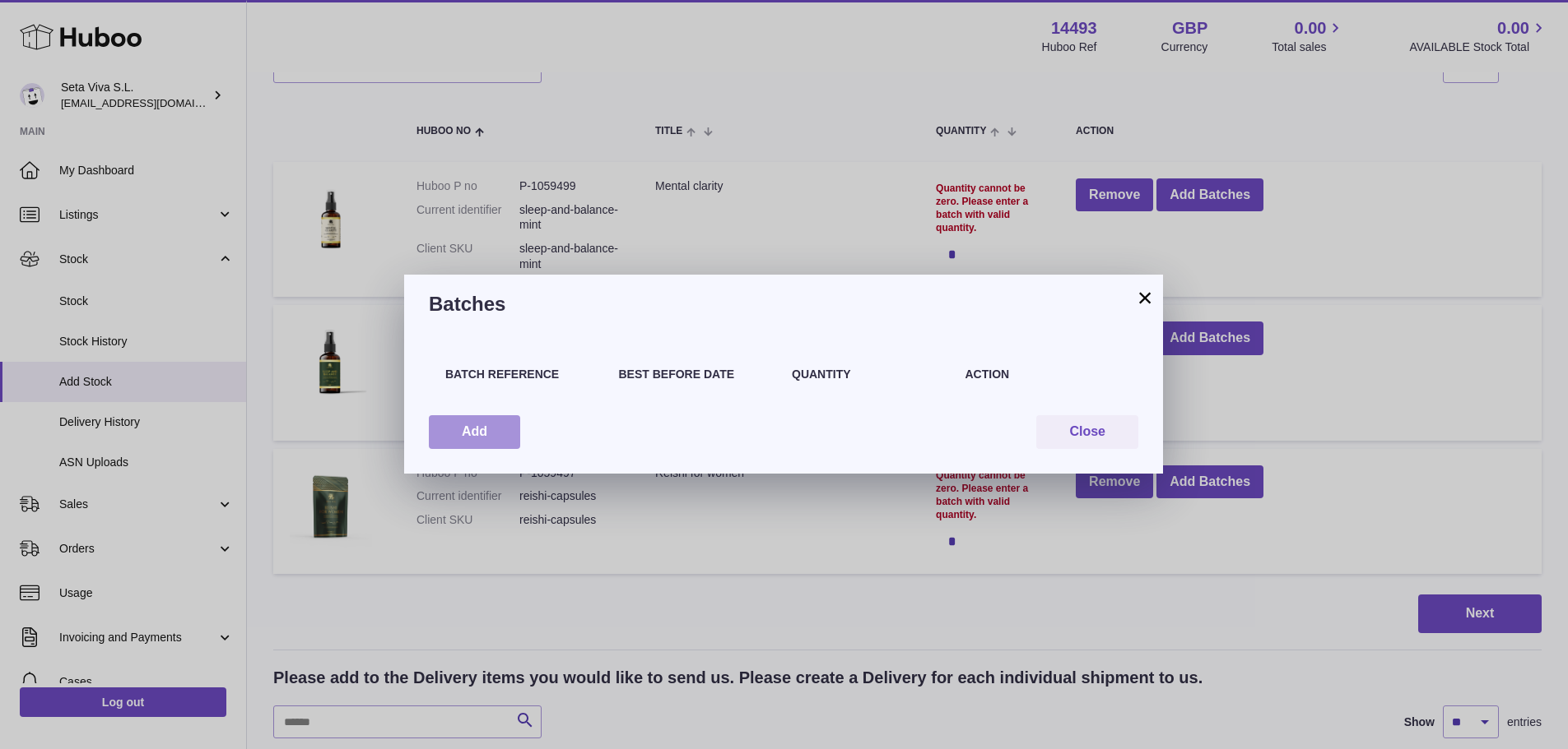
click at [464, 426] on button "Add" at bounding box center [474, 432] width 92 height 34
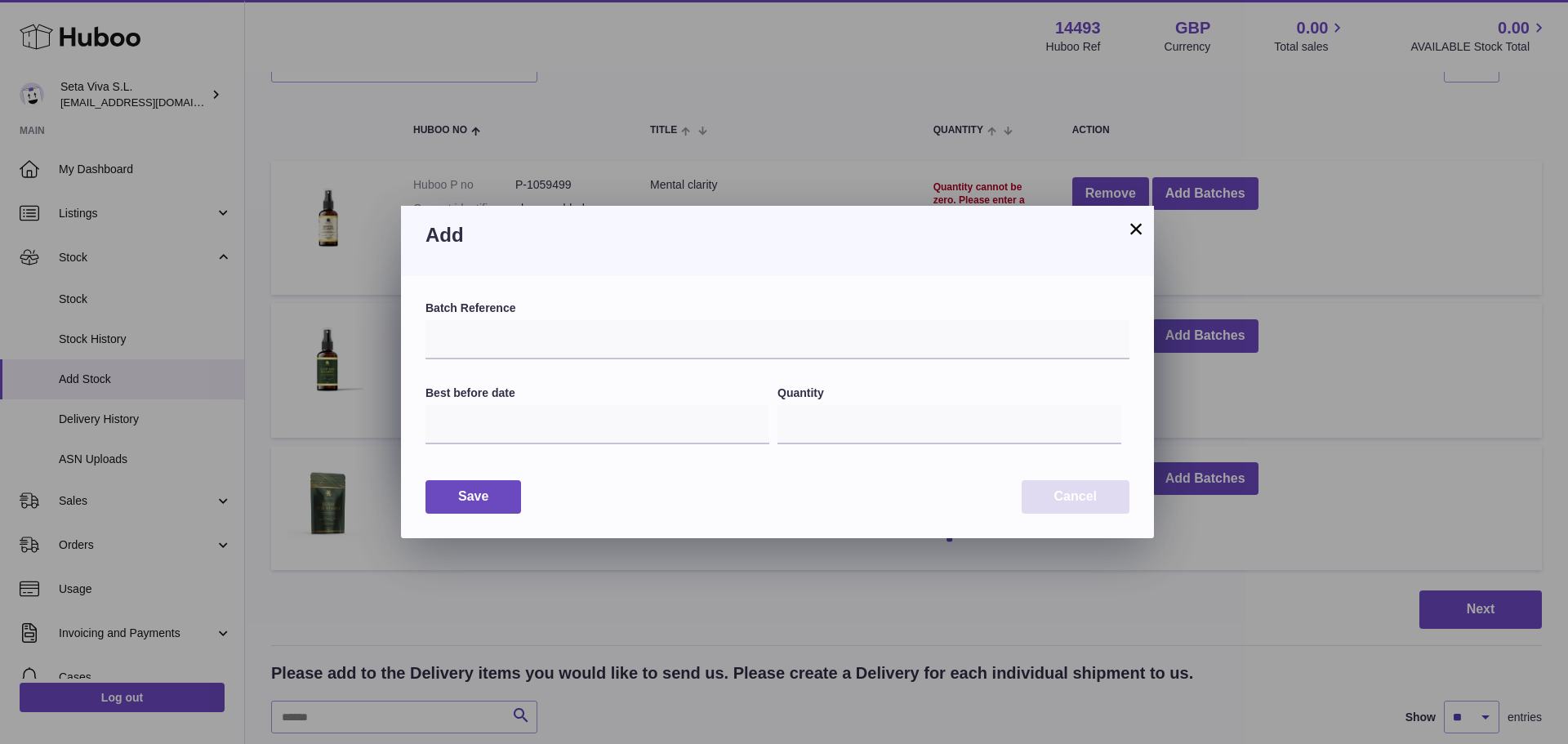
click at [1088, 502] on button "Cancel" at bounding box center [1076, 497] width 108 height 34
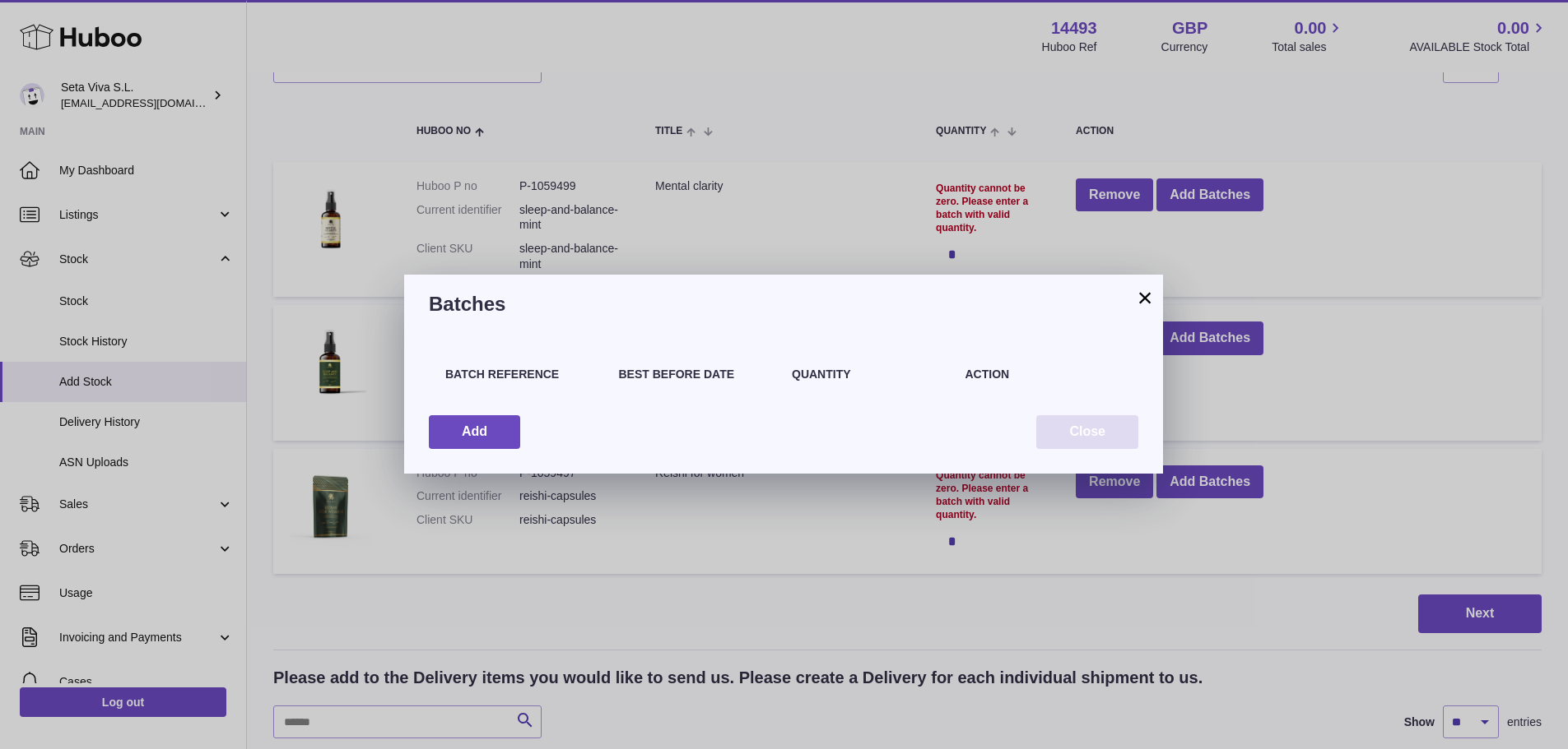
click at [1087, 430] on button "Close" at bounding box center [1087, 432] width 102 height 34
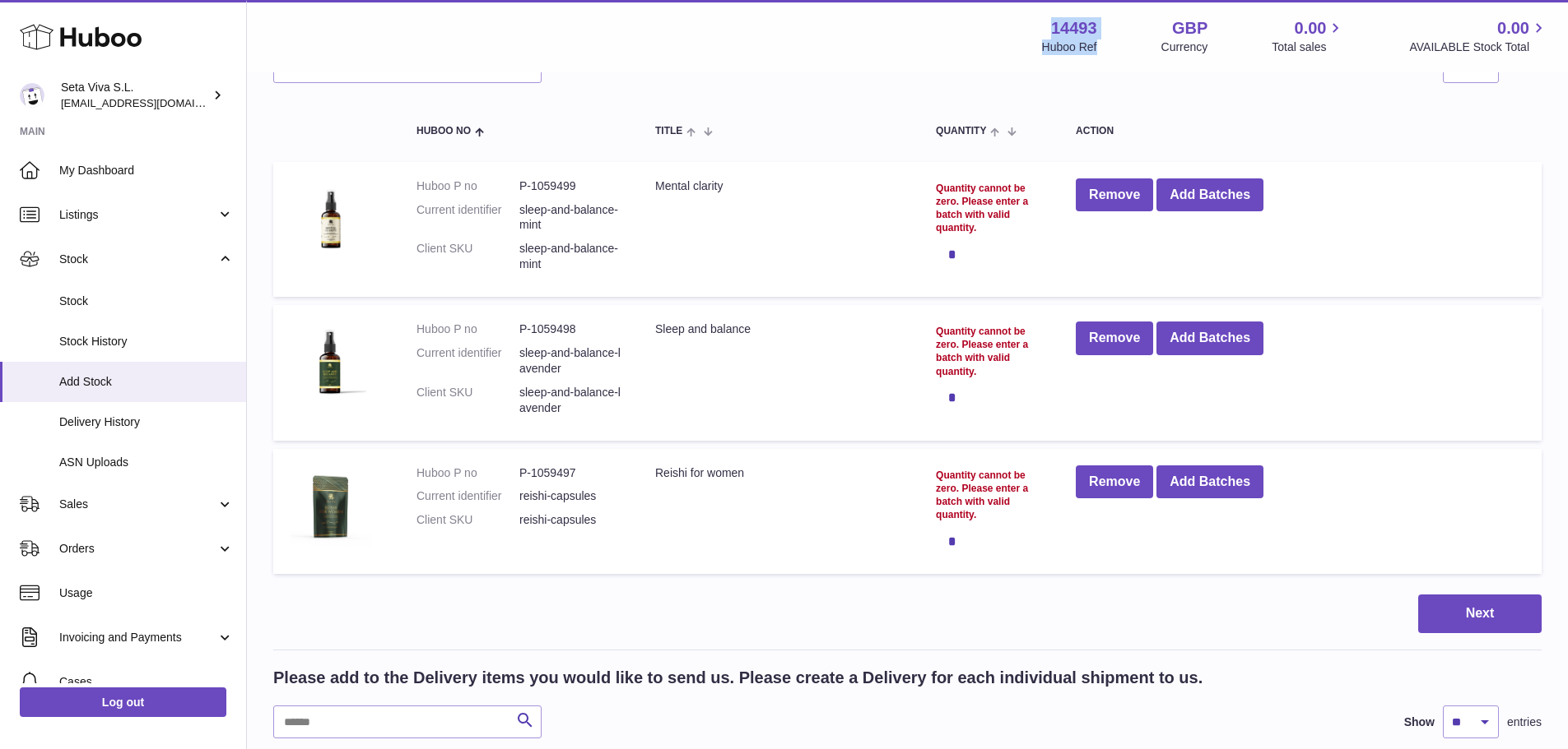
drag, startPoint x: 1091, startPoint y: 40, endPoint x: 1024, endPoint y: 23, distance: 69.1
click at [1024, 23] on div "Menu Huboo 14493 Huboo Ref GBP Currency 0.00 Total sales 0.00 AVAILABLE Stock T…" at bounding box center [908, 37] width 1281 height 38
click at [1237, 202] on button "Add Batches" at bounding box center [1209, 195] width 107 height 34
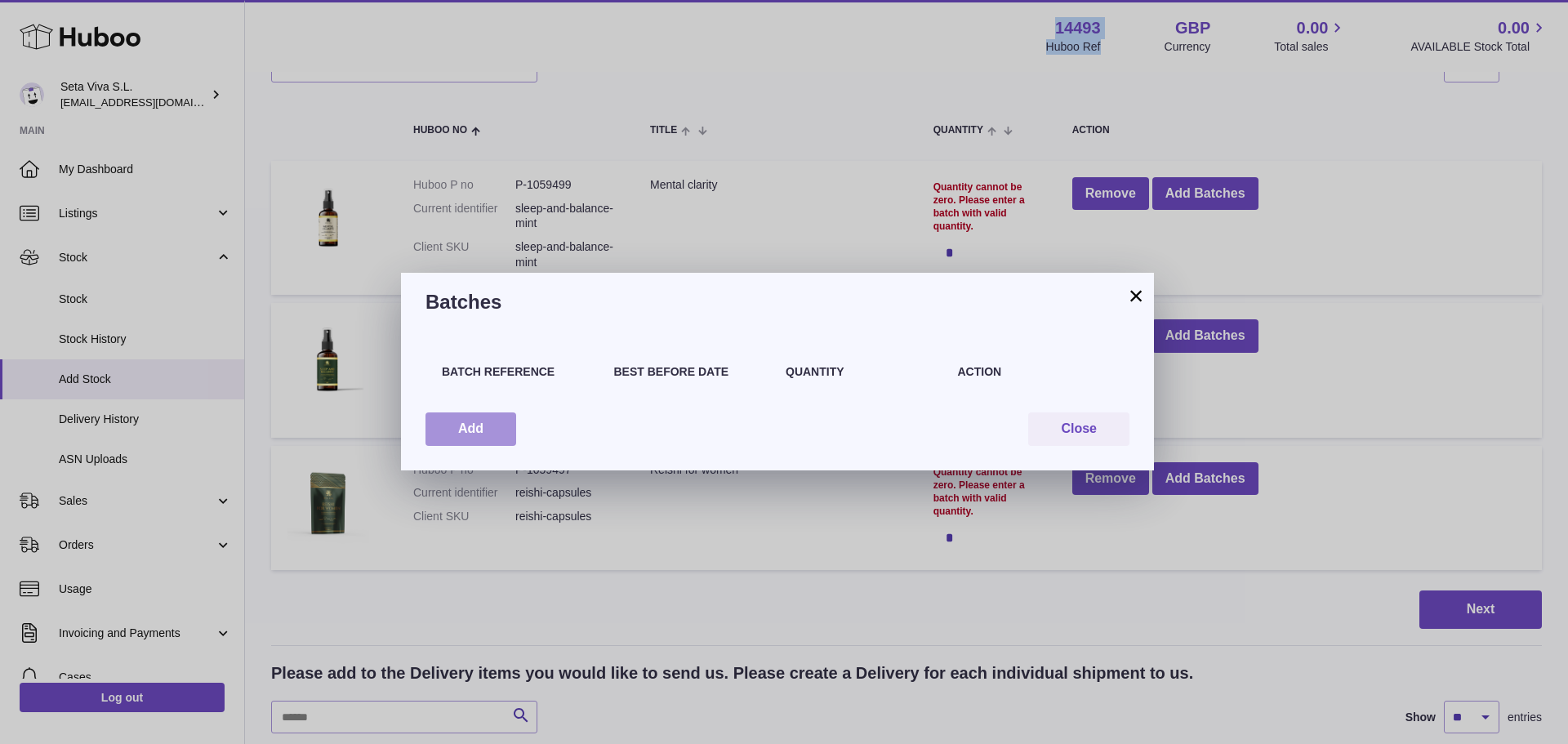
click at [481, 433] on button "Add" at bounding box center [471, 429] width 91 height 34
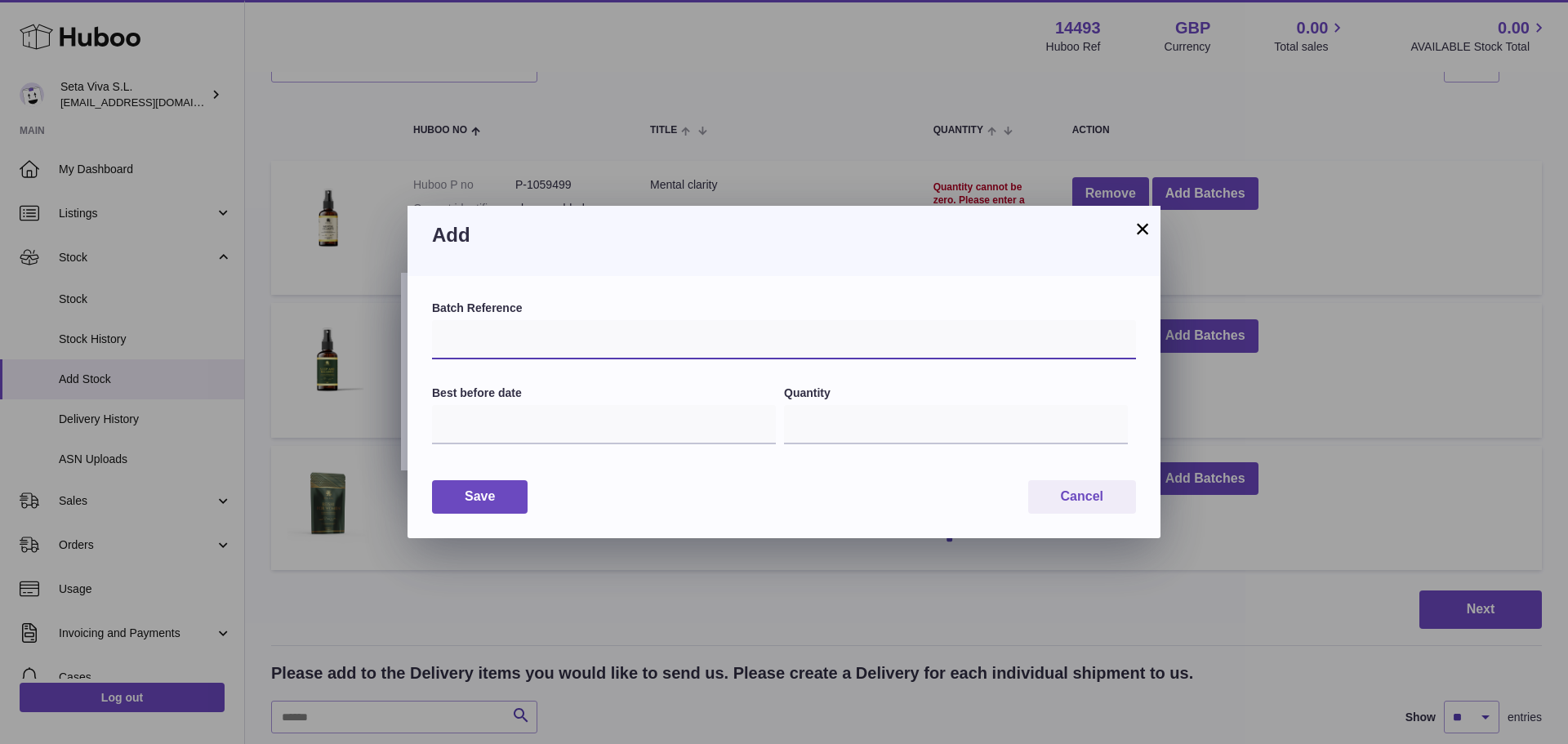
click at [463, 332] on input "text" at bounding box center [784, 339] width 704 height 39
type input "***"
click at [466, 420] on input "text" at bounding box center [604, 424] width 344 height 39
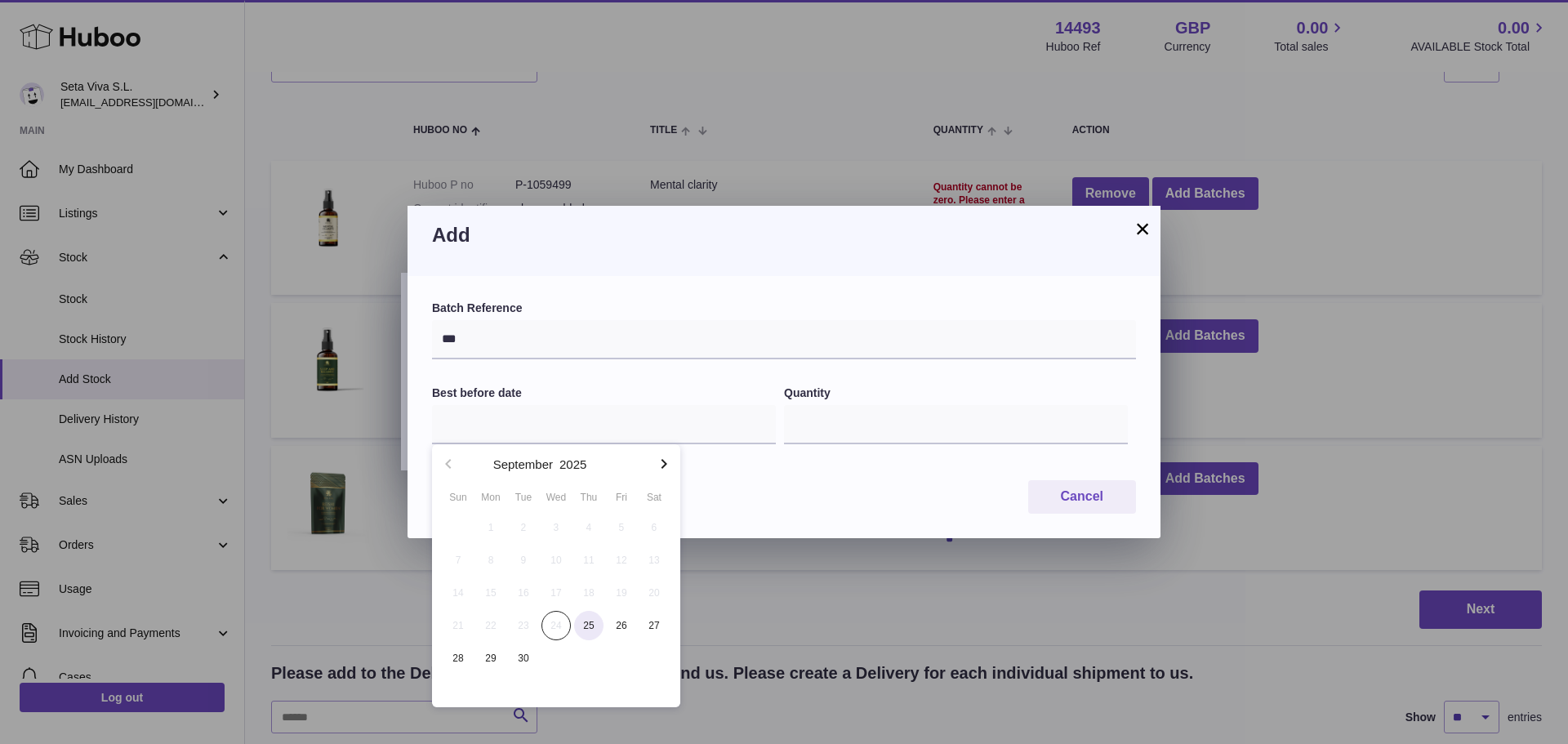
click at [585, 623] on span "25" at bounding box center [589, 626] width 30 height 30
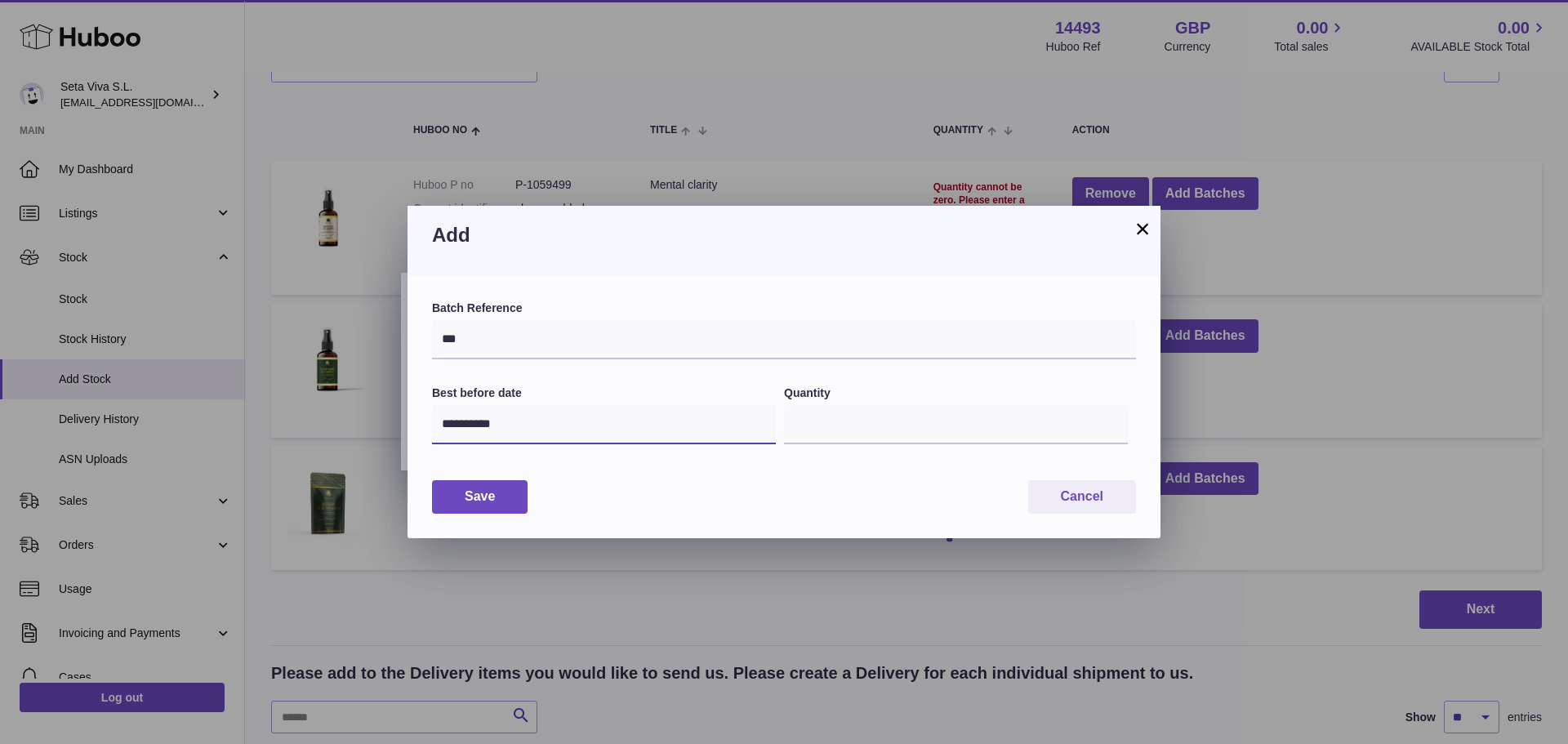
click at [542, 440] on input "**********" at bounding box center [604, 424] width 344 height 39
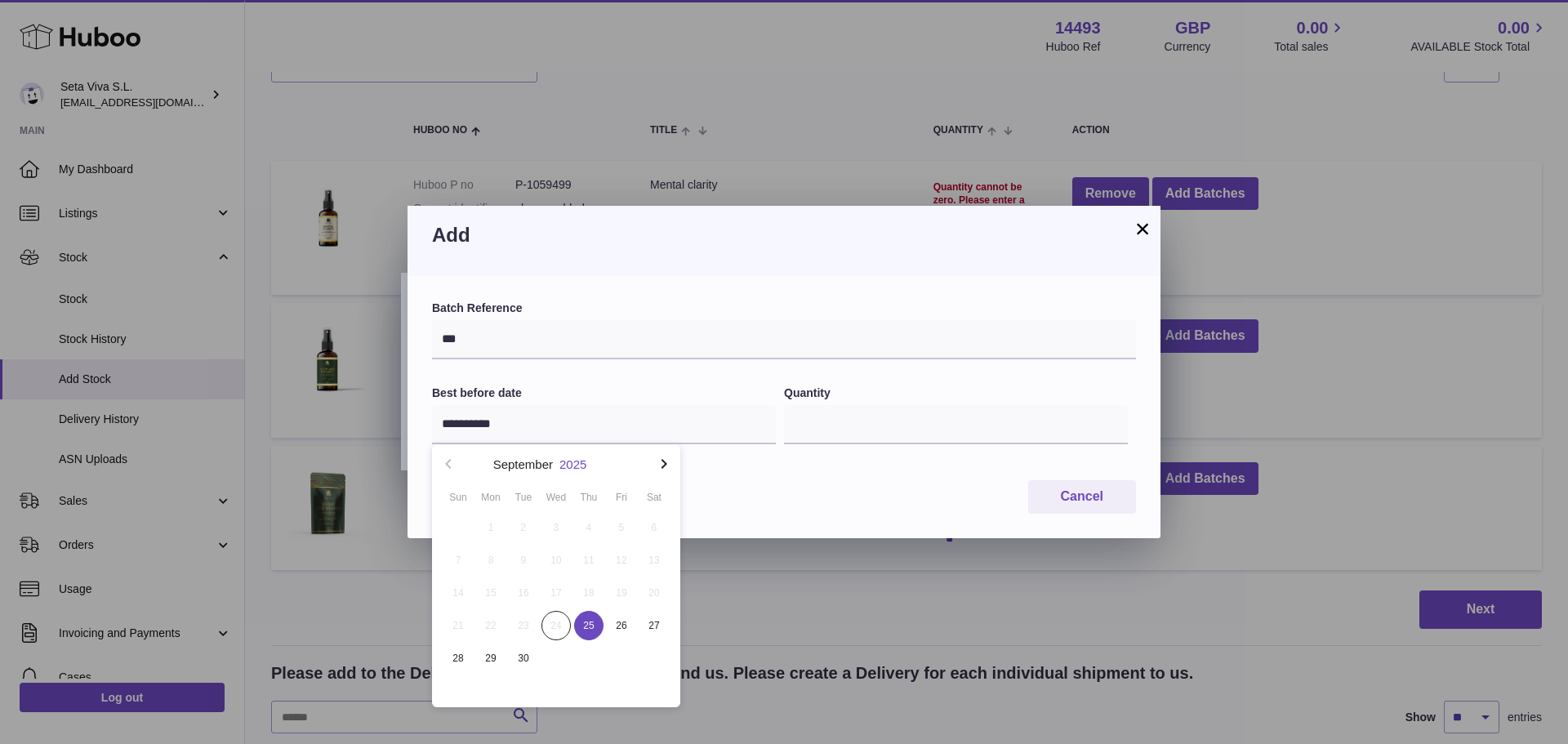
click at [580, 460] on button "2025" at bounding box center [573, 464] width 27 height 12
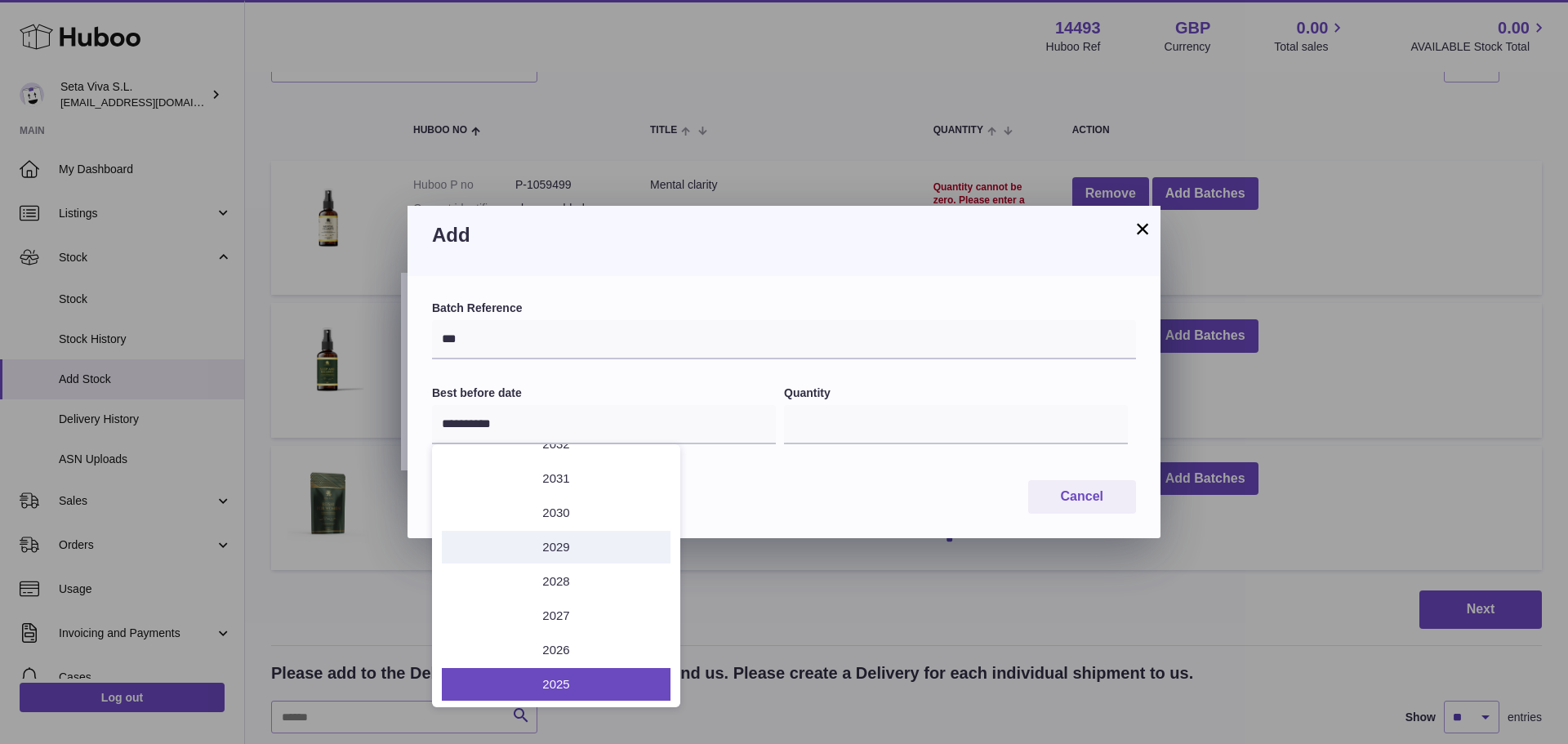
click at [552, 557] on li "2029" at bounding box center [556, 547] width 229 height 33
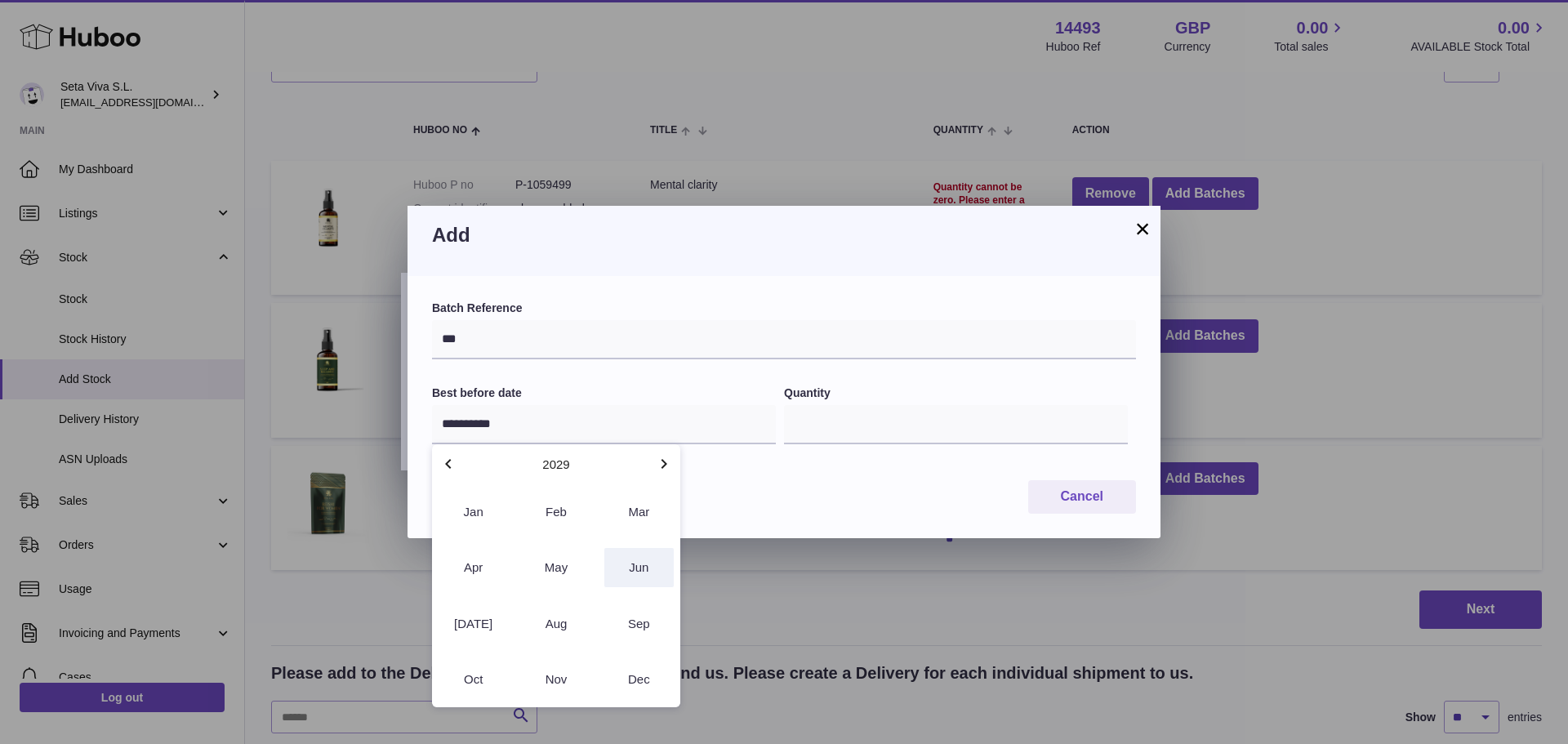
click at [637, 574] on button "Jun" at bounding box center [639, 567] width 69 height 39
click at [661, 661] on span "30" at bounding box center [655, 659] width 30 height 30
type input "**********"
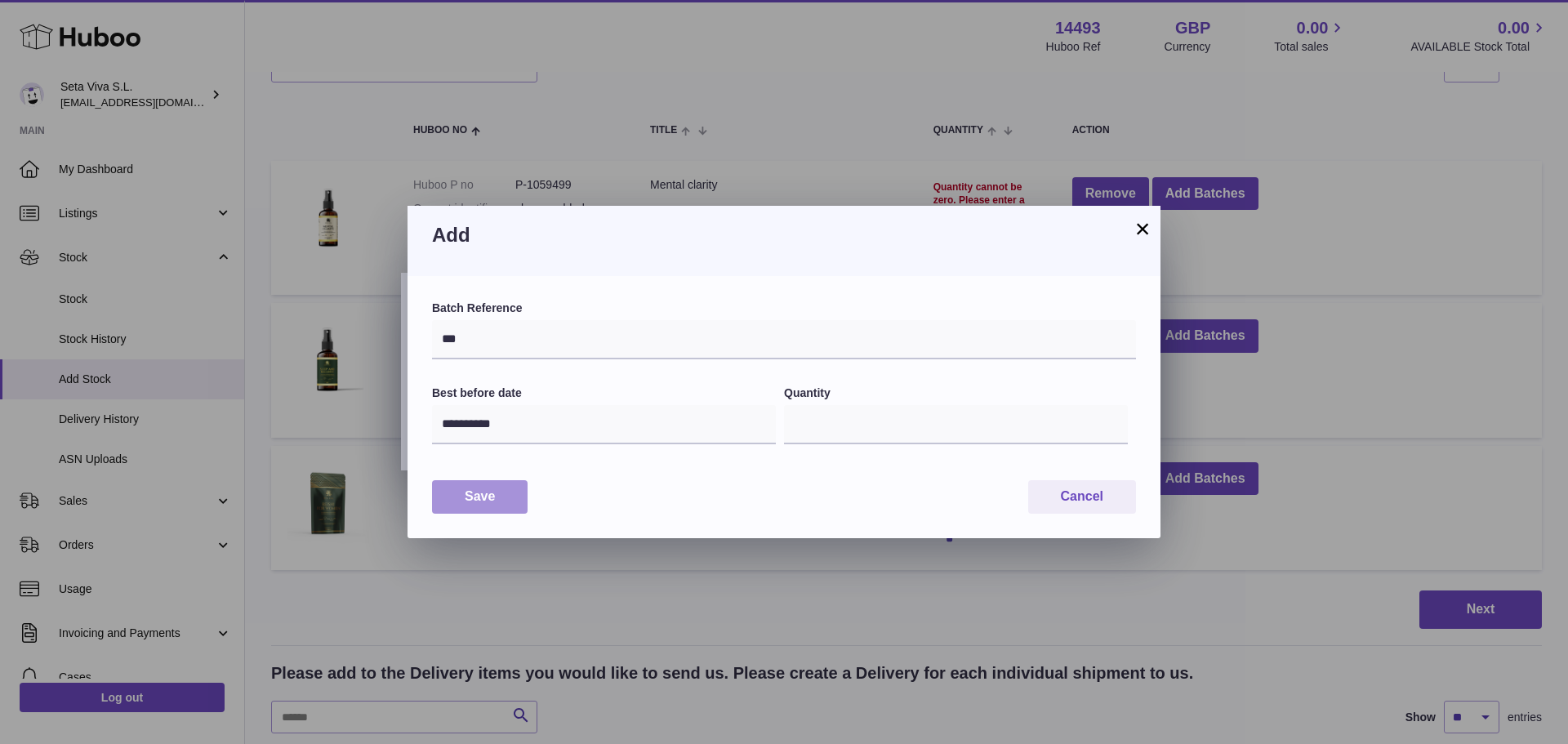
click at [493, 494] on button "Save" at bounding box center [480, 497] width 96 height 34
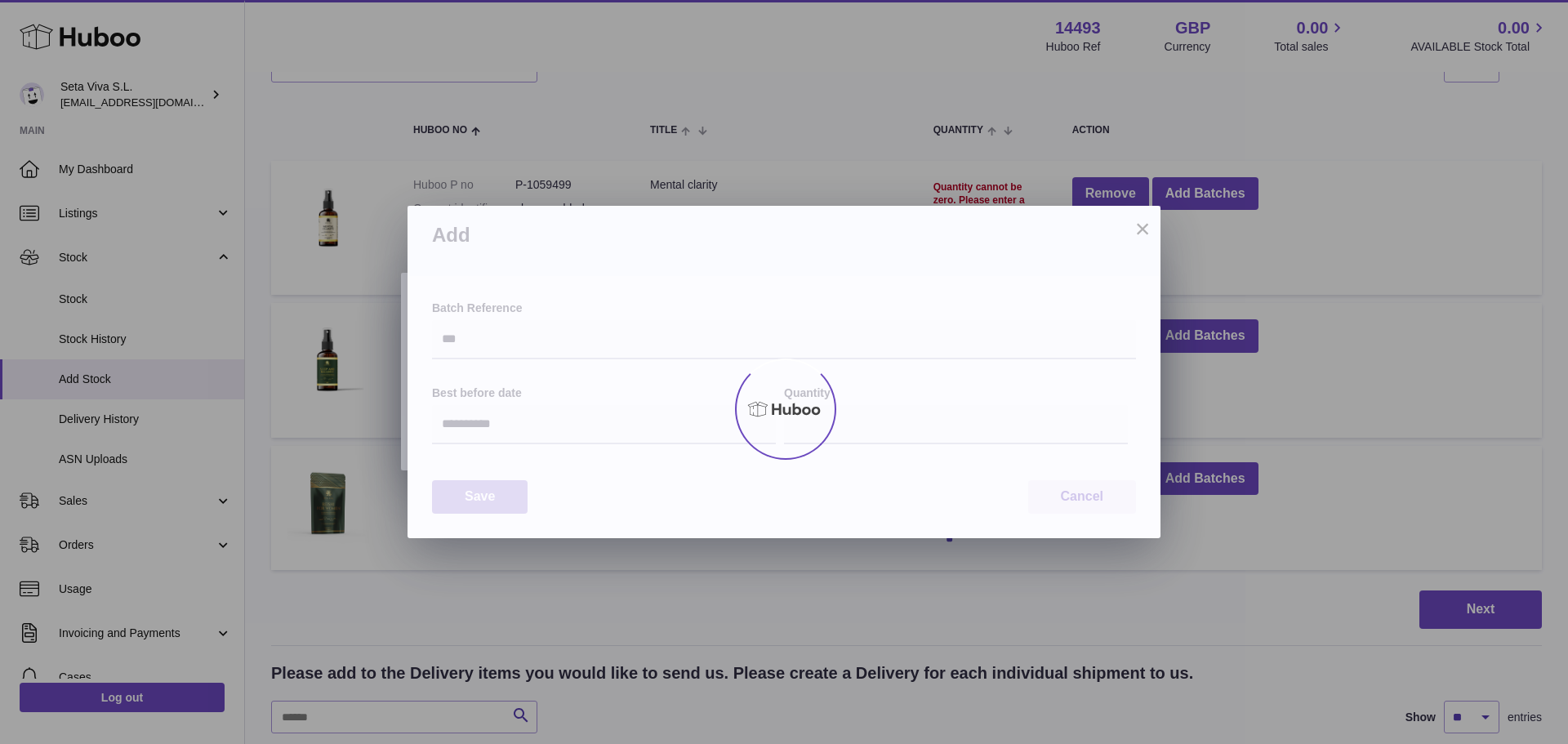
type input "*"
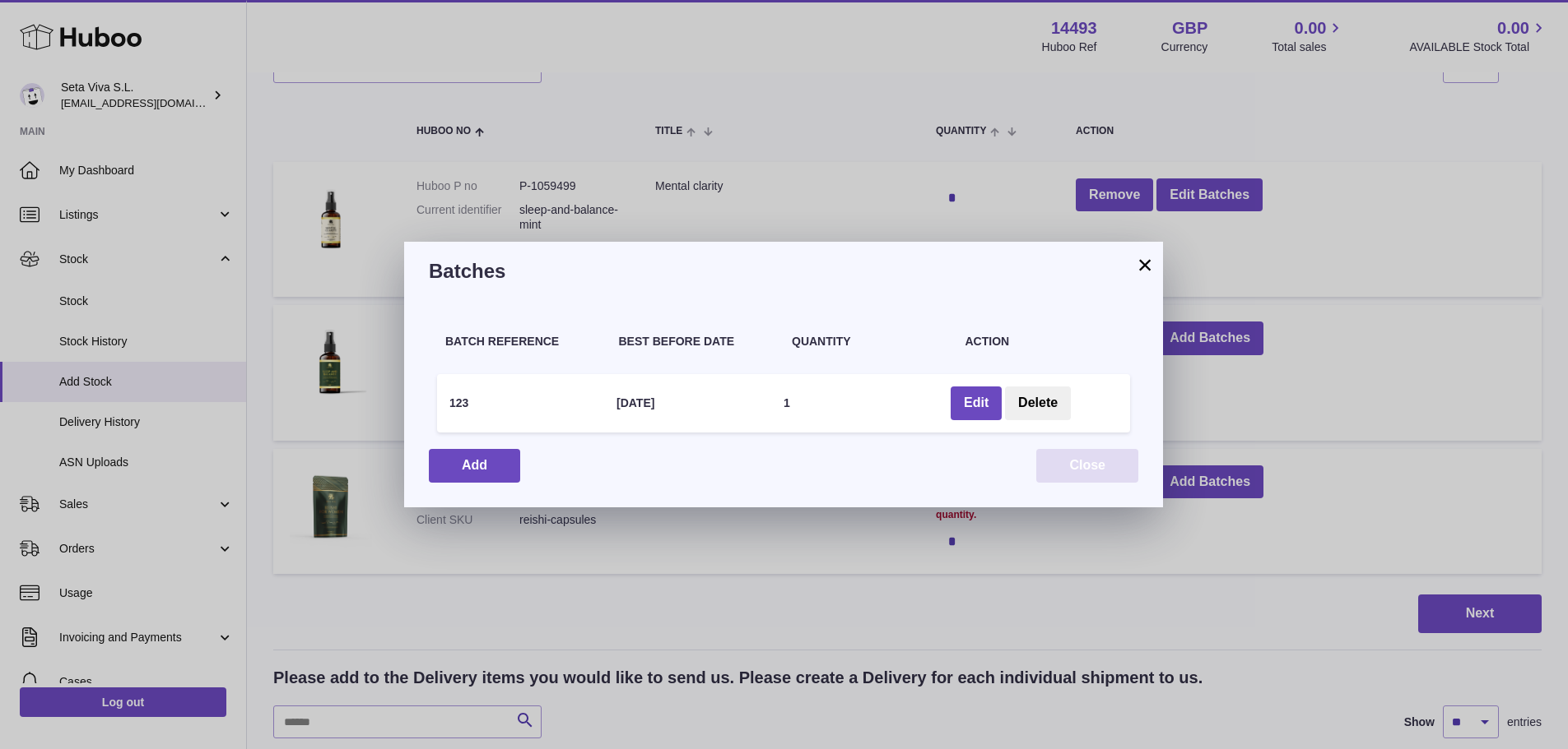
click at [1098, 473] on button "Close" at bounding box center [1087, 466] width 102 height 34
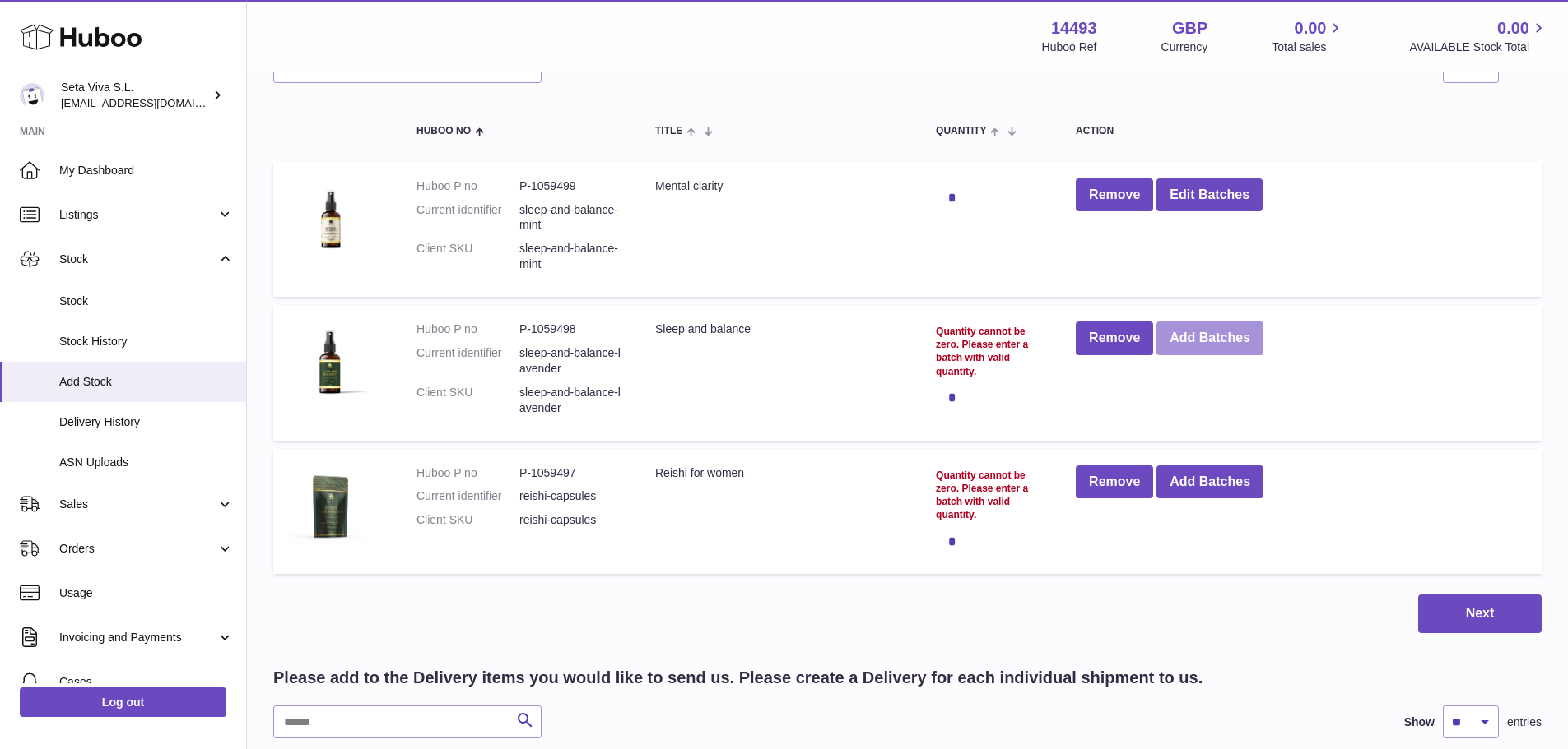
click at [1233, 338] on button "Add Batches" at bounding box center [1209, 338] width 107 height 34
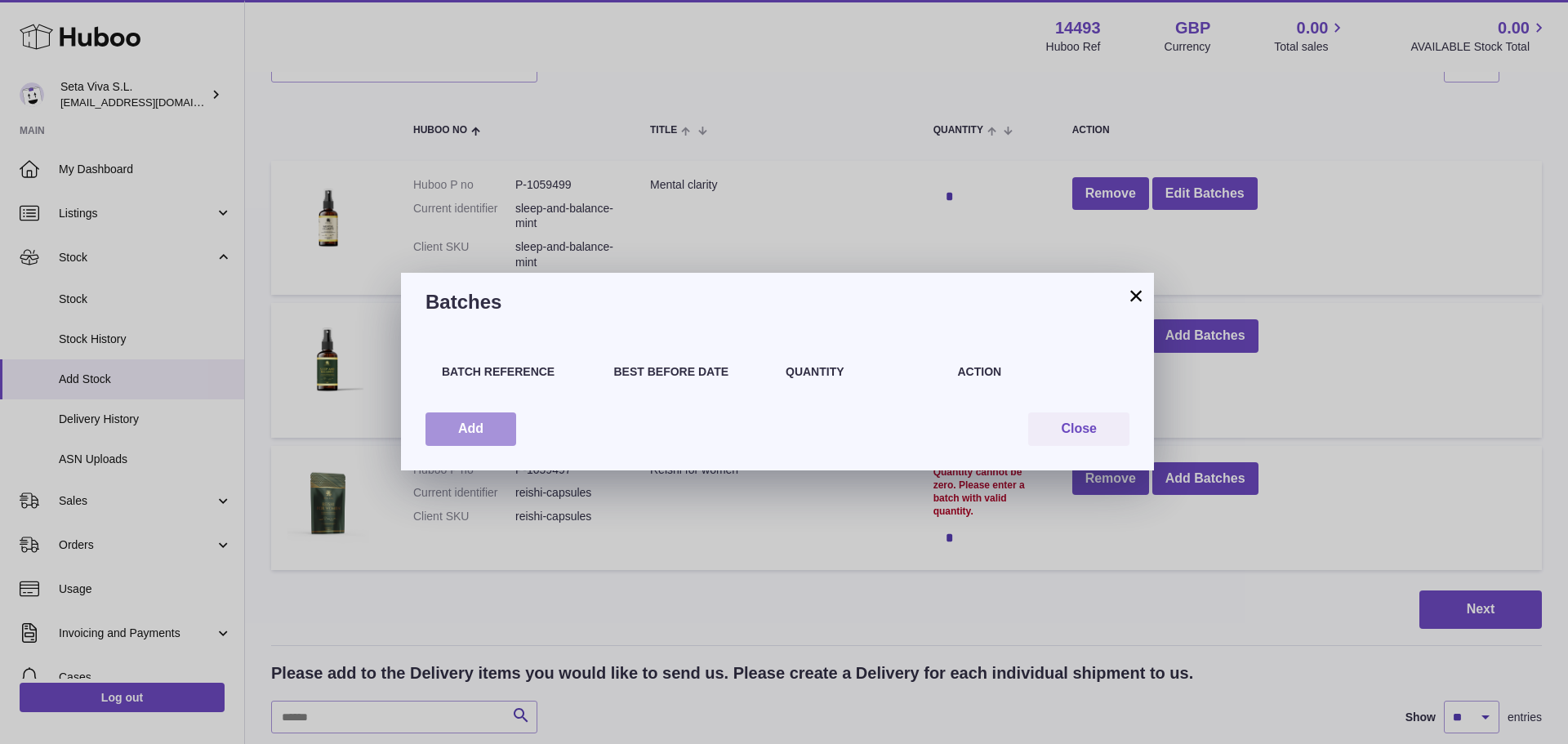
click at [481, 425] on button "Add" at bounding box center [471, 429] width 91 height 34
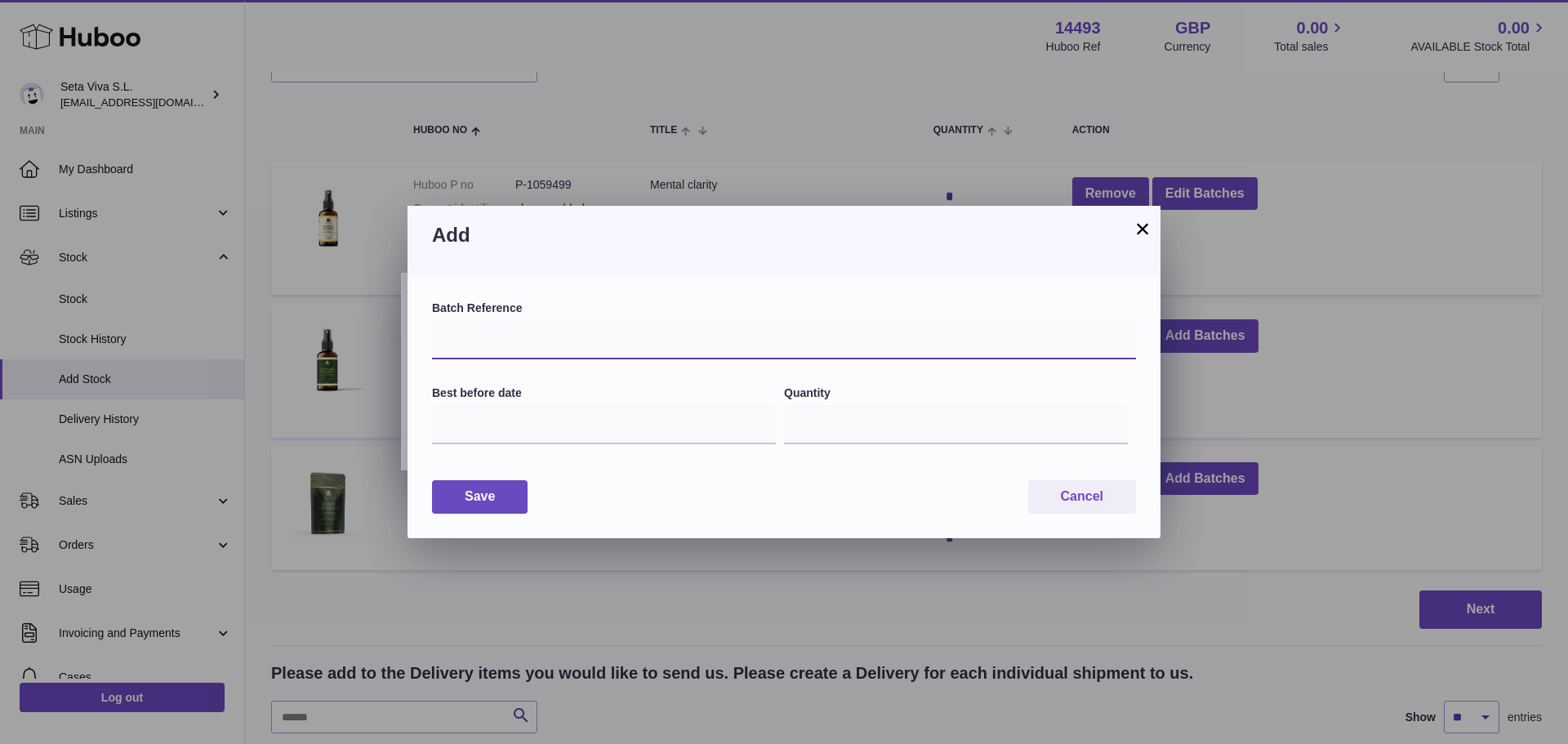
click at [522, 332] on input "text" at bounding box center [784, 339] width 704 height 39
type input "***"
click at [476, 420] on input "text" at bounding box center [604, 424] width 344 height 39
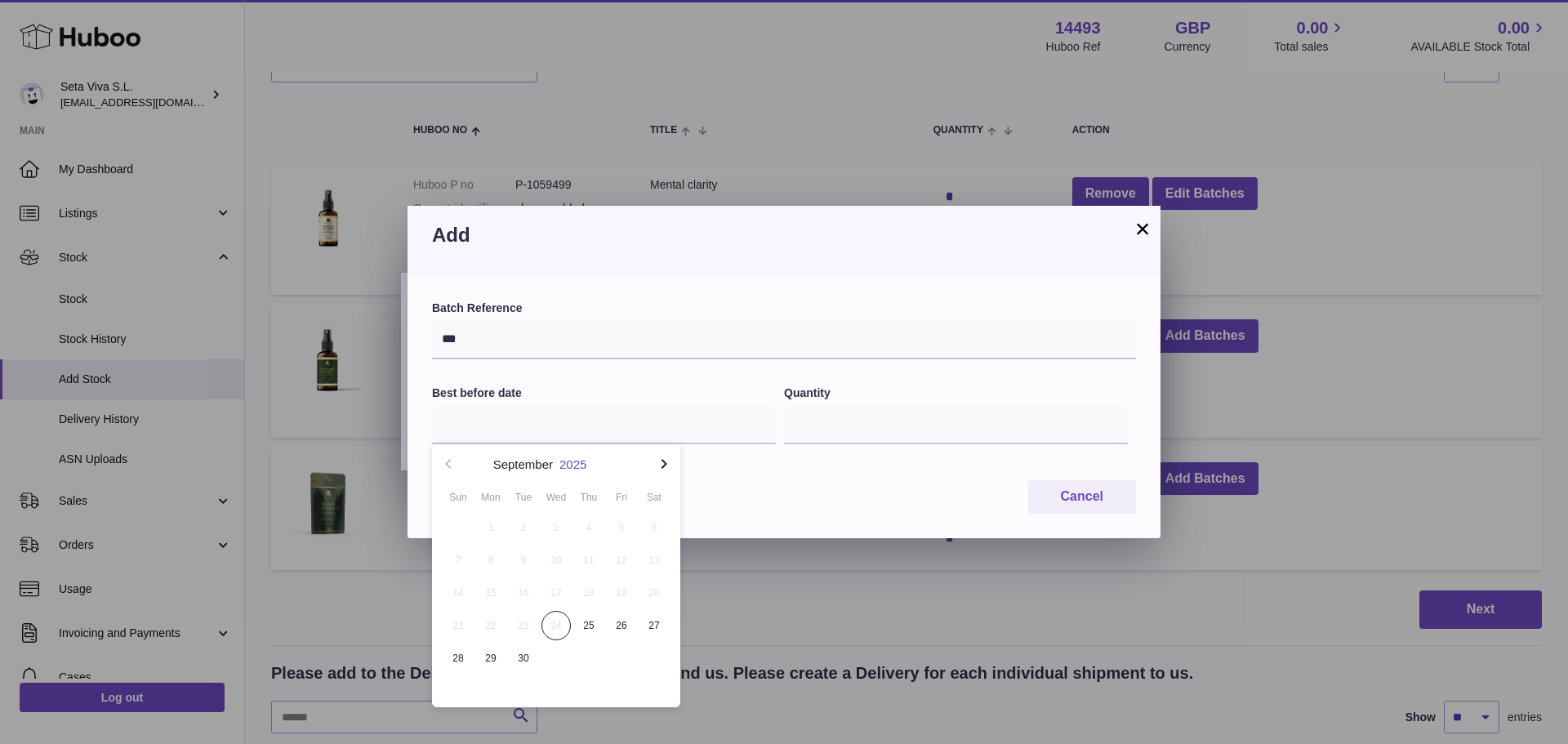
click at [577, 468] on button "2025" at bounding box center [573, 464] width 27 height 12
click at [561, 574] on li "2032" at bounding box center [556, 571] width 229 height 33
click at [641, 567] on button "Jun" at bounding box center [639, 567] width 69 height 39
click at [557, 660] on span "30" at bounding box center [557, 659] width 30 height 30
type input "**********"
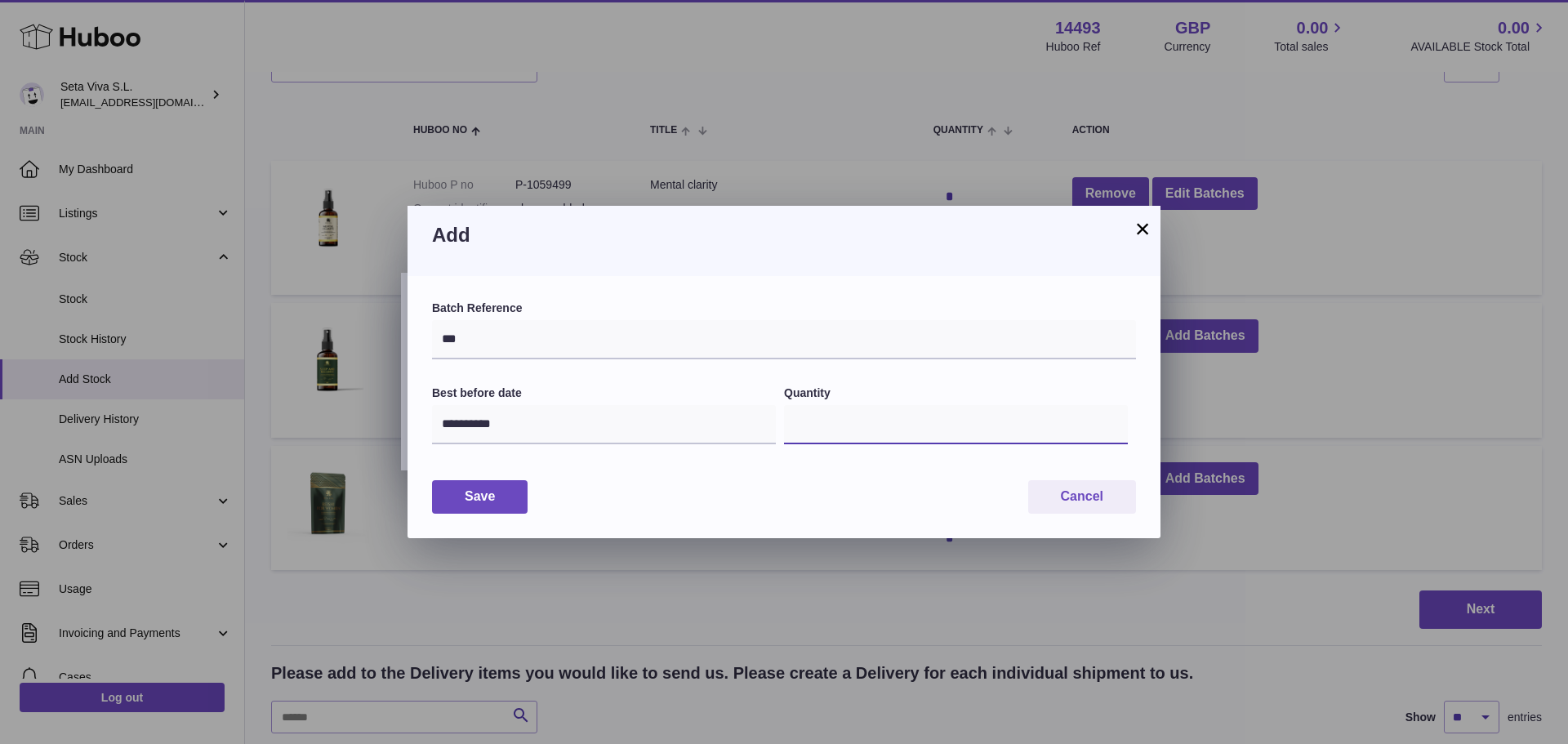
click at [815, 424] on input "*" at bounding box center [956, 424] width 344 height 39
click at [499, 491] on button "Save" at bounding box center [480, 497] width 96 height 34
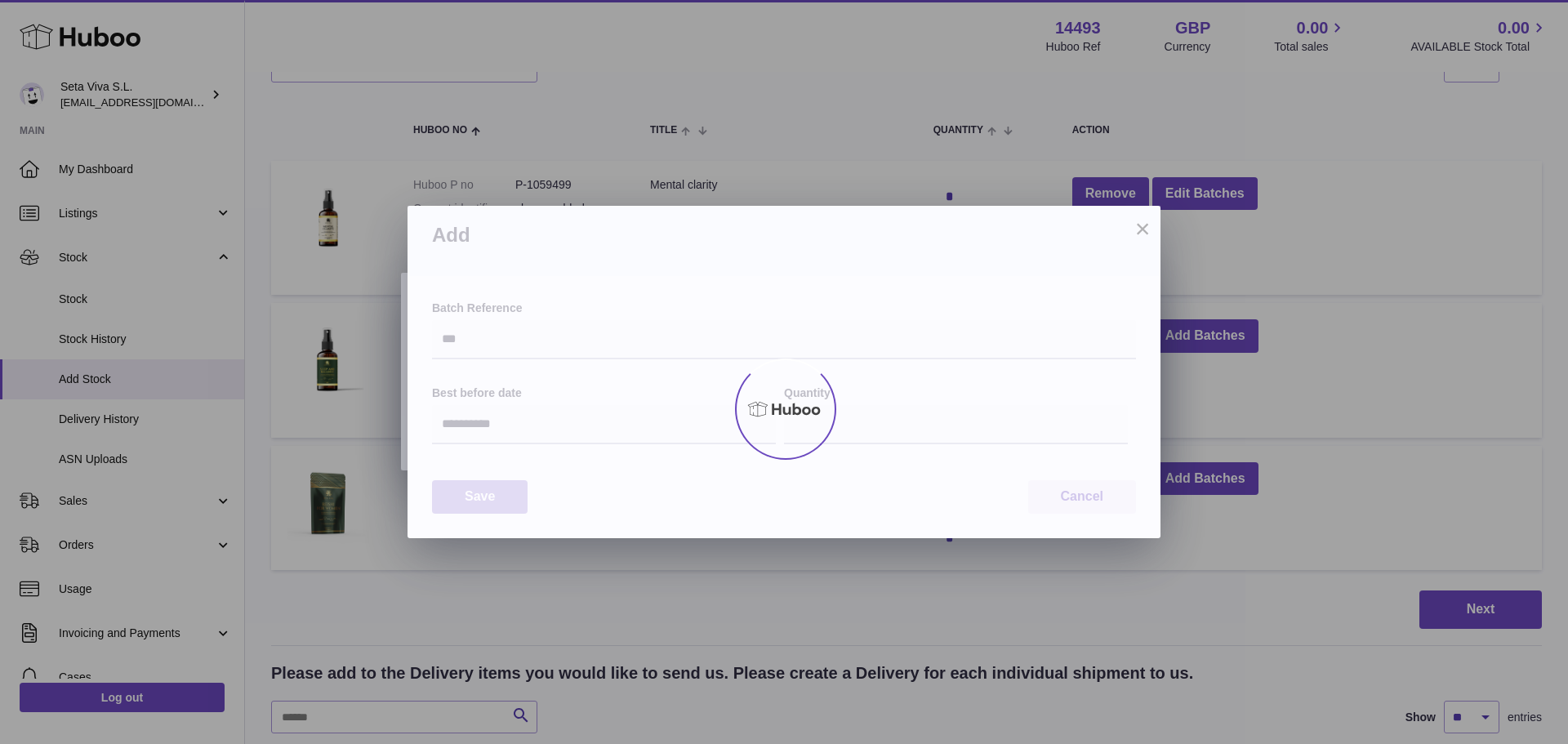
type input "*"
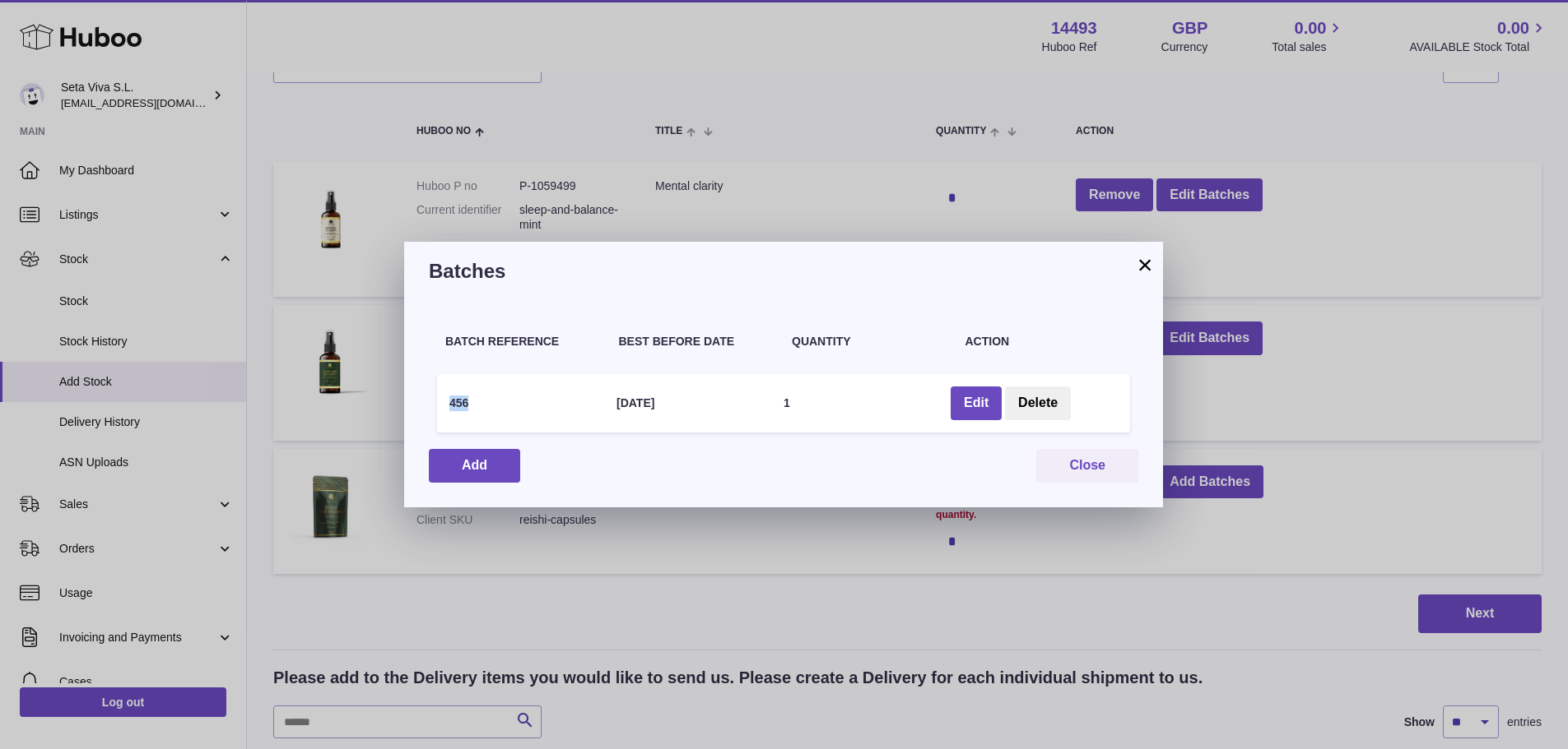
drag, startPoint x: 486, startPoint y: 409, endPoint x: 441, endPoint y: 398, distance: 46.3
click at [441, 398] on div "456 30 Jun 2032 1 Edit Delete" at bounding box center [783, 403] width 693 height 58
click at [482, 456] on button "Add" at bounding box center [474, 466] width 92 height 34
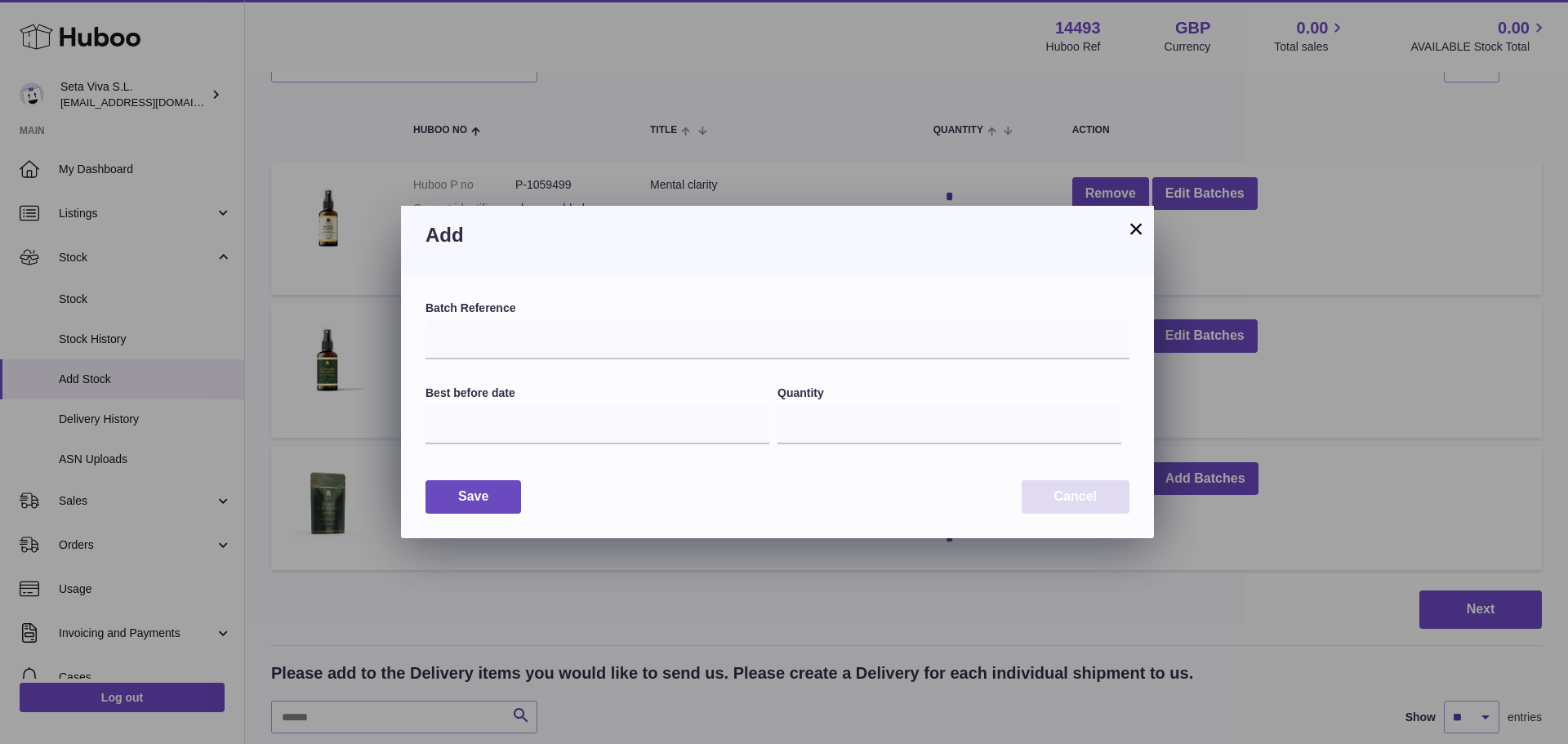
click at [1098, 499] on button "Cancel" at bounding box center [1076, 497] width 108 height 34
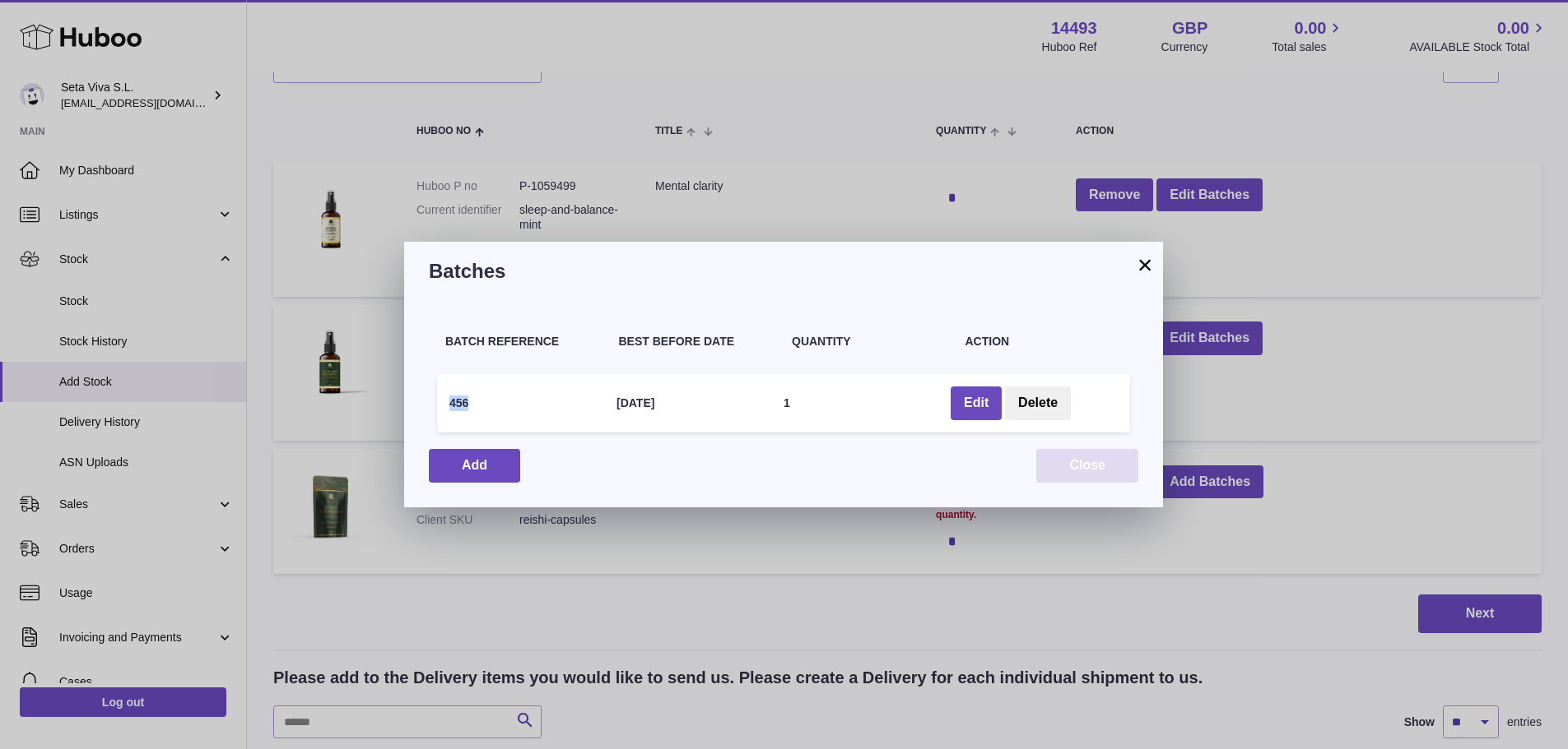
click at [1089, 467] on button "Close" at bounding box center [1087, 466] width 102 height 34
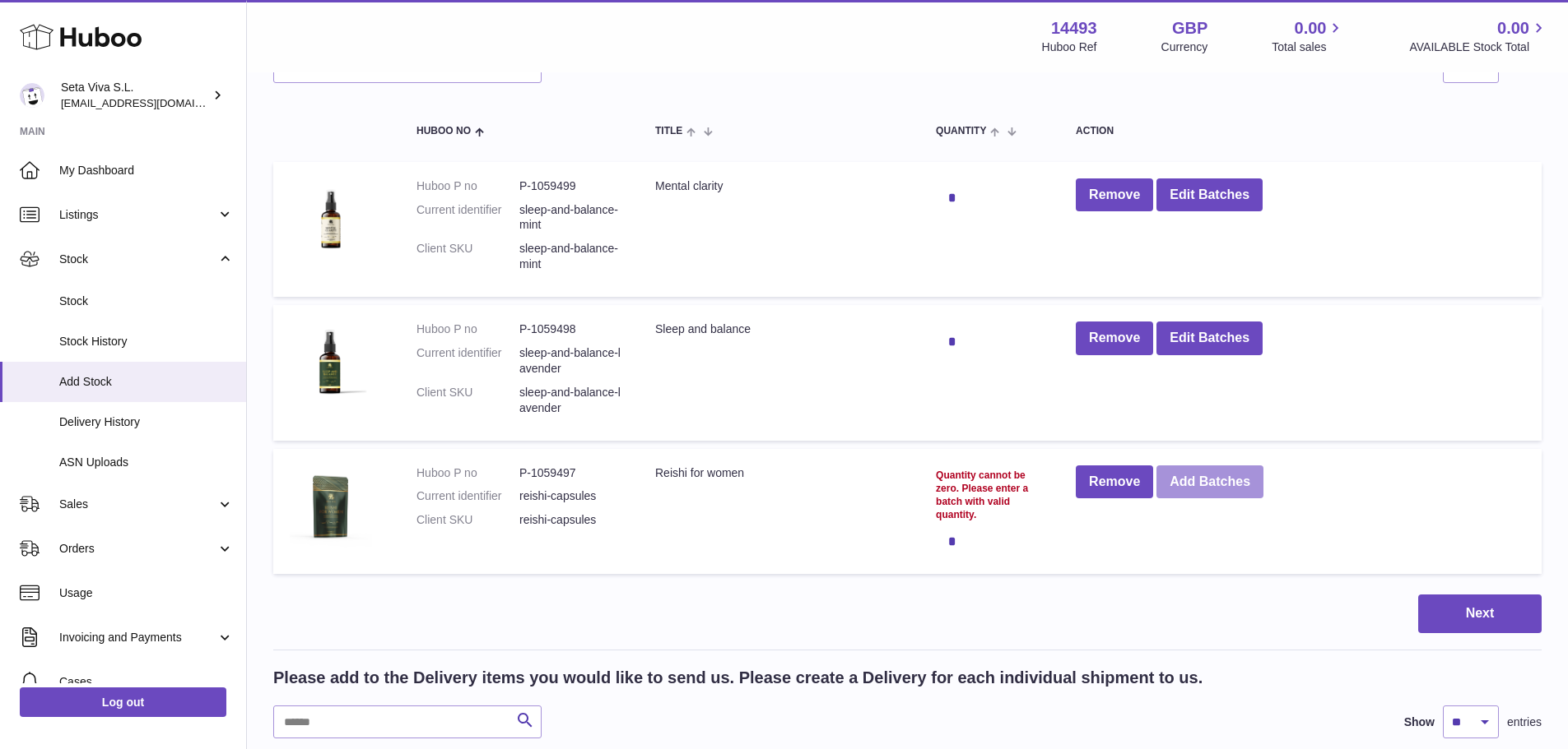
click at [1233, 480] on button "Add Batches" at bounding box center [1209, 482] width 107 height 34
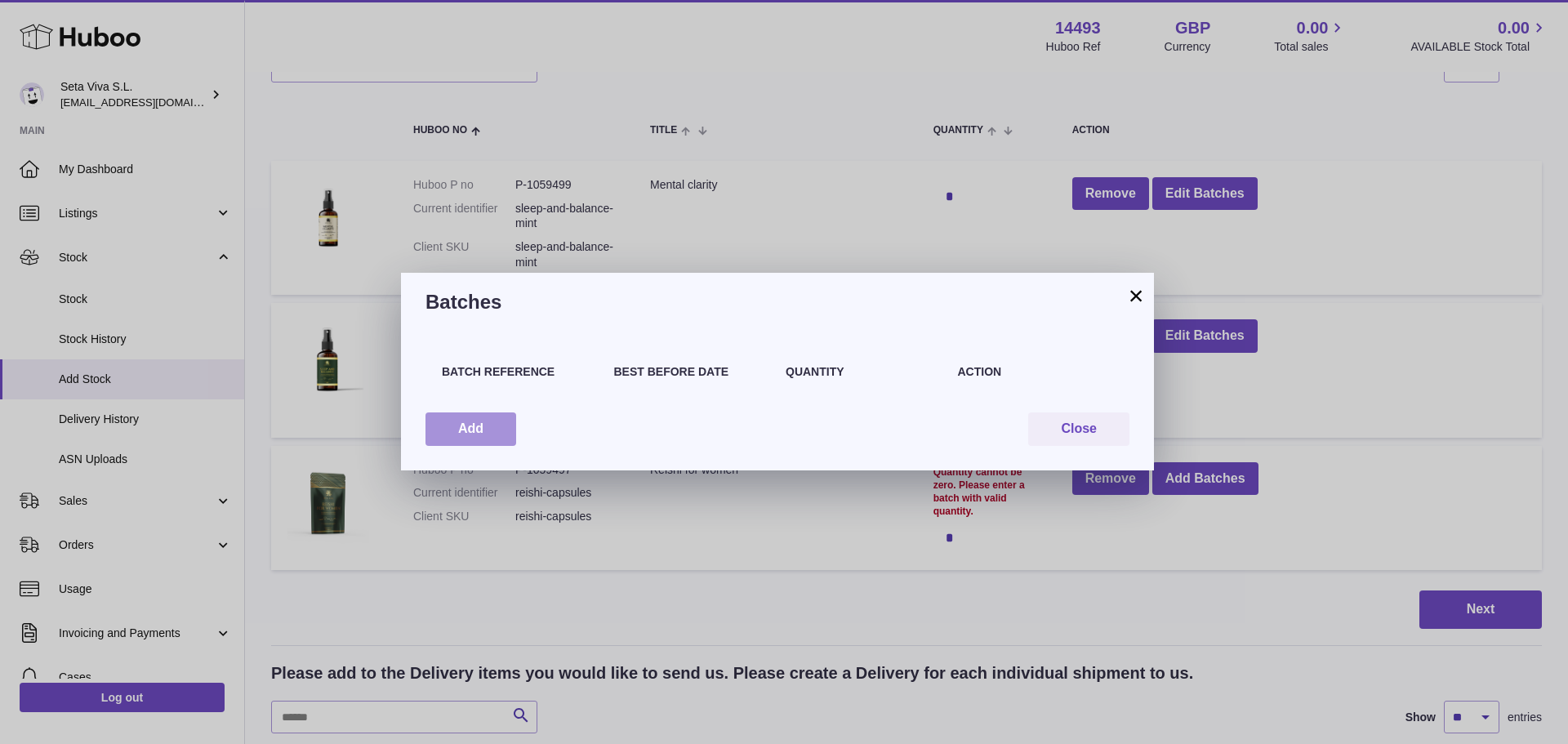
click at [470, 420] on button "Add" at bounding box center [471, 429] width 91 height 34
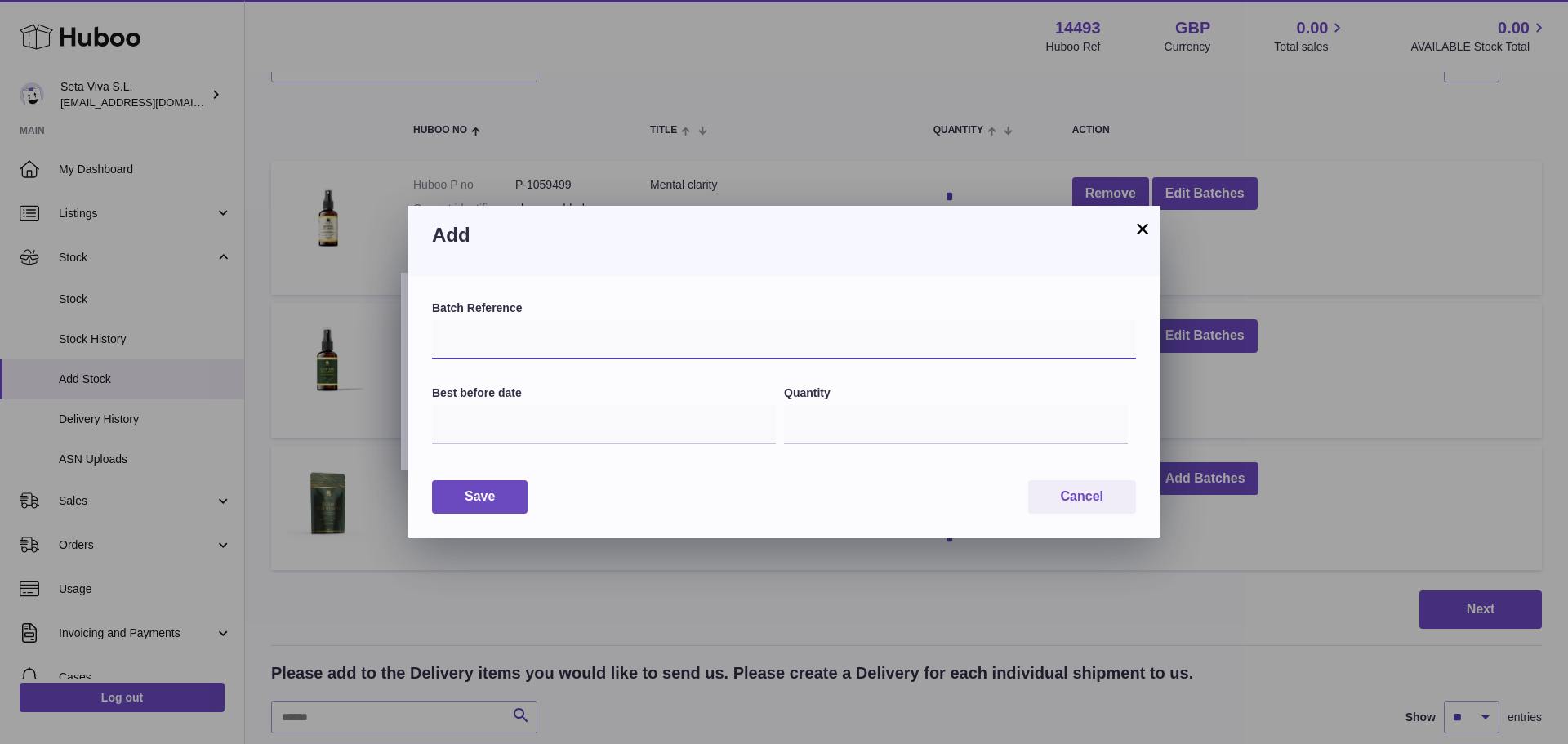
click at [525, 347] on input "text" at bounding box center [784, 339] width 704 height 39
type input "***"
click at [512, 416] on input "text" at bounding box center [604, 424] width 344 height 39
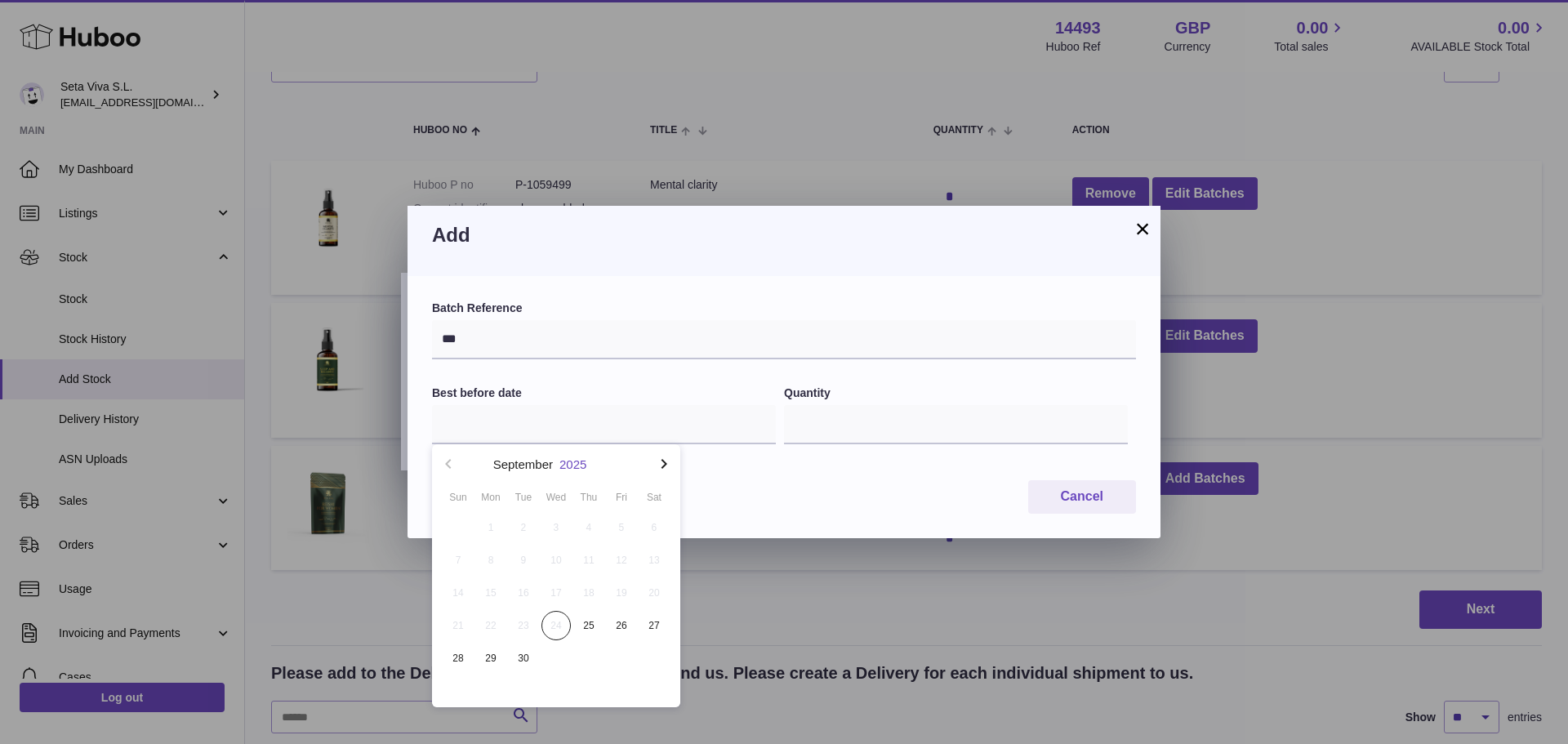
click at [568, 470] on button "2025" at bounding box center [573, 464] width 27 height 12
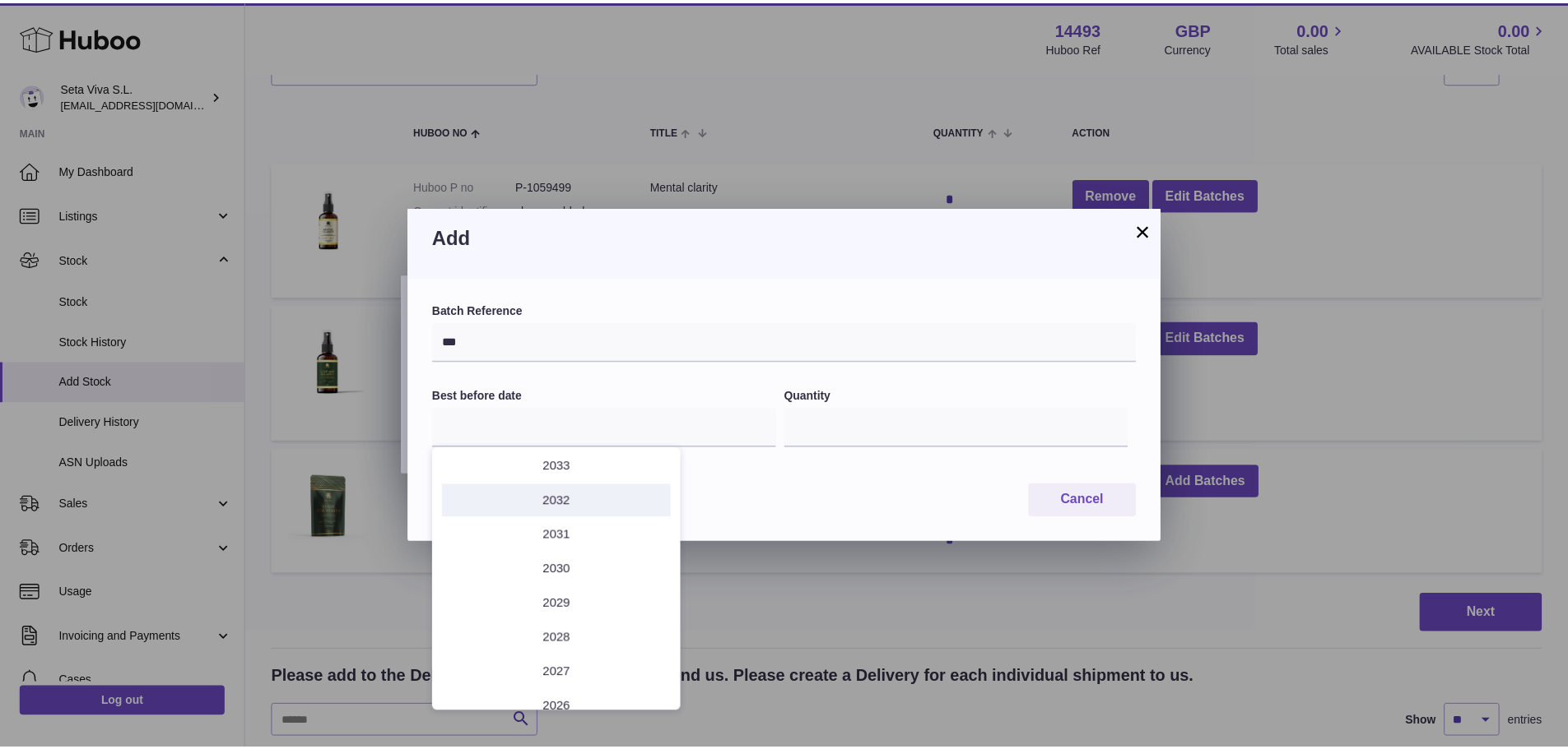
scroll to position [44, 0]
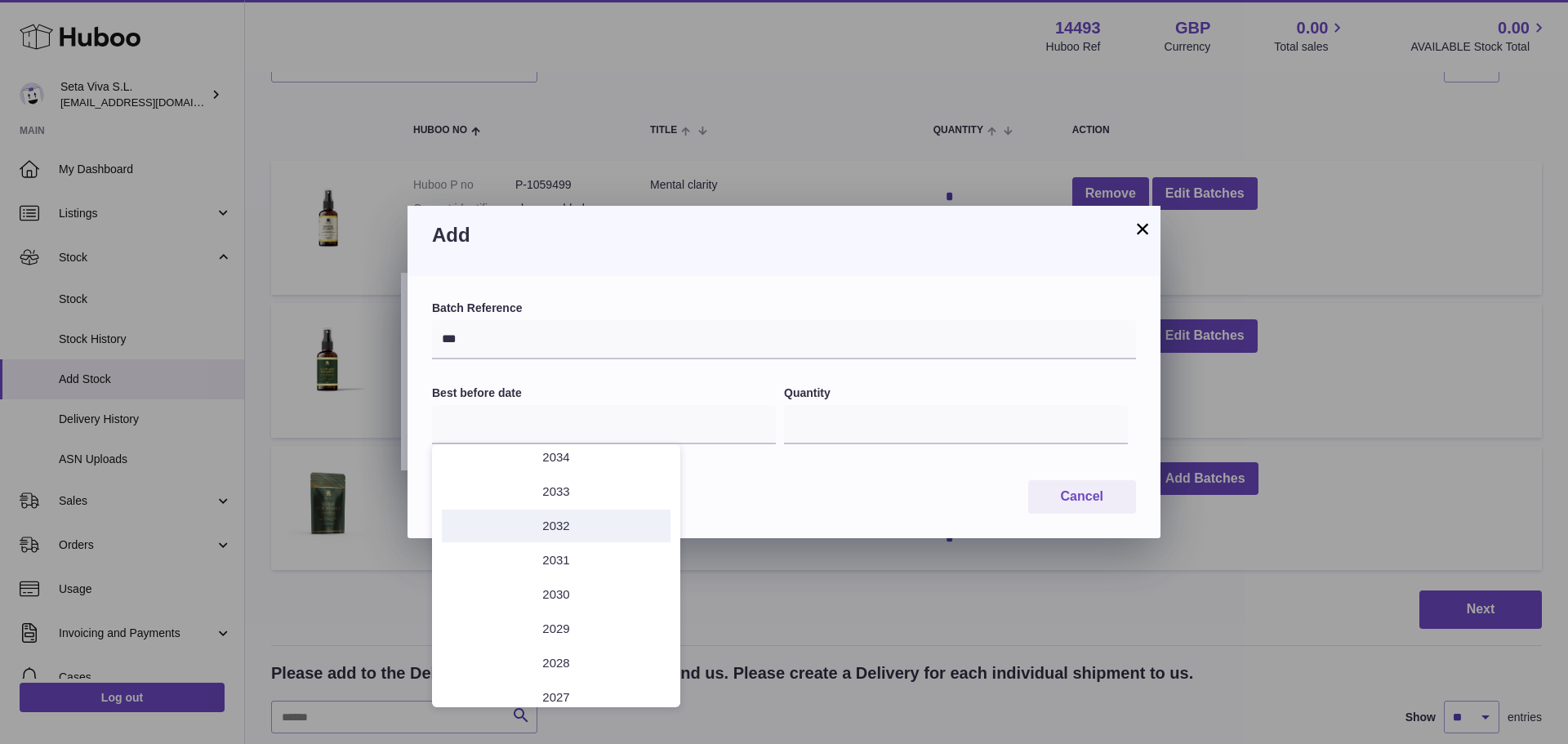
click at [553, 525] on li "2032" at bounding box center [556, 526] width 229 height 33
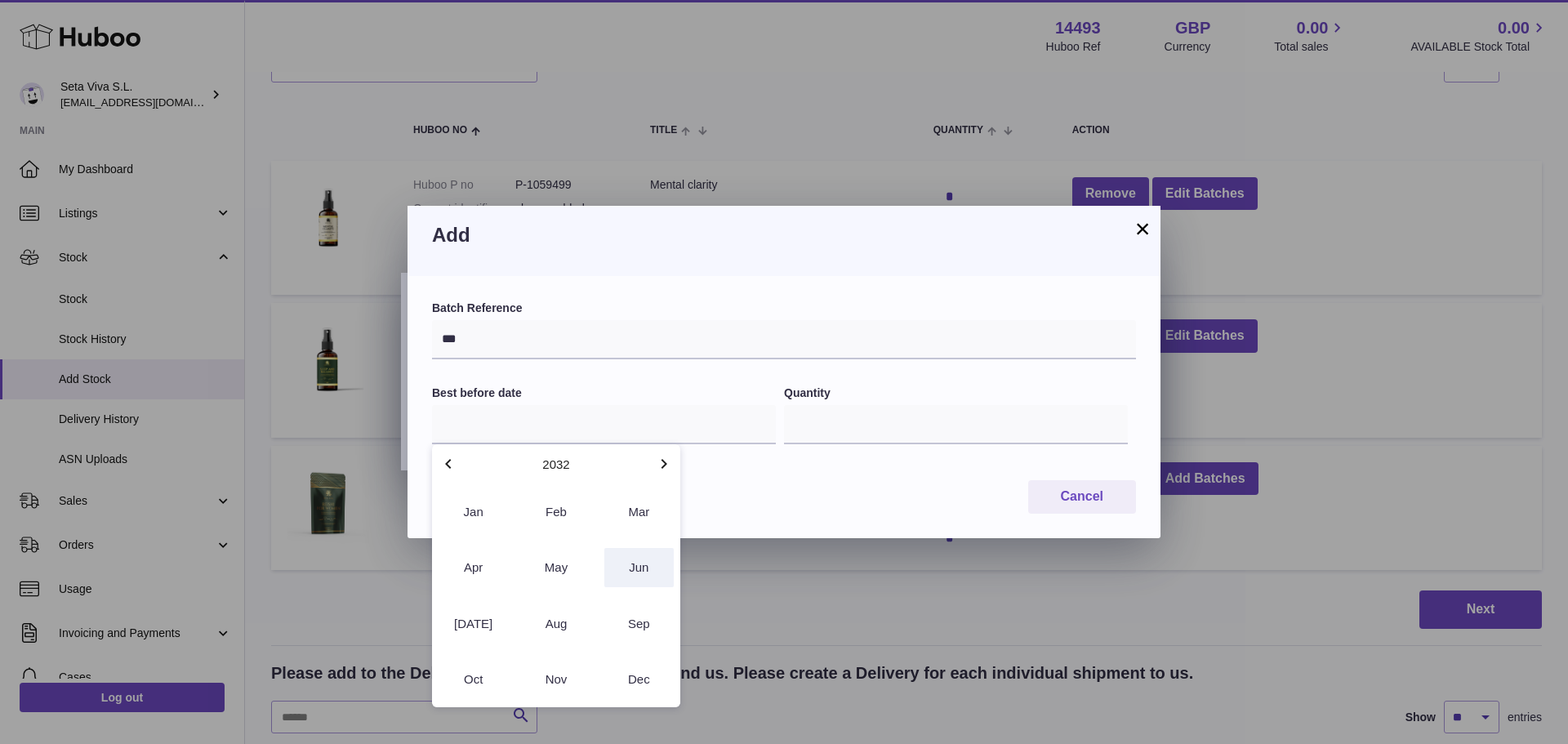
click at [642, 562] on button "Jun" at bounding box center [639, 567] width 69 height 39
click at [557, 664] on span "30" at bounding box center [557, 659] width 30 height 30
type input "**********"
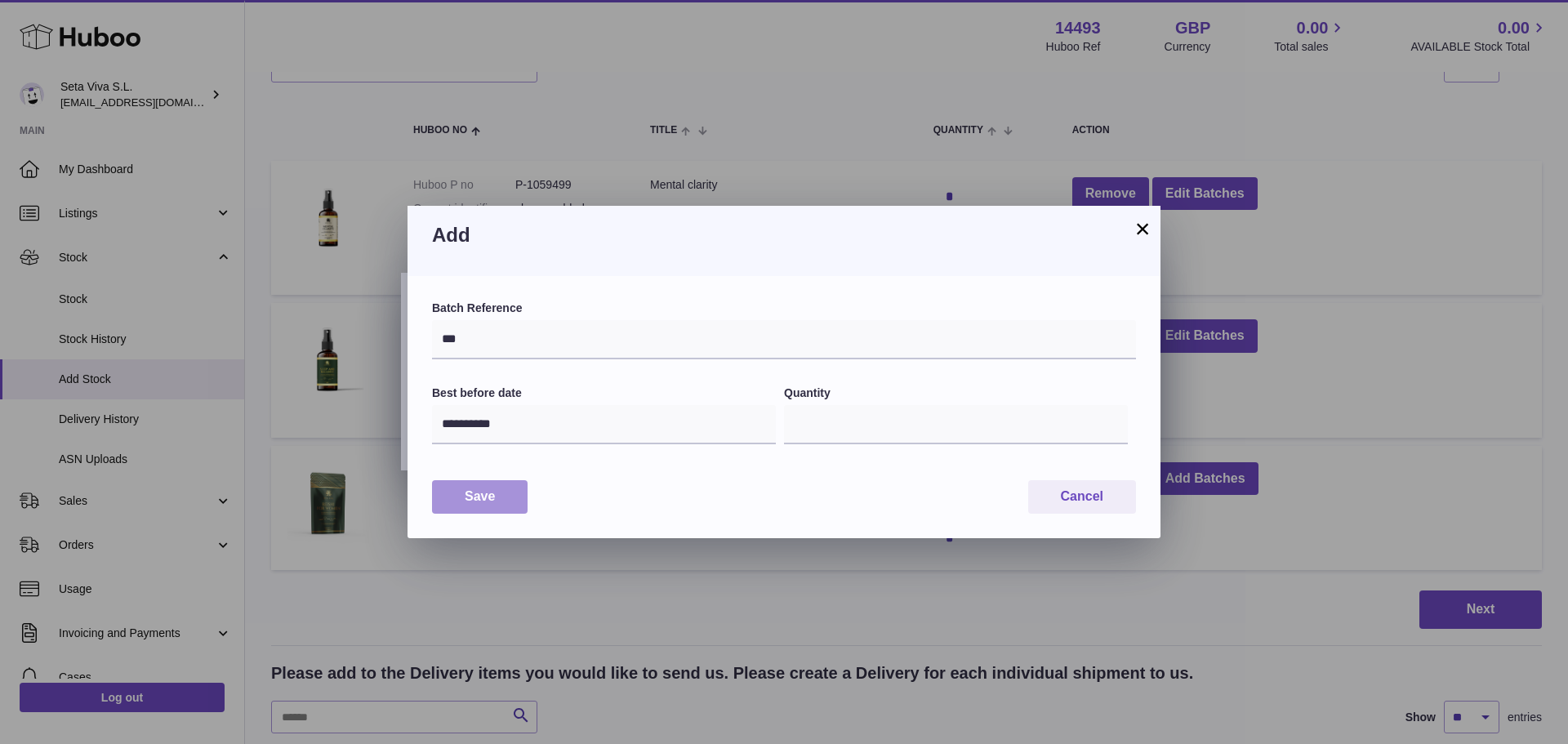
click at [486, 494] on button "Save" at bounding box center [480, 497] width 96 height 34
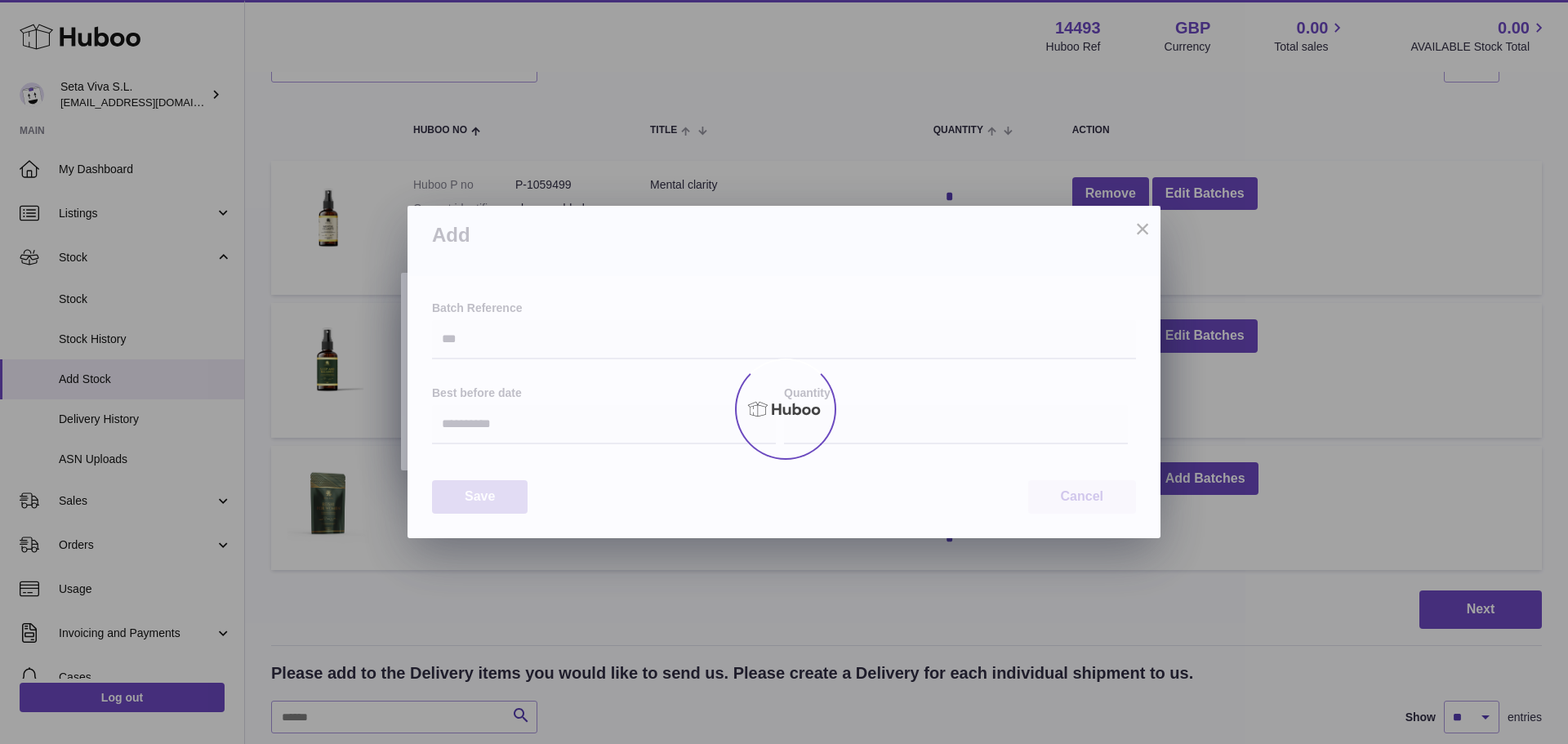
type input "*"
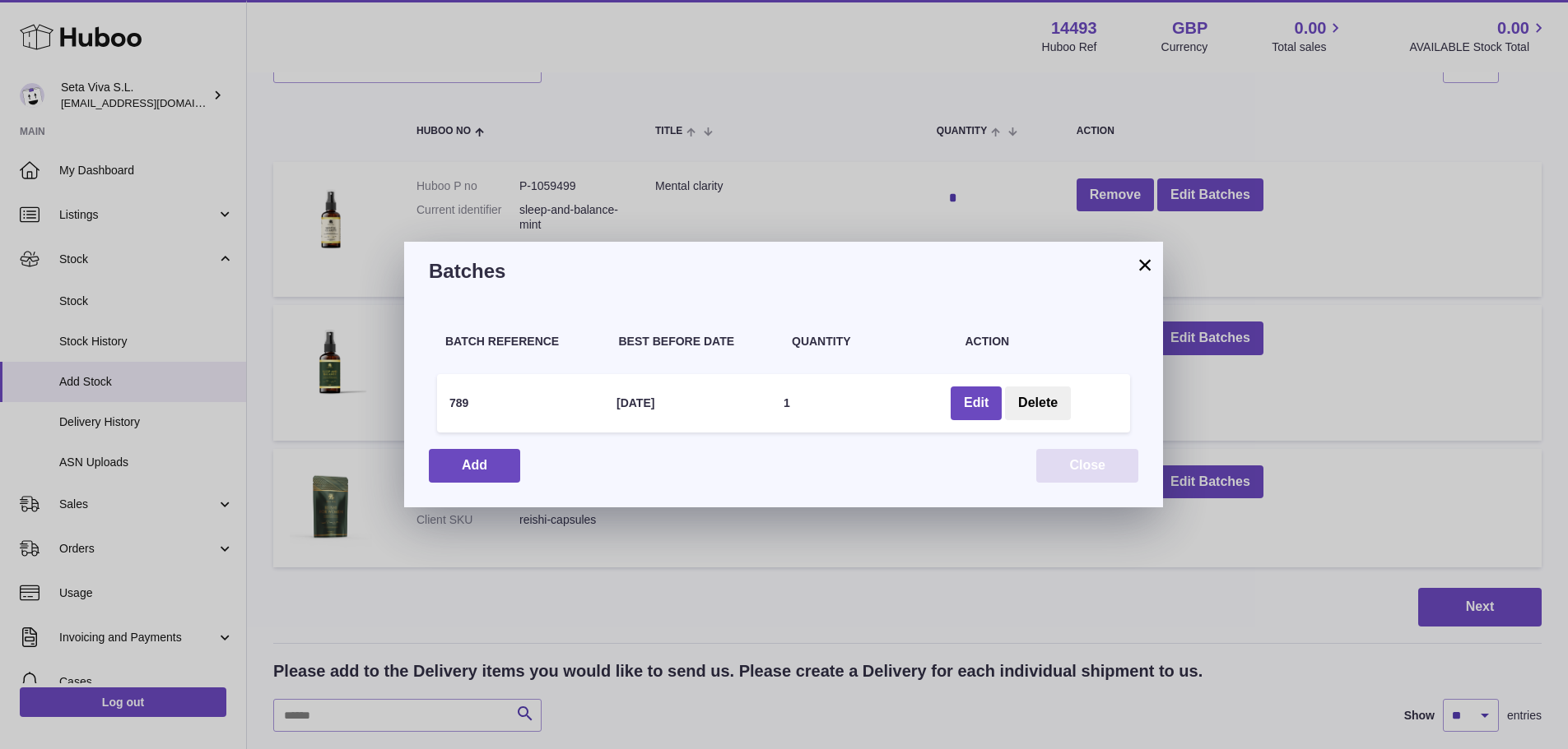
click at [1125, 466] on button "Close" at bounding box center [1087, 466] width 102 height 34
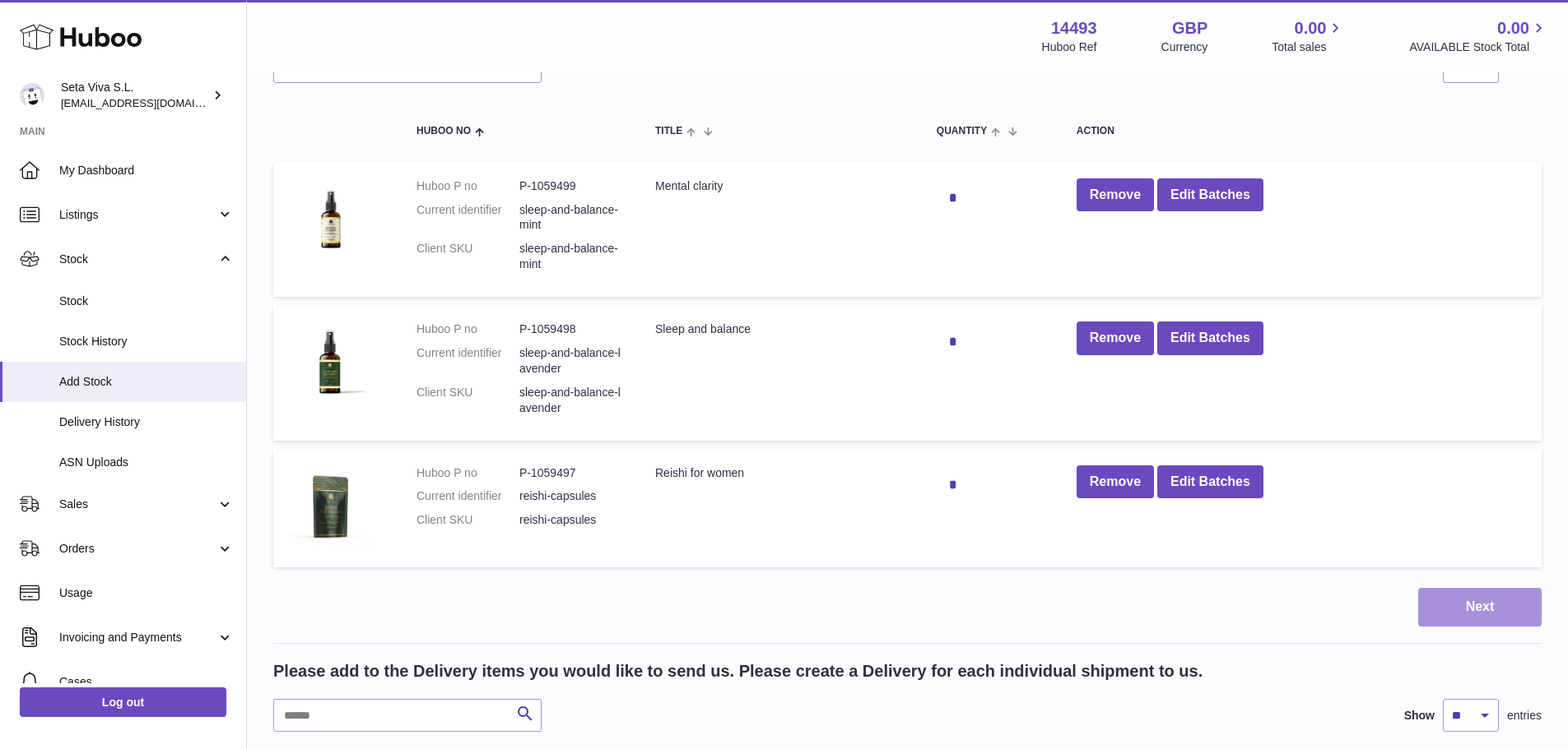
click at [1506, 614] on button "Next" at bounding box center [1480, 607] width 123 height 38
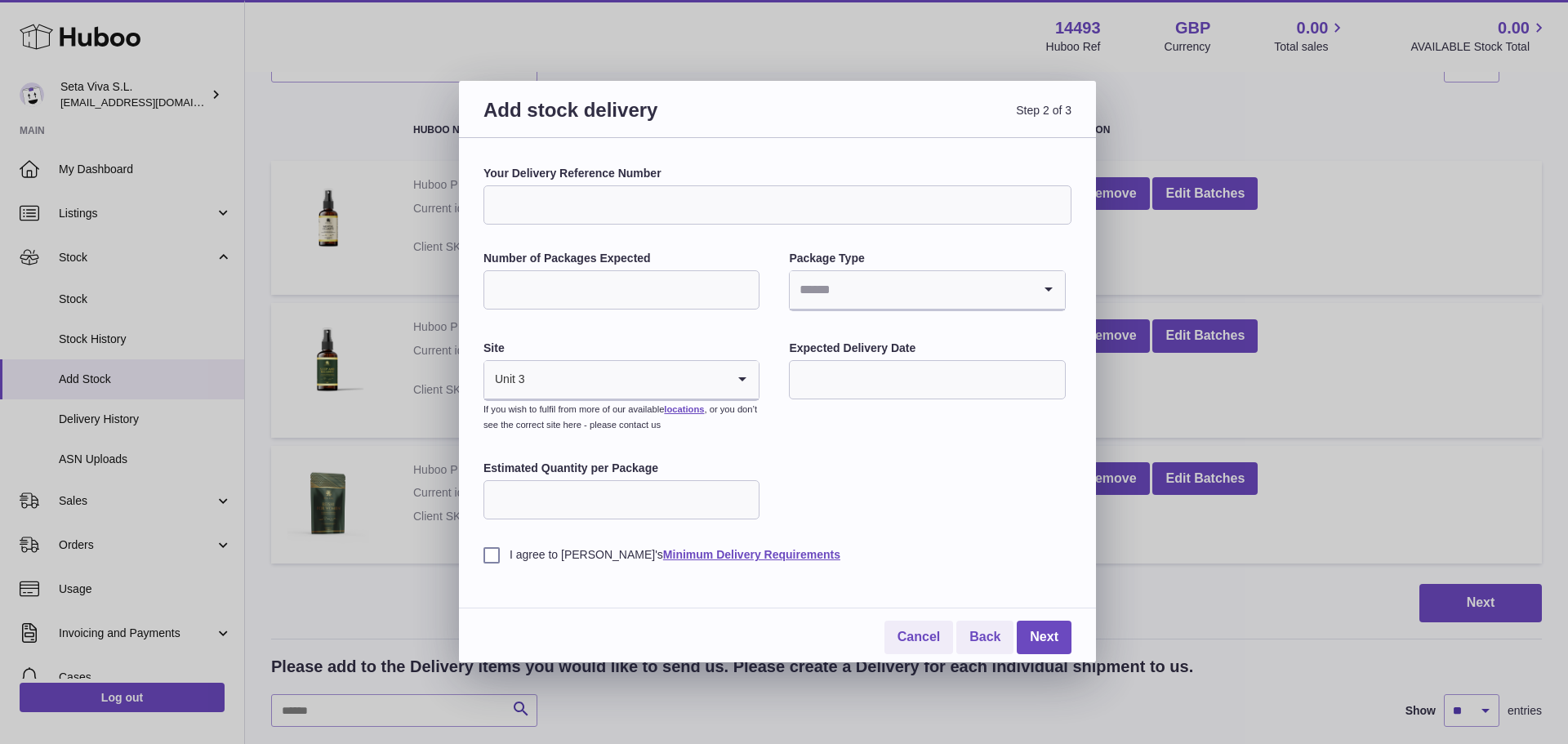
click at [579, 210] on input "Your Delivery Reference Number" at bounding box center [778, 205] width 588 height 39
drag, startPoint x: 664, startPoint y: 216, endPoint x: 450, endPoint y: 212, distance: 214.0
click at [450, 212] on div "**********" at bounding box center [784, 372] width 1568 height 744
type input "**********"
click at [569, 298] on input "Number of Packages Expected" at bounding box center [622, 289] width 276 height 39
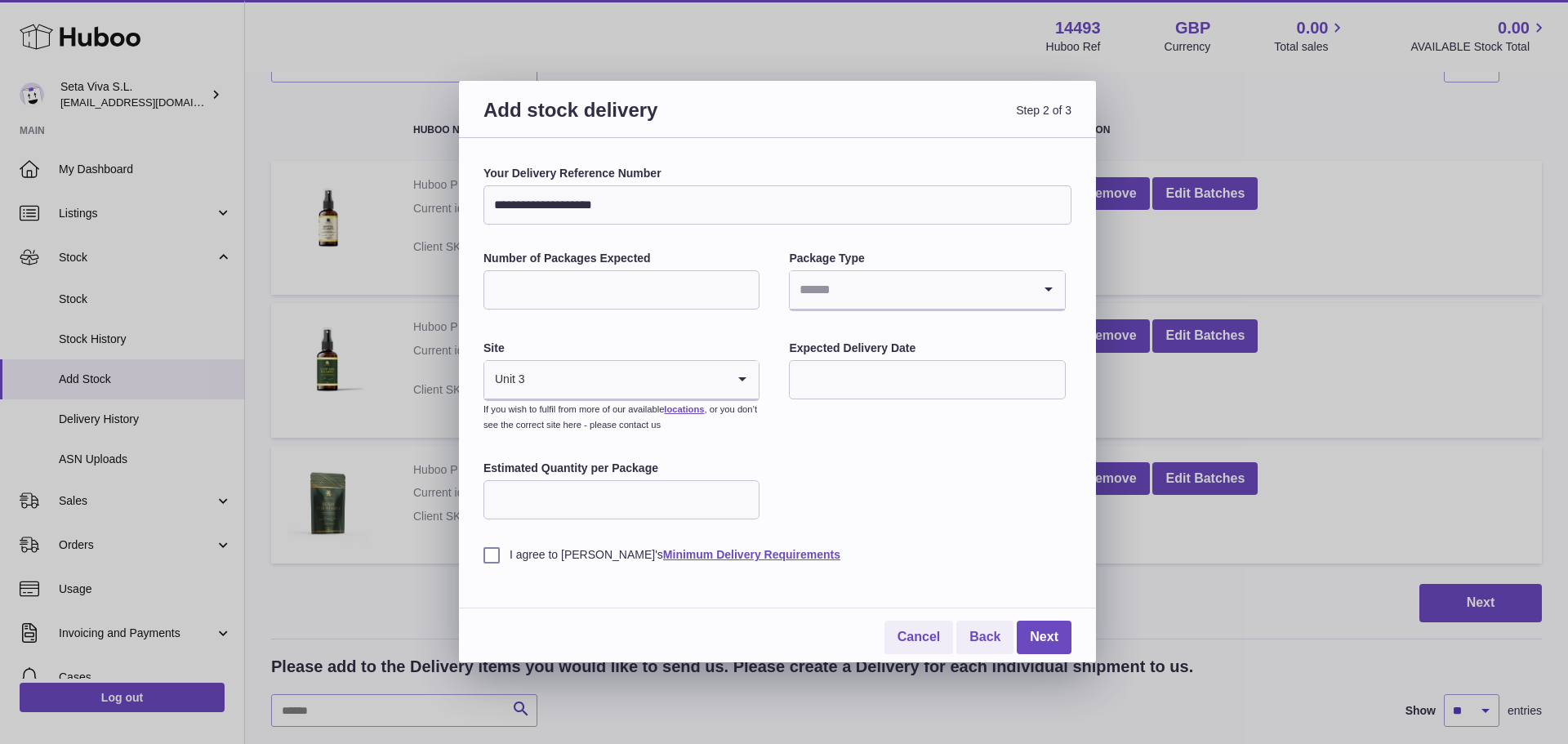
type input "*"
click at [877, 283] on input "Search for option" at bounding box center [911, 290] width 242 height 38
click at [825, 397] on li "Boxes" at bounding box center [927, 400] width 272 height 33
click at [542, 381] on input "Search for option" at bounding box center [626, 380] width 201 height 38
click at [859, 429] on div "**********" at bounding box center [778, 364] width 588 height 397
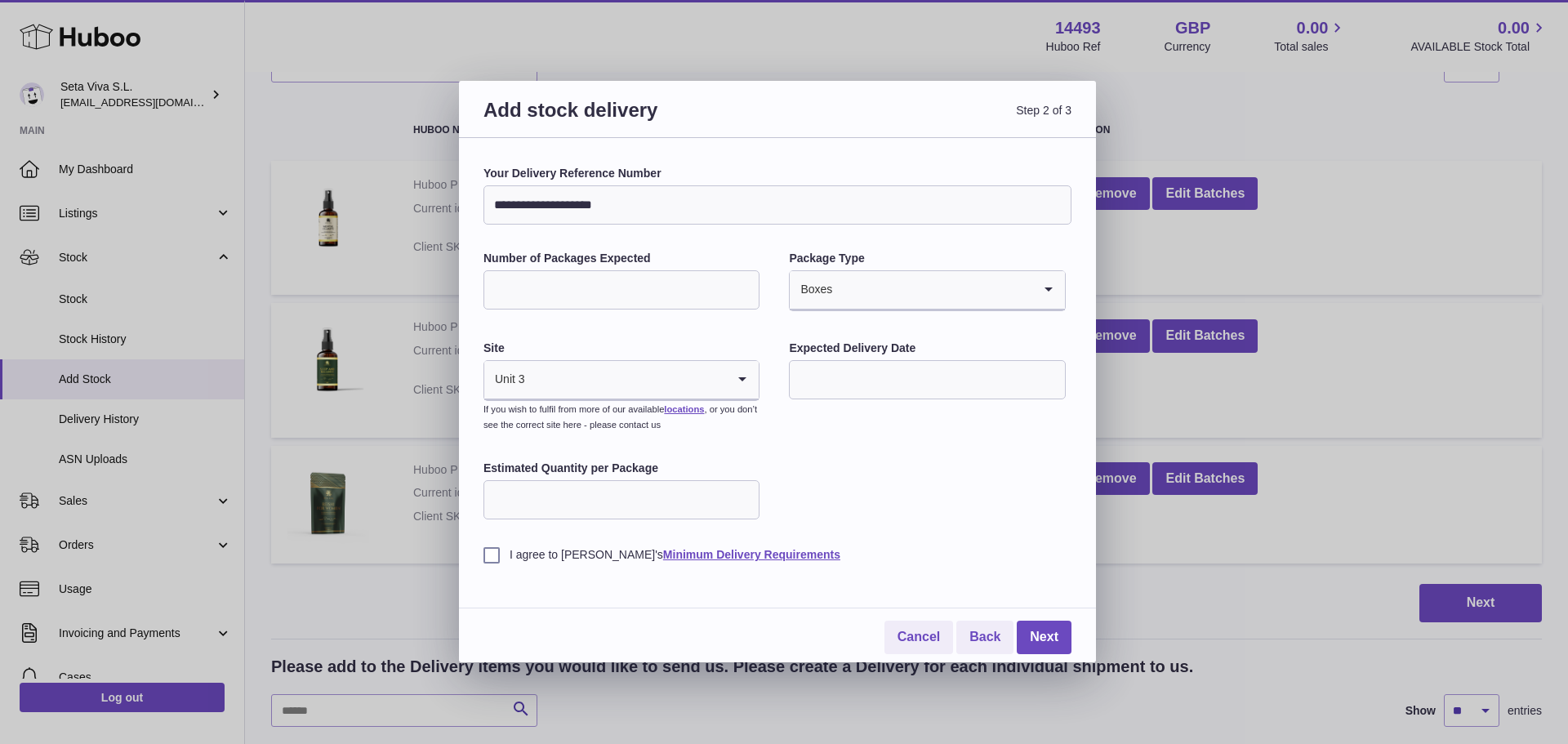
click at [884, 384] on input "text" at bounding box center [927, 379] width 276 height 39
click at [812, 618] on span "29" at bounding box center [816, 614] width 30 height 30
type input "**********"
click at [595, 516] on input "Estimated Quantity per Package" at bounding box center [622, 500] width 276 height 39
drag, startPoint x: 514, startPoint y: 286, endPoint x: 481, endPoint y: 283, distance: 33.1
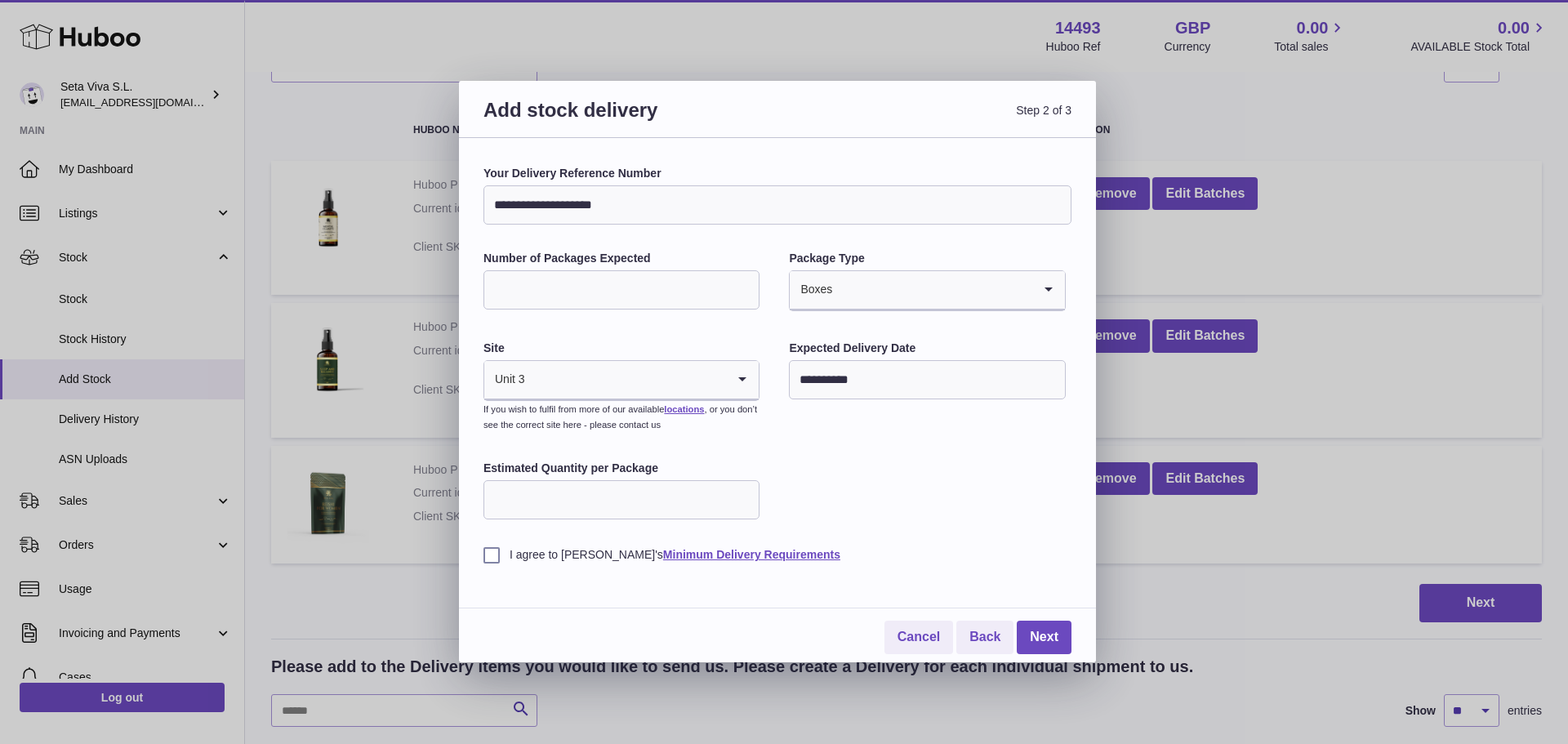
click at [481, 283] on div "**********" at bounding box center [778, 400] width 637 height 524
click at [536, 491] on input "Estimated Quantity per Package" at bounding box center [622, 500] width 276 height 39
type input "*"
click at [490, 557] on label "I agree to Huboo's Minimum Delivery Requirements" at bounding box center [778, 555] width 588 height 16
click at [1052, 637] on link "Next" at bounding box center [1045, 637] width 54 height 34
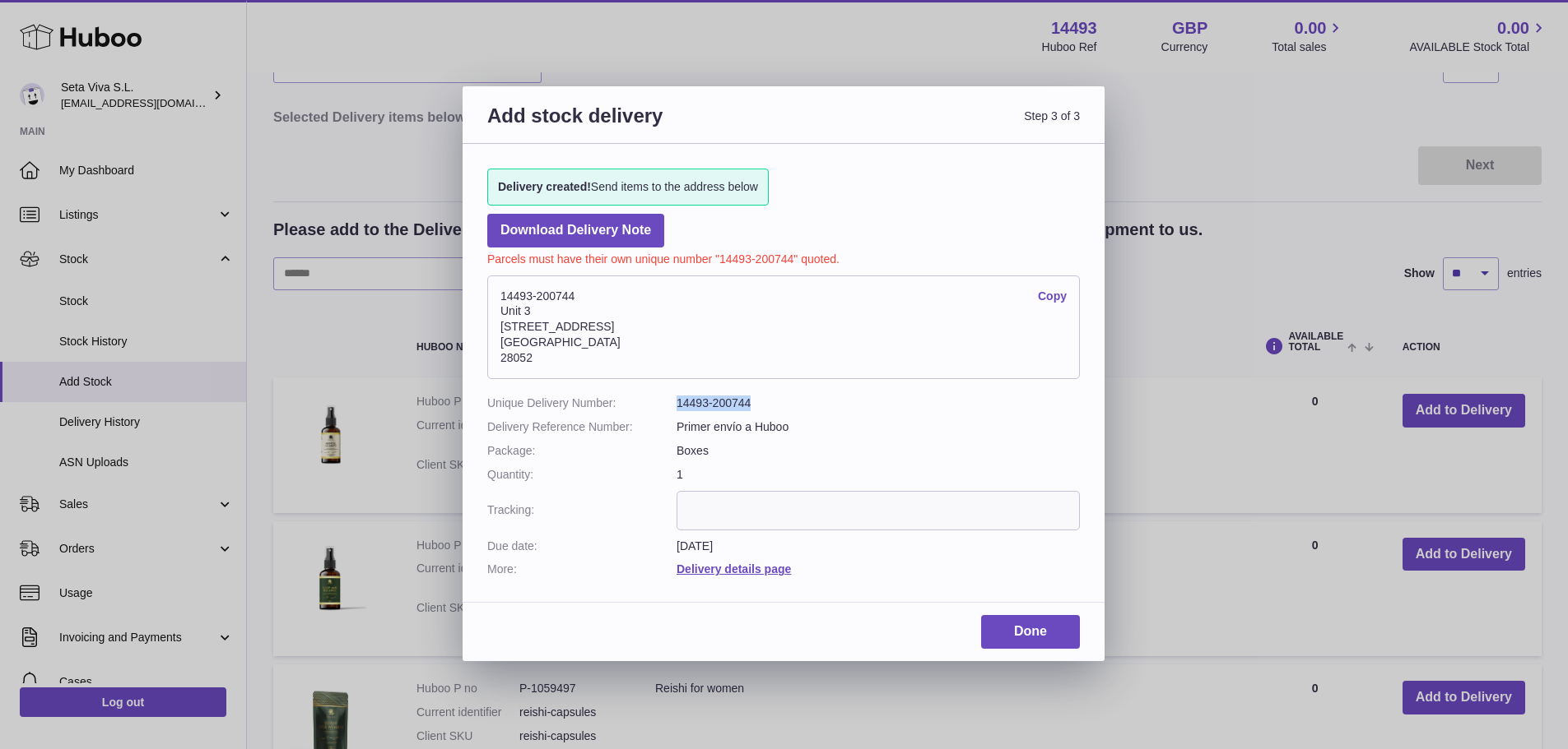
drag, startPoint x: 768, startPoint y: 401, endPoint x: 665, endPoint y: 400, distance: 103.0
click at [665, 400] on dl "Unique Delivery Number: 14493-200744 Delivery Reference Number: Primer envío a …" at bounding box center [784, 486] width 592 height 182
click at [690, 409] on dd "14493-200744" at bounding box center [878, 403] width 403 height 16
drag, startPoint x: 710, startPoint y: 402, endPoint x: 658, endPoint y: 402, distance: 52.0
click at [658, 402] on dl "Unique Delivery Number: 14493-200744 Delivery Reference Number: Primer envío a …" at bounding box center [784, 486] width 592 height 182
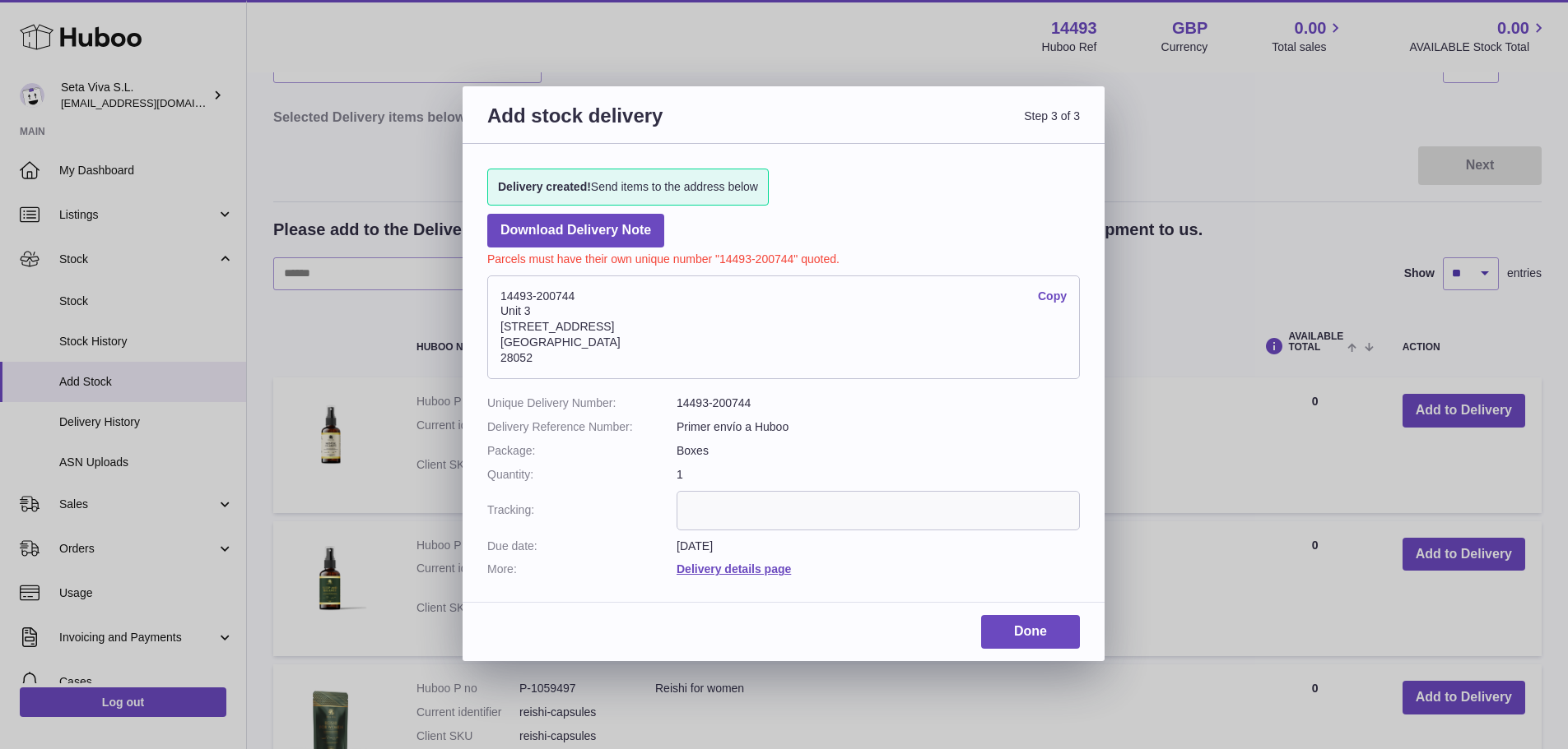
click at [749, 397] on dd "14493-200744" at bounding box center [878, 403] width 403 height 16
drag, startPoint x: 766, startPoint y: 402, endPoint x: 715, endPoint y: 404, distance: 51.0
click at [715, 404] on dd "14493-200744" at bounding box center [878, 403] width 403 height 16
click at [886, 387] on dd "14493-200744 Copy Unit 3 Calle de Cerceda 20 Madrid 28052" at bounding box center [784, 328] width 592 height 120
click at [578, 226] on link "Download Delivery Note" at bounding box center [576, 230] width 177 height 34
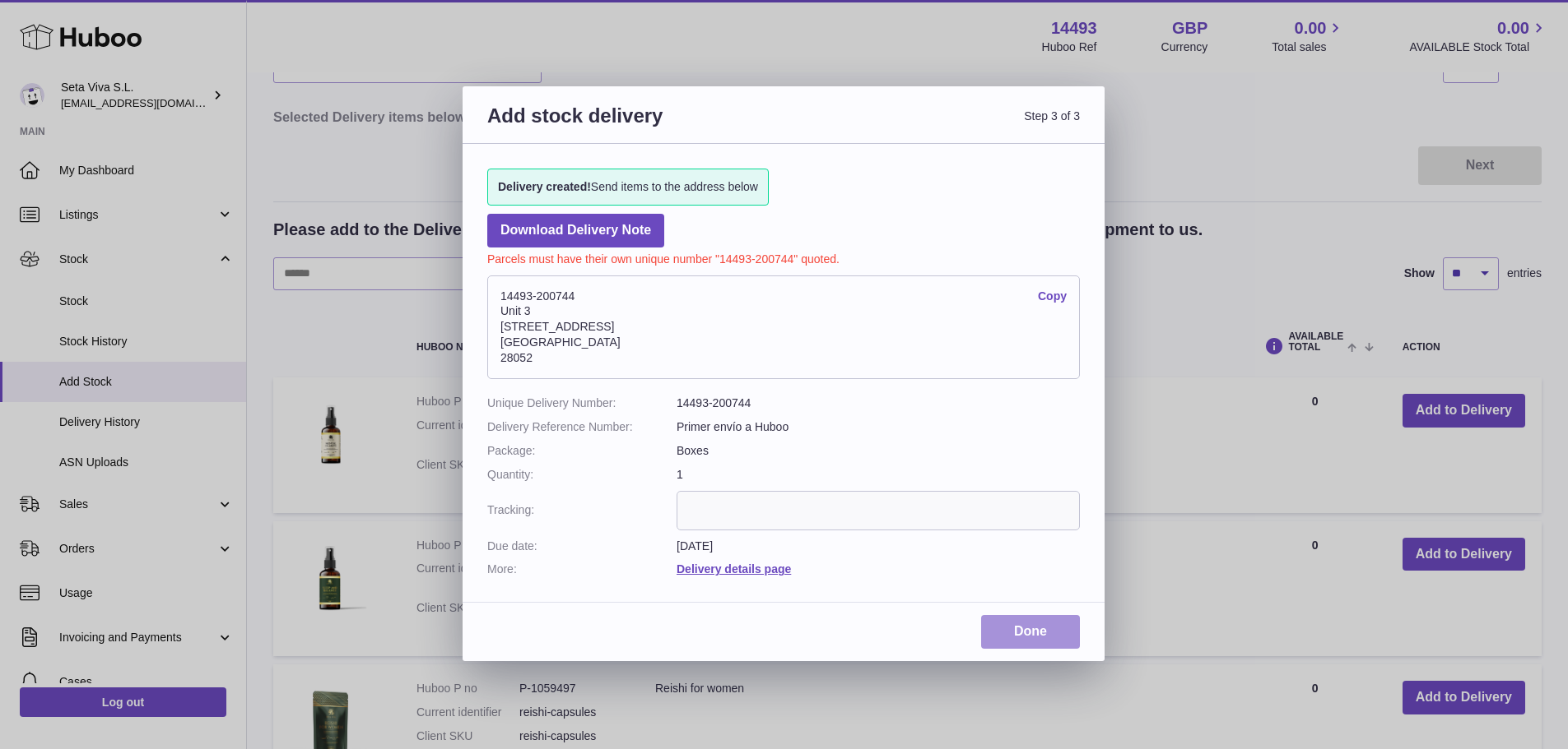
click at [1036, 631] on link "Done" at bounding box center [1030, 632] width 99 height 34
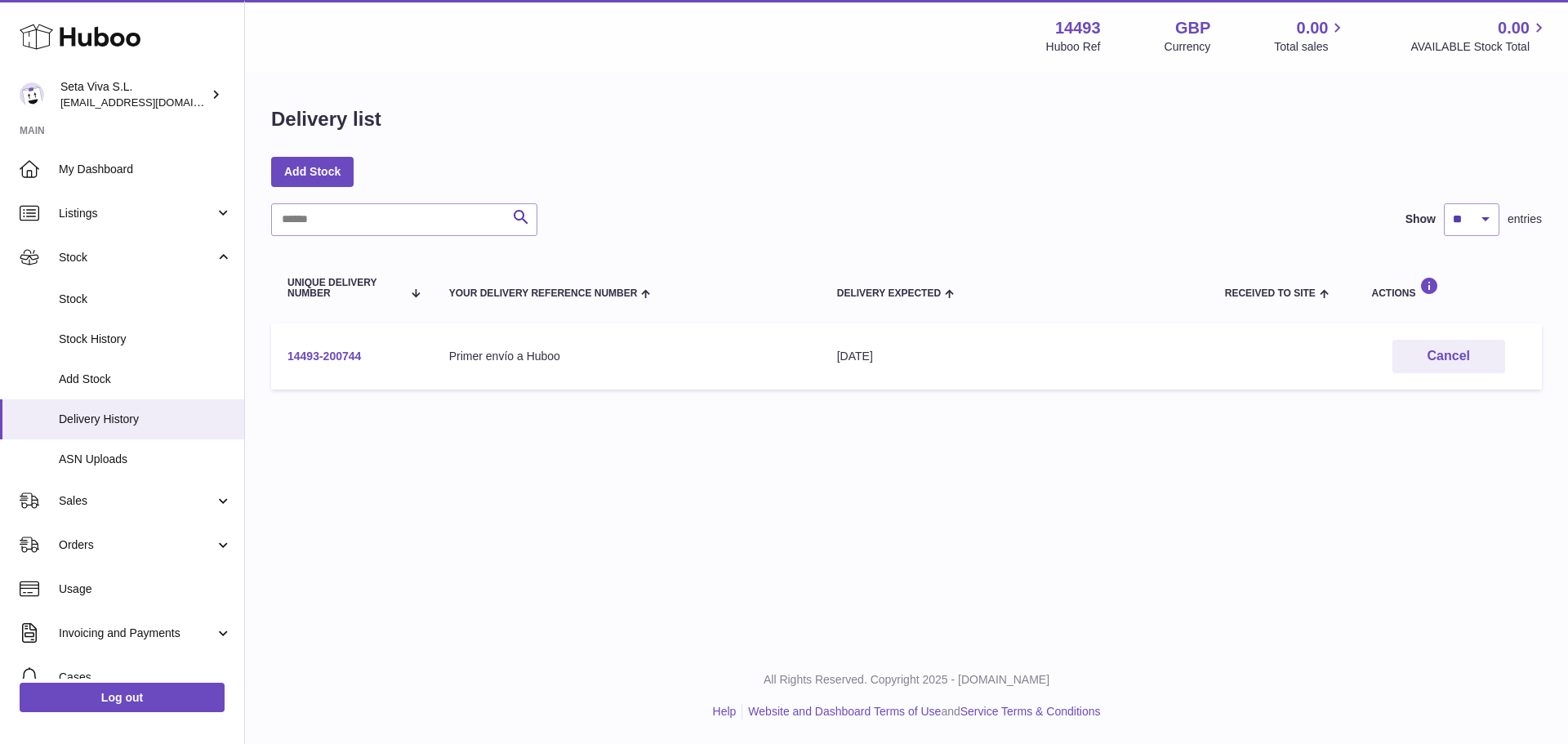
click at [351, 352] on link "14493-200744" at bounding box center [324, 356] width 73 height 13
